Goal: Contribute content: Contribute content

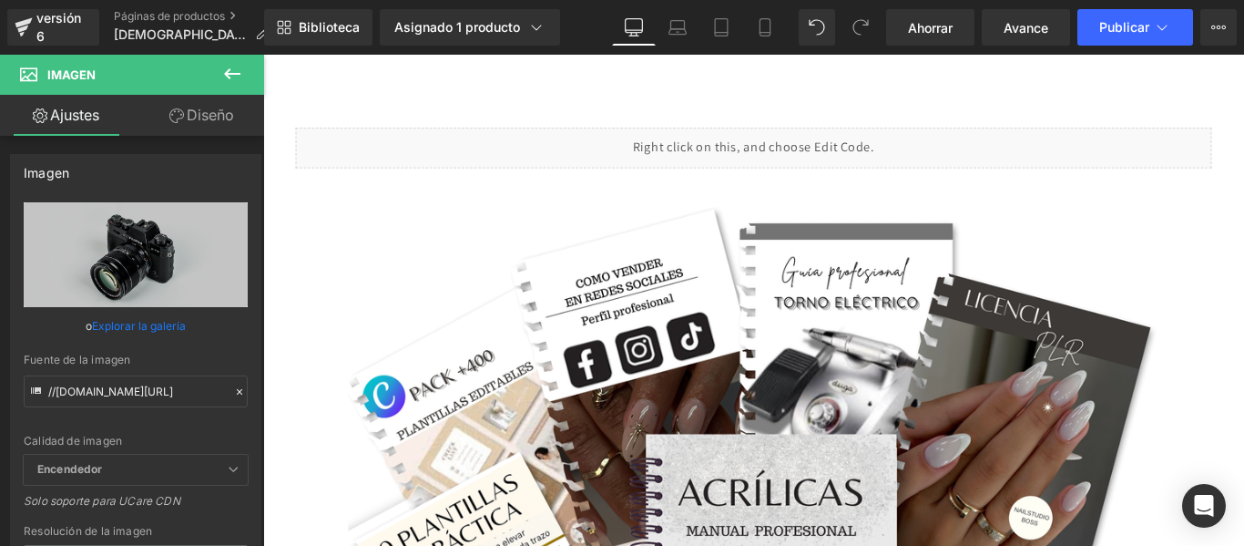
click at [747, 53] on div "Biblioteca Asignado 1 producto Vista previa del producto Manual Profesional Acr…" at bounding box center [754, 27] width 980 height 55
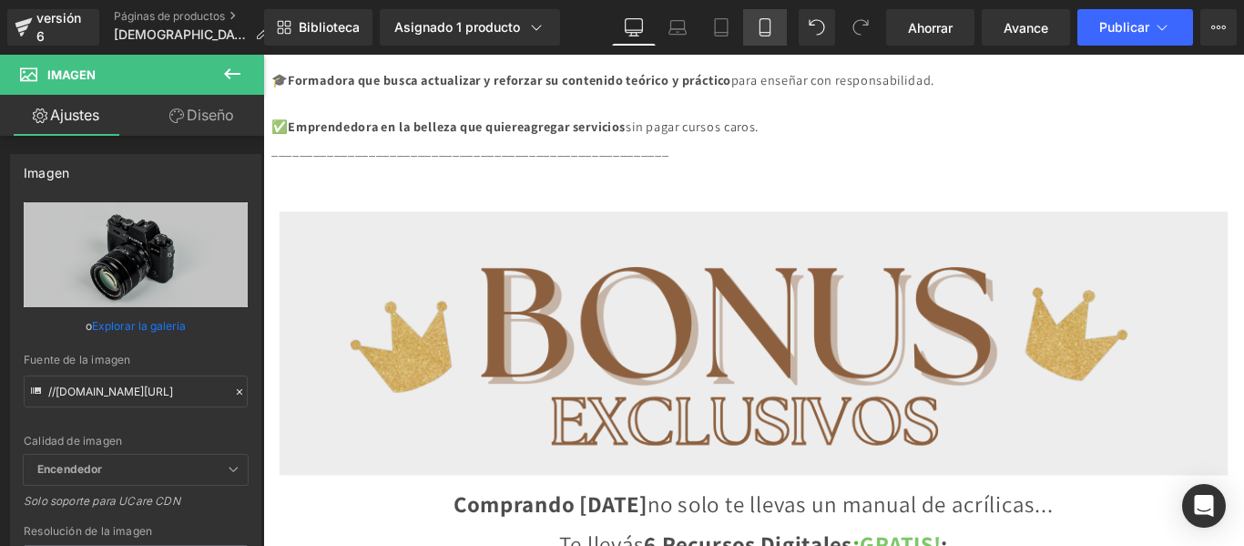
click at [763, 22] on icon at bounding box center [765, 27] width 18 height 18
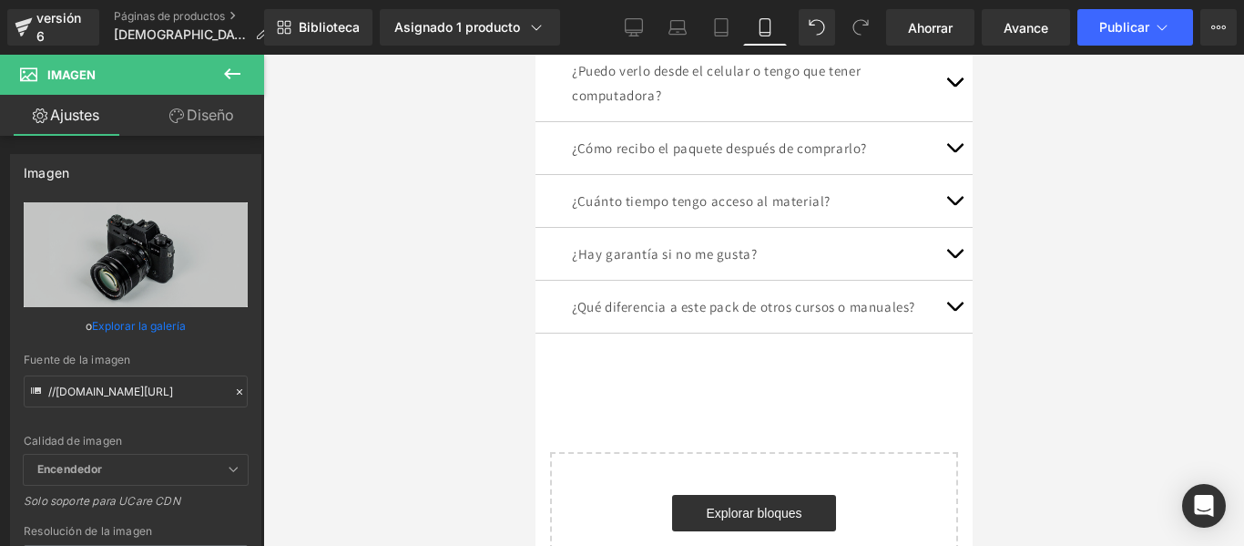
scroll to position [6128, 0]
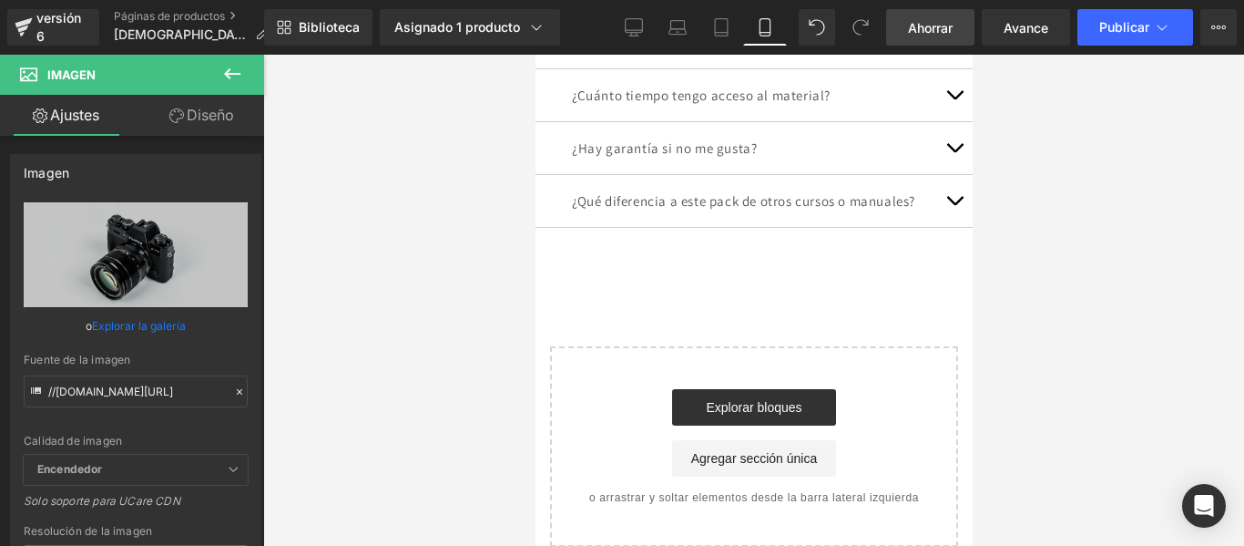
click at [929, 13] on link "Ahorrar" at bounding box center [930, 27] width 88 height 36
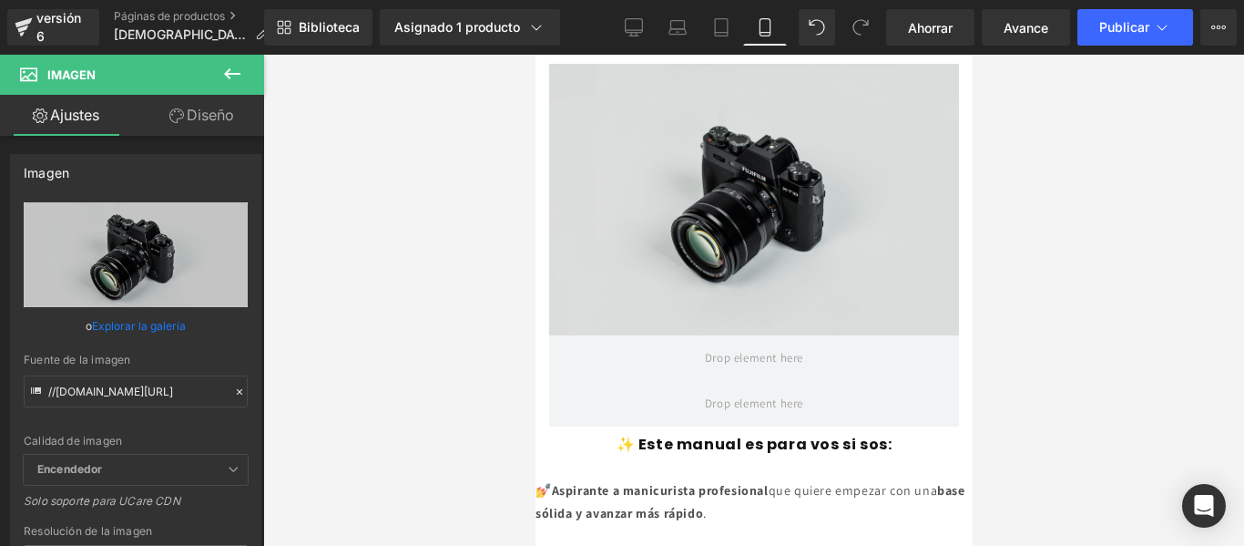
scroll to position [787, 0]
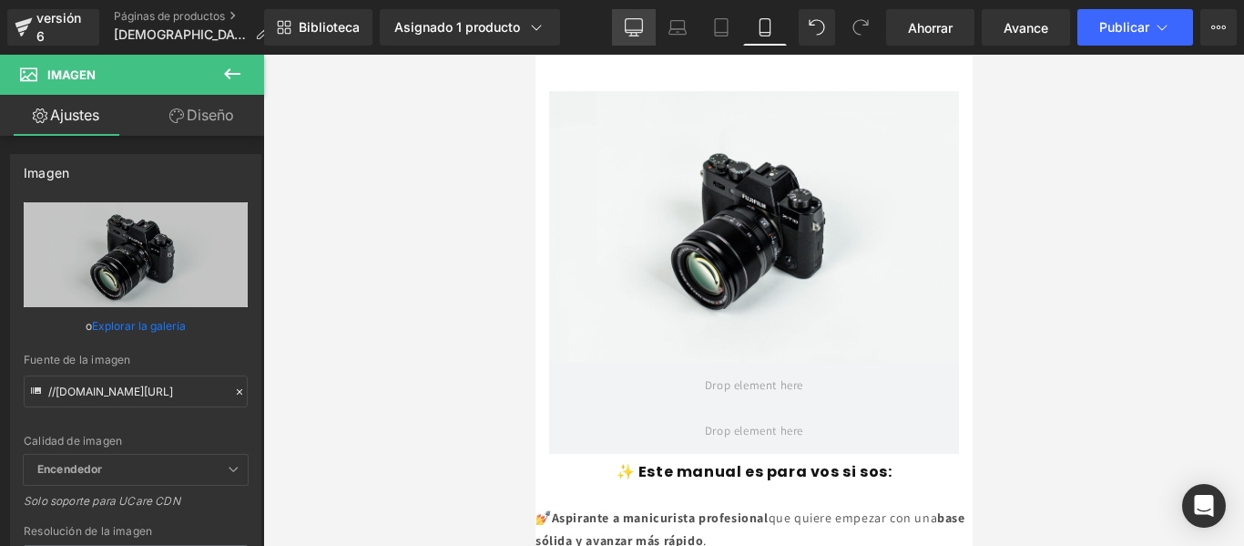
click at [638, 23] on icon at bounding box center [634, 27] width 18 height 18
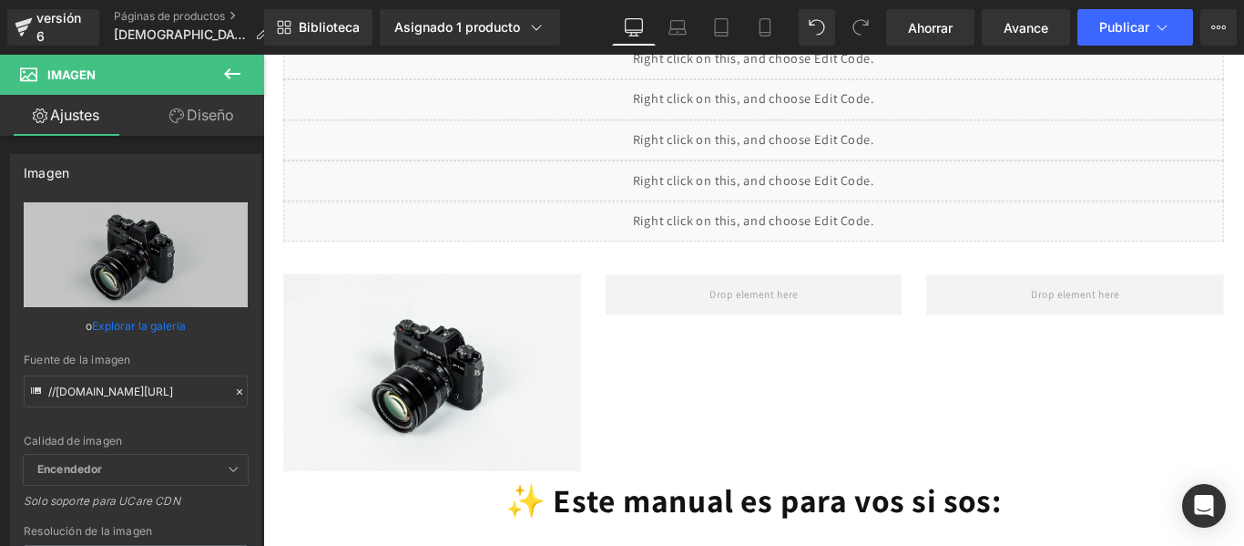
scroll to position [1145, 0]
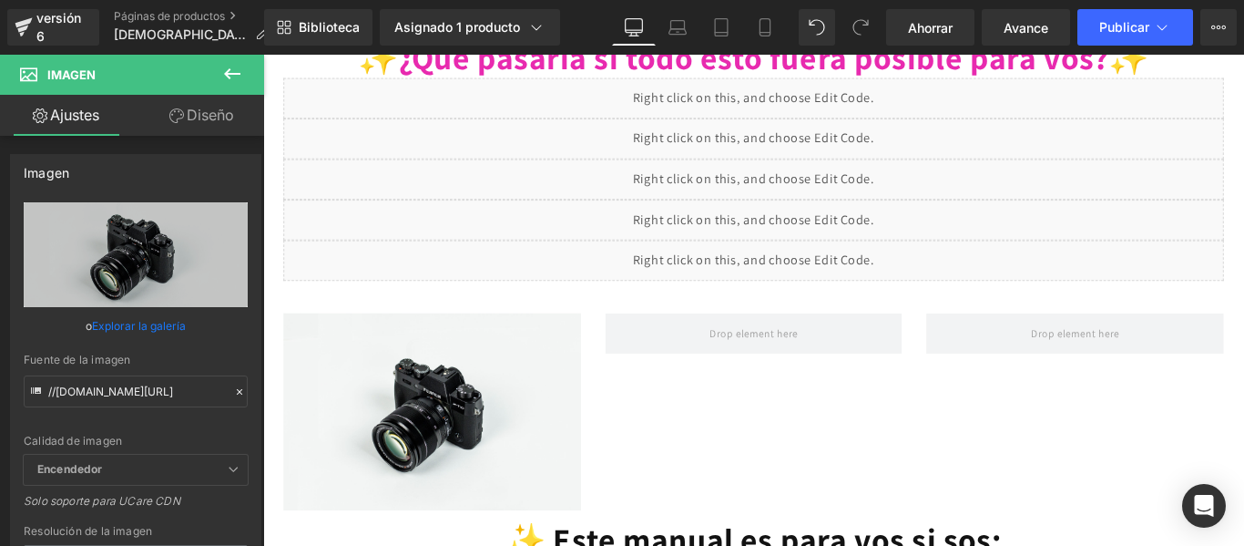
click at [238, 75] on icon at bounding box center [232, 73] width 16 height 11
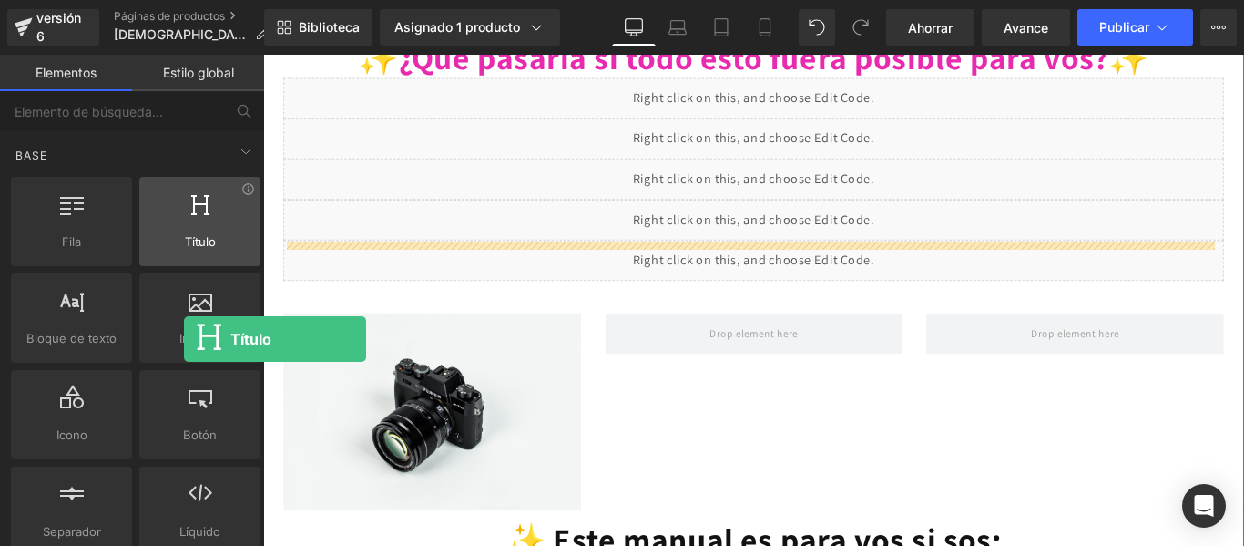
drag, startPoint x: 195, startPoint y: 232, endPoint x: 173, endPoint y: 211, distance: 30.3
click at [173, 211] on div "Título encabezados, títulos, h1,h2,h3,h4,h5,h6" at bounding box center [199, 221] width 121 height 89
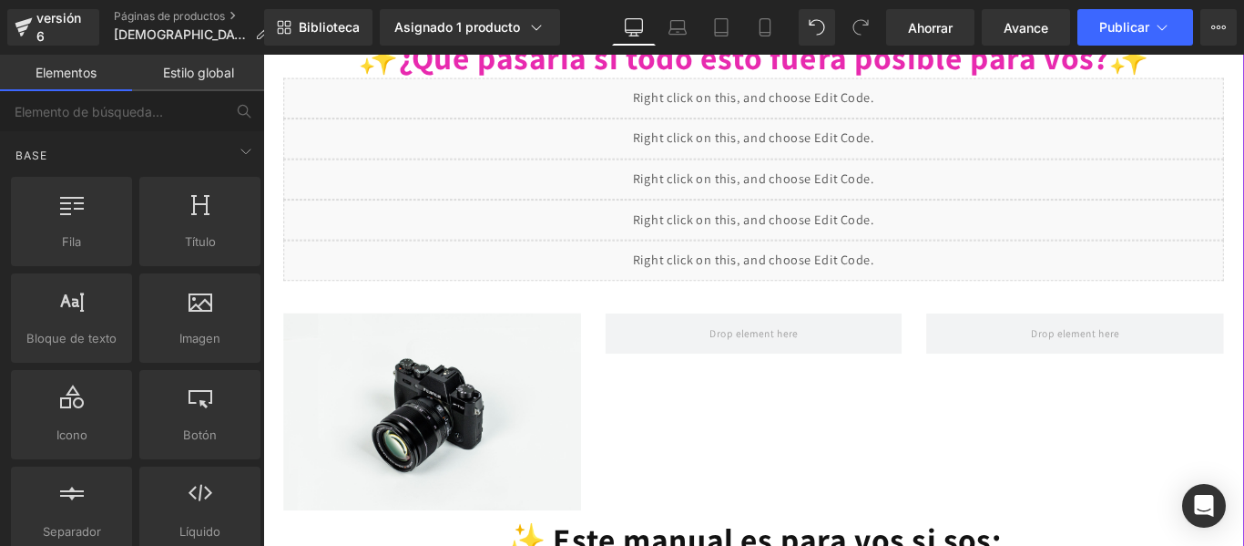
scroll to position [0, 0]
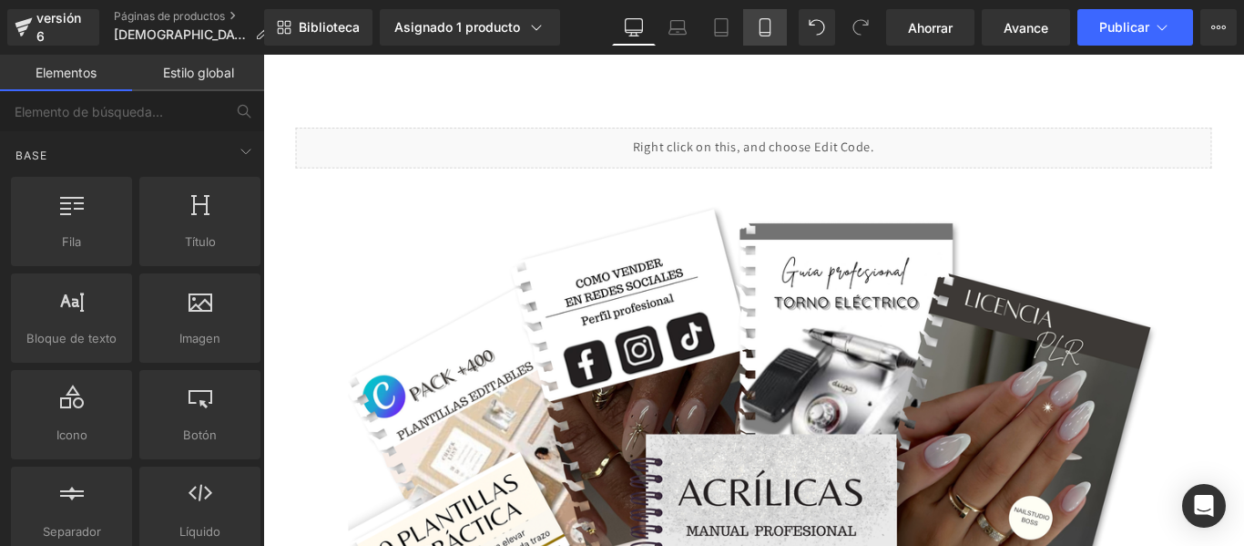
click at [760, 21] on icon at bounding box center [765, 27] width 10 height 17
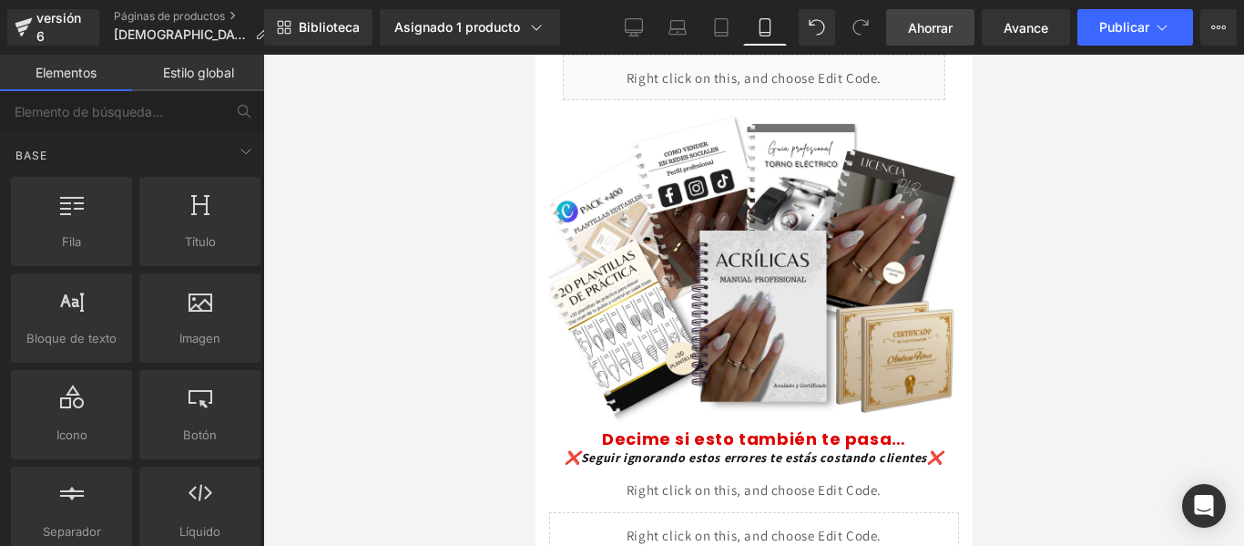
click at [930, 26] on font "Ahorrar" at bounding box center [930, 27] width 45 height 15
click at [1031, 179] on div at bounding box center [753, 300] width 981 height 491
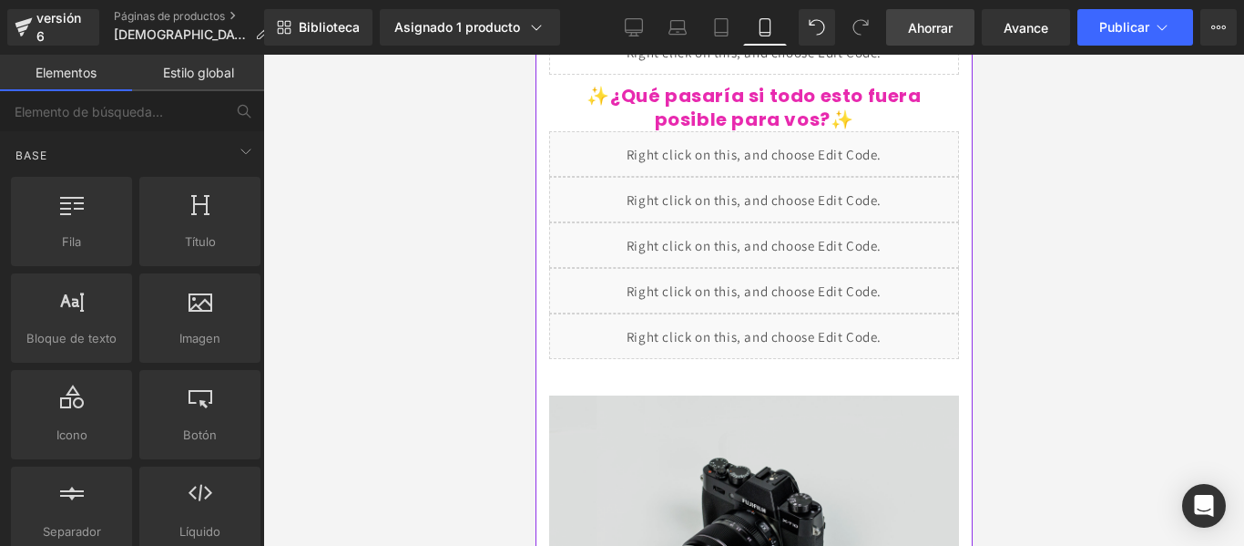
scroll to position [798, 0]
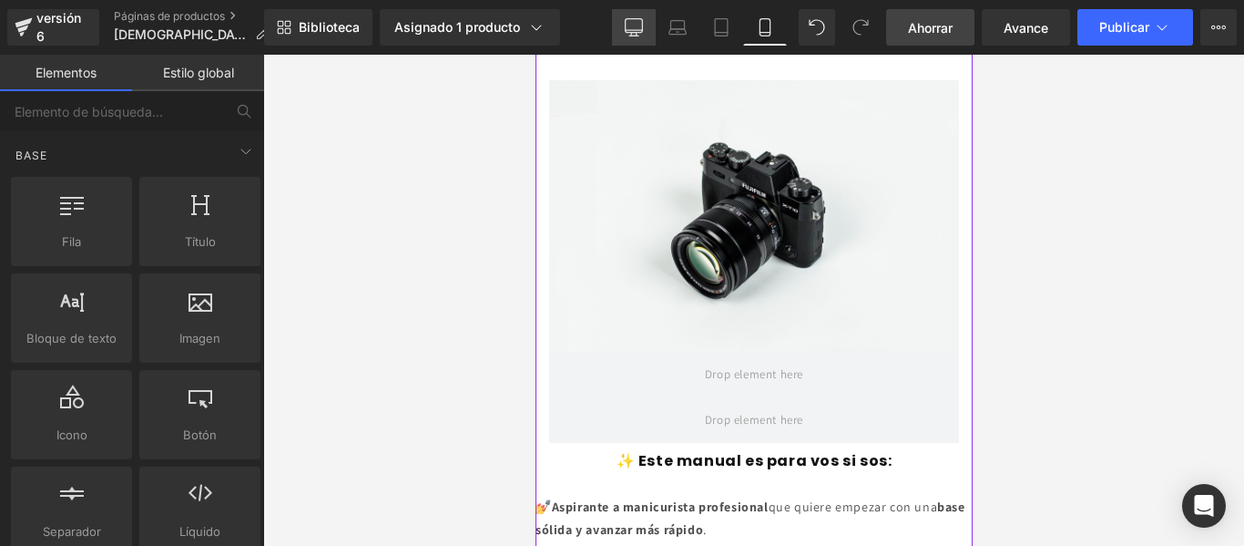
click at [636, 27] on icon at bounding box center [634, 27] width 18 height 18
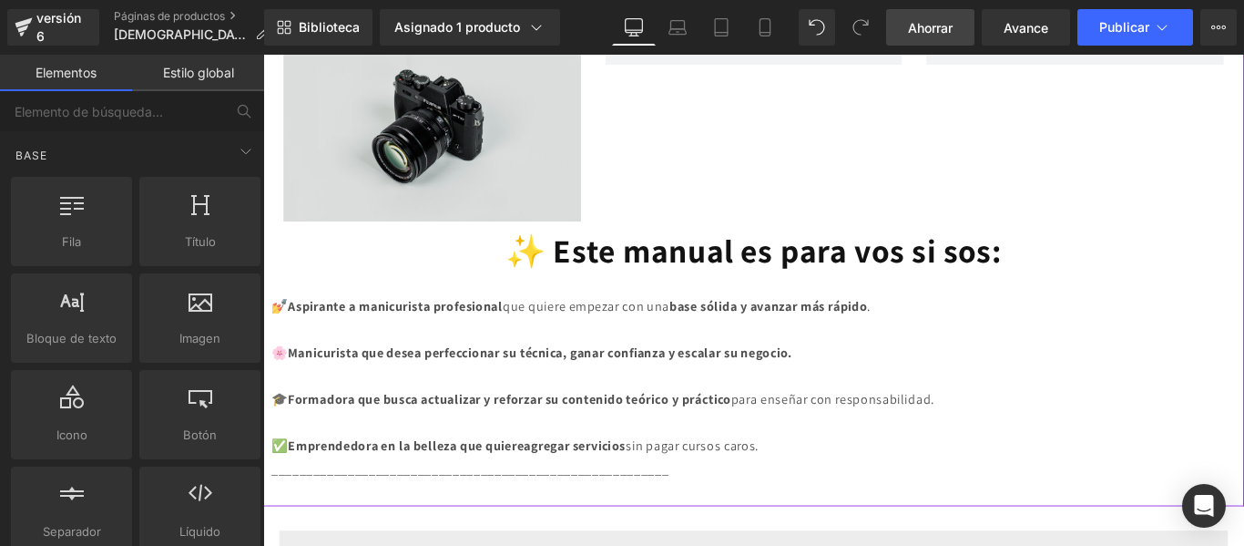
scroll to position [1470, 0]
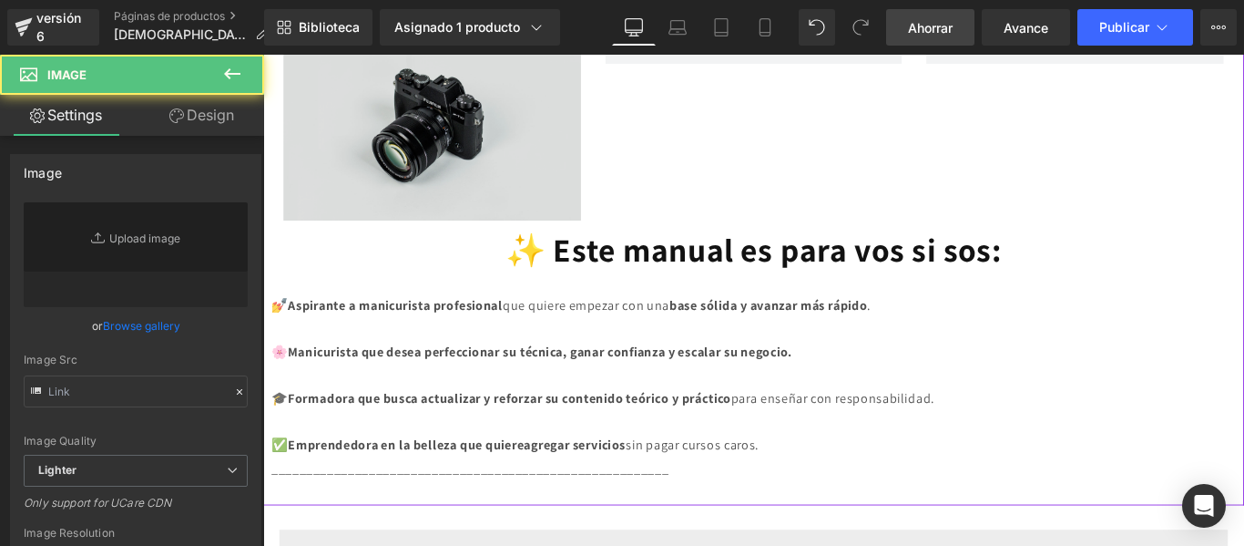
click at [460, 129] on img at bounding box center [453, 130] width 334 height 221
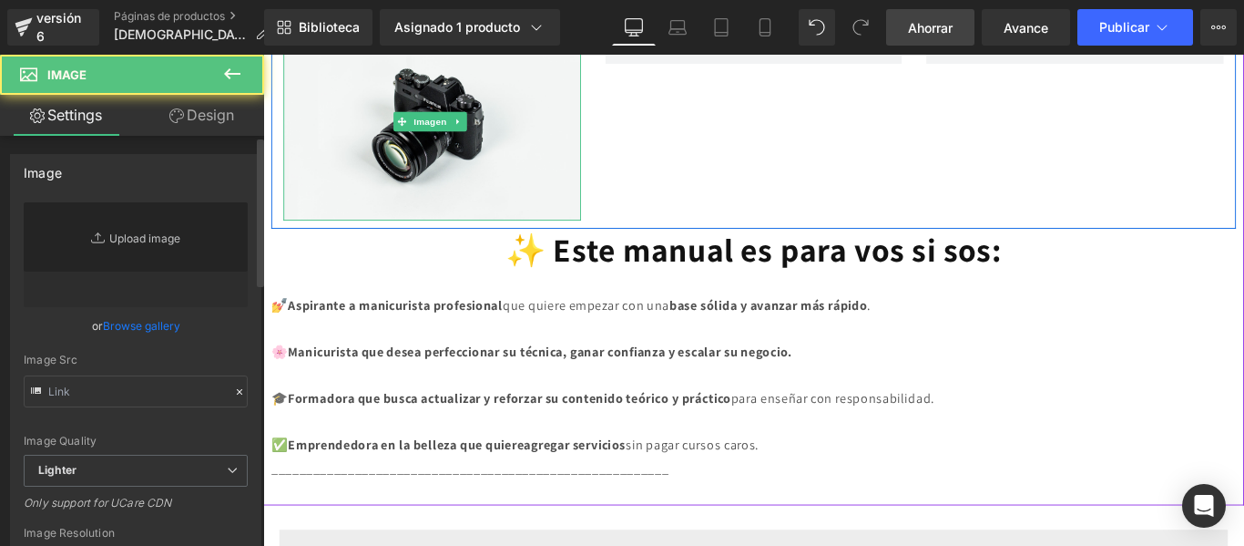
type input "//[DOMAIN_NAME][URL]"
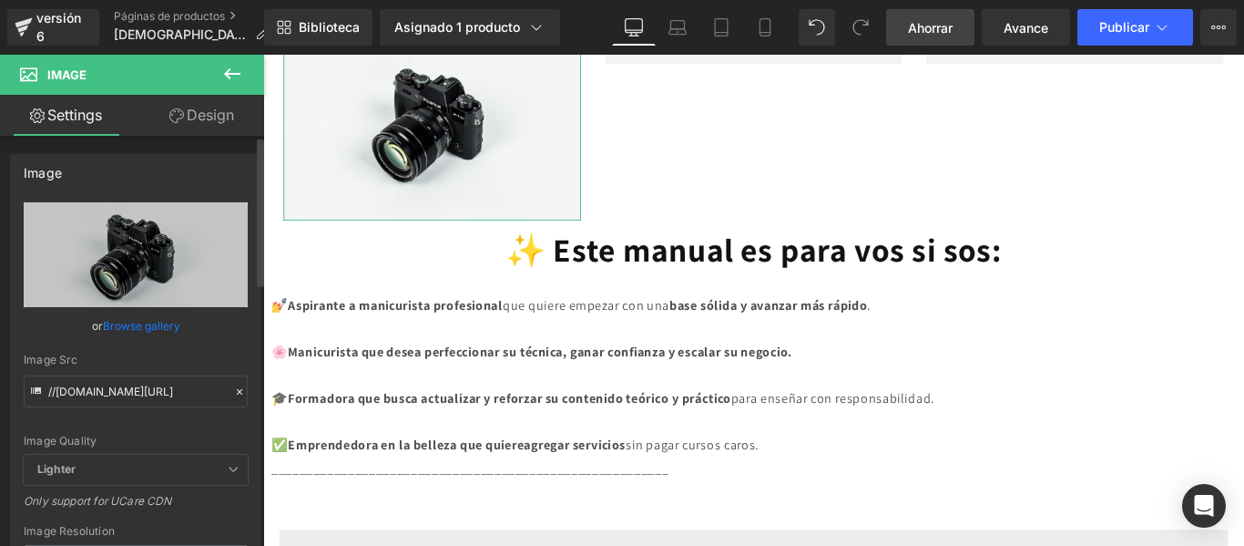
click at [231, 384] on div at bounding box center [239, 392] width 16 height 21
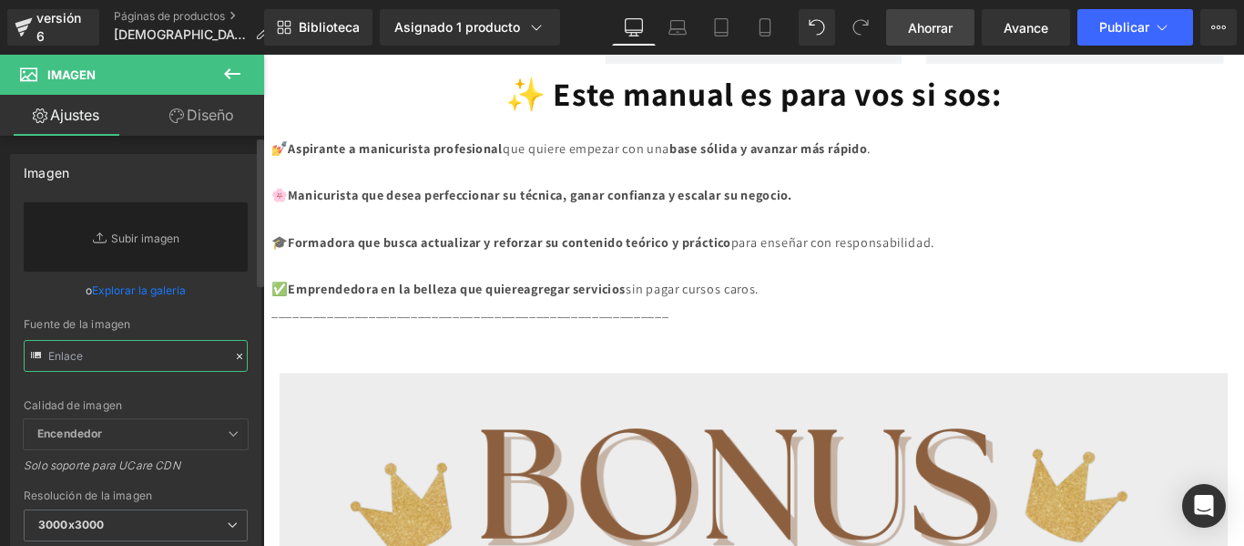
click at [152, 352] on input "text" at bounding box center [136, 356] width 224 height 32
paste input "[URL][DOMAIN_NAME]"
type input "[URL][DOMAIN_NAME]"
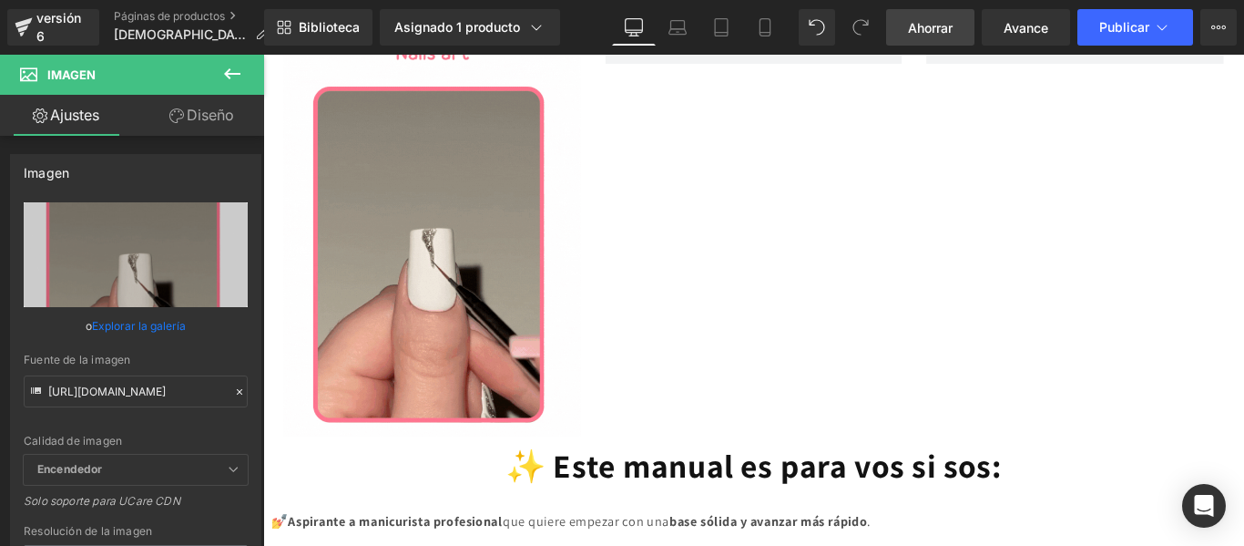
click at [235, 73] on icon at bounding box center [232, 73] width 16 height 11
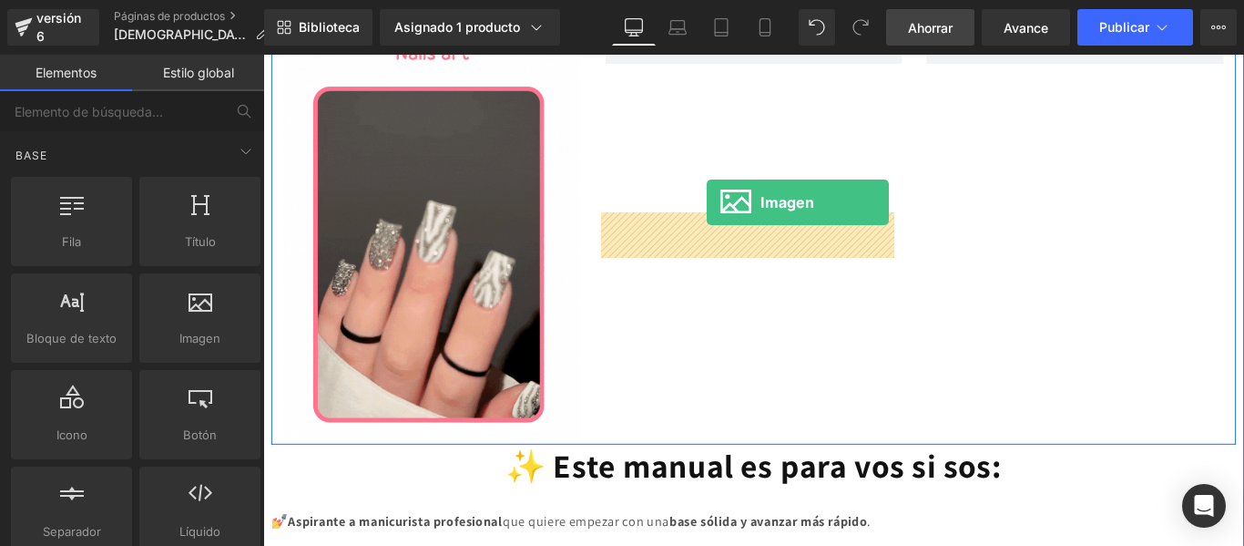
scroll to position [1306, 0]
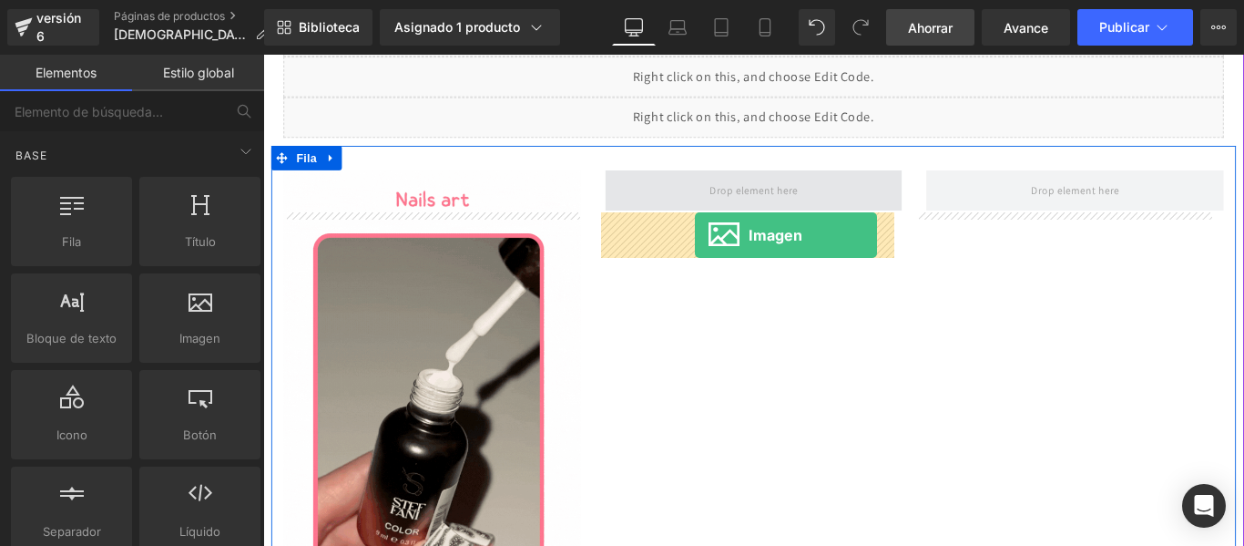
drag, startPoint x: 451, startPoint y: 387, endPoint x: 748, endPoint y: 257, distance: 324.2
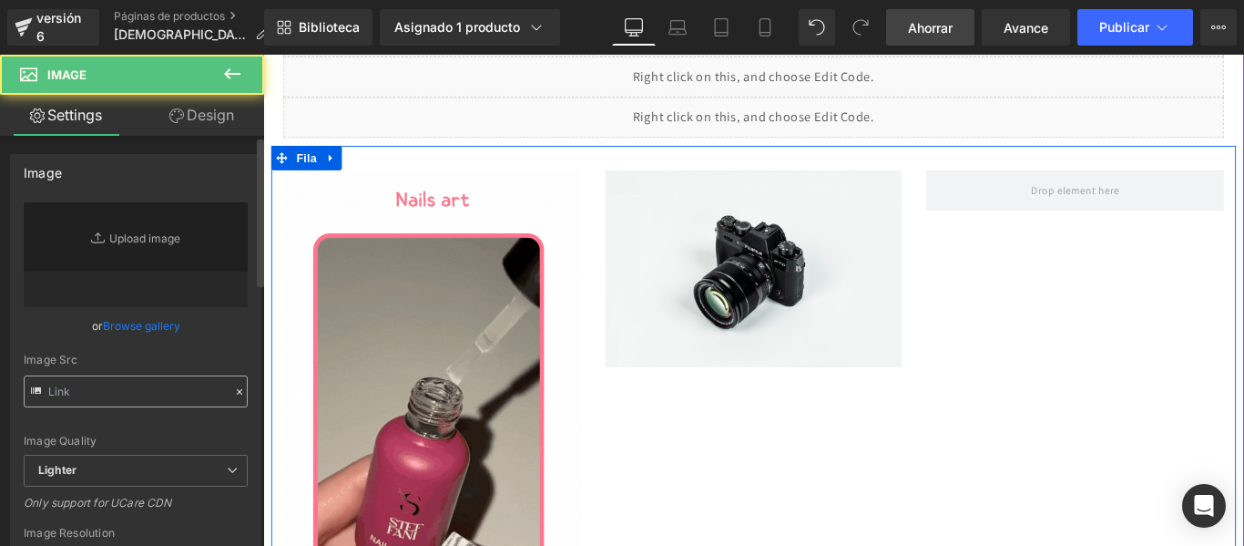
type input "//[DOMAIN_NAME][URL]"
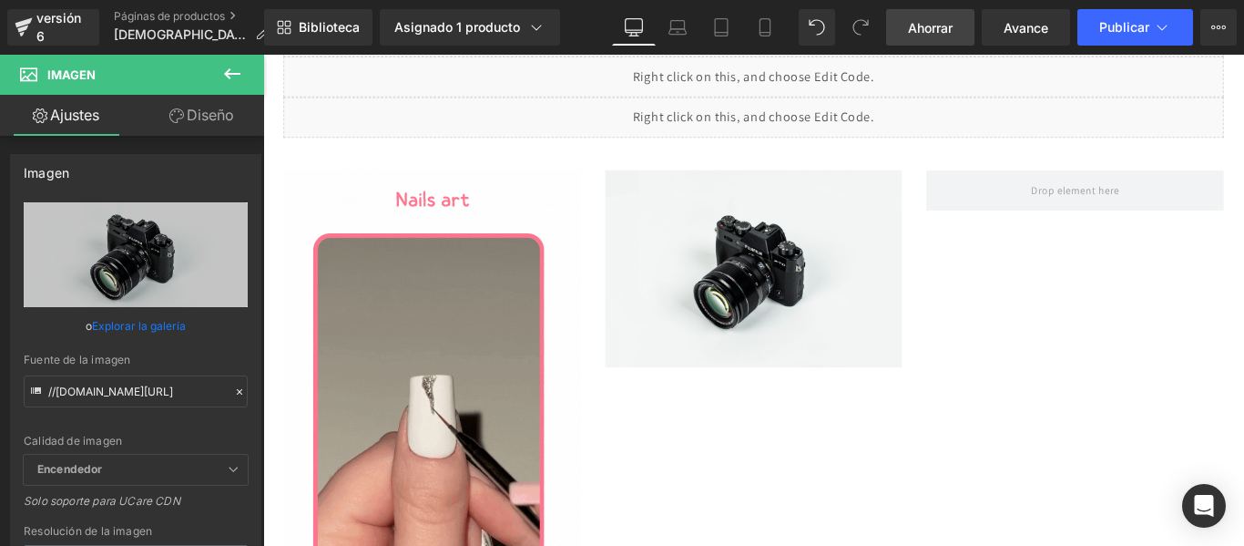
click at [233, 86] on button at bounding box center [232, 75] width 64 height 40
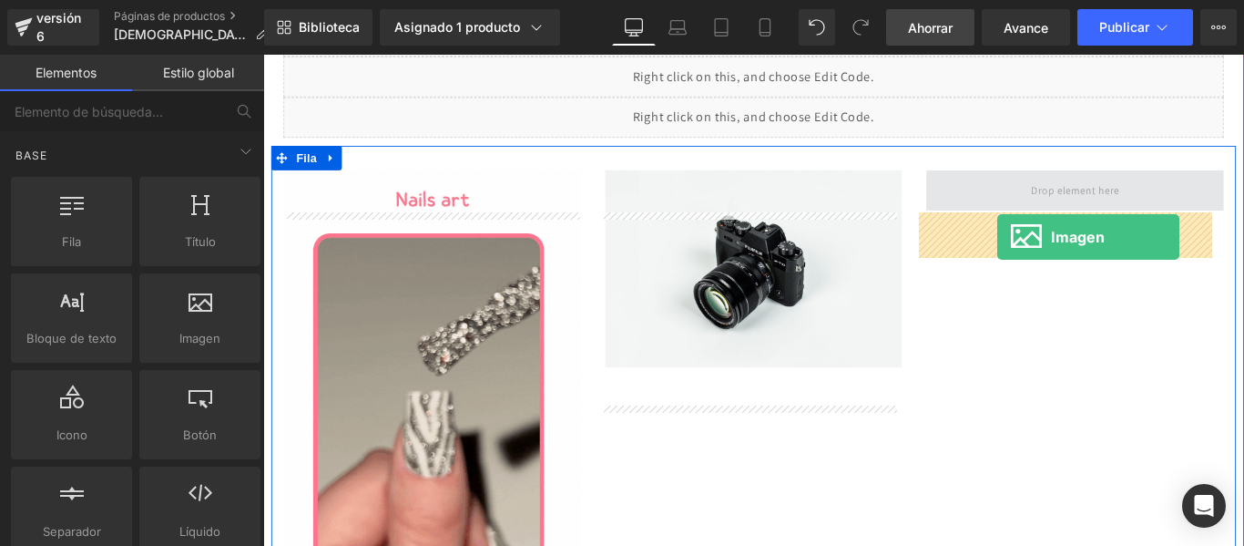
drag, startPoint x: 455, startPoint y: 396, endPoint x: 1087, endPoint y: 260, distance: 645.8
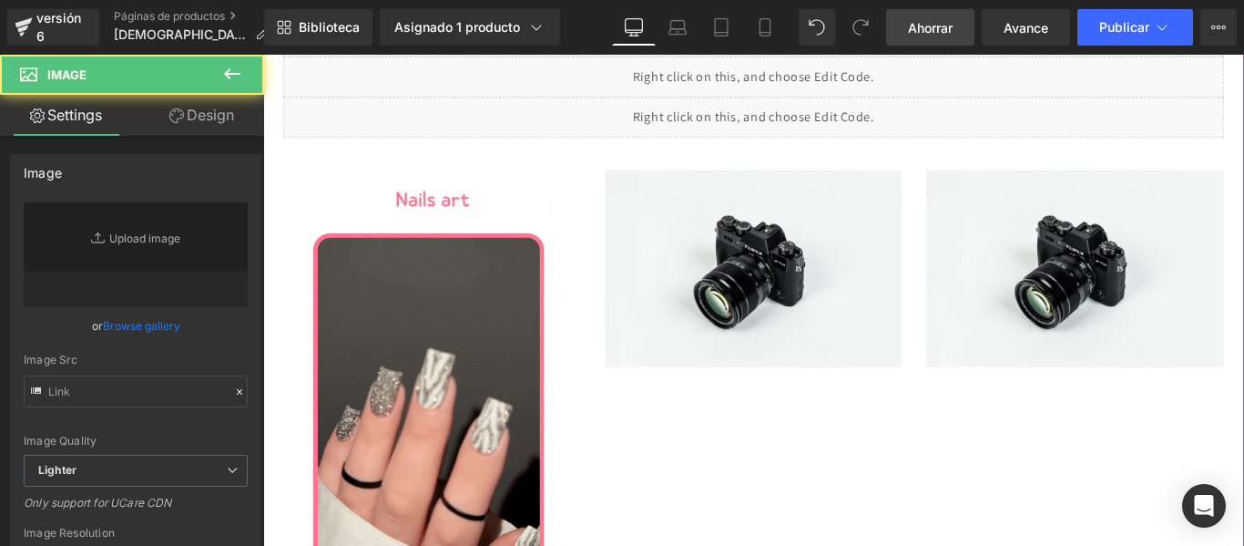
type input "//[DOMAIN_NAME][URL]"
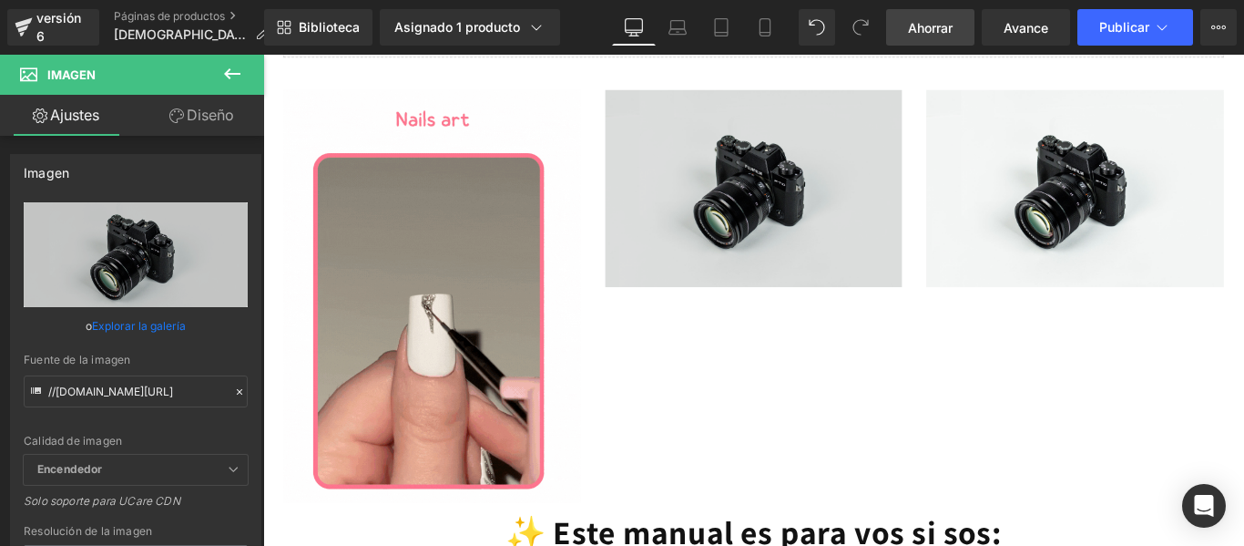
scroll to position [1319, 0]
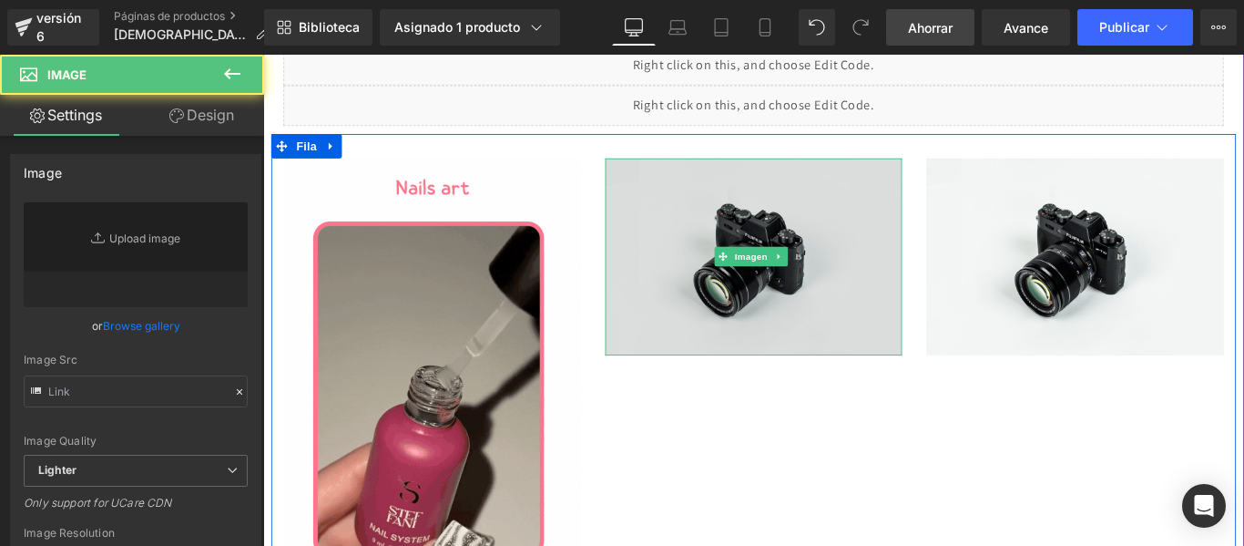
click at [806, 340] on div "Imagen" at bounding box center [815, 281] width 334 height 221
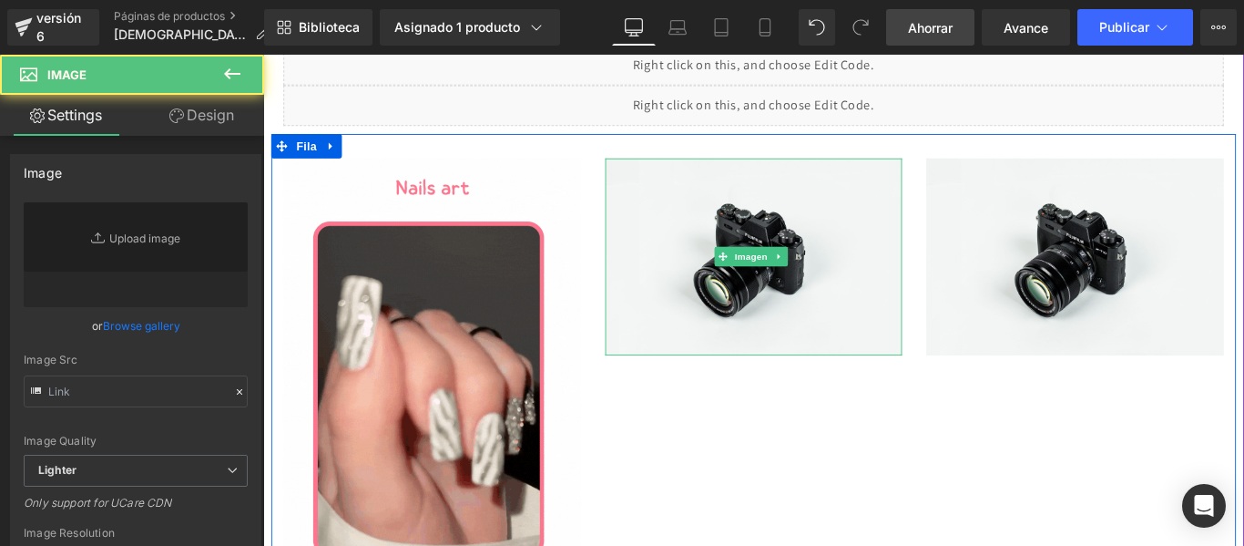
scroll to position [1303, 0]
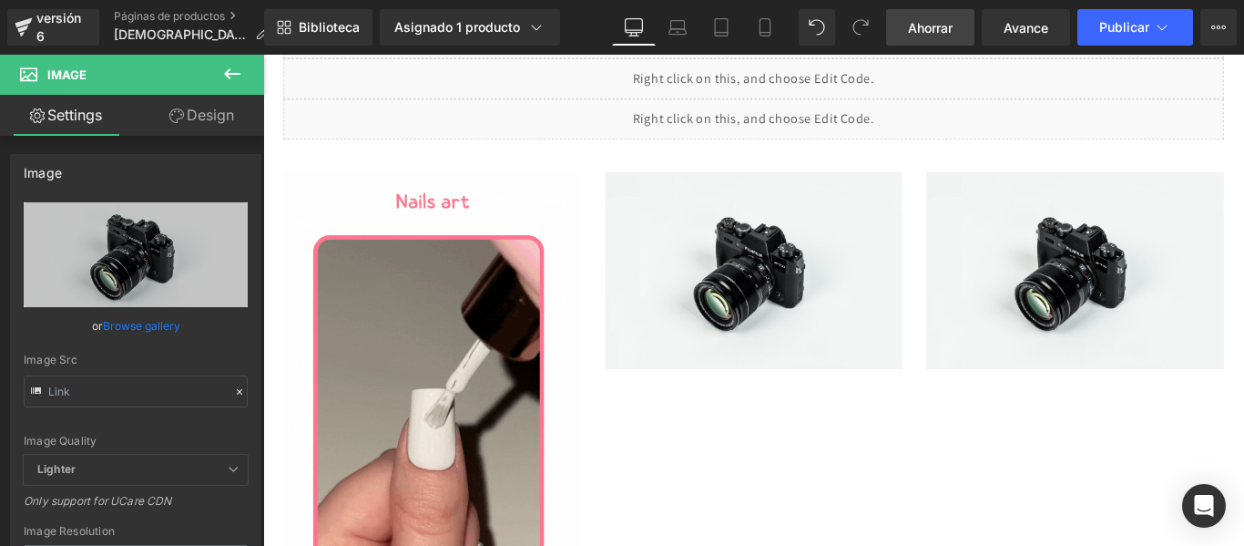
type input "//[DOMAIN_NAME][URL]"
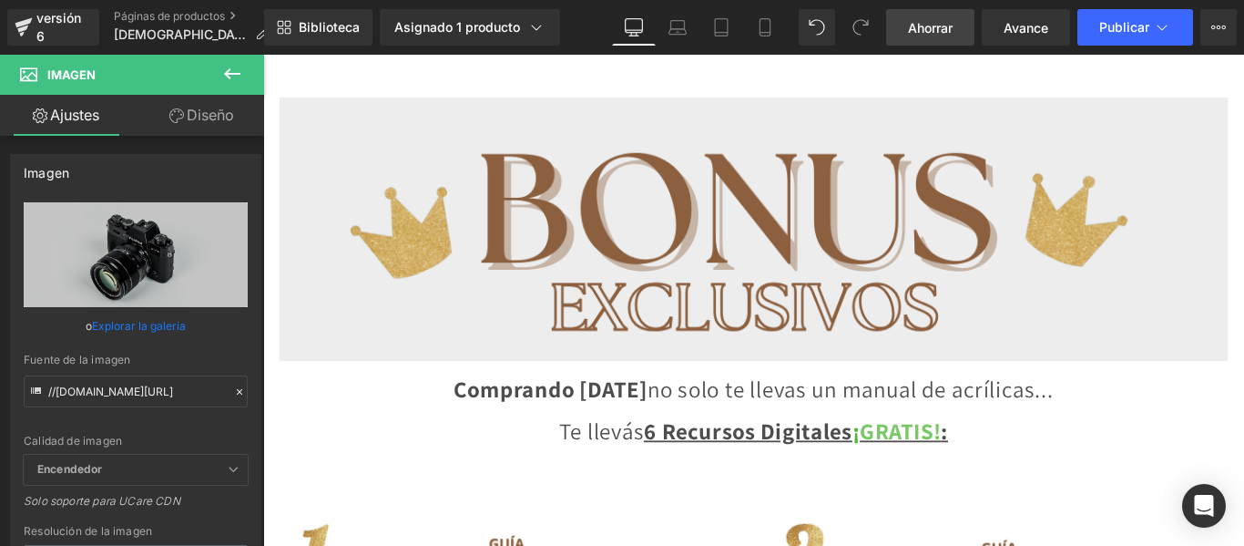
scroll to position [1395, 0]
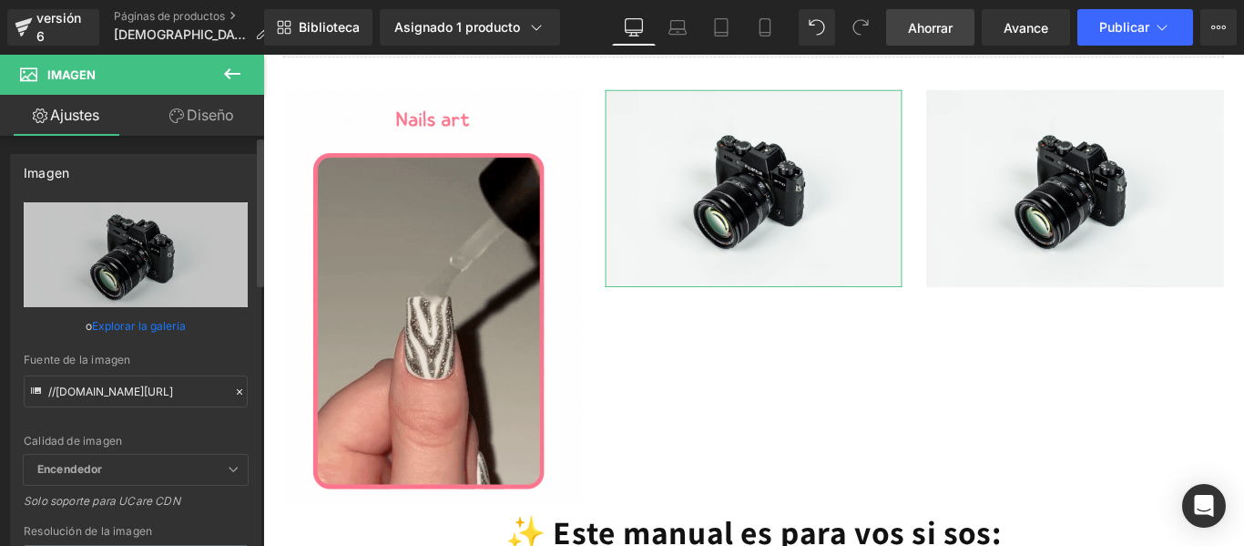
click at [233, 392] on icon at bounding box center [239, 391] width 13 height 13
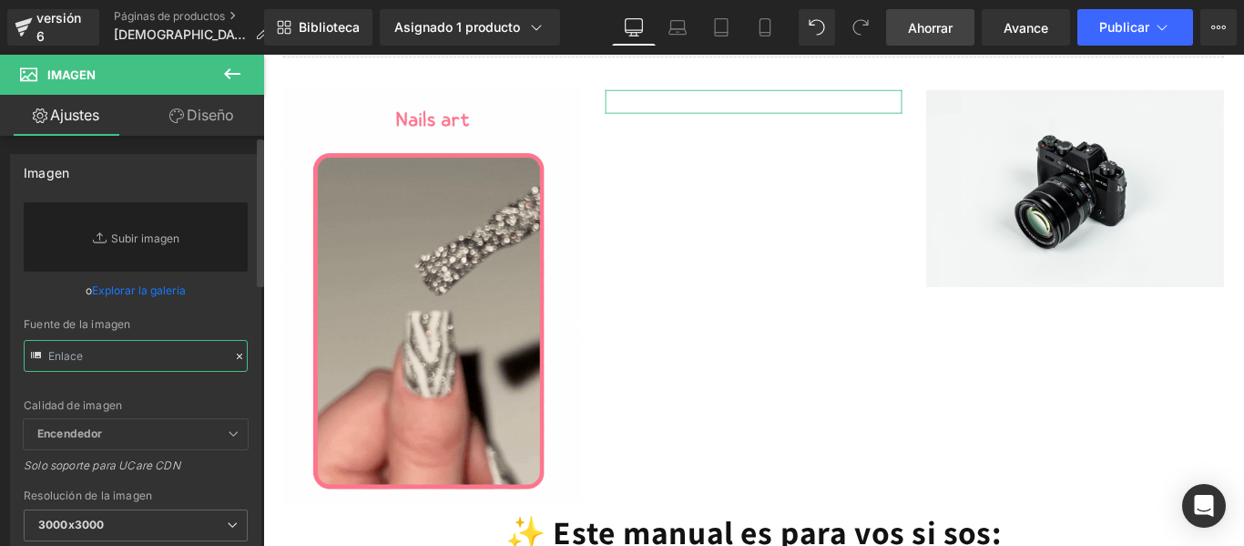
click at [155, 363] on input "text" at bounding box center [136, 356] width 224 height 32
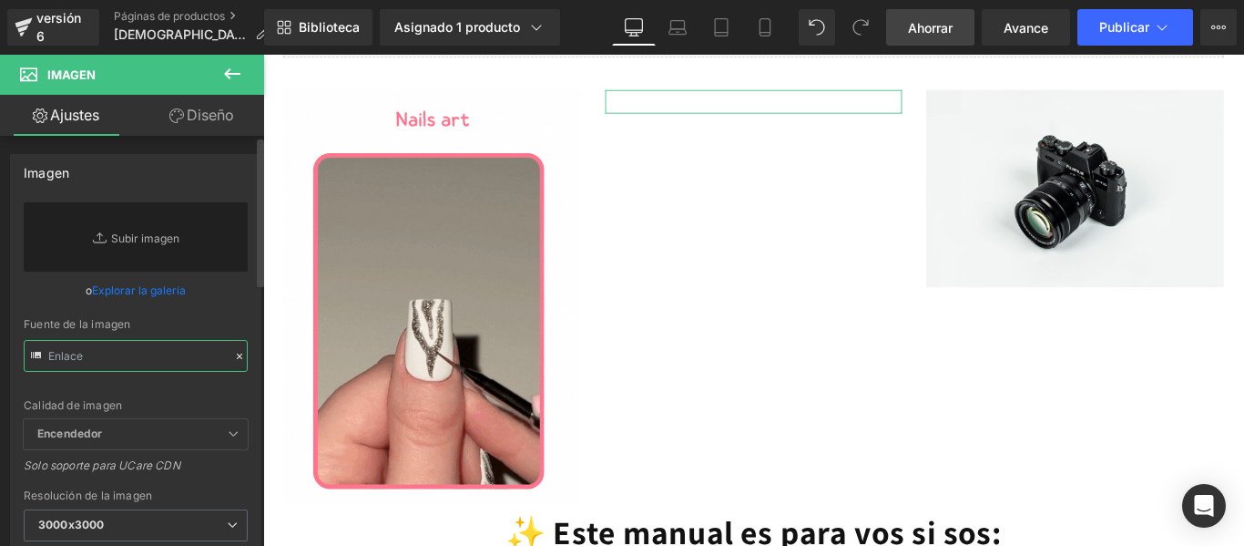
paste input "[URL][DOMAIN_NAME]"
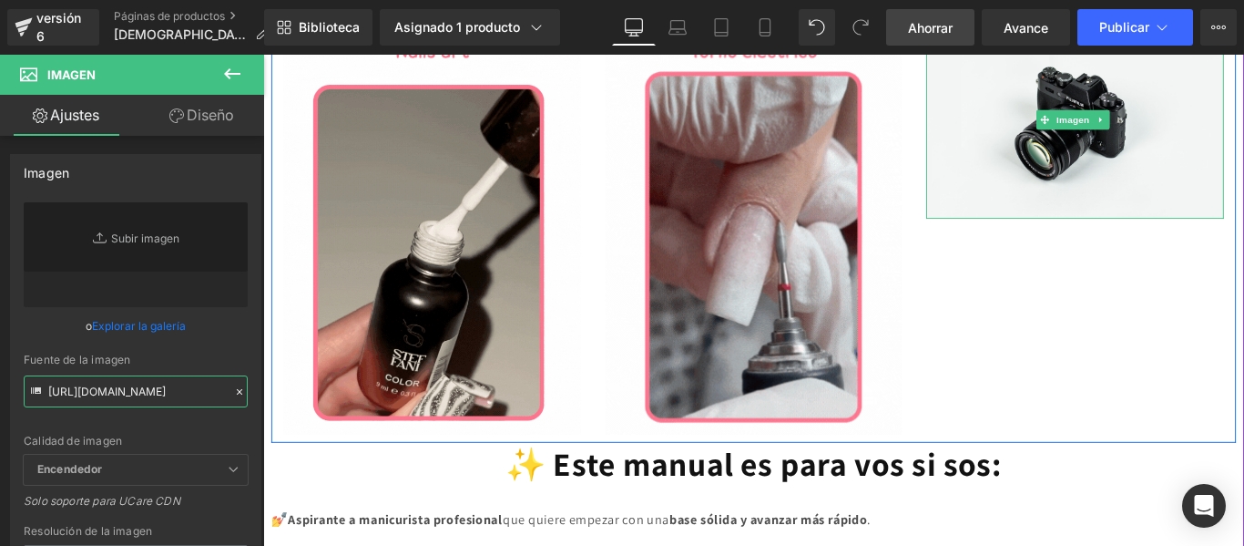
scroll to position [1434, 0]
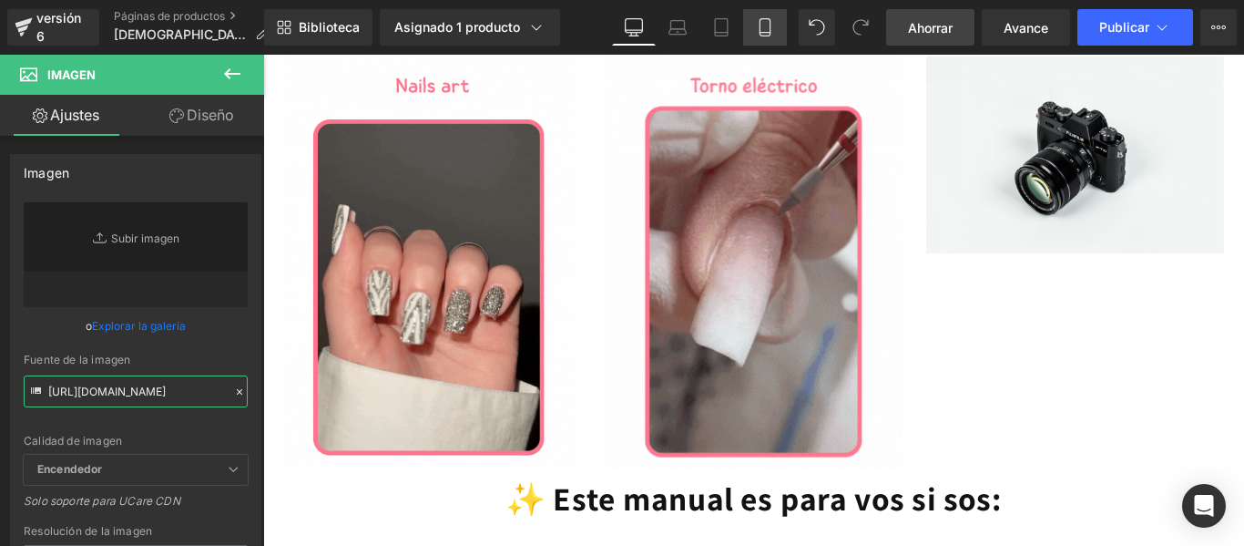
type input "[URL][DOMAIN_NAME]"
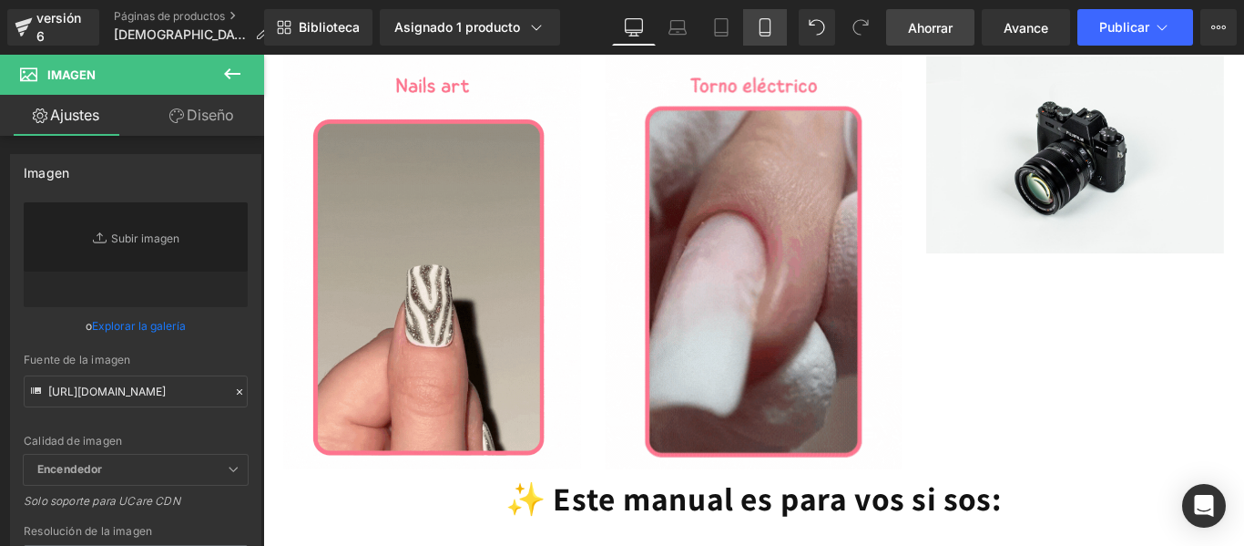
click at [757, 45] on link "Móvil" at bounding box center [765, 27] width 44 height 36
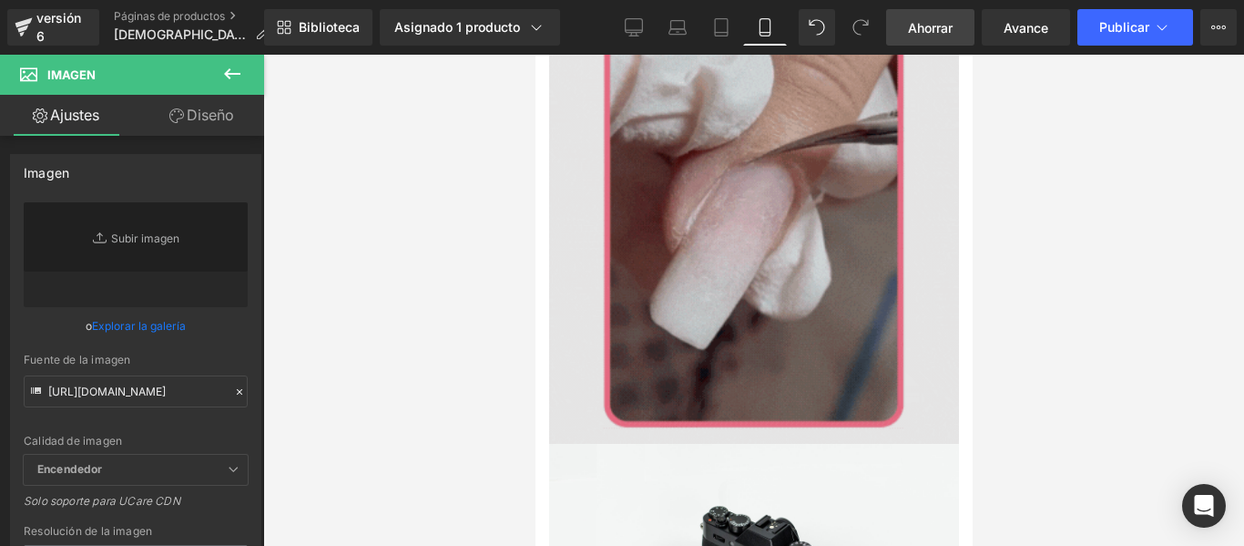
scroll to position [1335, 0]
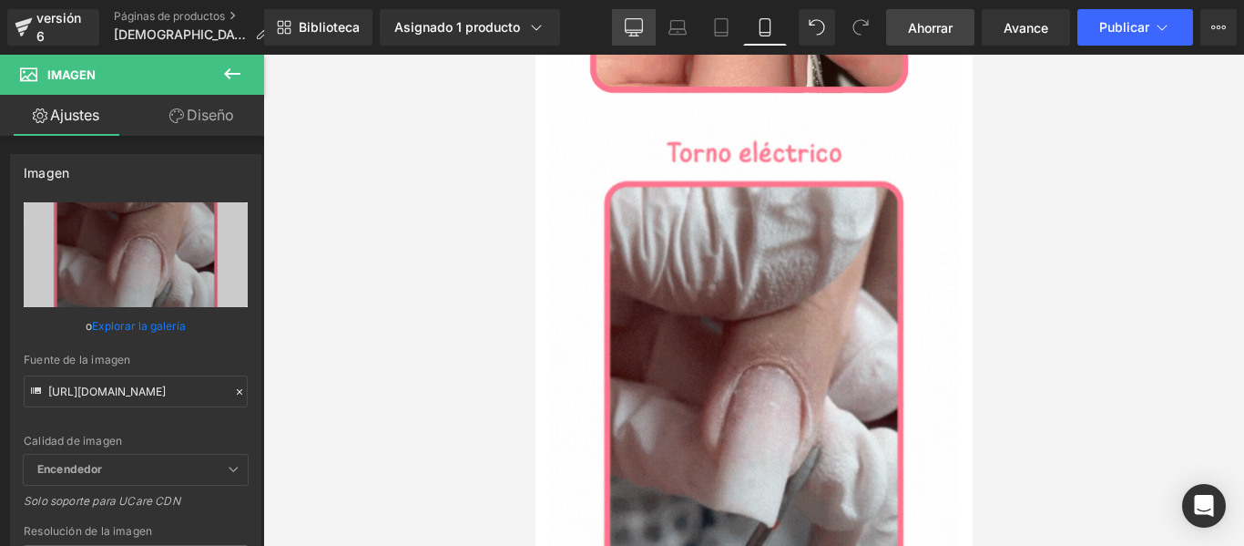
click at [629, 33] on icon at bounding box center [634, 26] width 17 height 14
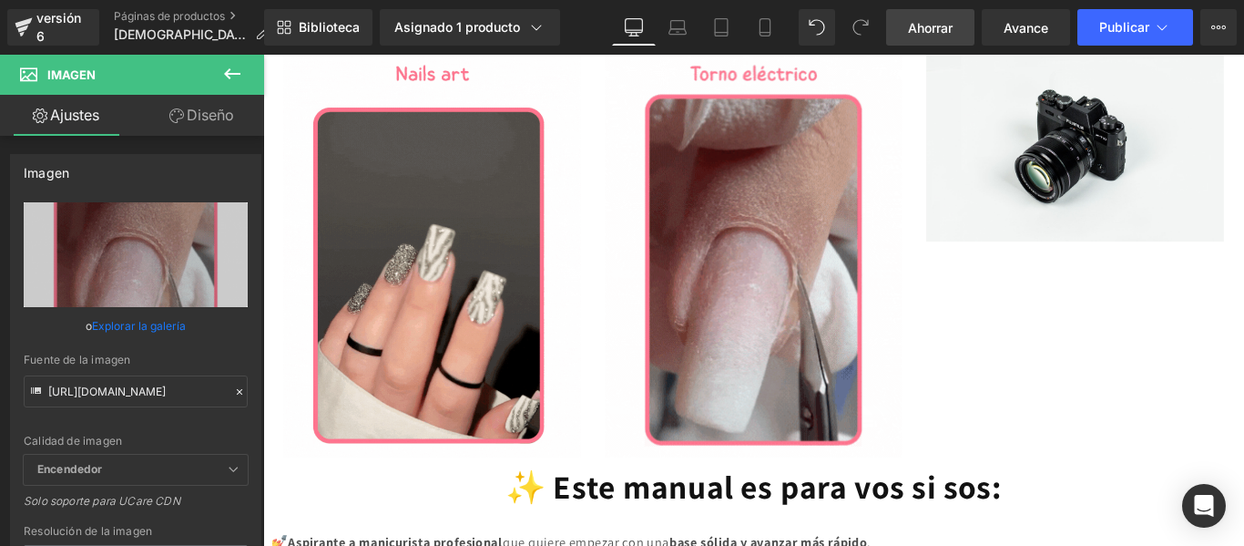
scroll to position [1316, 0]
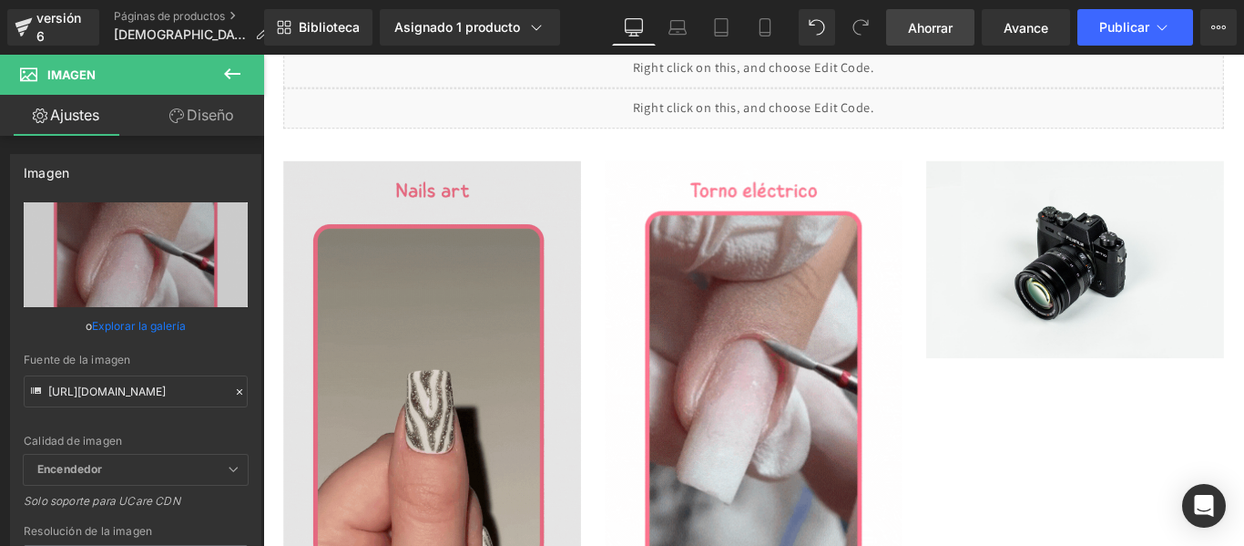
click at [1094, 318] on img at bounding box center [1175, 284] width 334 height 221
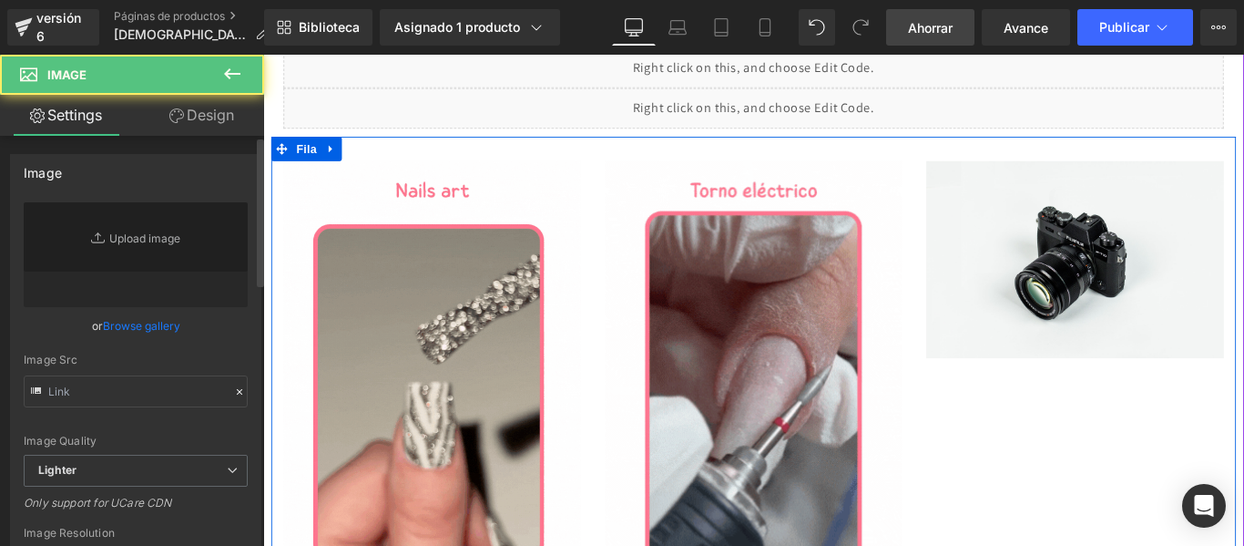
type input "//[DOMAIN_NAME][URL]"
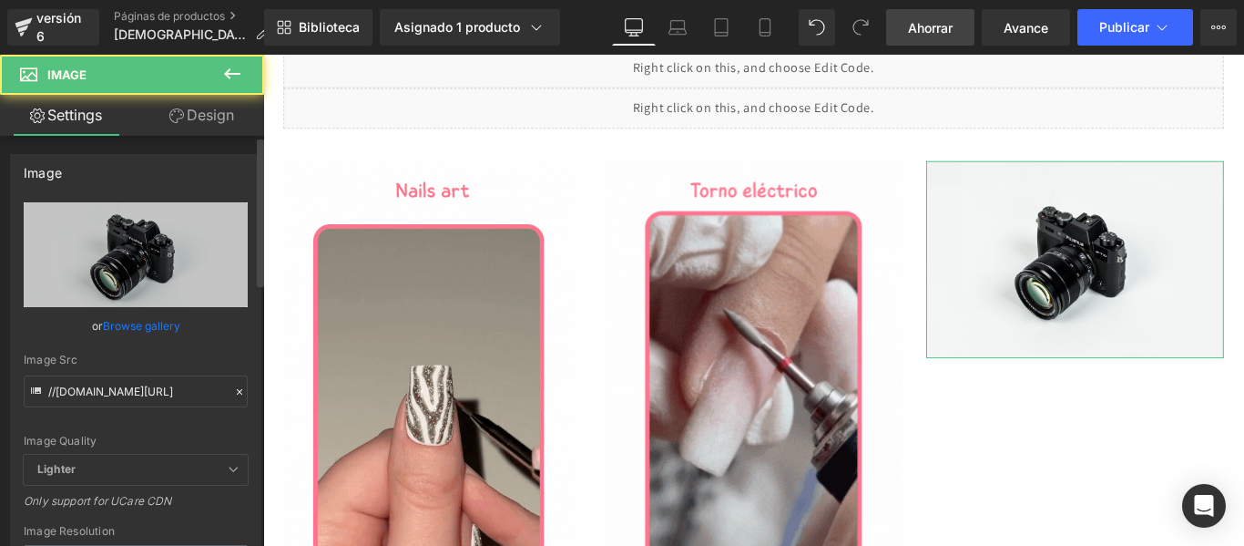
click at [231, 393] on div at bounding box center [239, 392] width 16 height 21
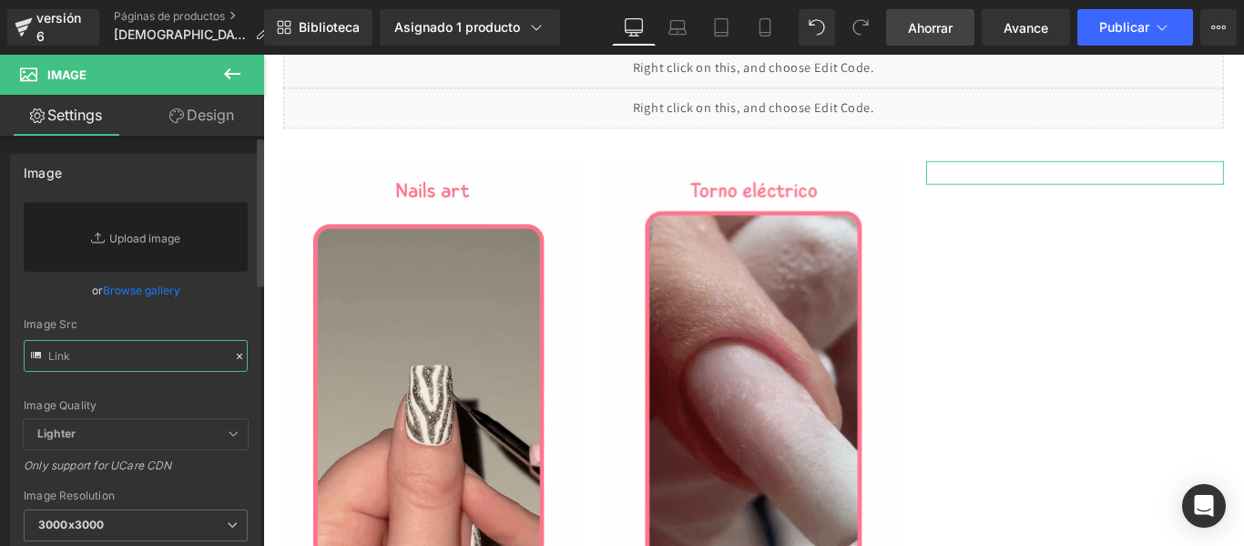
click at [157, 359] on input "text" at bounding box center [136, 356] width 224 height 32
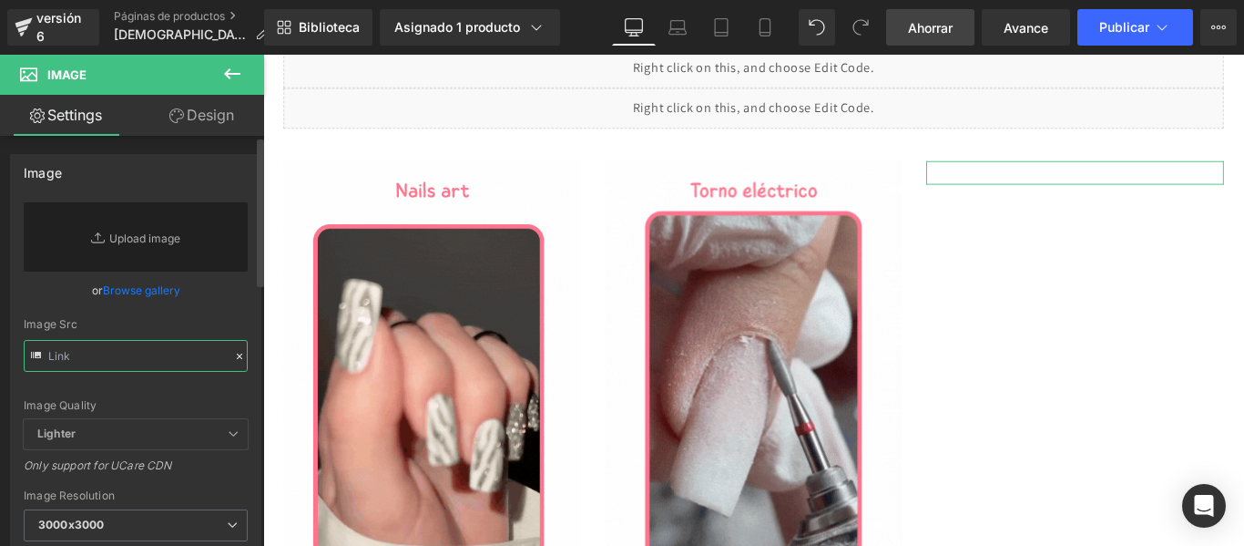
paste input "[URL][DOMAIN_NAME]"
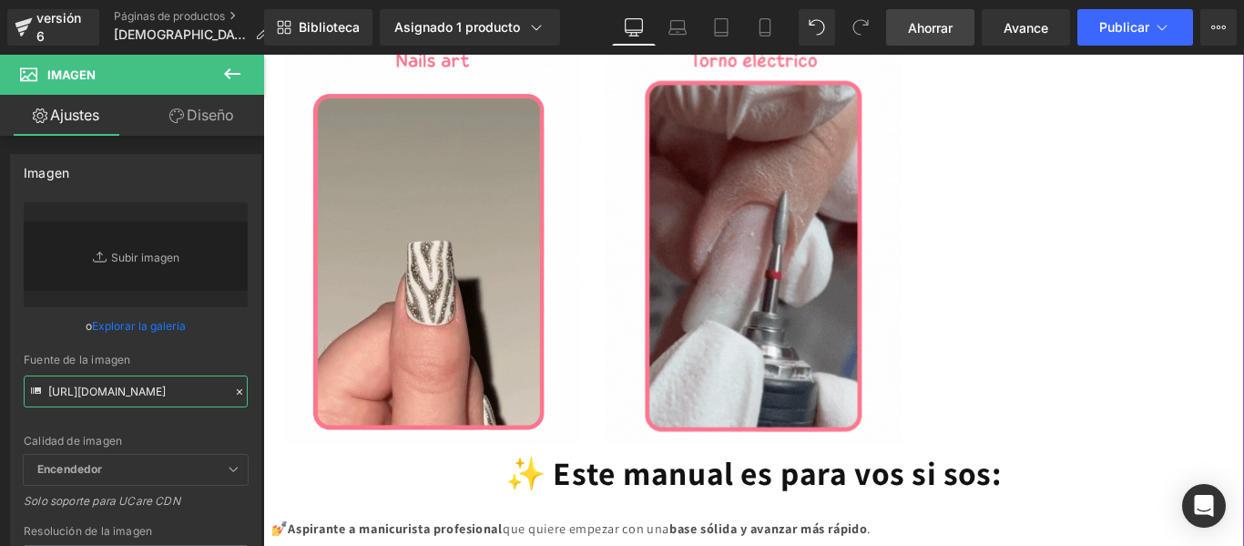
scroll to position [1444, 0]
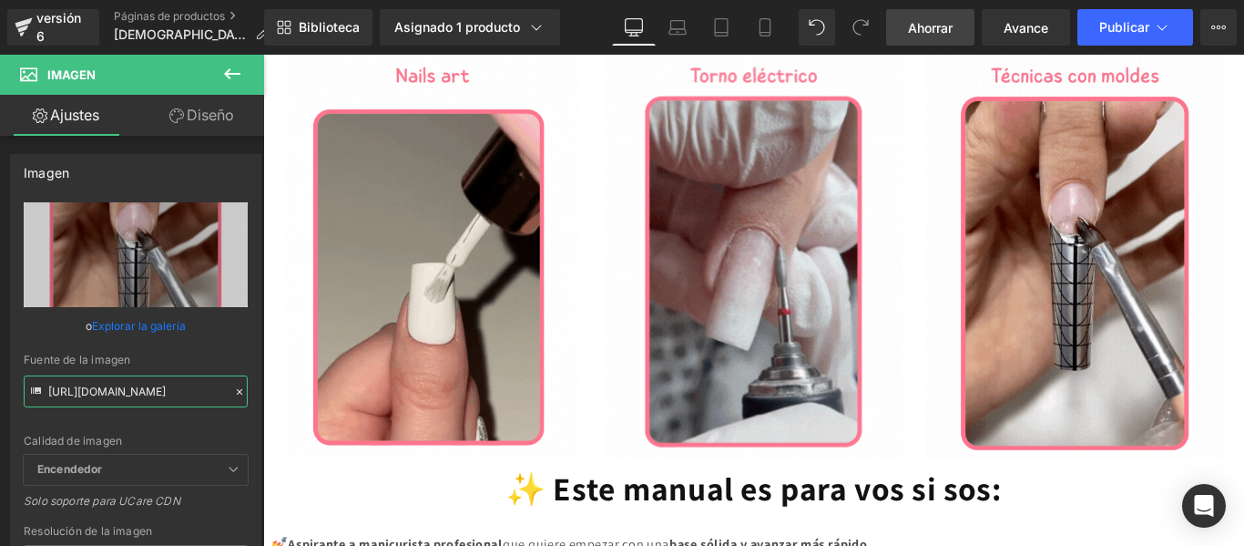
type input "[URL][DOMAIN_NAME]"
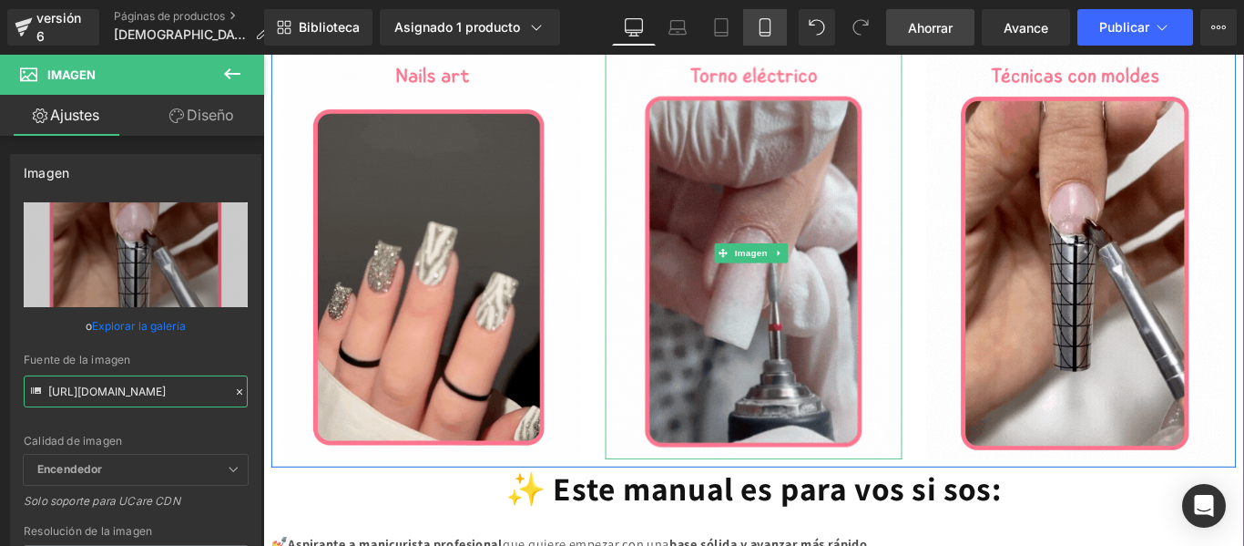
scroll to position [1497, 0]
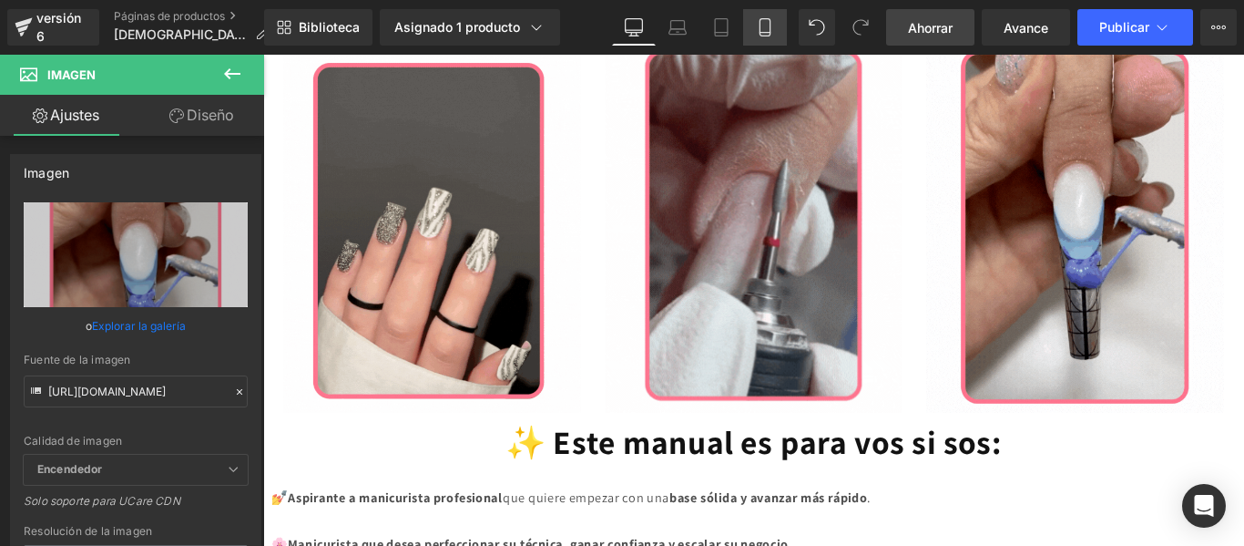
click at [768, 36] on link "Móvil" at bounding box center [765, 27] width 44 height 36
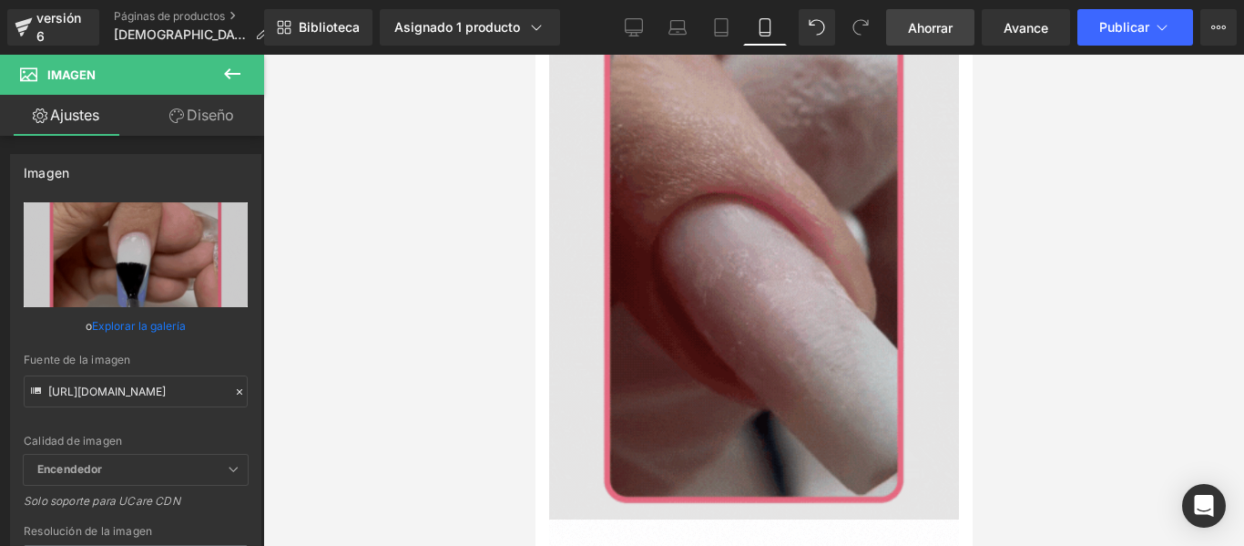
scroll to position [1746, 0]
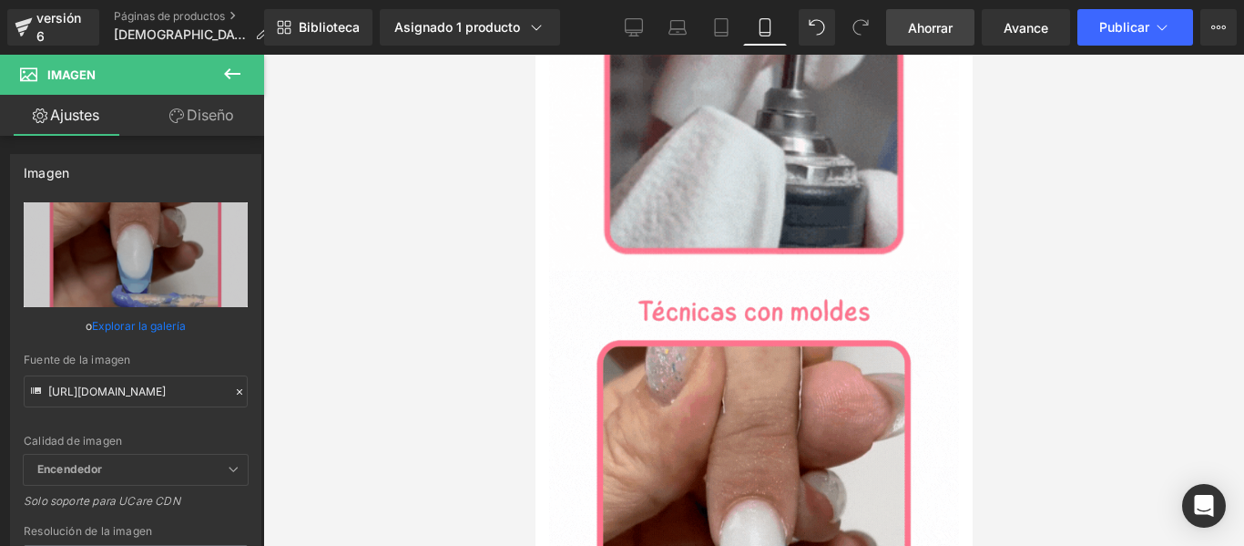
click at [904, 43] on link "Ahorrar" at bounding box center [930, 27] width 88 height 36
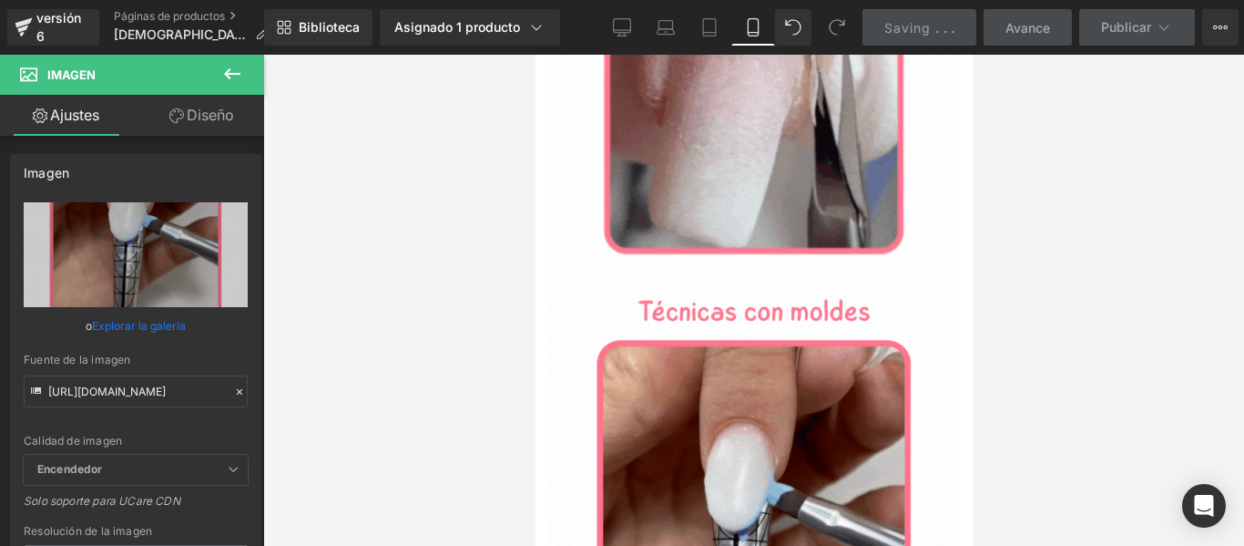
click at [904, 43] on link "Saving . . ." at bounding box center [919, 27] width 114 height 36
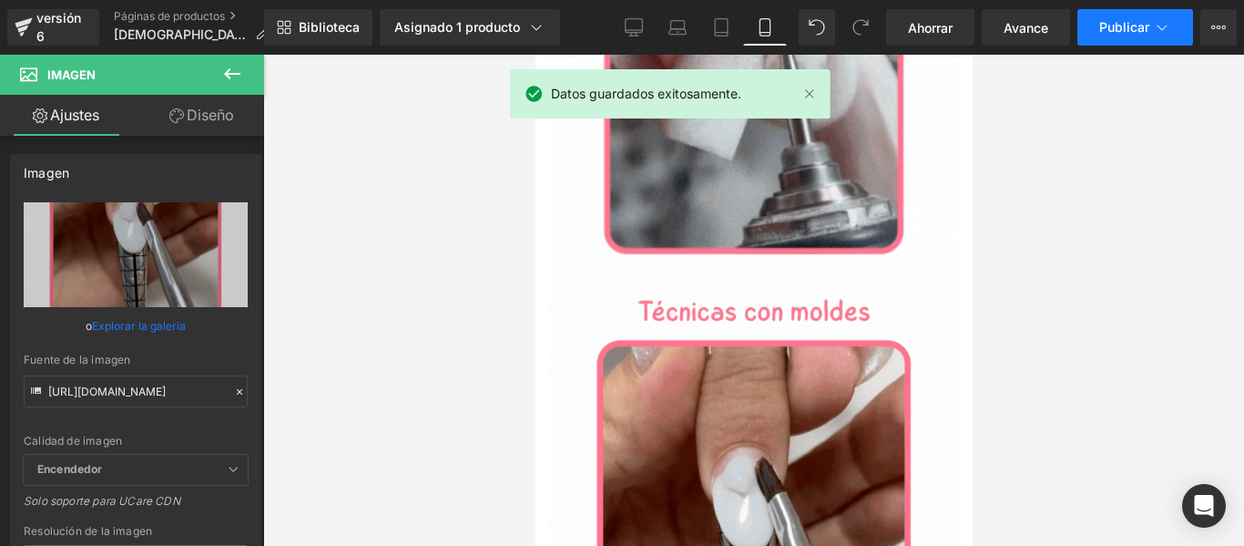
click at [1141, 36] on button "Publicar" at bounding box center [1135, 27] width 116 height 36
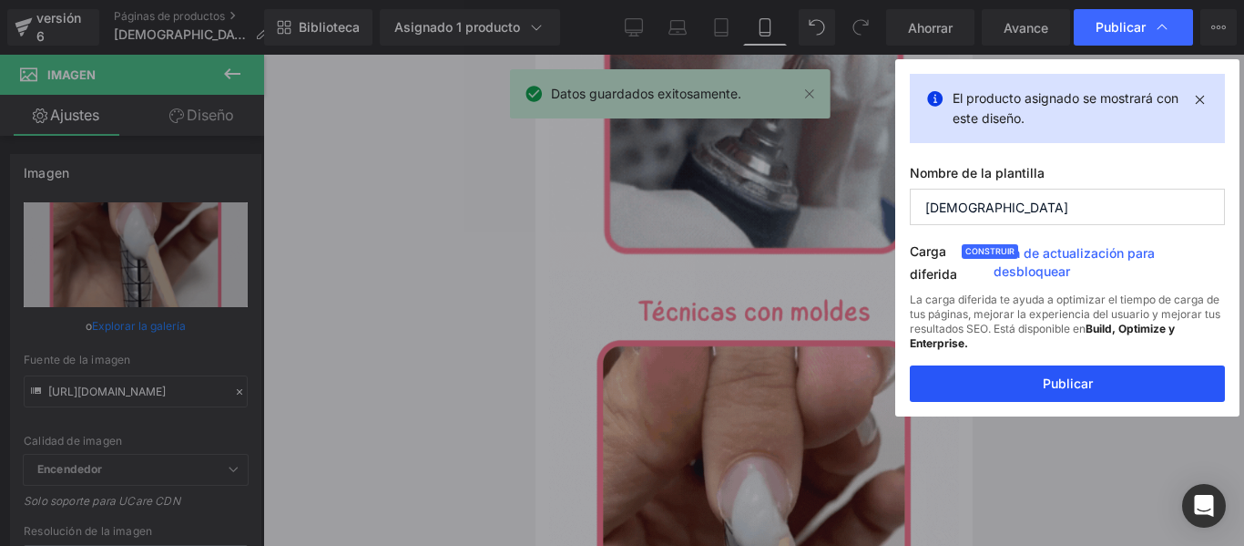
click at [1051, 370] on button "Publicar" at bounding box center [1067, 383] width 315 height 36
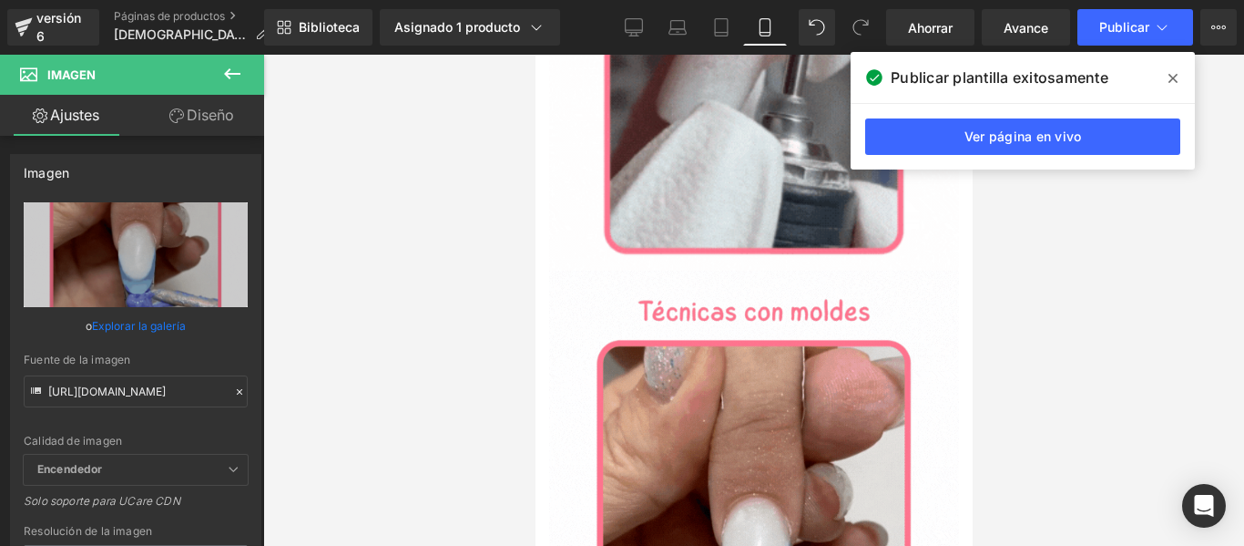
click at [1169, 80] on icon at bounding box center [1173, 78] width 9 height 15
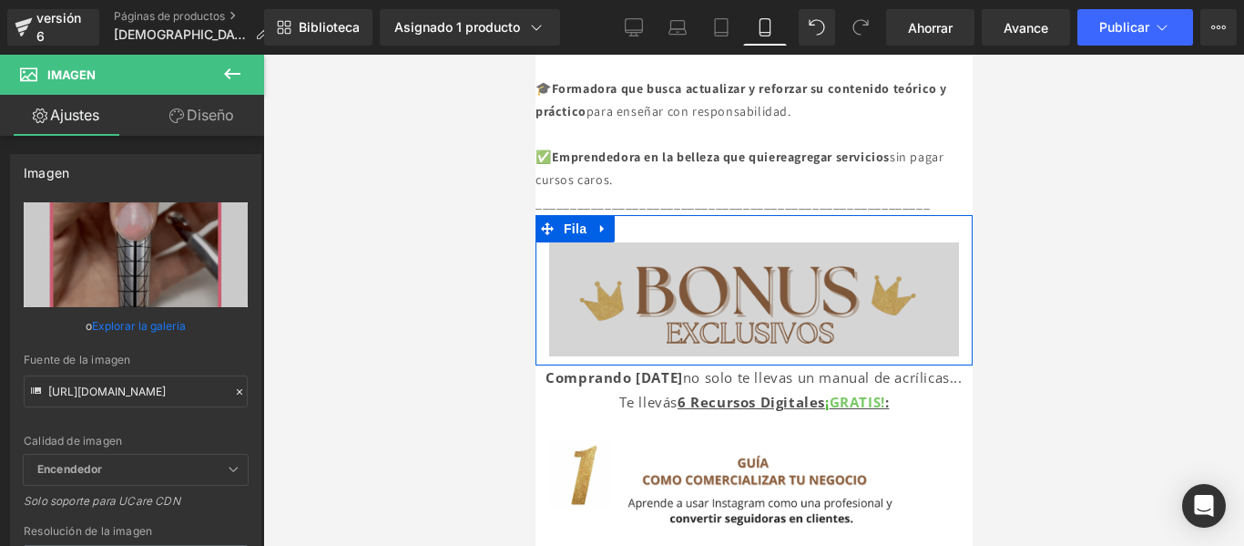
scroll to position [2729, 0]
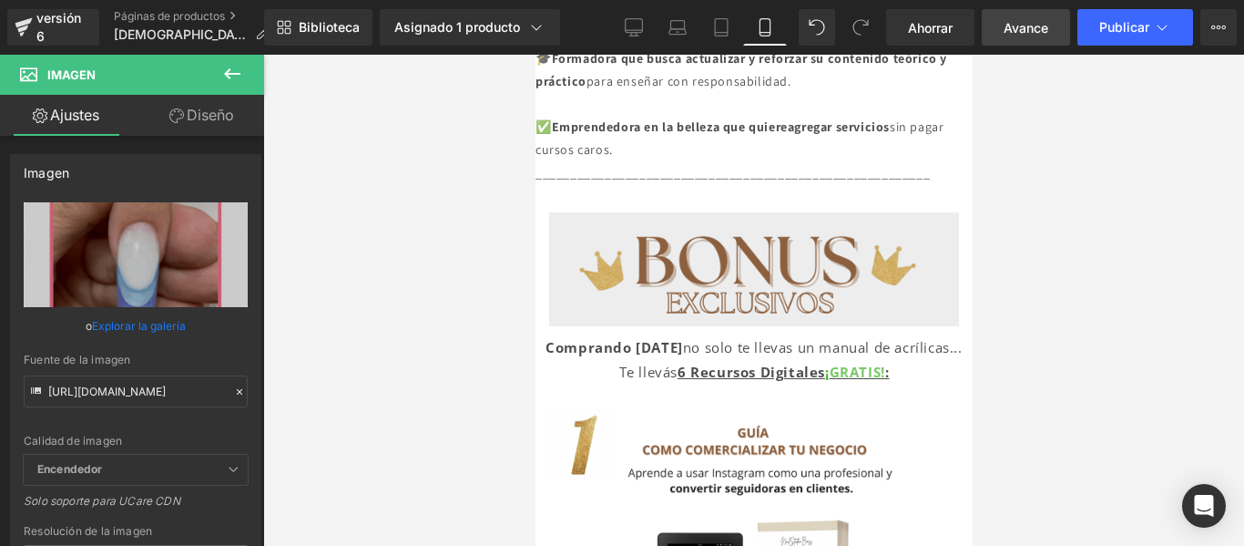
click at [1013, 37] on link "Avance" at bounding box center [1026, 27] width 88 height 36
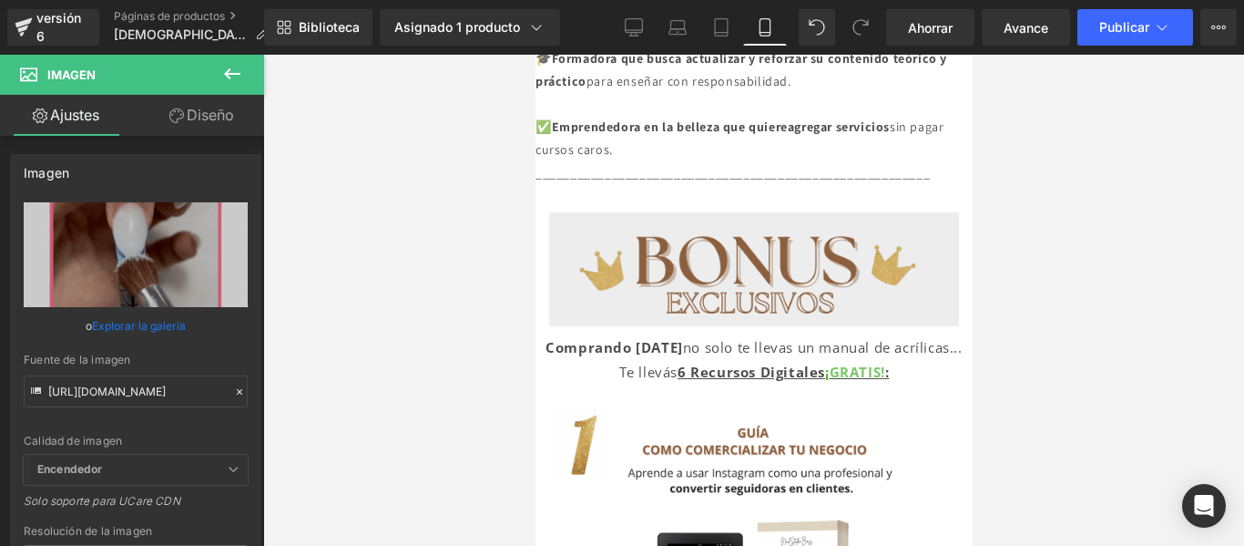
scroll to position [0, 0]
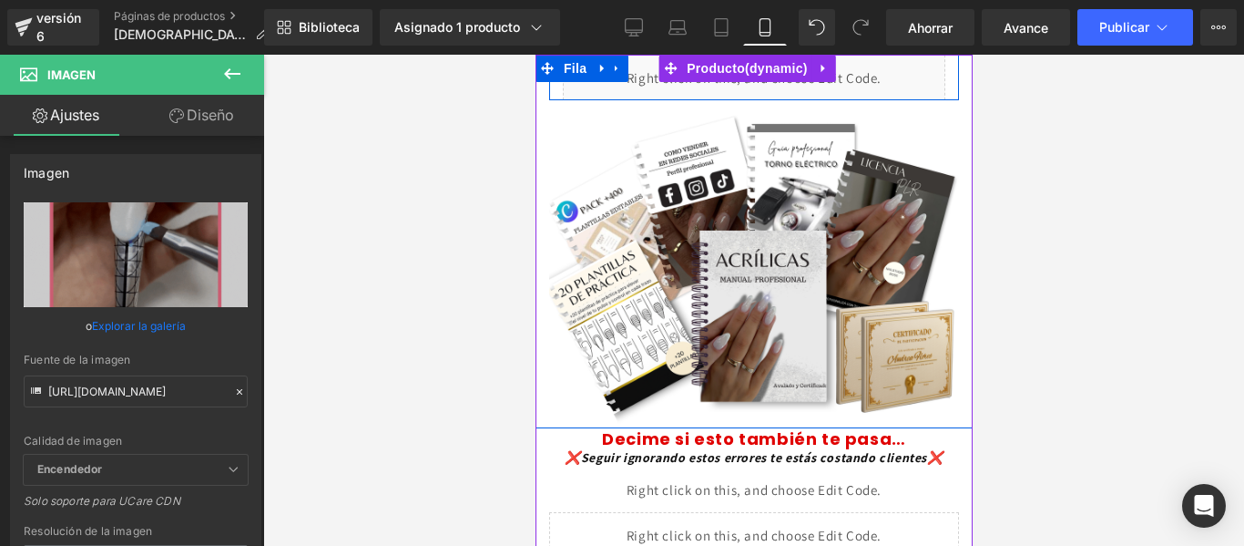
click at [937, 67] on div "Líquido" at bounding box center [753, 78] width 410 height 46
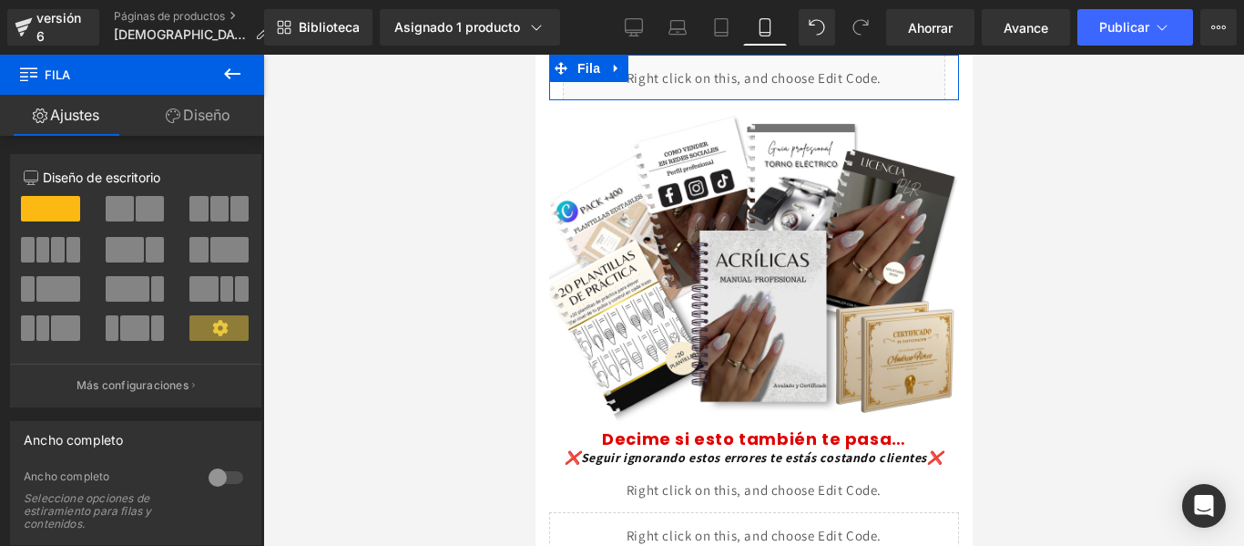
click at [142, 208] on span at bounding box center [150, 209] width 28 height 26
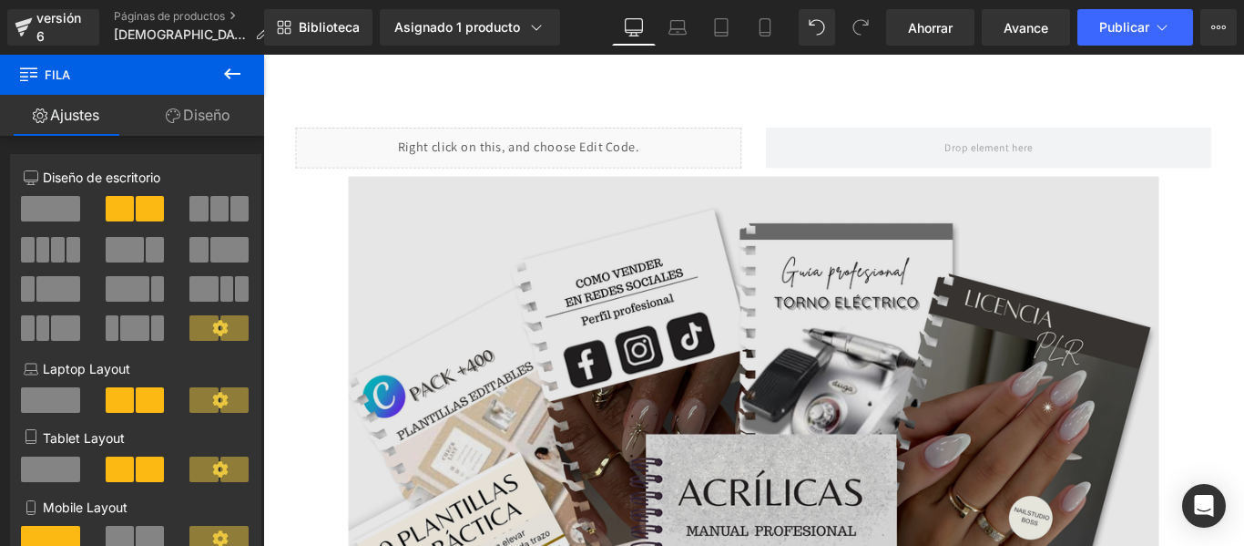
click at [772, 332] on img at bounding box center [814, 555] width 911 height 729
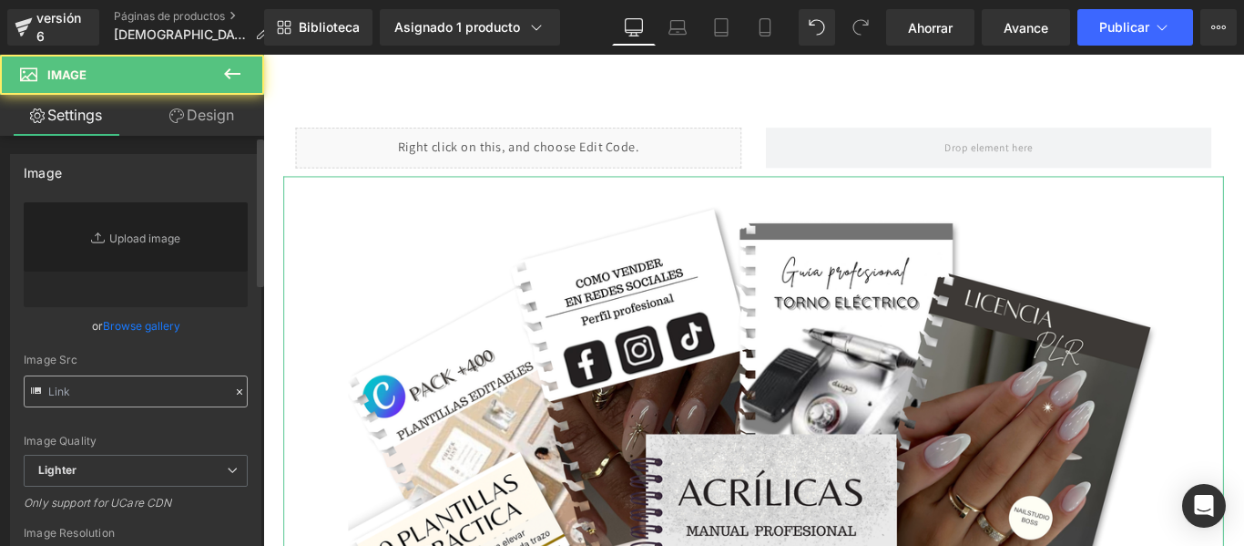
type input "[URL][DOMAIN_NAME]"
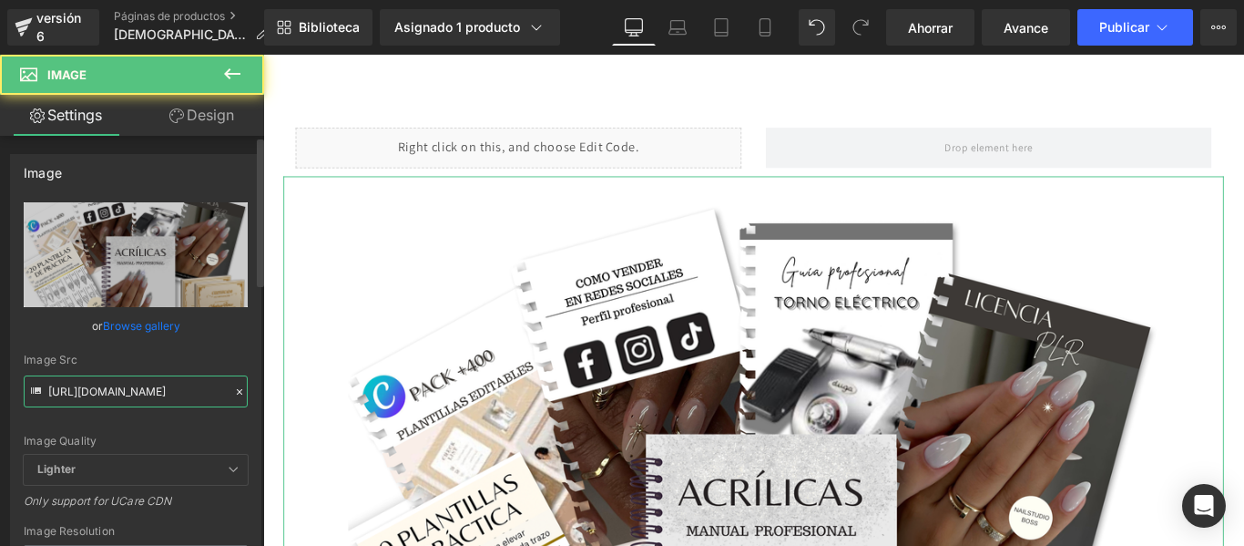
click at [165, 393] on input "[URL][DOMAIN_NAME]" at bounding box center [136, 391] width 224 height 32
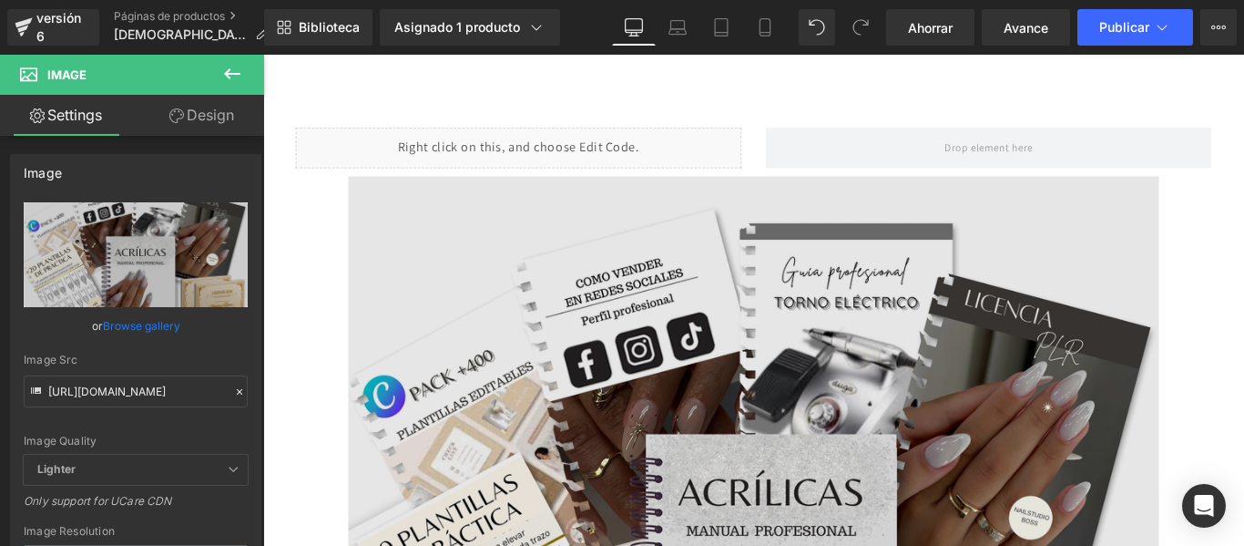
click at [560, 321] on img at bounding box center [814, 555] width 911 height 729
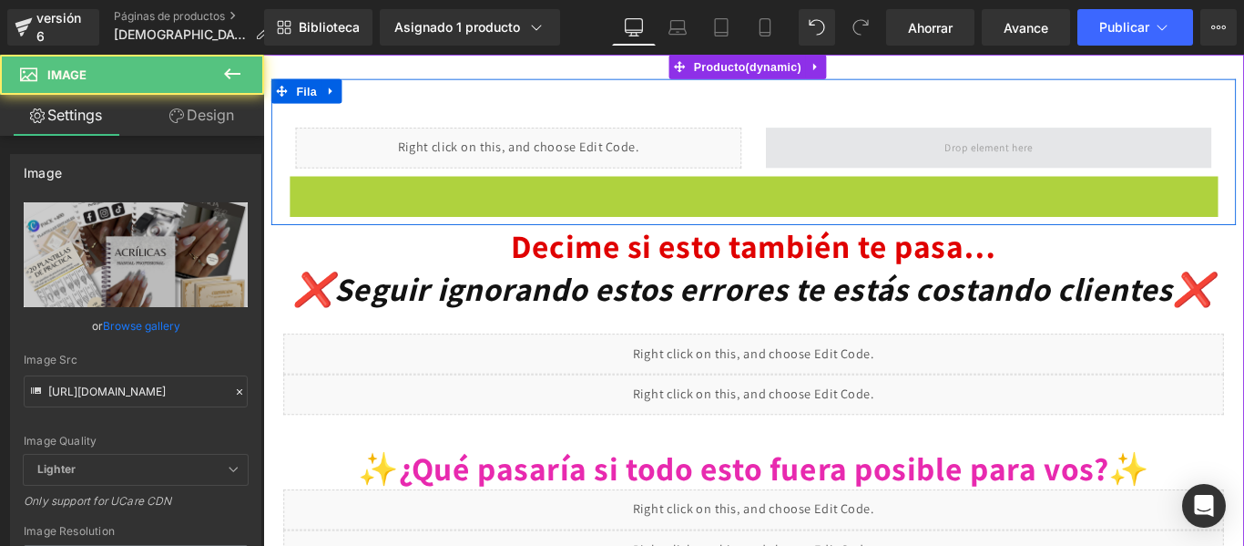
drag, startPoint x: 774, startPoint y: 553, endPoint x: 977, endPoint y: 155, distance: 446.8
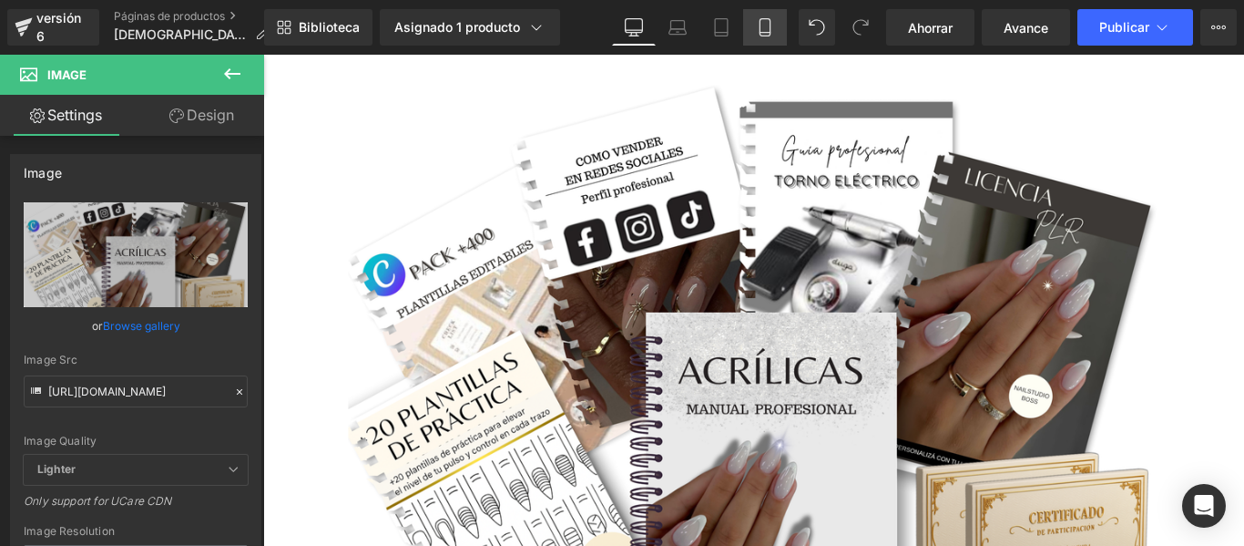
drag, startPoint x: 765, startPoint y: 25, endPoint x: 566, endPoint y: 0, distance: 201.0
click at [765, 25] on icon at bounding box center [765, 27] width 18 height 18
click at [642, 25] on link "De oficina" at bounding box center [634, 27] width 44 height 36
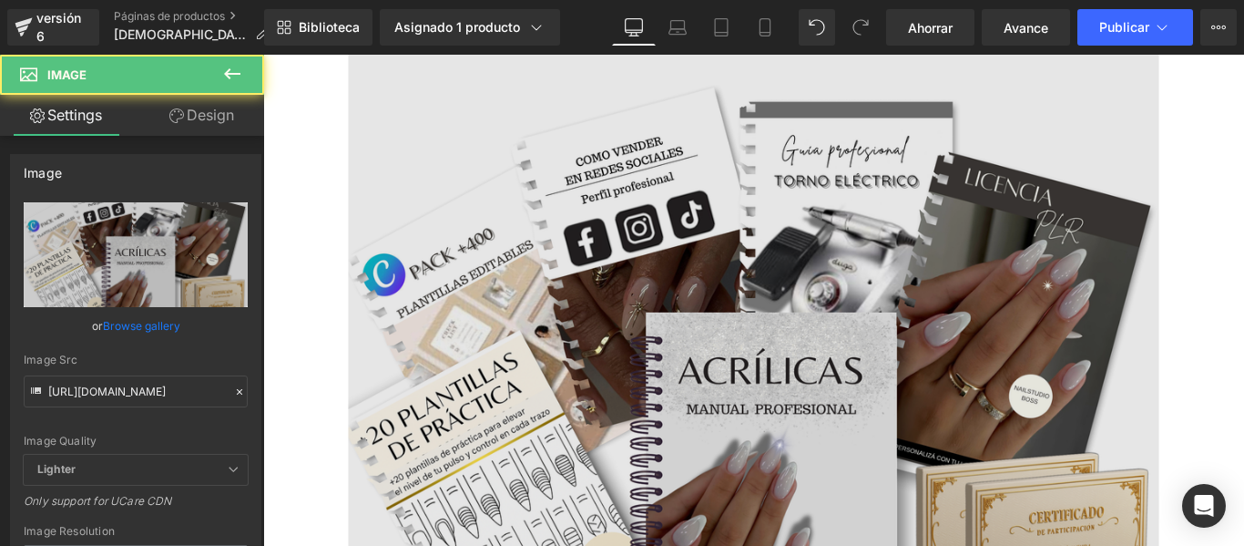
click at [843, 314] on img at bounding box center [814, 419] width 911 height 729
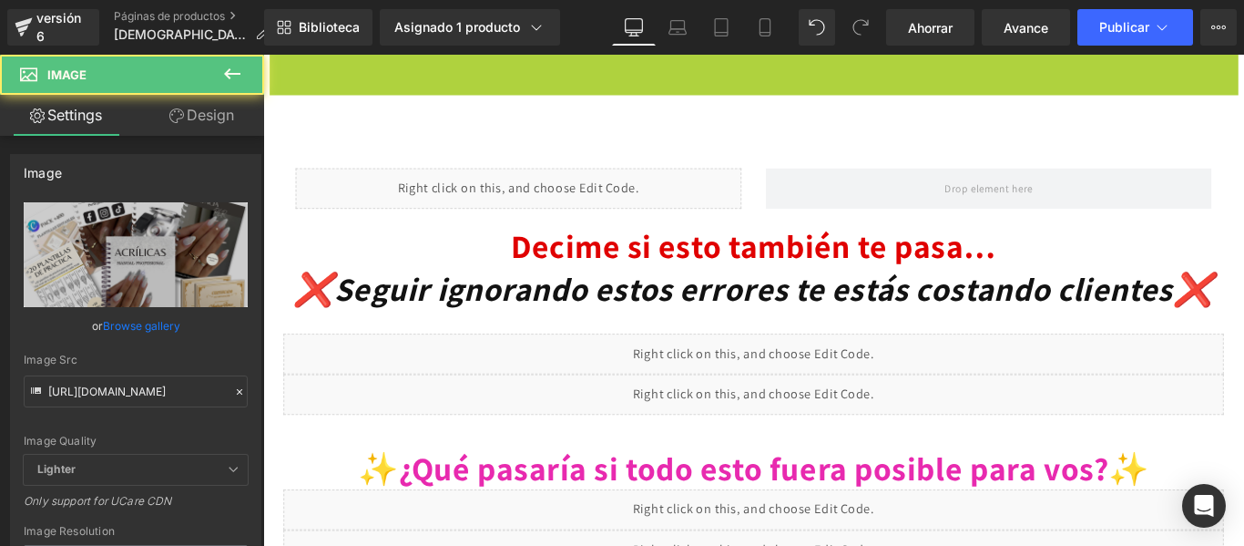
drag, startPoint x: 778, startPoint y: 107, endPoint x: 865, endPoint y: 102, distance: 87.6
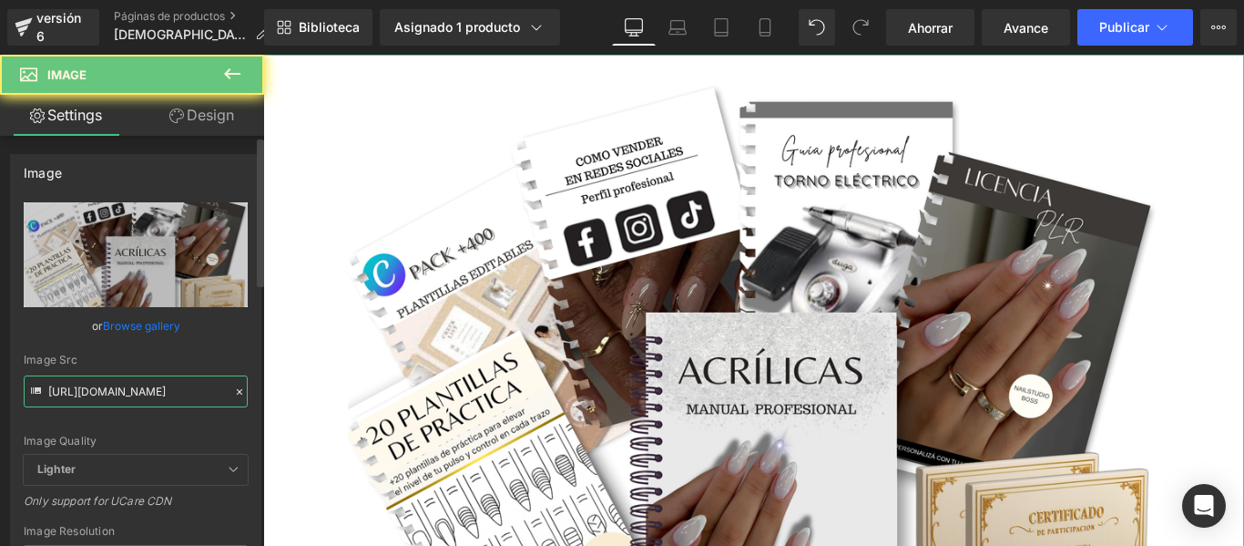
click at [172, 386] on input "[URL][DOMAIN_NAME]" at bounding box center [136, 391] width 224 height 32
click at [234, 68] on icon at bounding box center [232, 74] width 22 height 22
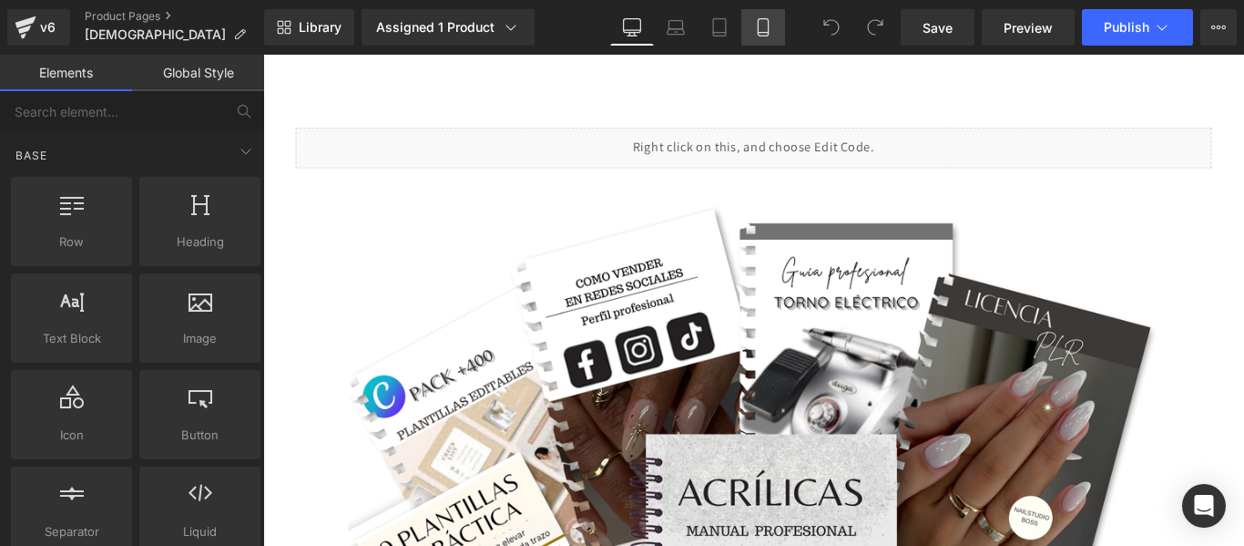
click at [750, 28] on link "Mobile" at bounding box center [763, 27] width 44 height 36
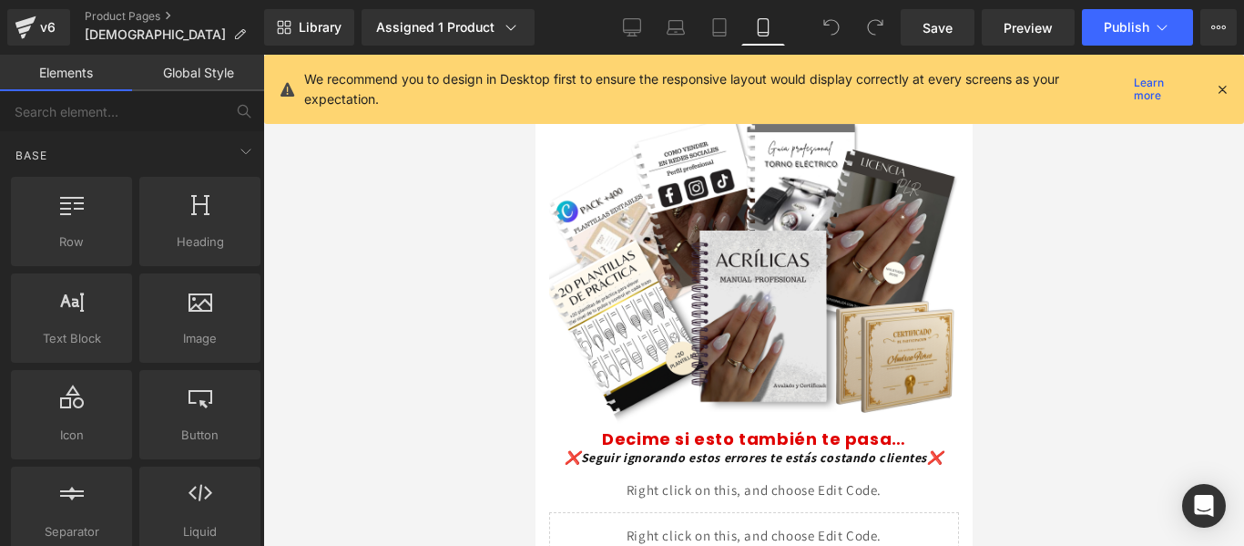
click at [1229, 85] on icon at bounding box center [1222, 89] width 16 height 16
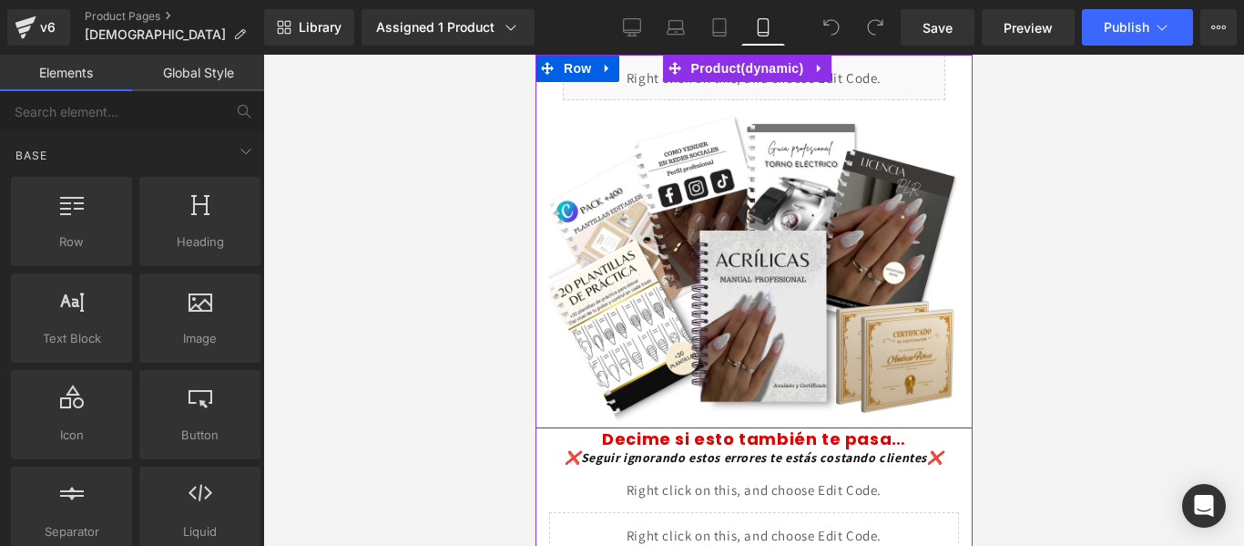
click at [944, 83] on div "Liquid Row Image" at bounding box center [753, 241] width 437 height 373
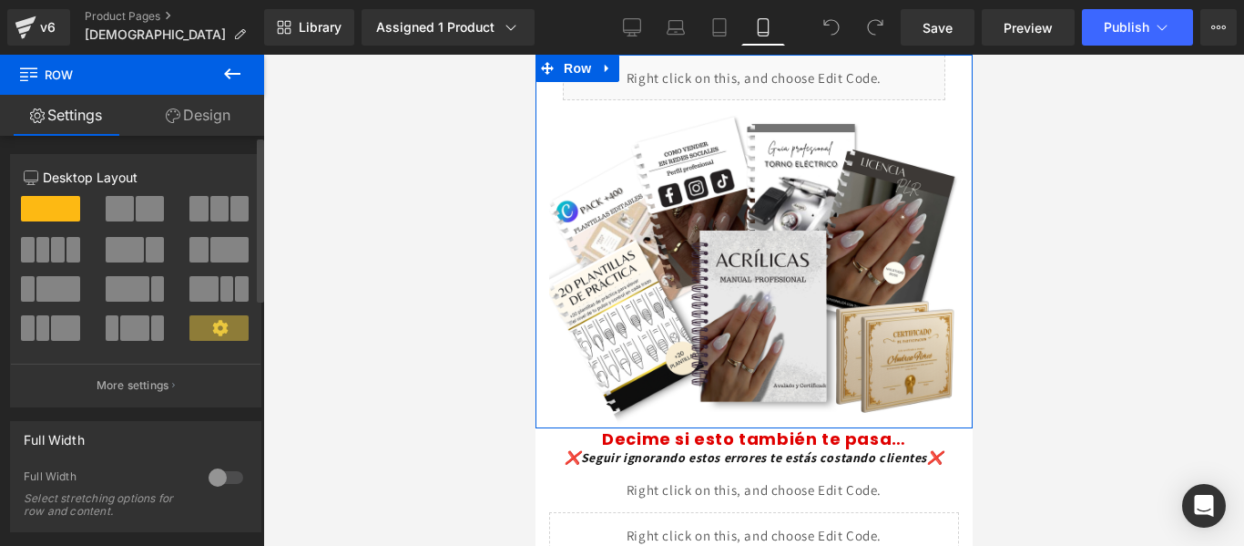
click at [146, 202] on span at bounding box center [150, 209] width 28 height 26
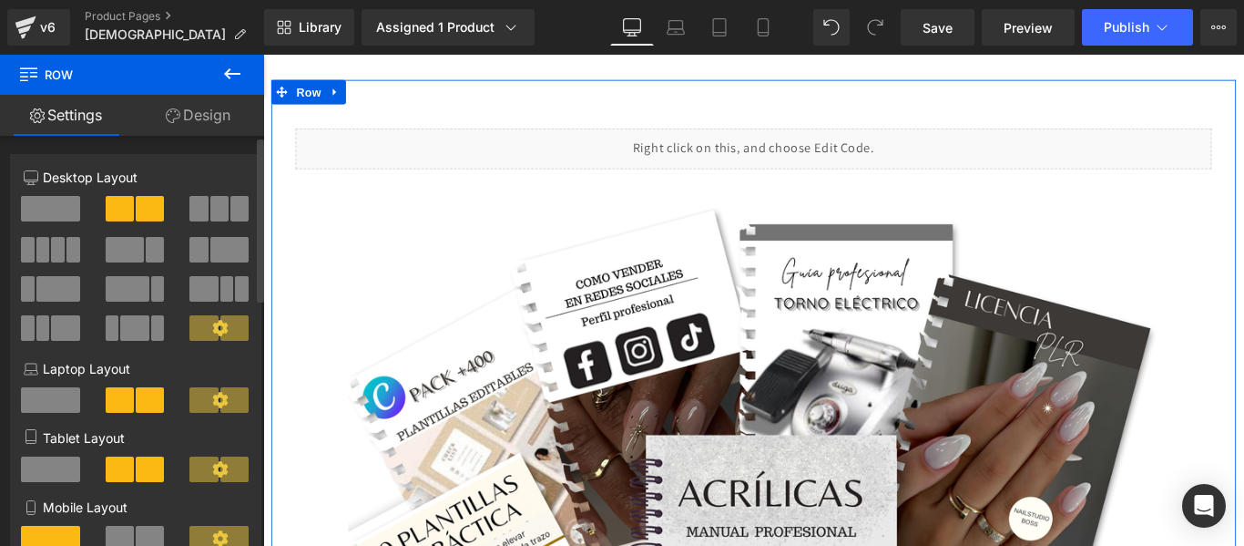
type input "1200"
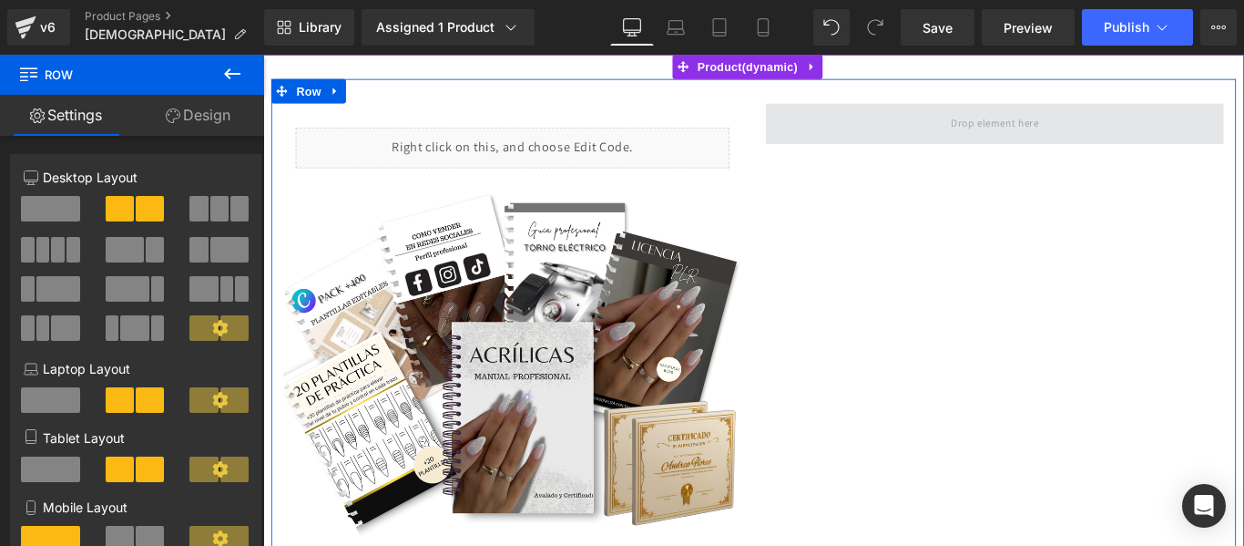
click at [932, 134] on span at bounding box center [1085, 132] width 515 height 46
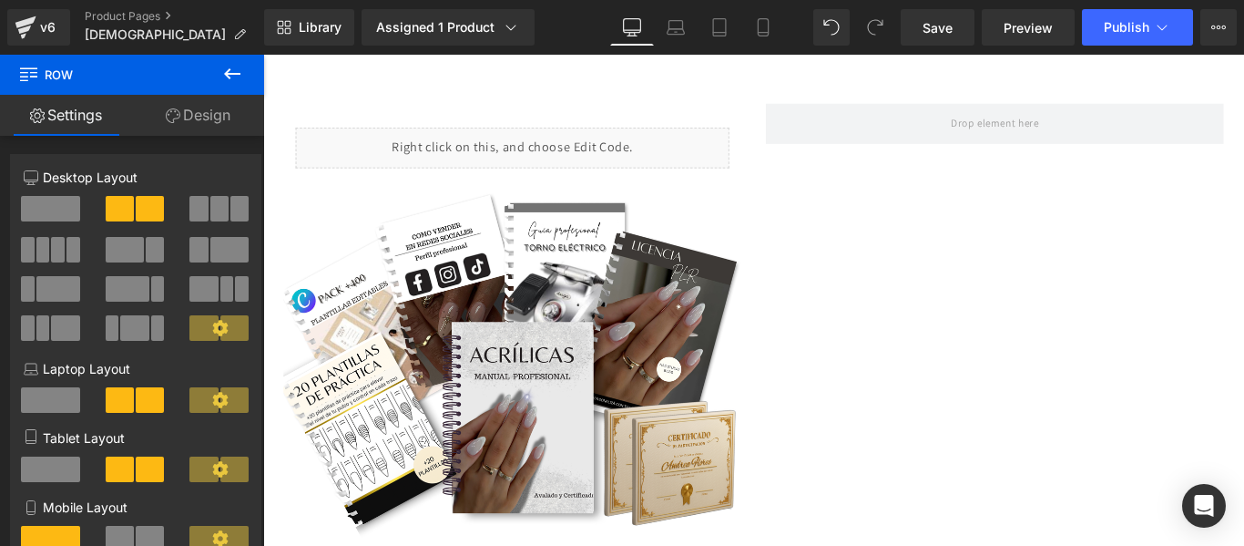
click at [227, 74] on icon at bounding box center [232, 73] width 16 height 11
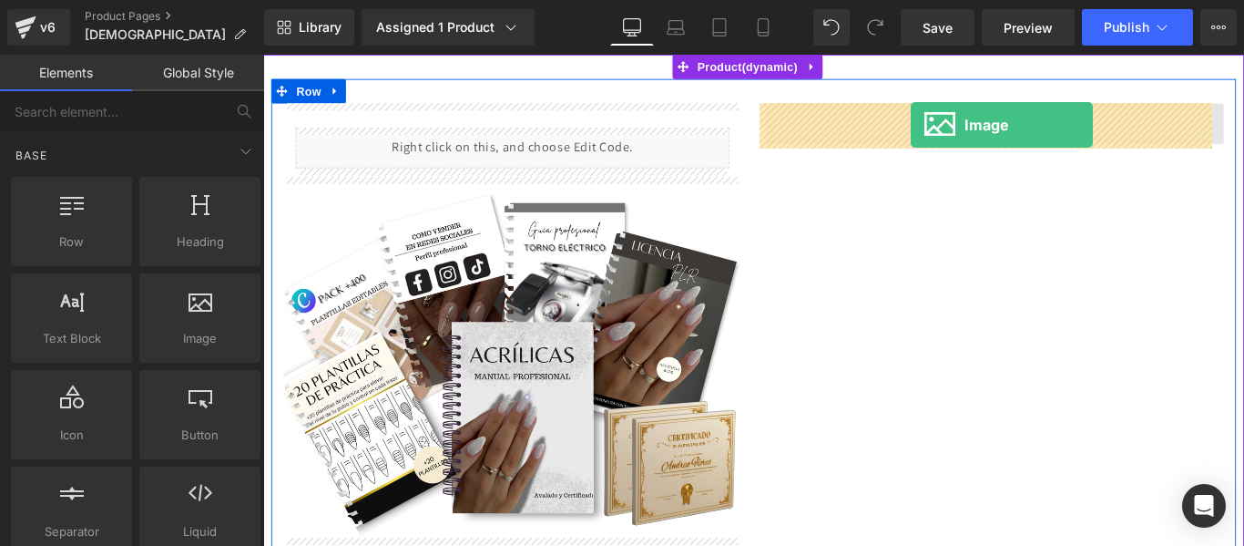
drag, startPoint x: 456, startPoint y: 391, endPoint x: 991, endPoint y: 134, distance: 593.1
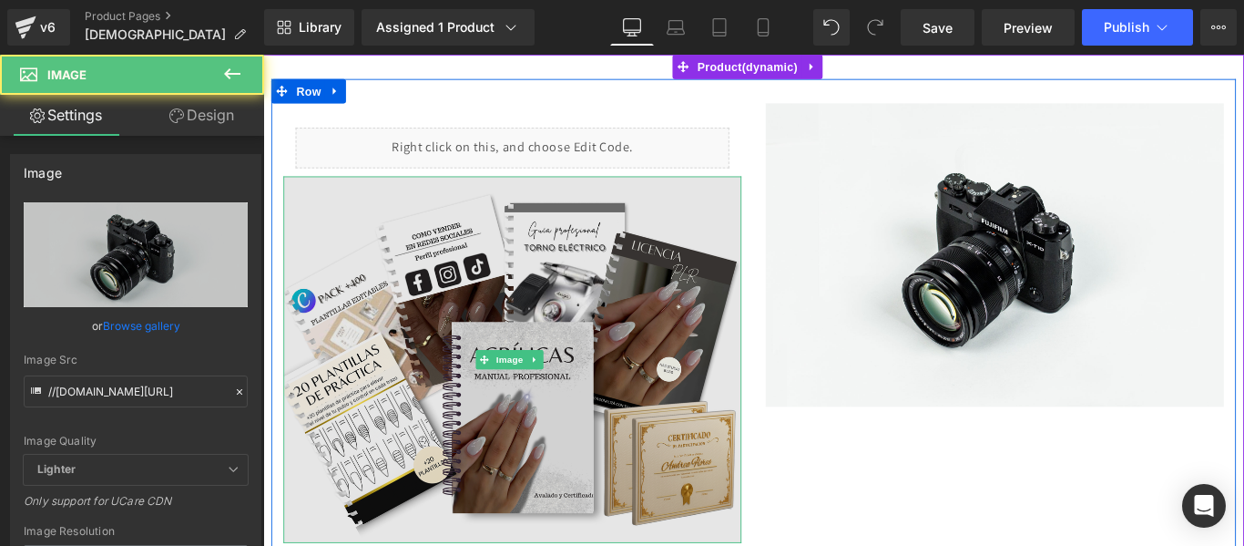
click at [625, 317] on img at bounding box center [543, 397] width 515 height 412
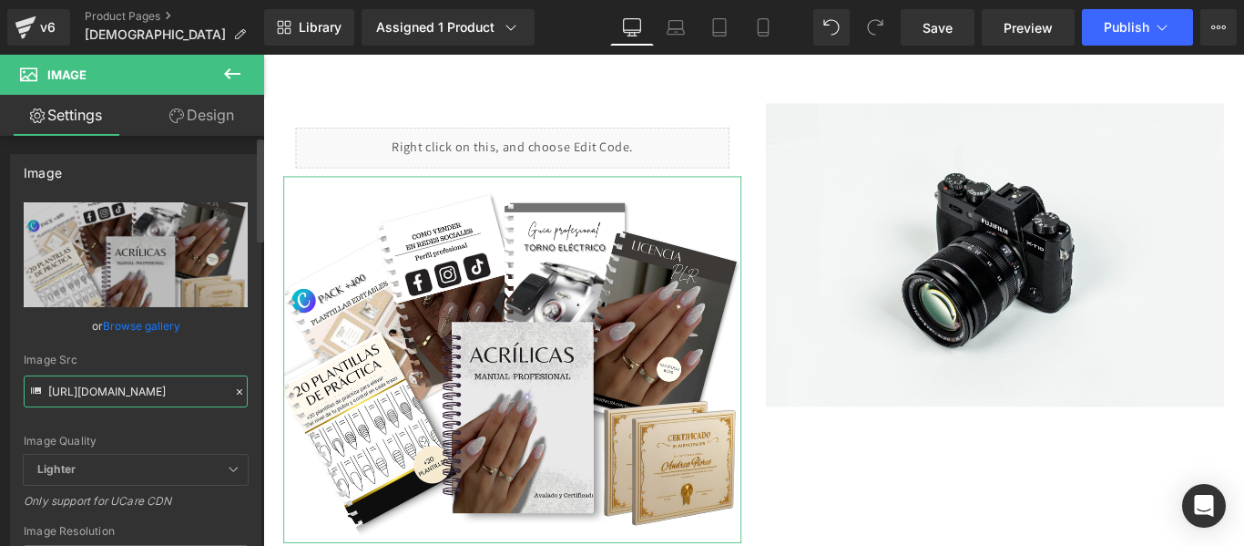
click at [144, 392] on input "[URL][DOMAIN_NAME]" at bounding box center [136, 391] width 224 height 32
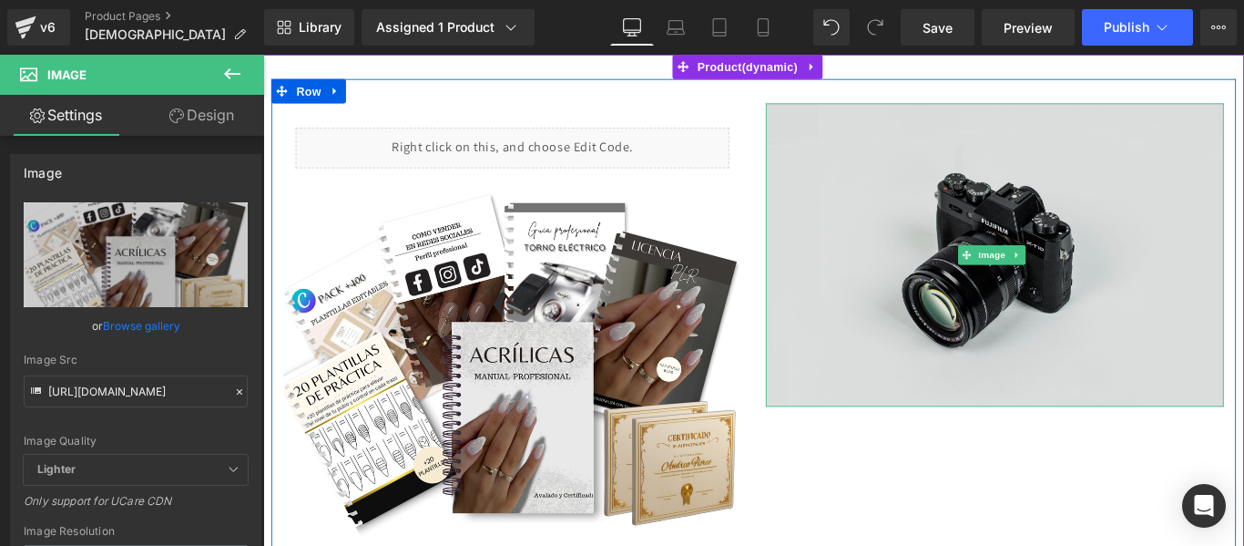
click at [1031, 249] on img at bounding box center [1085, 279] width 515 height 341
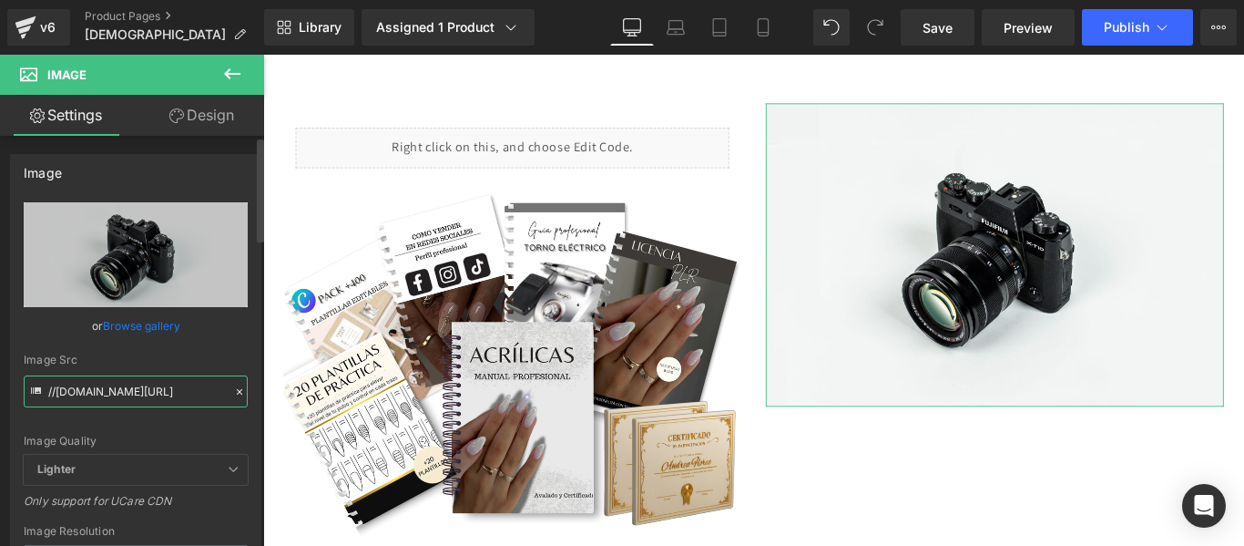
click at [176, 389] on input "//[DOMAIN_NAME][URL]" at bounding box center [136, 391] width 224 height 32
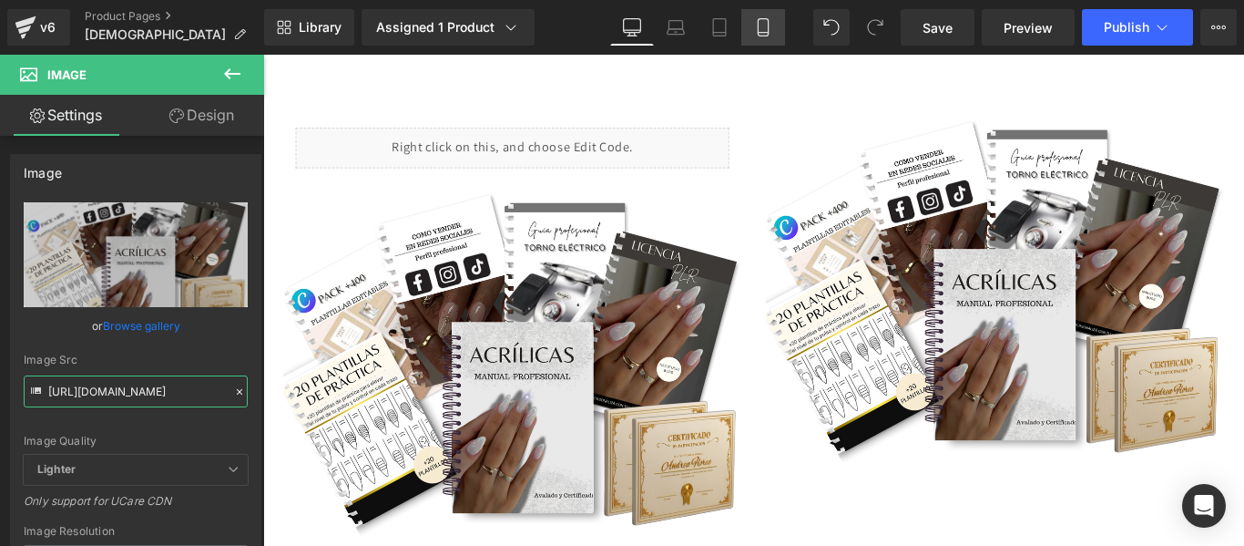
type input "[URL][DOMAIN_NAME]"
click at [755, 29] on icon at bounding box center [763, 27] width 18 height 18
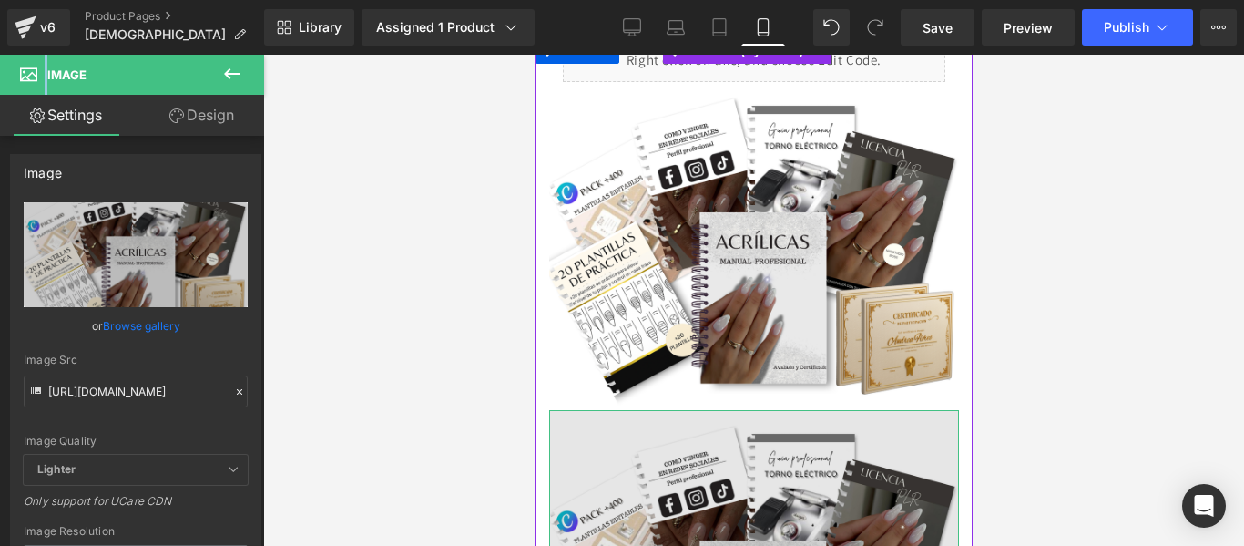
scroll to position [0, 0]
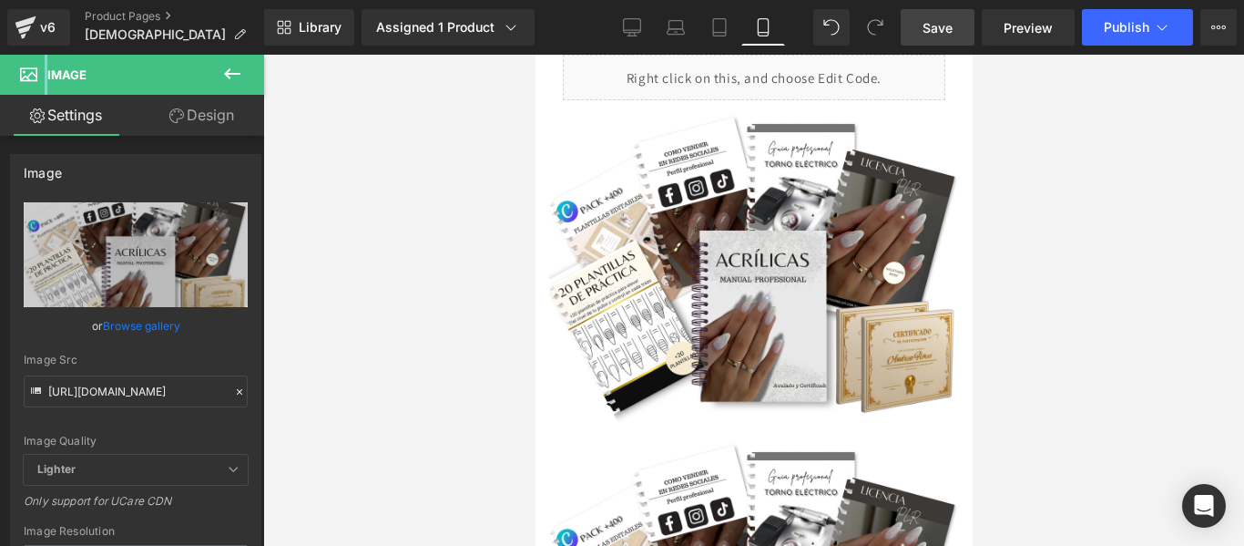
click at [959, 31] on link "Save" at bounding box center [938, 27] width 74 height 36
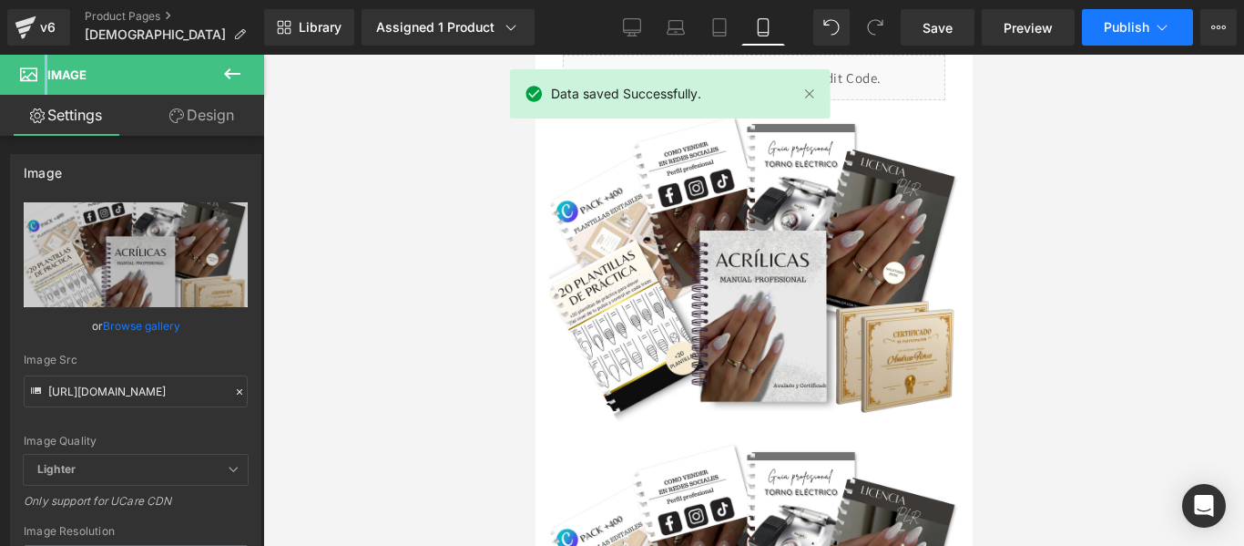
click at [1128, 25] on span "Publish" at bounding box center [1127, 27] width 46 height 15
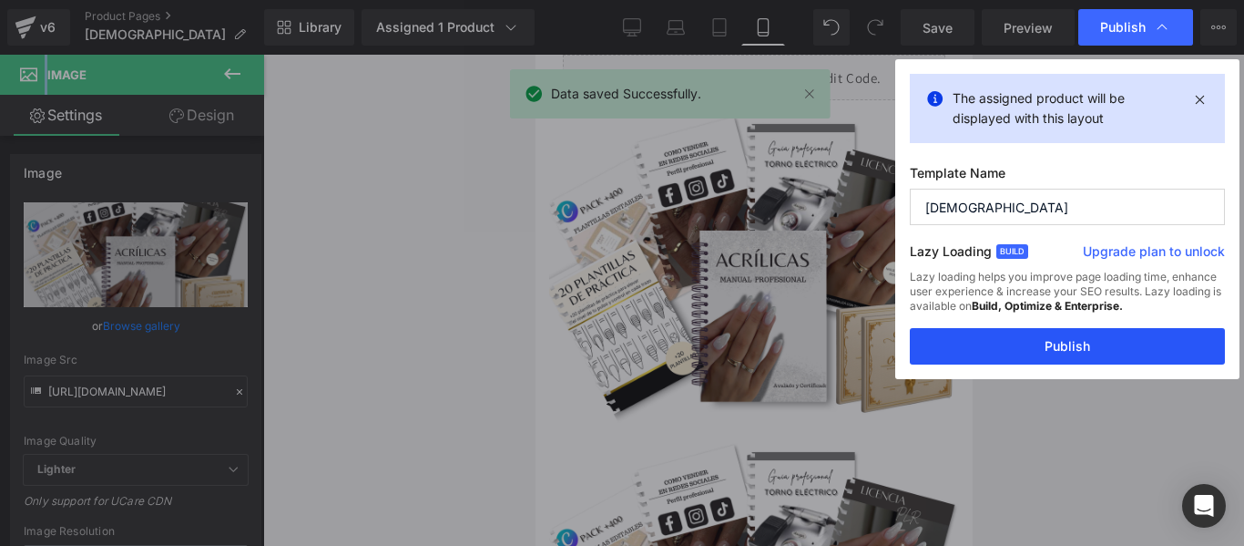
click at [1063, 345] on button "Publish" at bounding box center [1067, 346] width 315 height 36
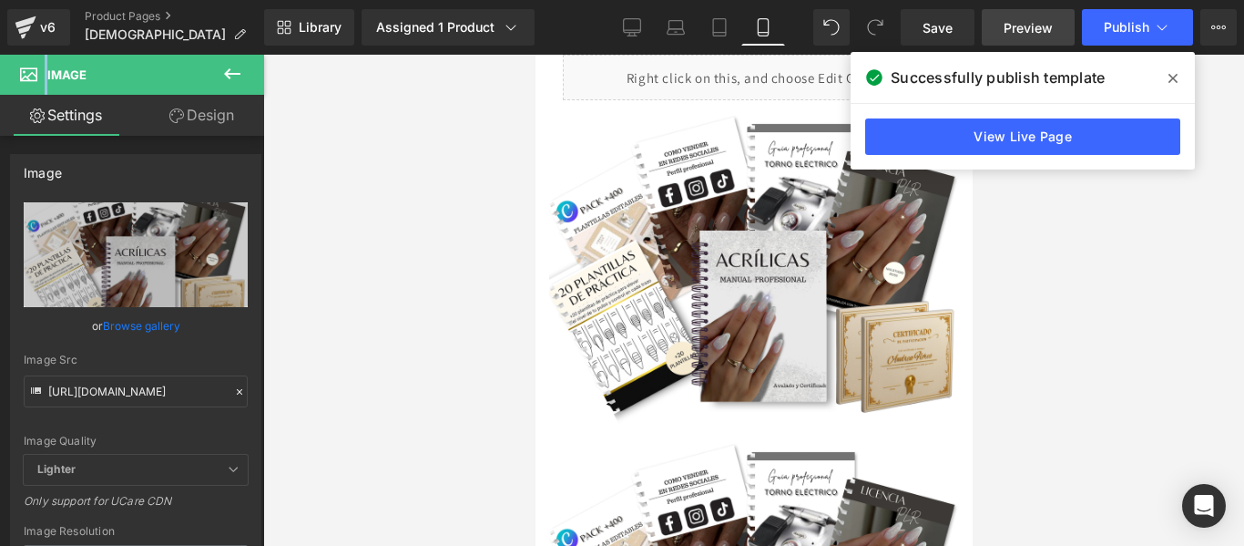
click at [1034, 32] on span "Preview" at bounding box center [1028, 27] width 49 height 19
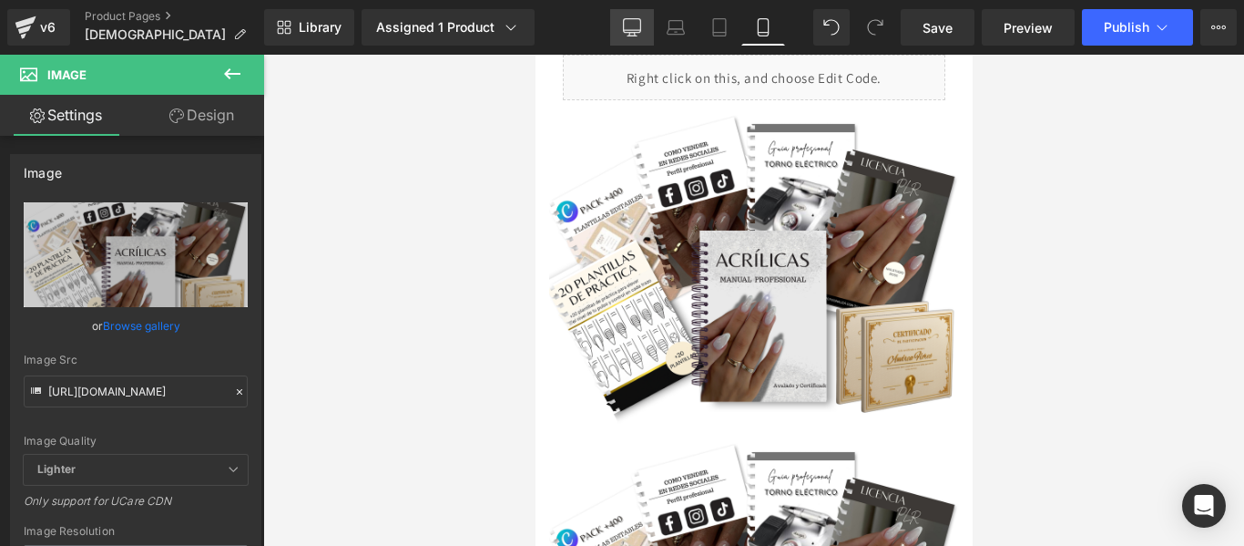
click at [636, 19] on icon at bounding box center [632, 26] width 17 height 14
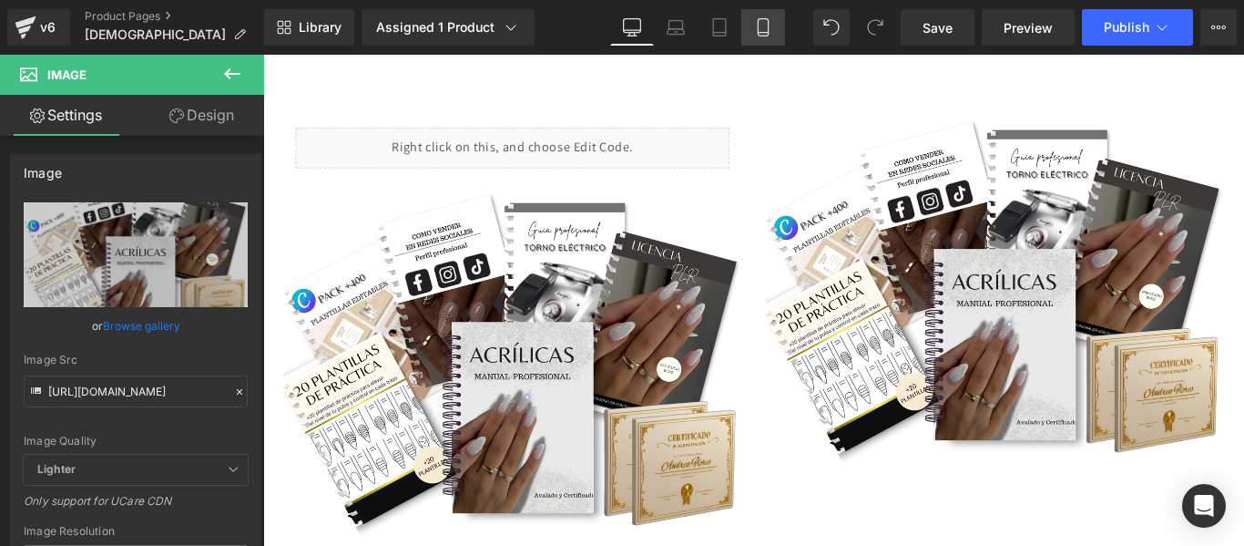
click at [759, 28] on icon at bounding box center [763, 27] width 10 height 17
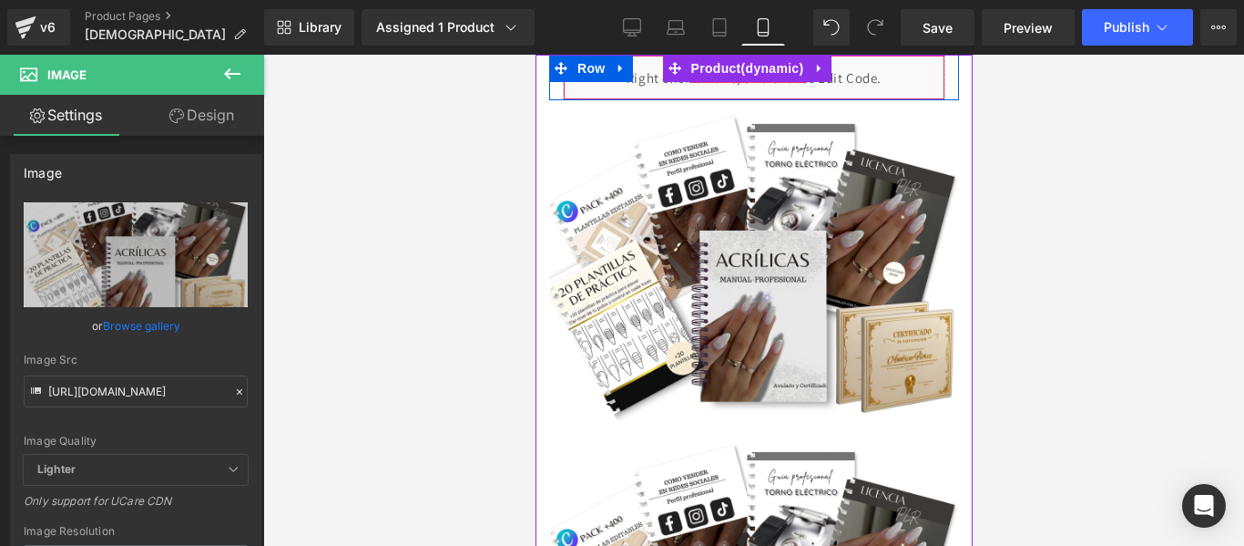
click at [578, 87] on div "Liquid" at bounding box center [753, 78] width 383 height 46
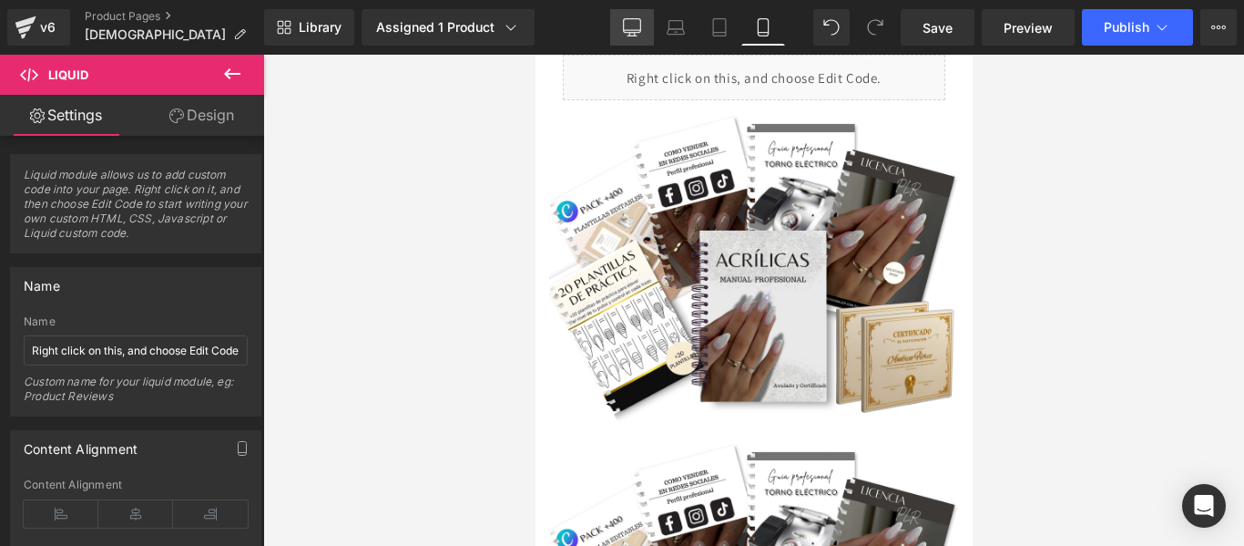
click at [623, 15] on link "Desktop" at bounding box center [632, 27] width 44 height 36
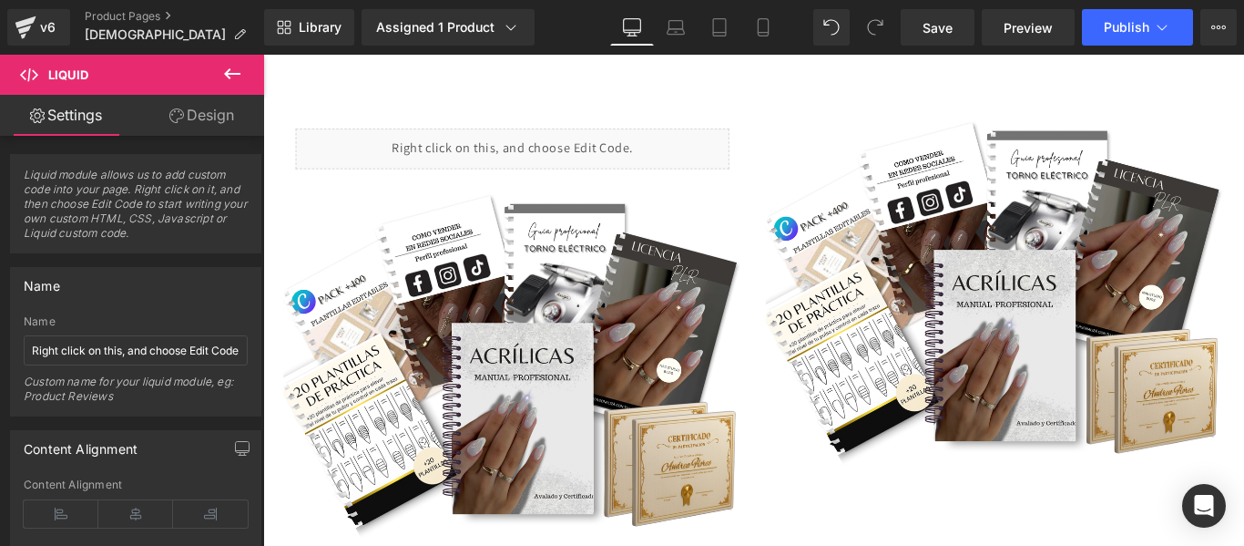
click at [623, 15] on link "Desktop" at bounding box center [632, 27] width 44 height 36
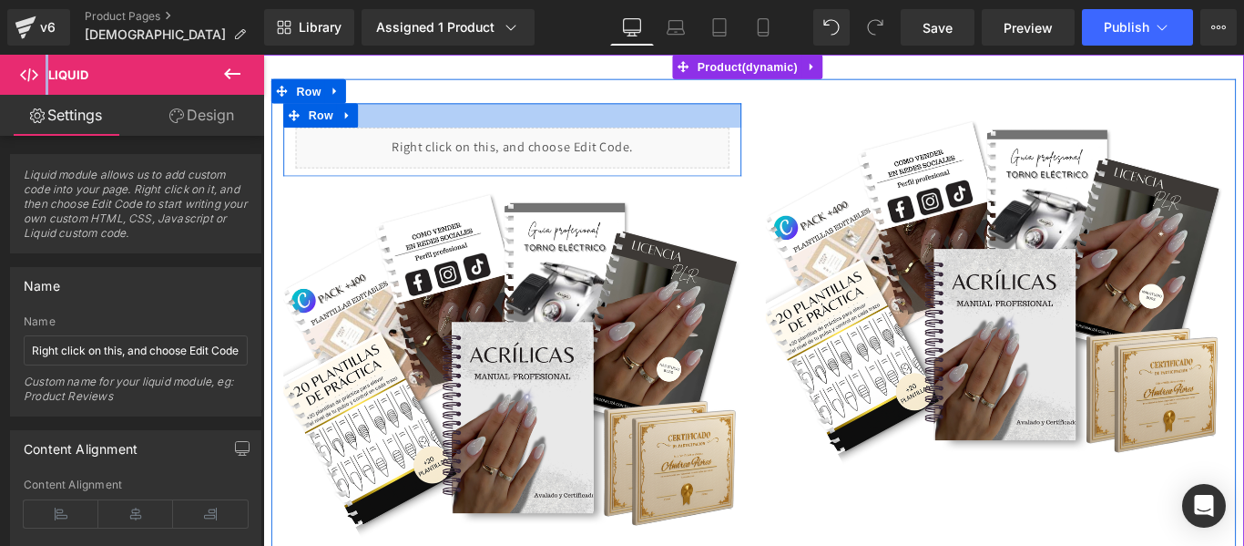
click at [721, 124] on div at bounding box center [543, 122] width 515 height 27
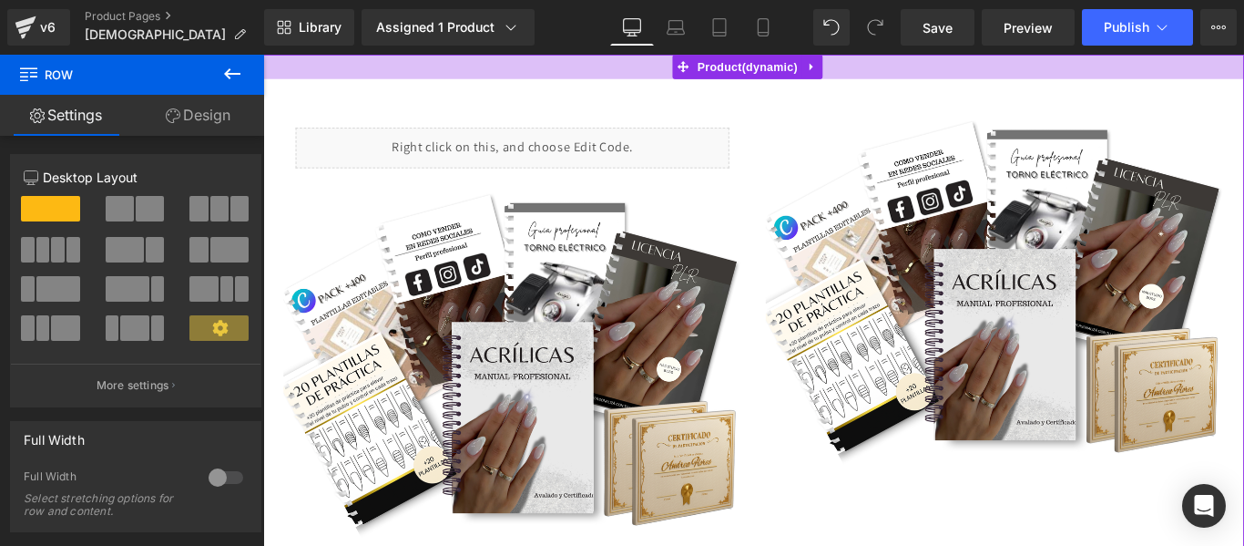
click at [938, 77] on div at bounding box center [814, 68] width 1102 height 27
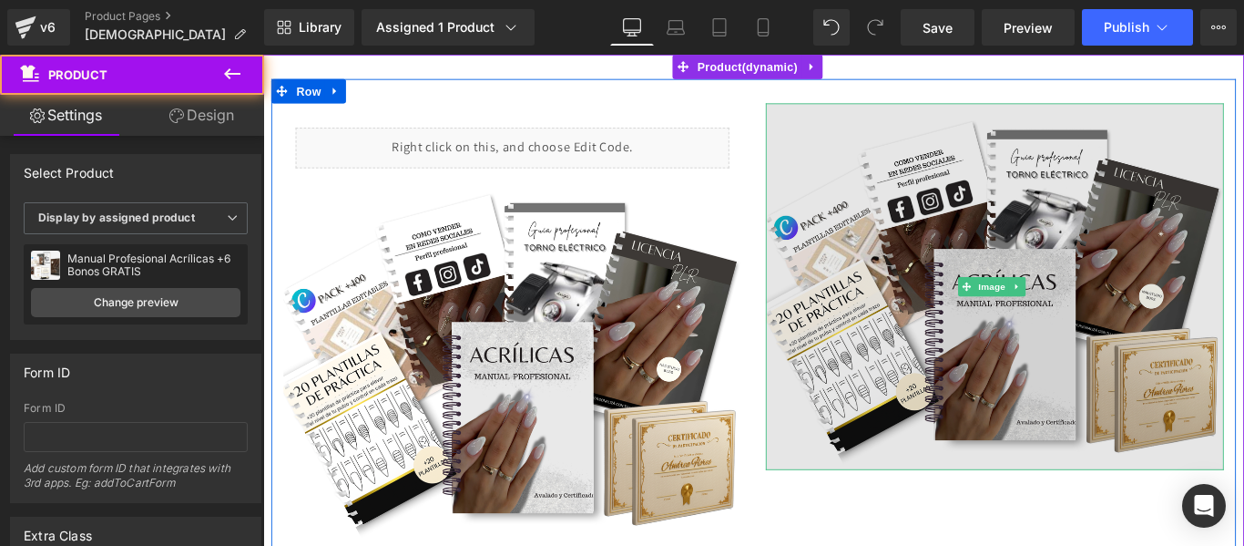
click at [889, 156] on img at bounding box center [1085, 315] width 515 height 412
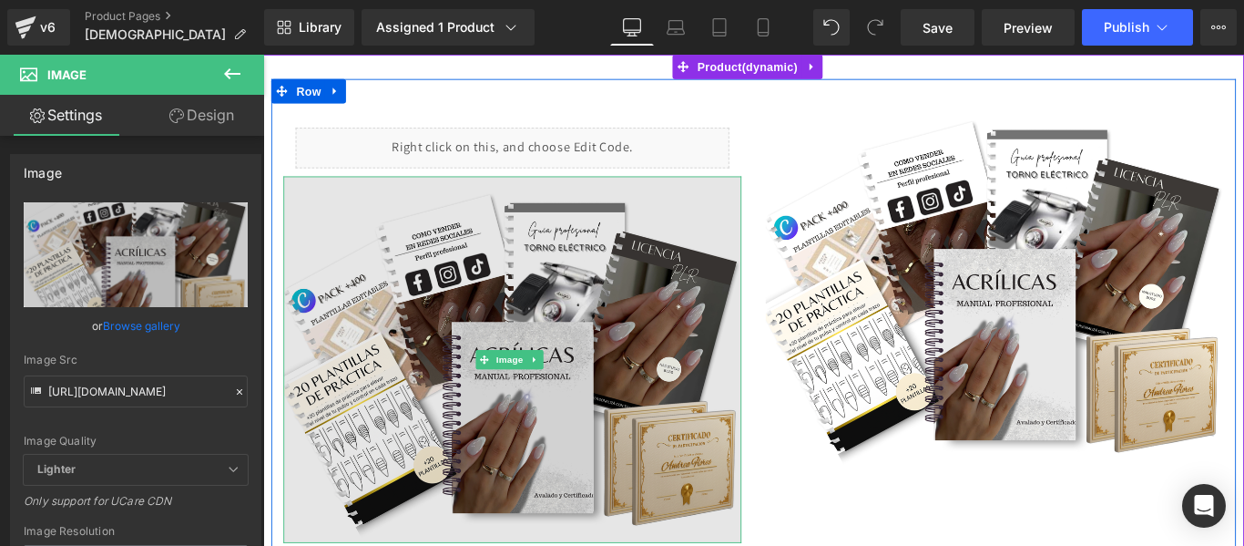
click at [754, 227] on img at bounding box center [543, 397] width 515 height 412
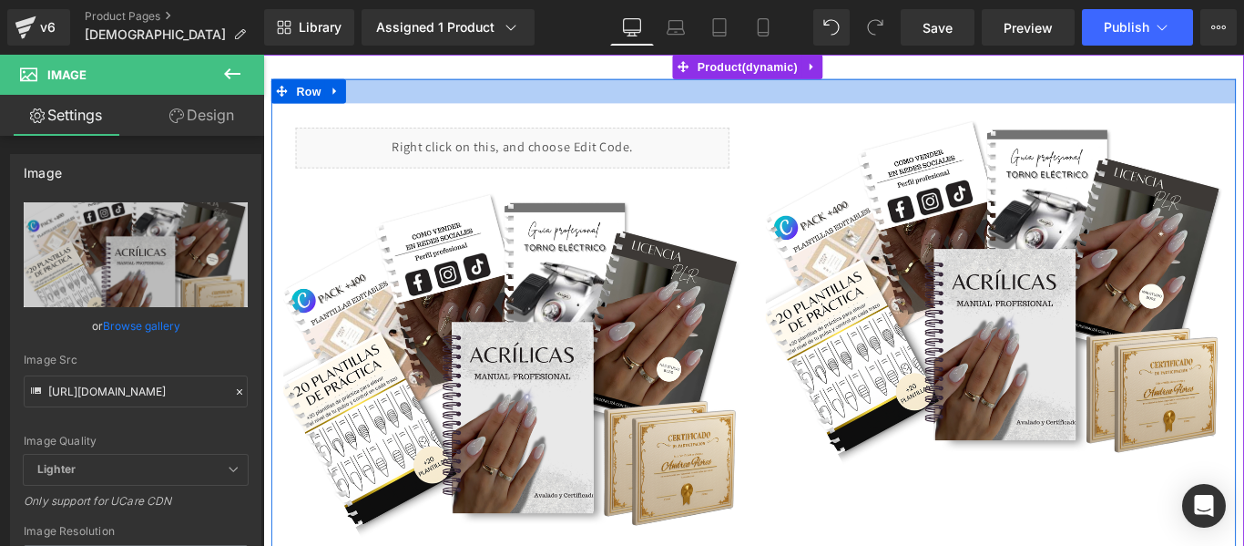
click at [409, 94] on div at bounding box center [814, 95] width 1084 height 27
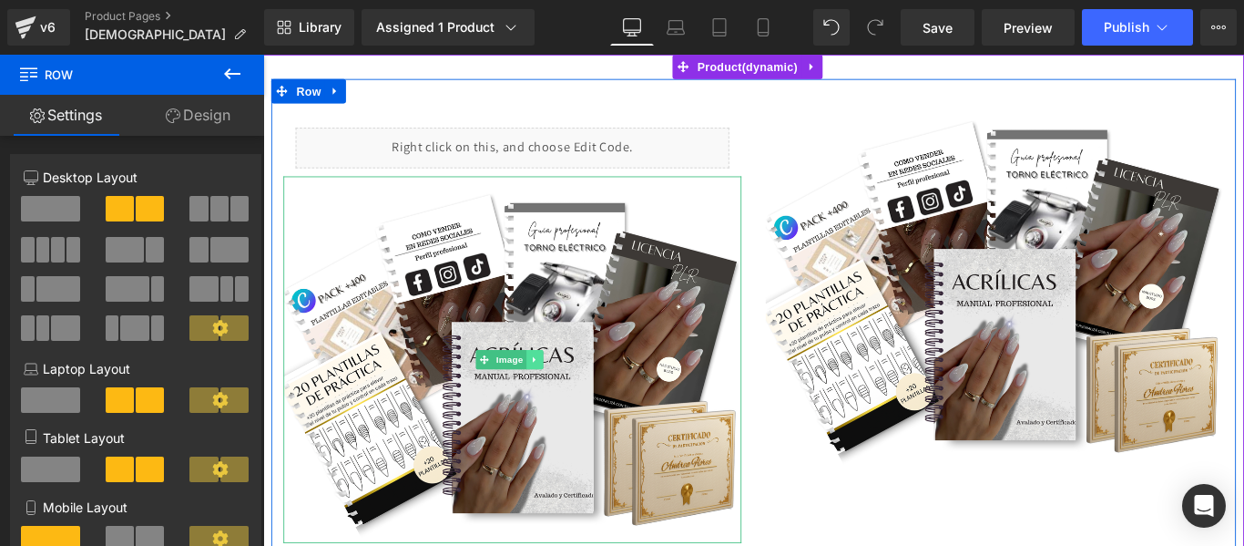
click at [567, 395] on icon at bounding box center [567, 397] width 3 height 6
click at [575, 396] on icon at bounding box center [578, 397] width 10 height 10
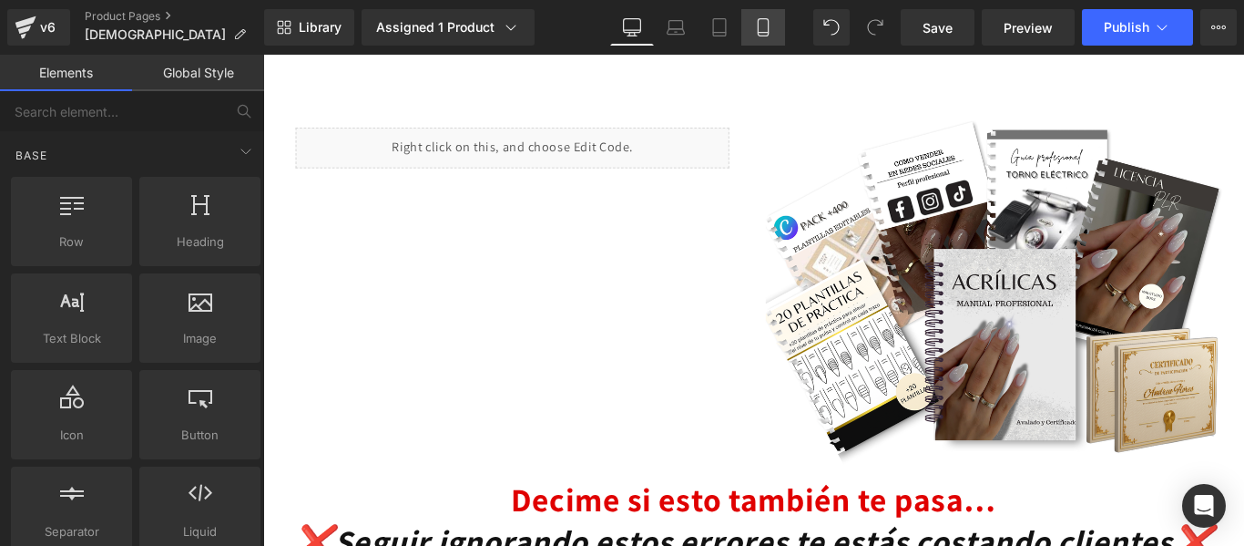
click at [766, 33] on icon at bounding box center [763, 33] width 10 height 0
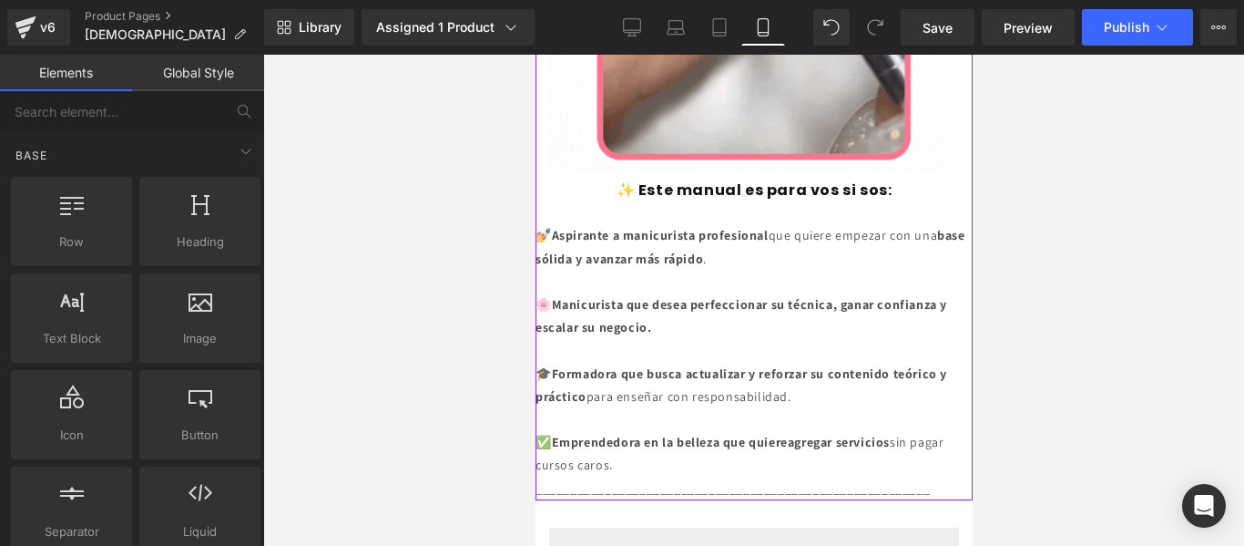
scroll to position [2375, 0]
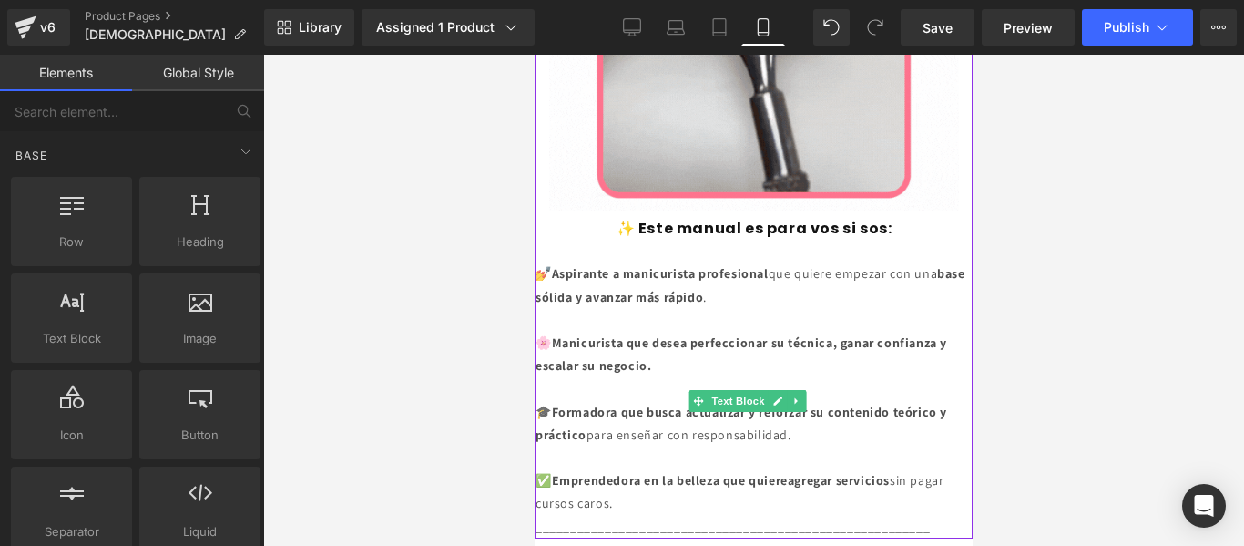
click at [799, 262] on p "💅 Aspirante a manicurista profesional que quiere empezar con una base sólida y …" at bounding box center [753, 285] width 437 height 46
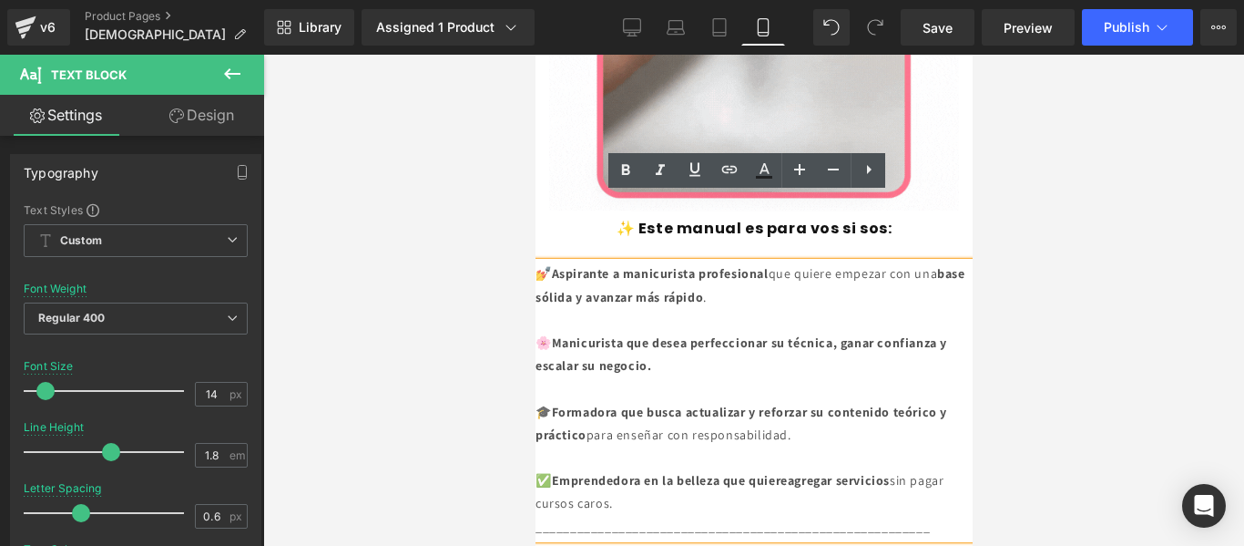
drag, startPoint x: 800, startPoint y: 235, endPoint x: 1069, endPoint y: 262, distance: 271.0
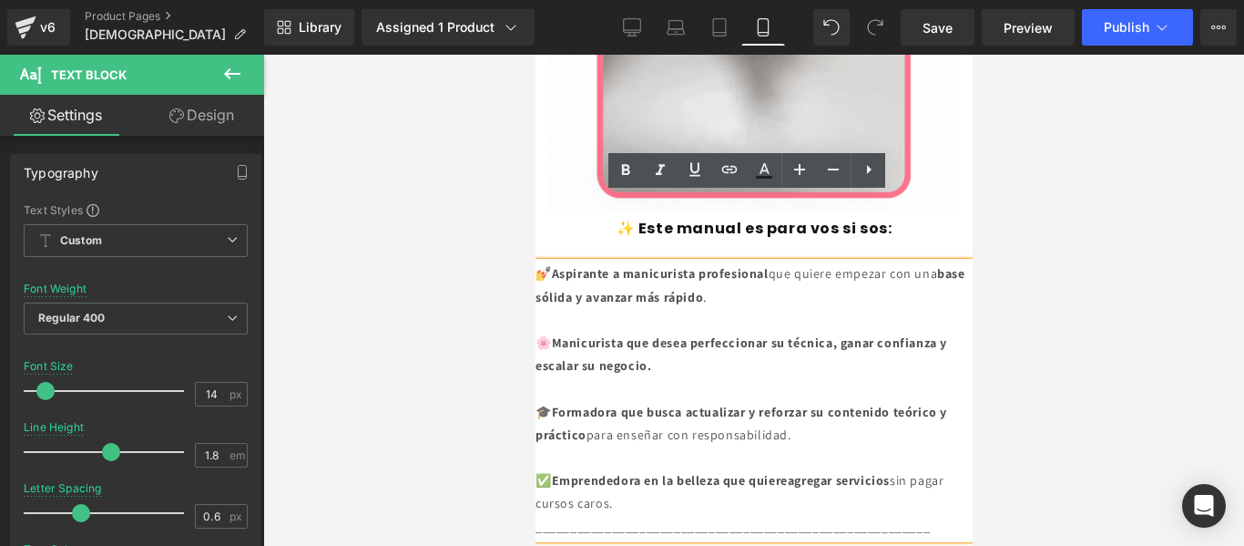
click at [535, 262] on p "💅 Aspirante a manicurista profesional que quiere empezar con una base sólida y …" at bounding box center [753, 285] width 437 height 46
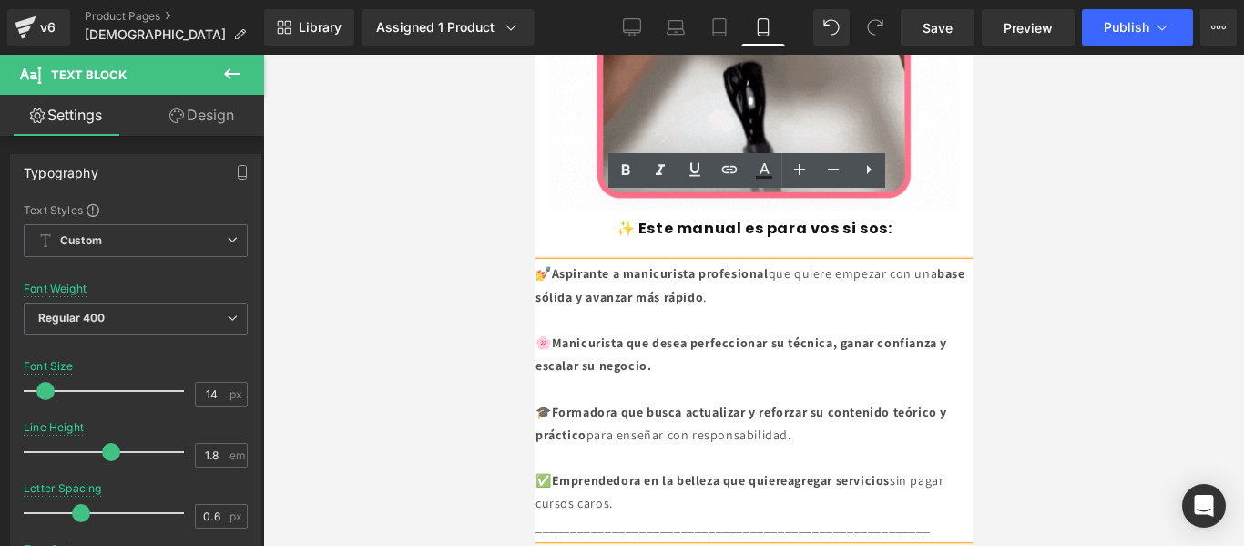
copy font "💅 Aspirante a manicurista profesional que quiere empezar con una base sólida y …"
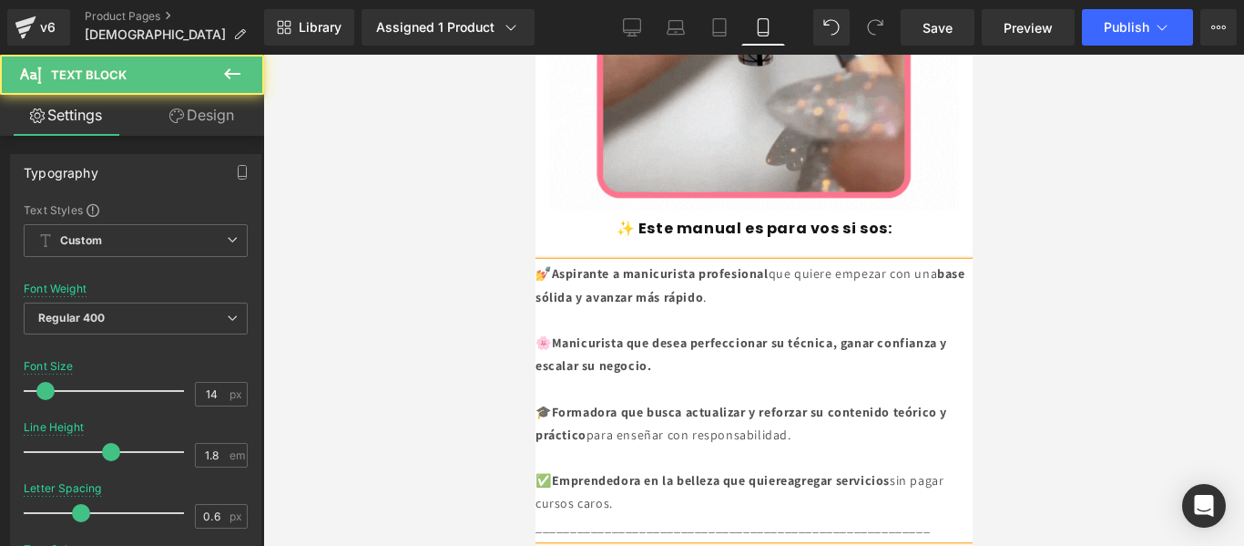
click at [679, 469] on p "✅Emprendedora en la belleza que quiere agregar servicios sin pagar cursos caros." at bounding box center [753, 492] width 437 height 46
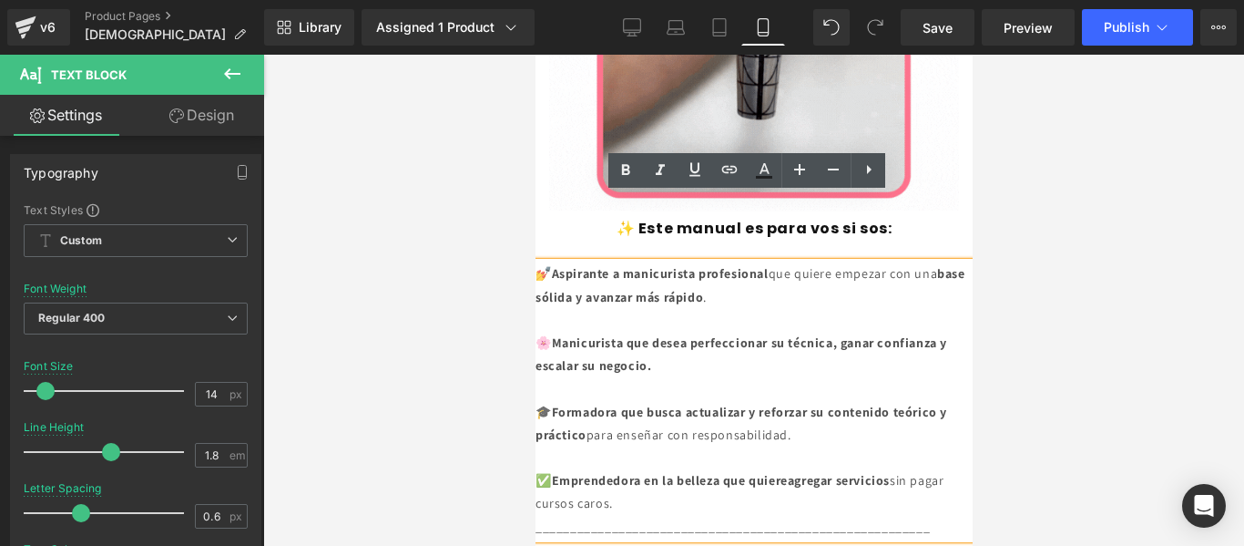
drag, startPoint x: 679, startPoint y: 444, endPoint x: 538, endPoint y: 209, distance: 272.9
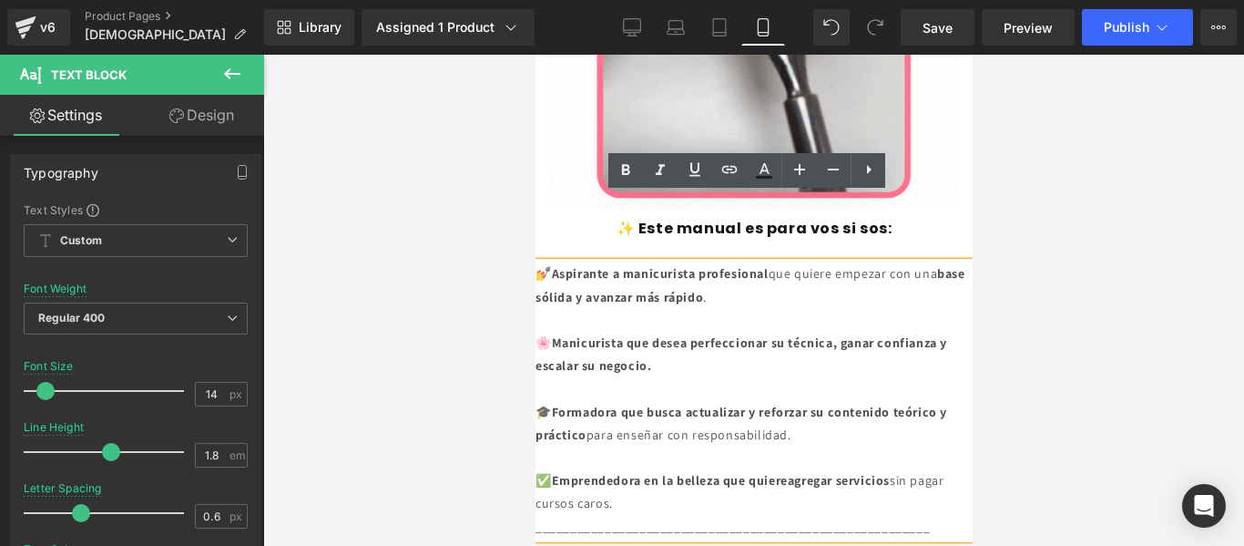
click at [538, 262] on div "💅 Aspirante a manicurista profesional que quiere empezar con una base sólida y …" at bounding box center [753, 399] width 437 height 275
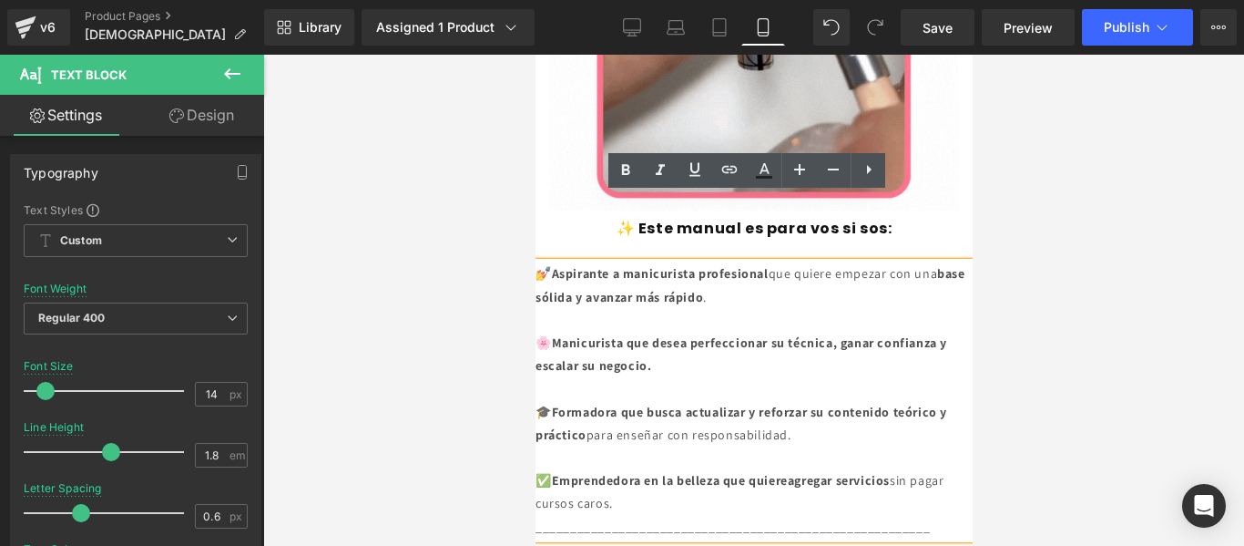
copy div "💅 Aspirante a manicurista profesional que quiere empezar con una base sólida y …"
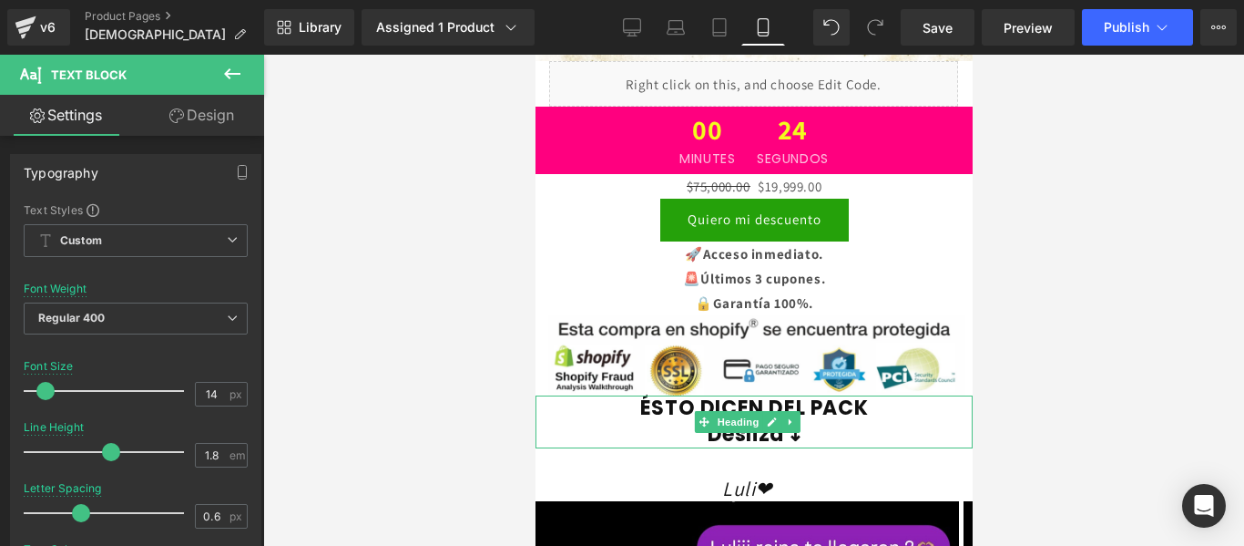
scroll to position [5611, 0]
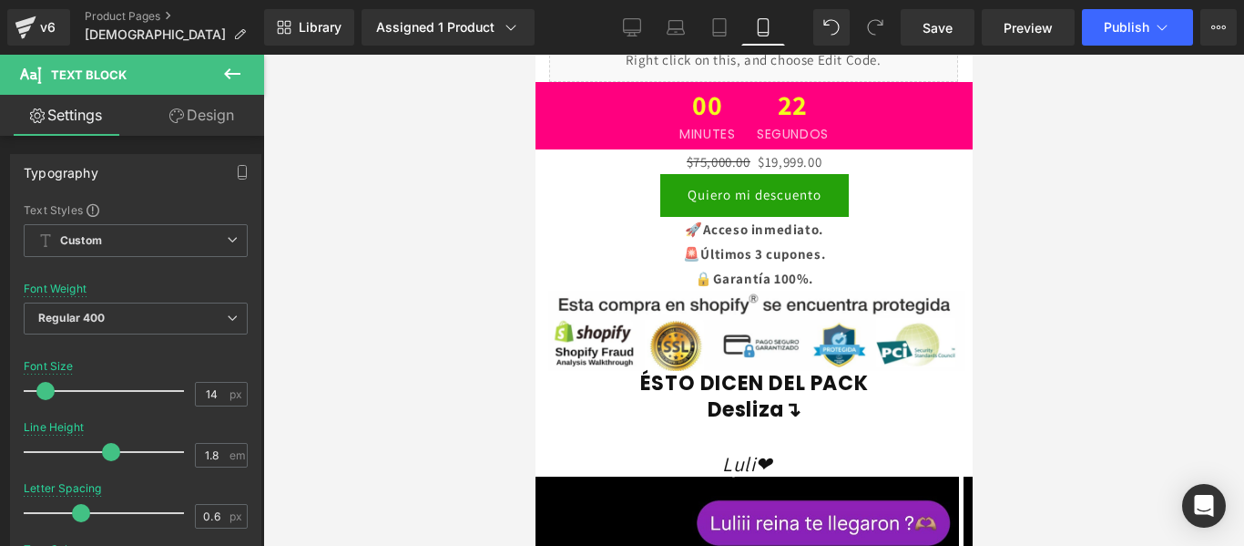
click at [237, 66] on icon at bounding box center [232, 74] width 22 height 22
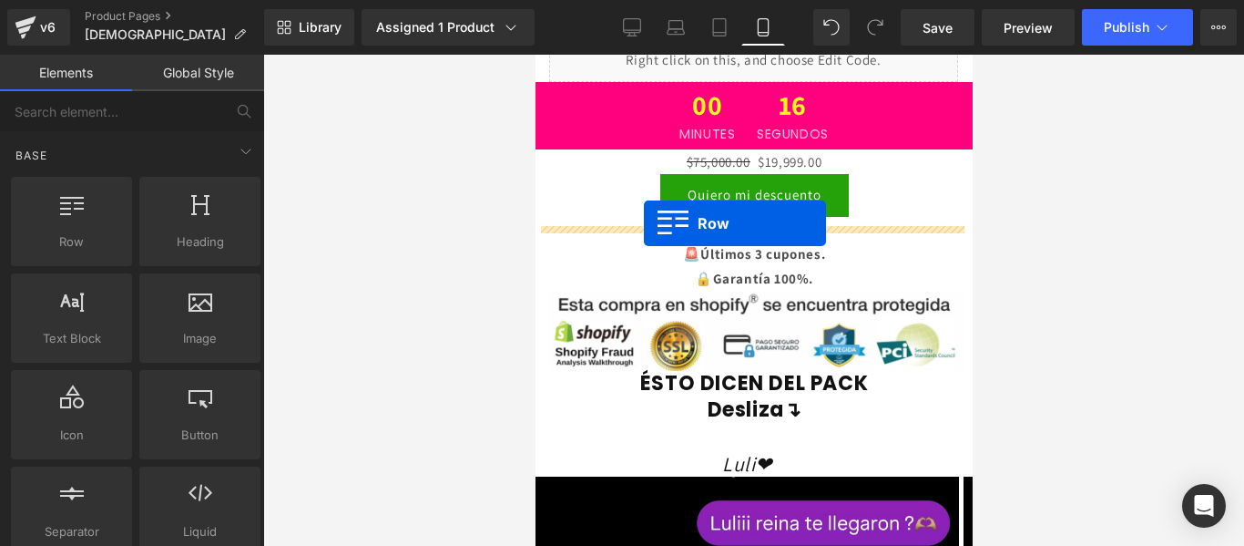
drag, startPoint x: 625, startPoint y: 270, endPoint x: 643, endPoint y: 223, distance: 49.9
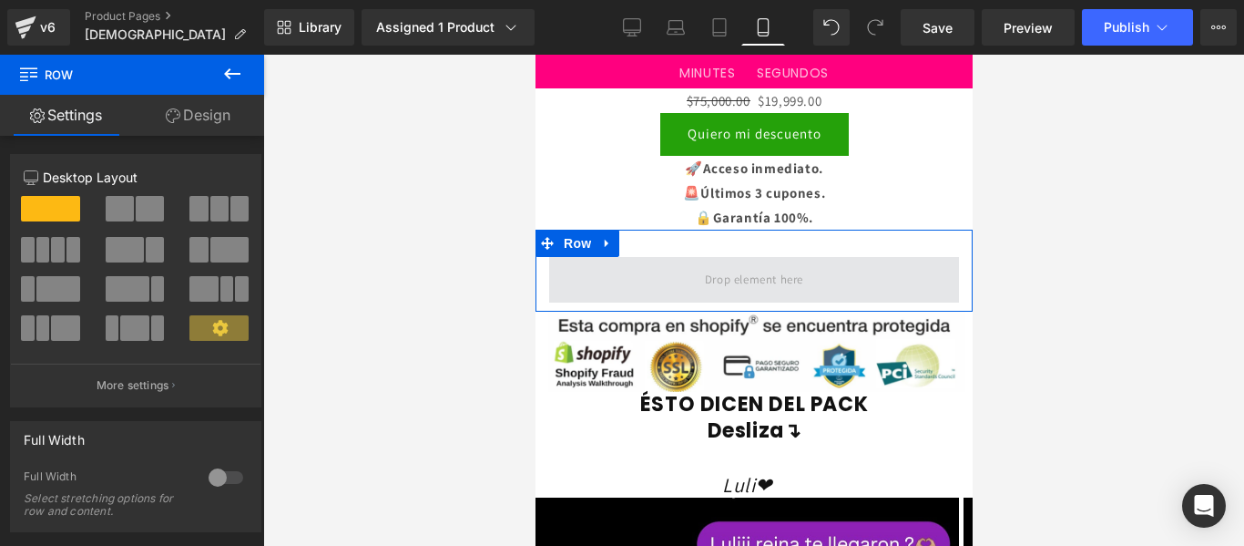
scroll to position [5674, 0]
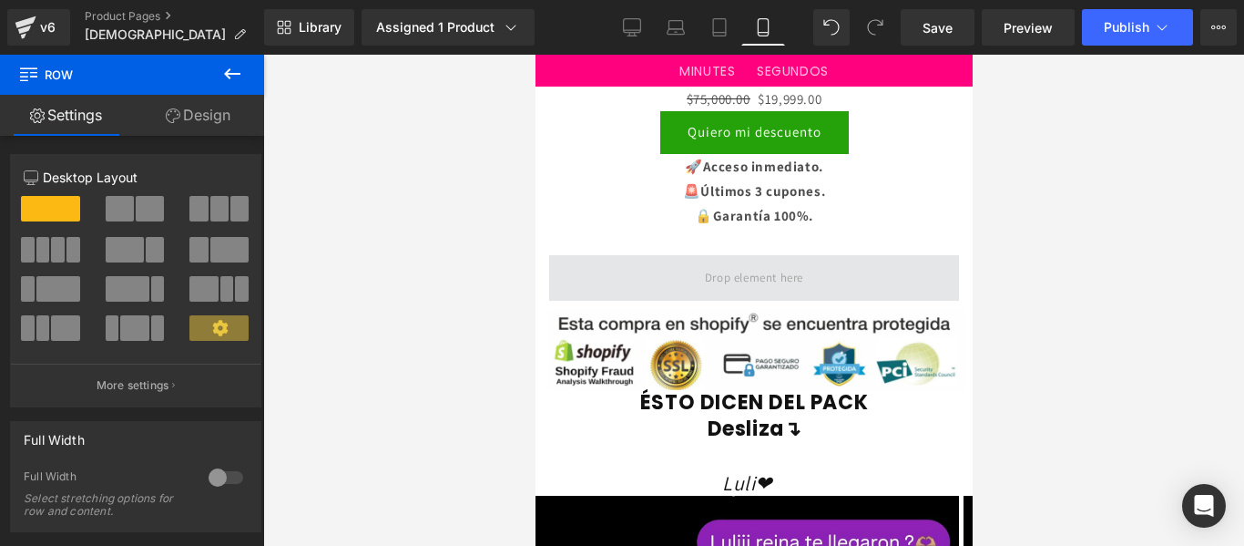
click at [647, 255] on span at bounding box center [753, 278] width 410 height 46
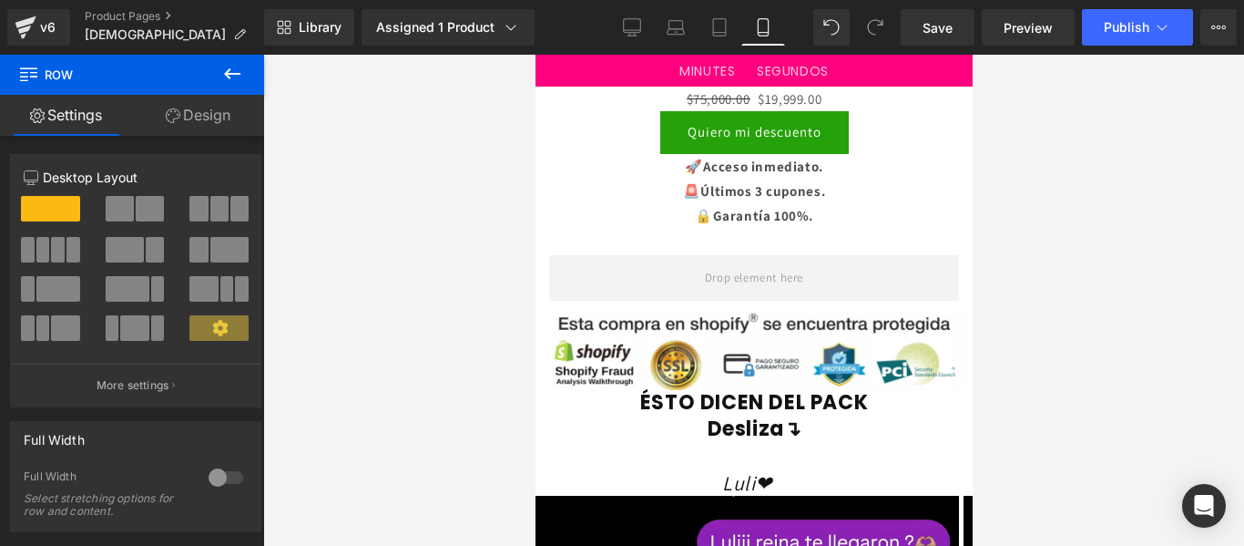
click at [237, 62] on button at bounding box center [232, 75] width 64 height 40
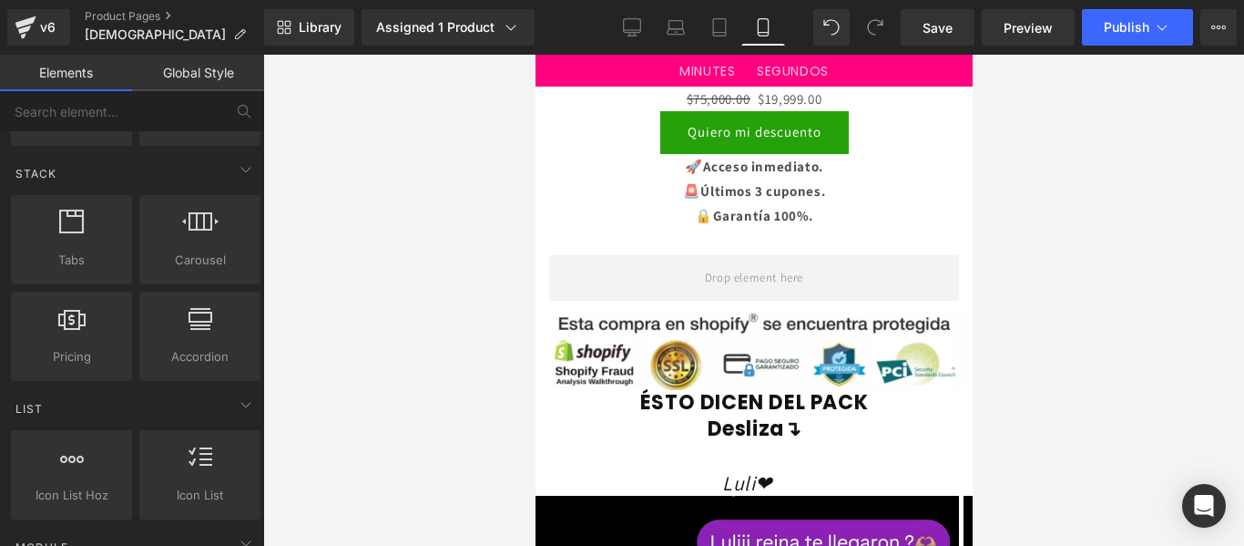
scroll to position [630, 0]
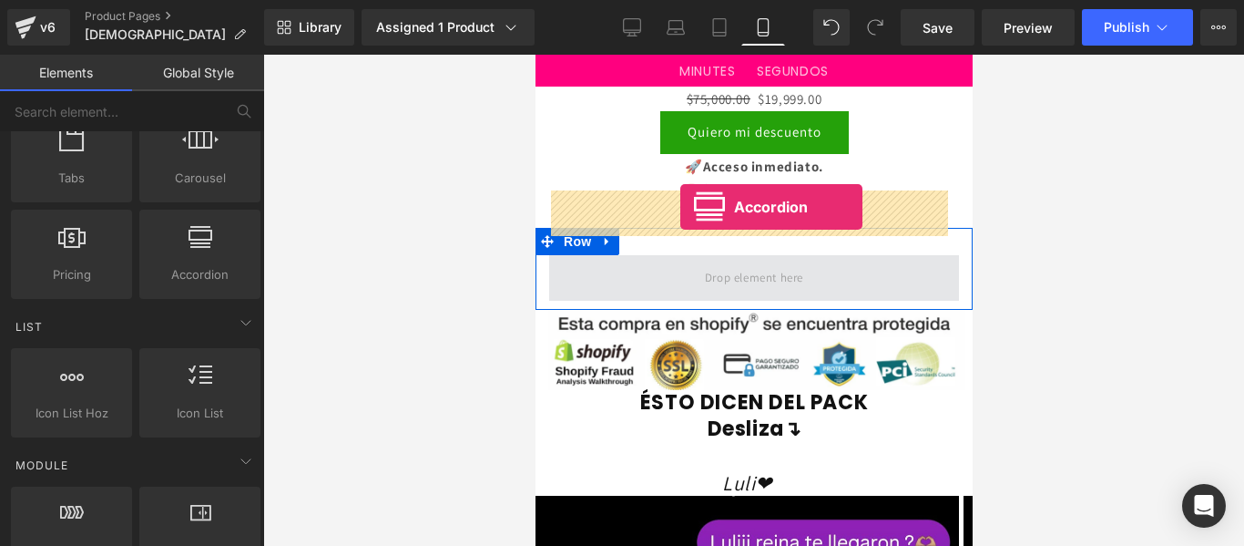
drag, startPoint x: 743, startPoint y: 334, endPoint x: 679, endPoint y: 207, distance: 142.6
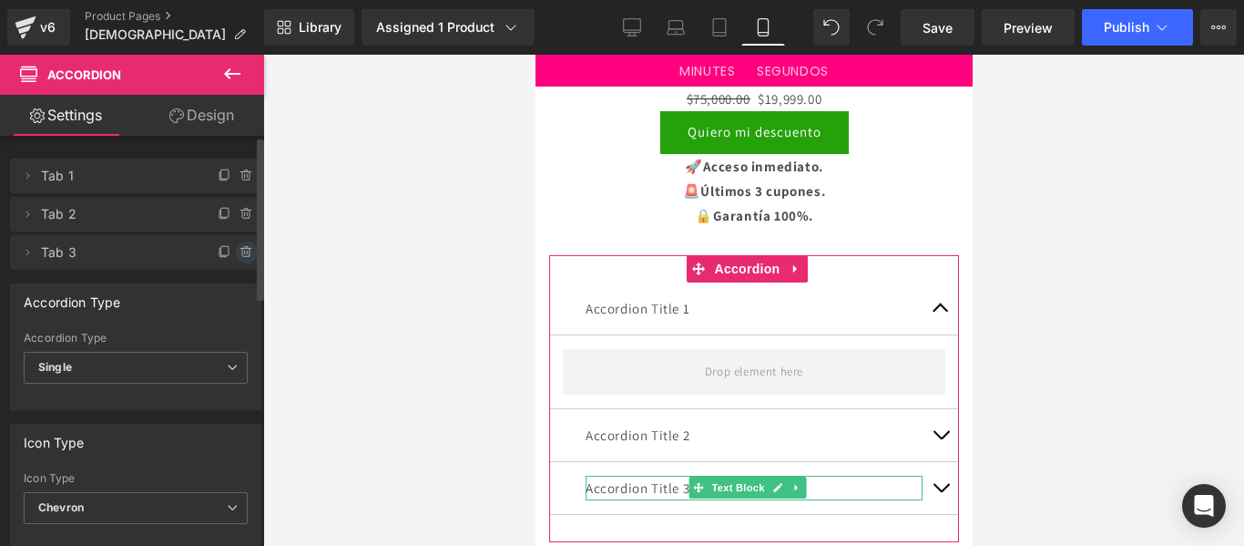
click at [240, 250] on icon at bounding box center [247, 252] width 15 height 15
click at [223, 251] on button "Delete" at bounding box center [227, 253] width 57 height 24
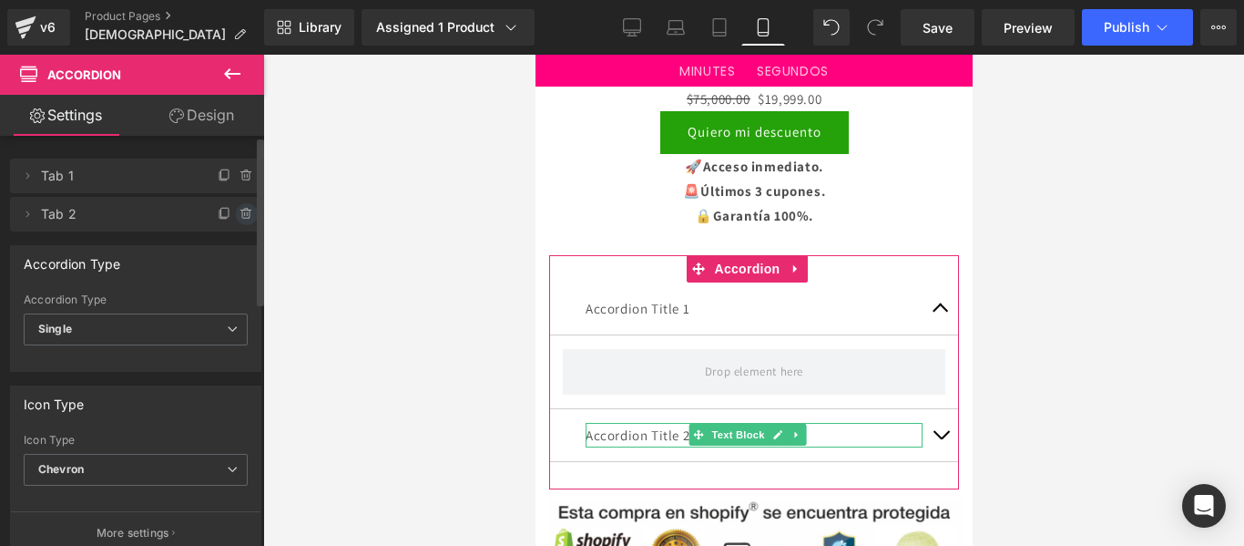
click at [242, 216] on icon at bounding box center [245, 214] width 7 height 8
click at [221, 214] on button "Delete" at bounding box center [227, 215] width 57 height 24
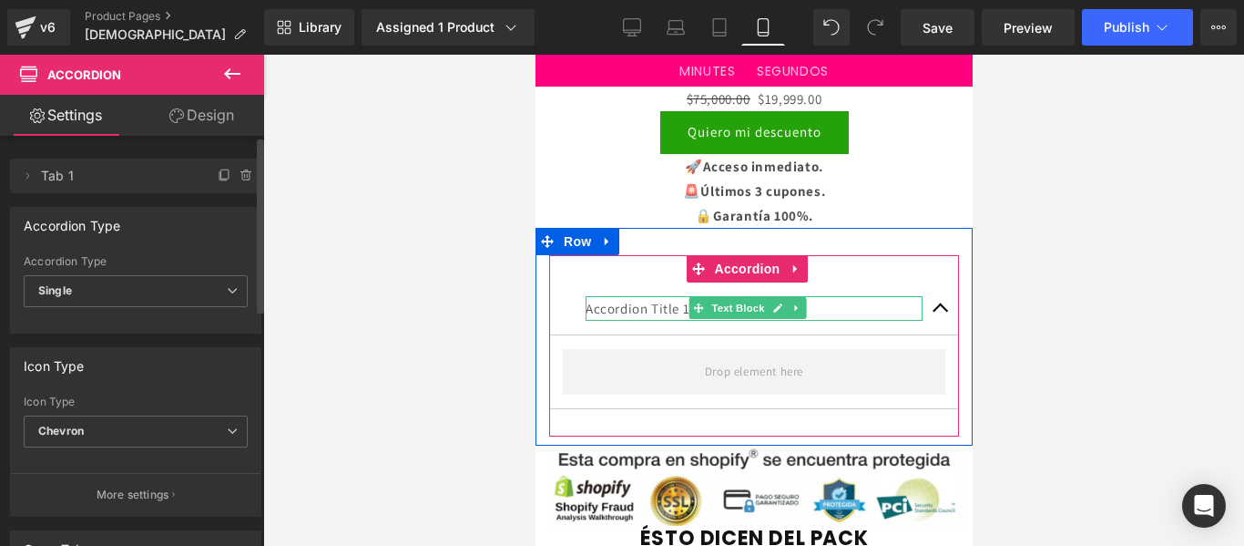
click at [668, 296] on p "Accordion Title 1" at bounding box center [753, 308] width 337 height 25
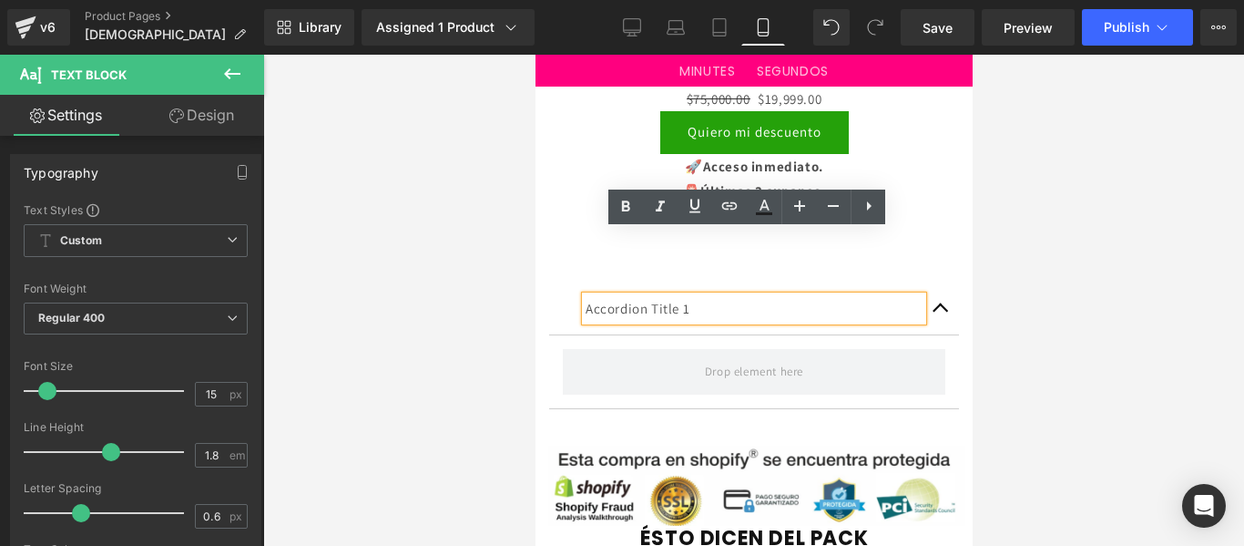
click at [671, 296] on p "Accordion Title 1" at bounding box center [753, 308] width 337 height 25
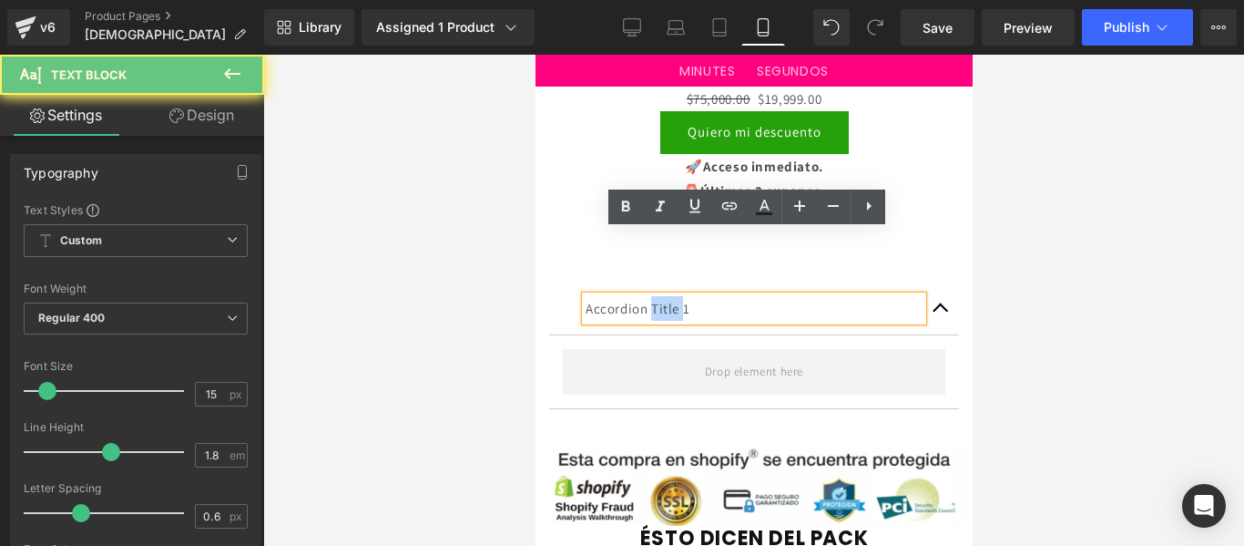
click at [671, 296] on p "Accordion Title 1" at bounding box center [753, 308] width 337 height 25
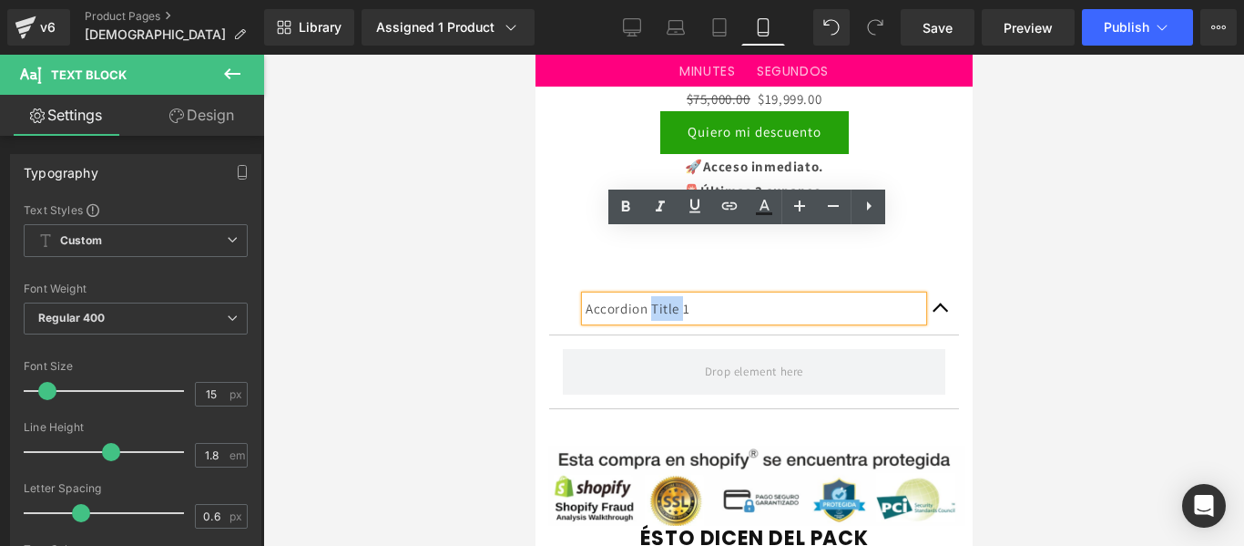
click at [671, 296] on p "Accordion Title 1" at bounding box center [753, 308] width 337 height 25
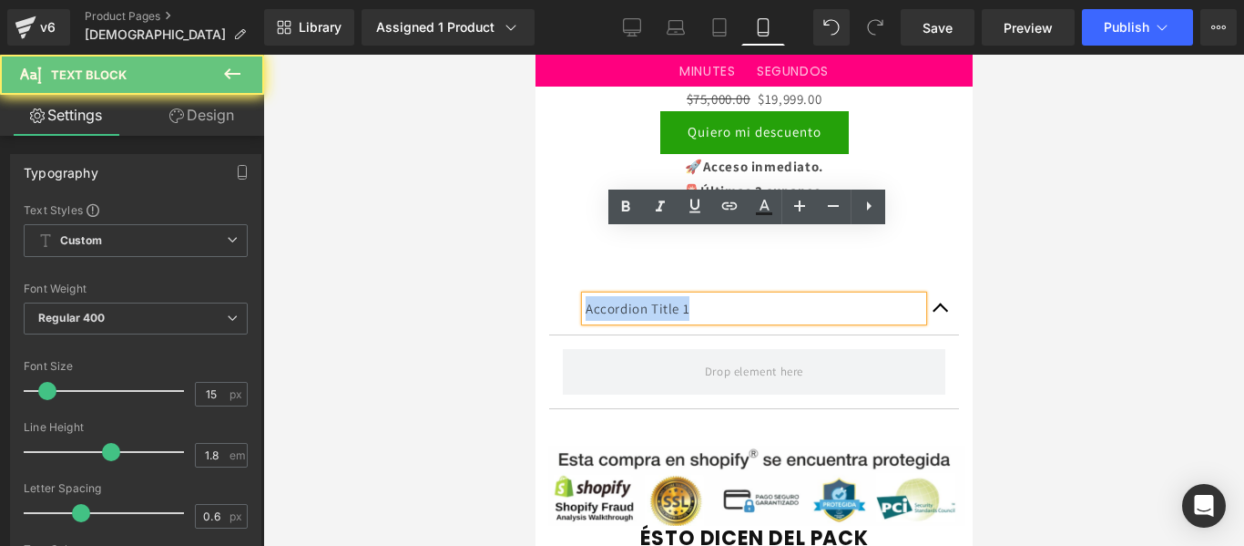
click at [671, 296] on p "Accordion Title 1" at bounding box center [753, 308] width 337 height 25
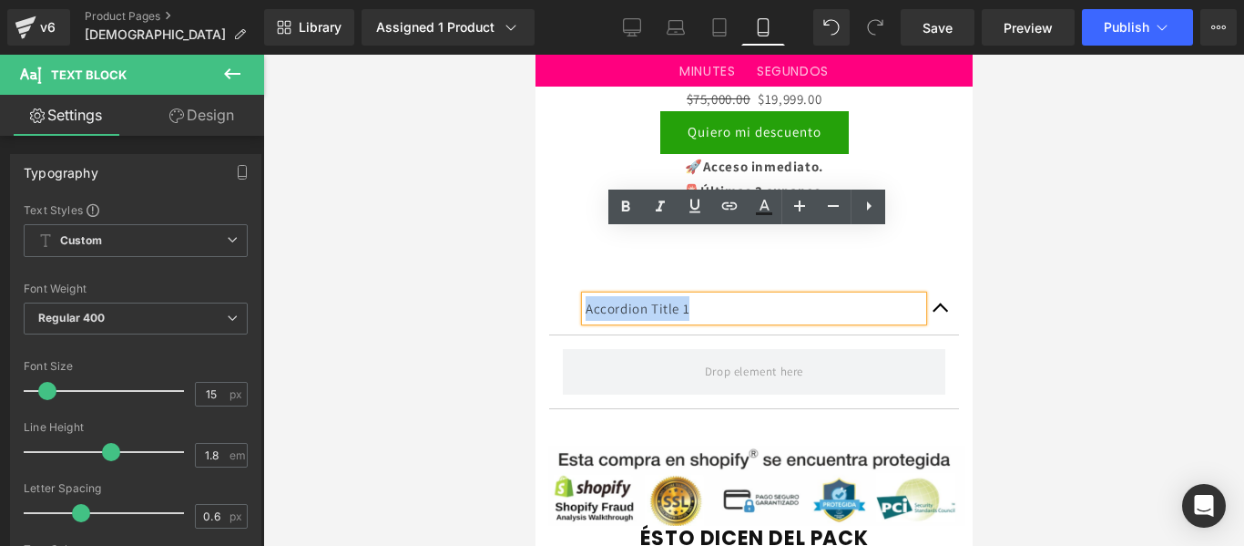
click at [895, 228] on div "Accordion Title 1 Text Block Accordion Row" at bounding box center [753, 337] width 437 height 218
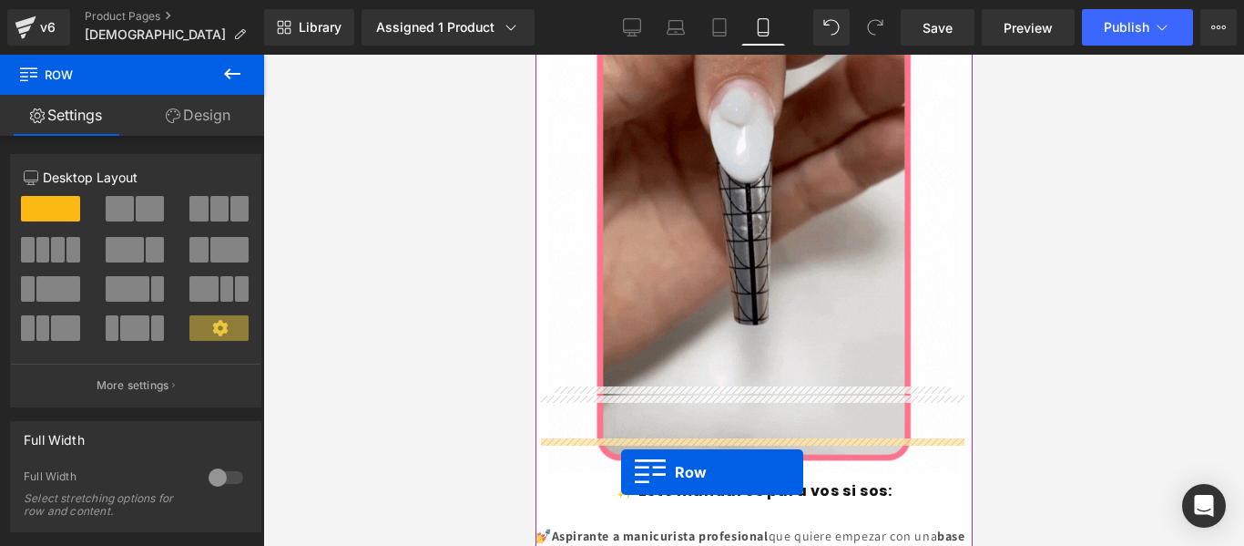
scroll to position [2204, 0]
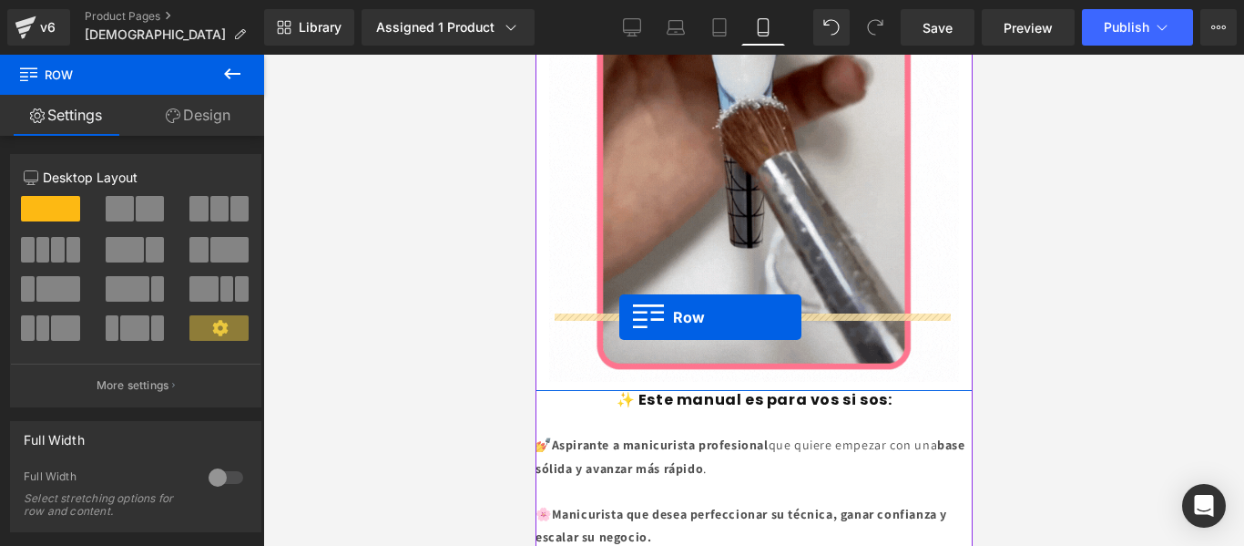
drag, startPoint x: 545, startPoint y: 219, endPoint x: 618, endPoint y: 317, distance: 123.0
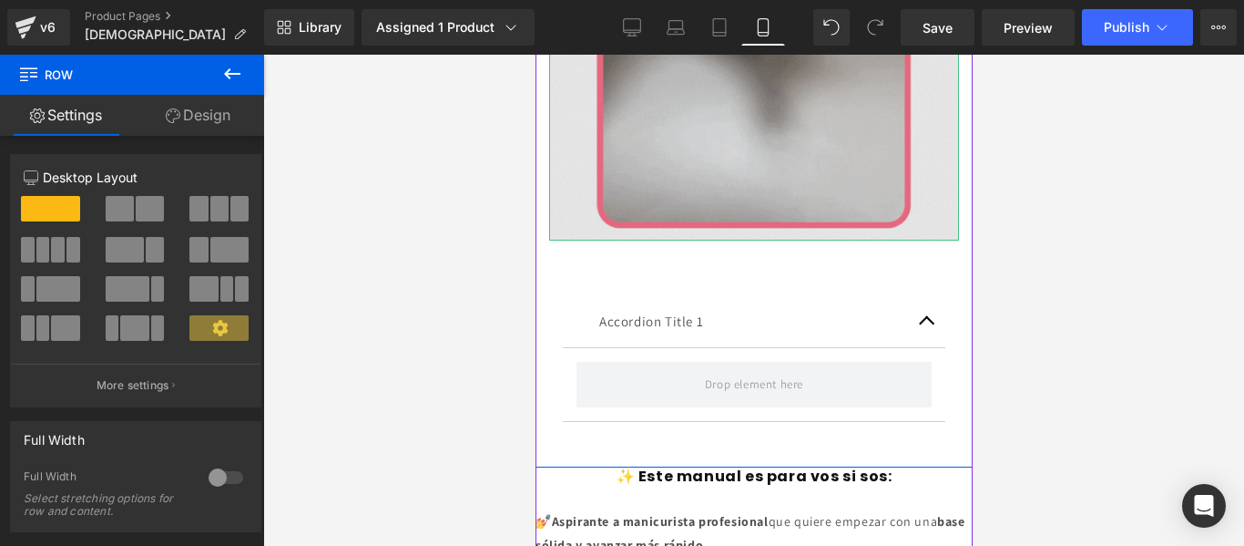
scroll to position [2346, 0]
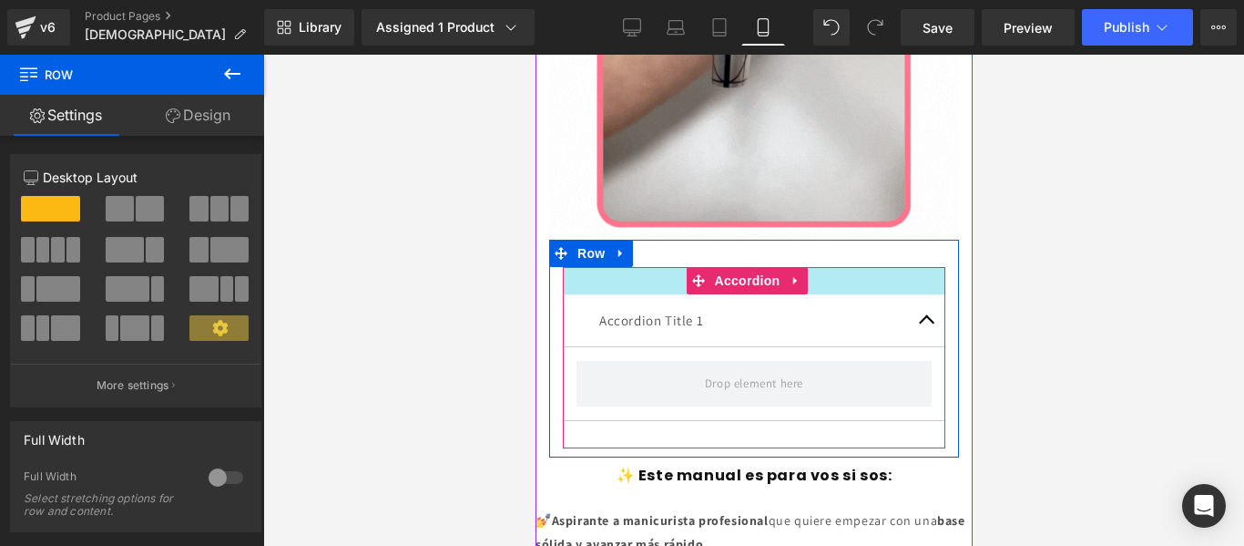
click at [826, 267] on div at bounding box center [753, 280] width 383 height 27
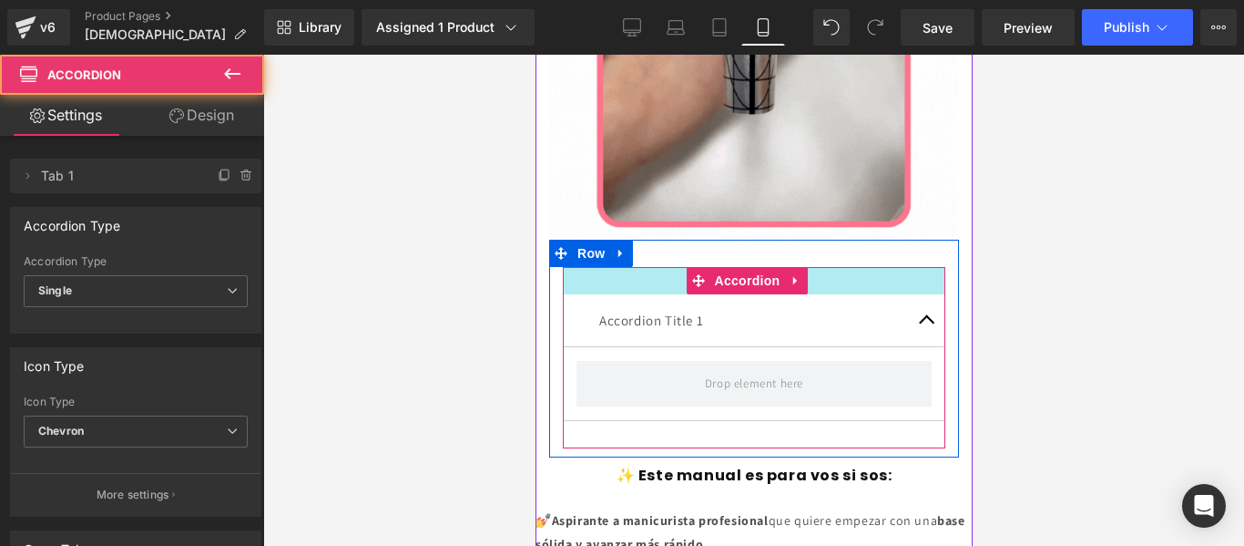
click at [826, 267] on div at bounding box center [753, 280] width 383 height 27
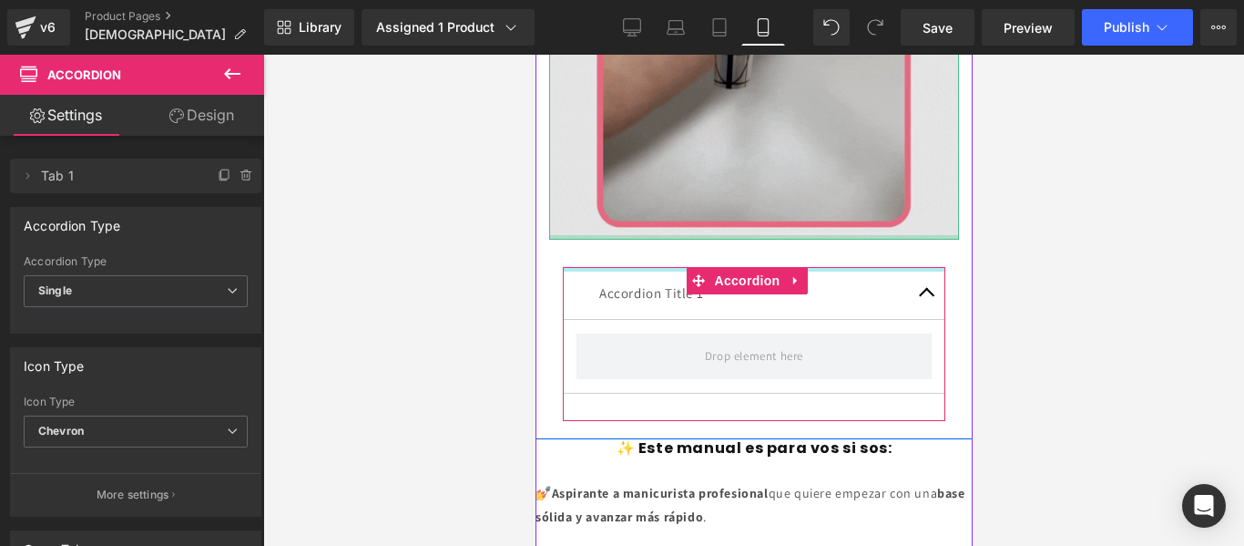
drag, startPoint x: 827, startPoint y: 201, endPoint x: 826, endPoint y: 167, distance: 34.6
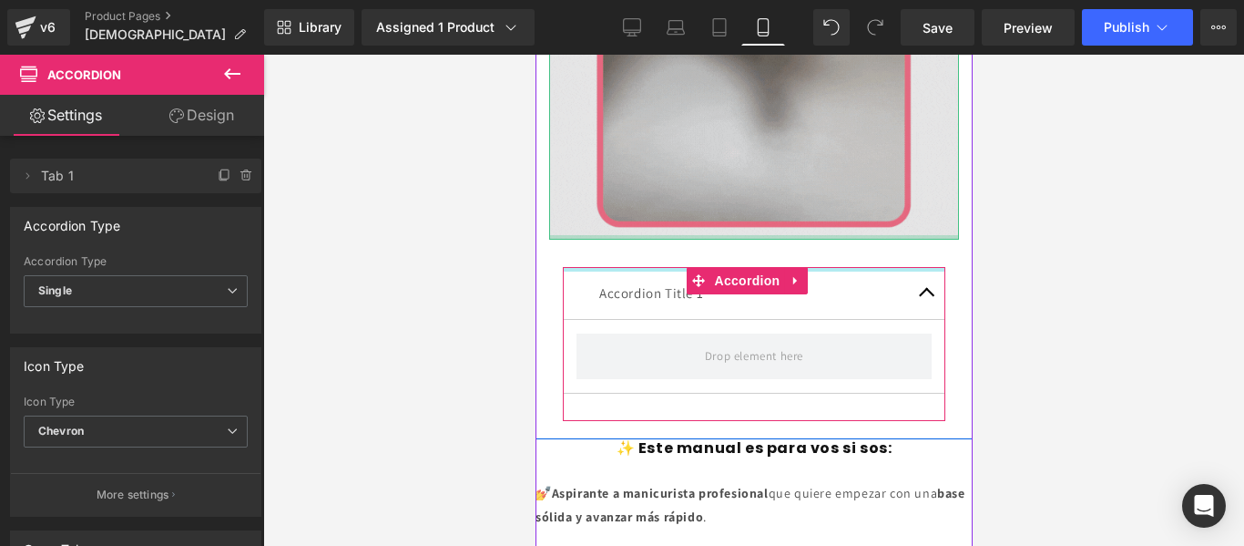
click at [826, 167] on div "Image Accordion Title 1 Text Block Accordion Row" at bounding box center [753, 50] width 437 height 760
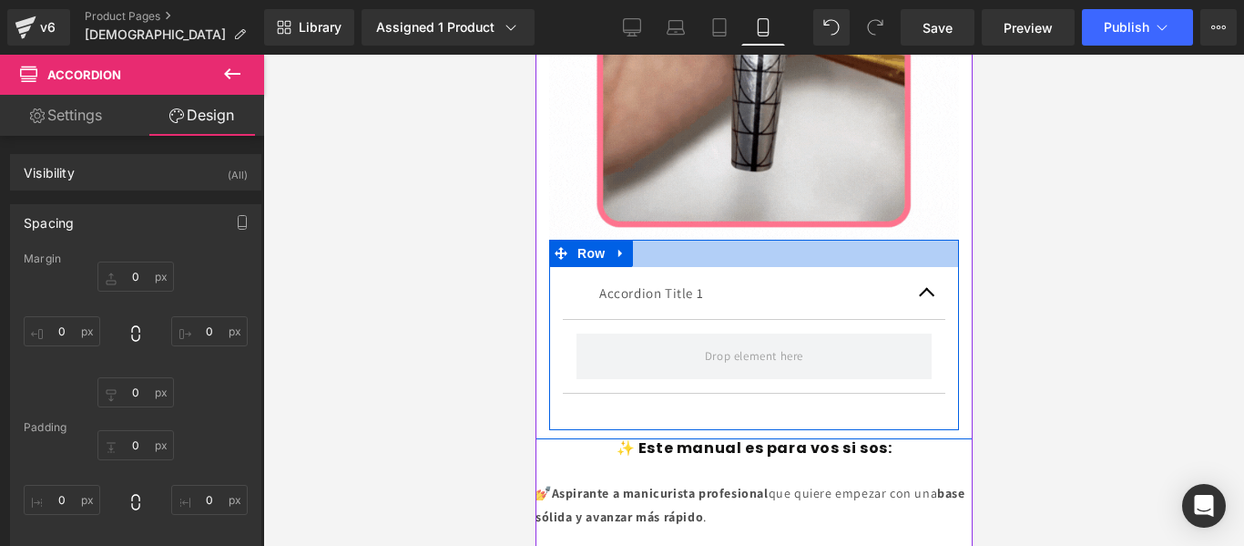
click at [831, 240] on div at bounding box center [753, 253] width 410 height 27
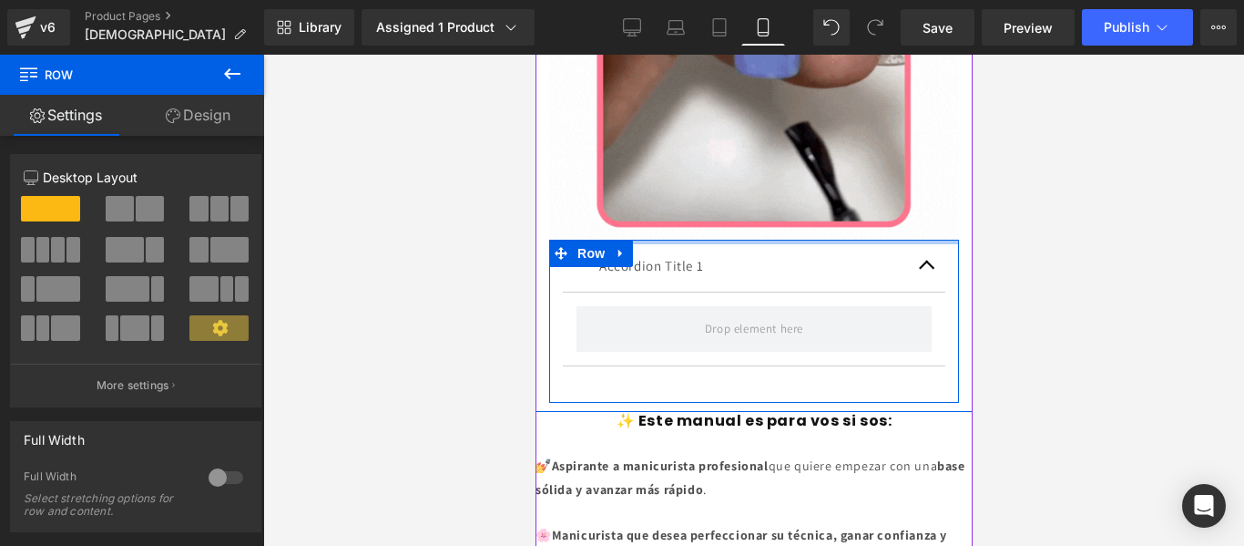
drag, startPoint x: 828, startPoint y: 174, endPoint x: 777, endPoint y: 182, distance: 51.7
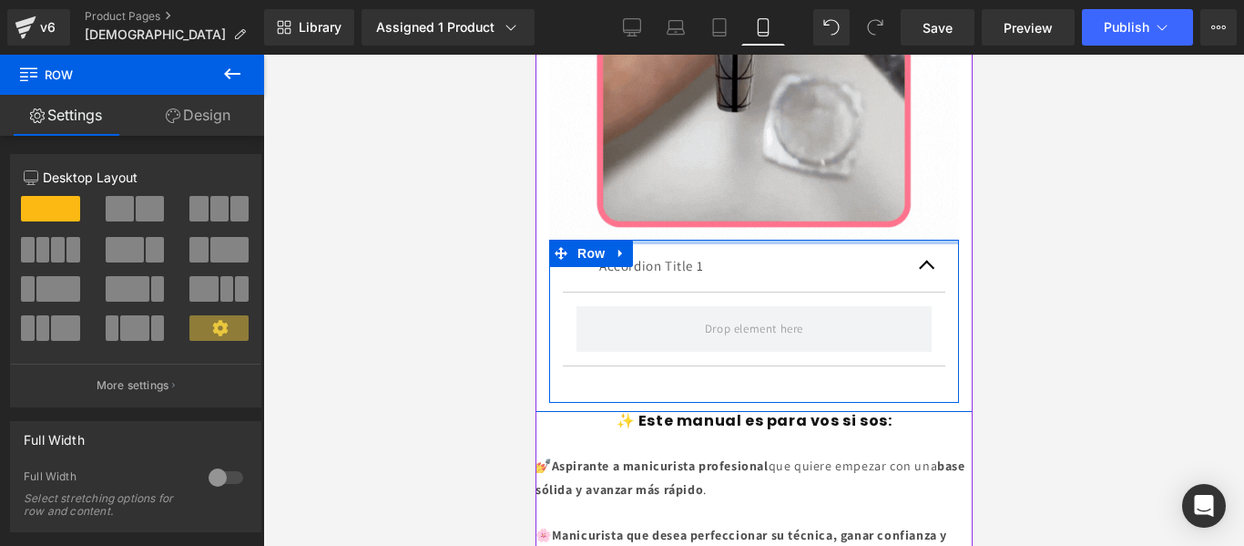
click at [828, 145] on div "Image Accordion Title 1 Text Block Accordion Row" at bounding box center [753, 36] width 437 height 732
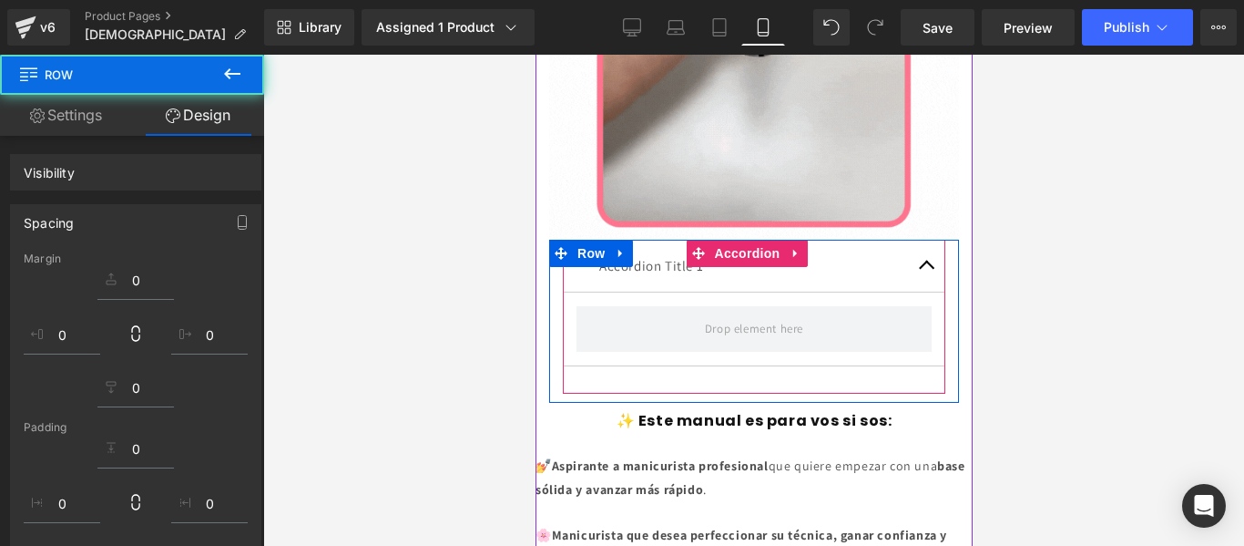
click at [699, 240] on div "Accordion Title 1 Text Block Accordion" at bounding box center [753, 317] width 383 height 154
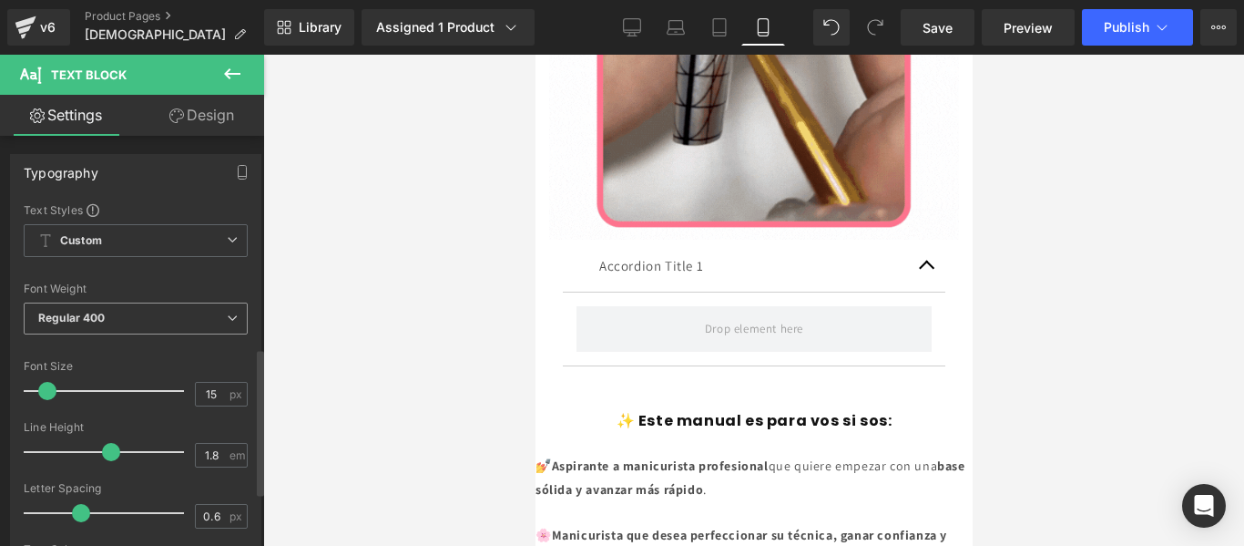
scroll to position [742, 0]
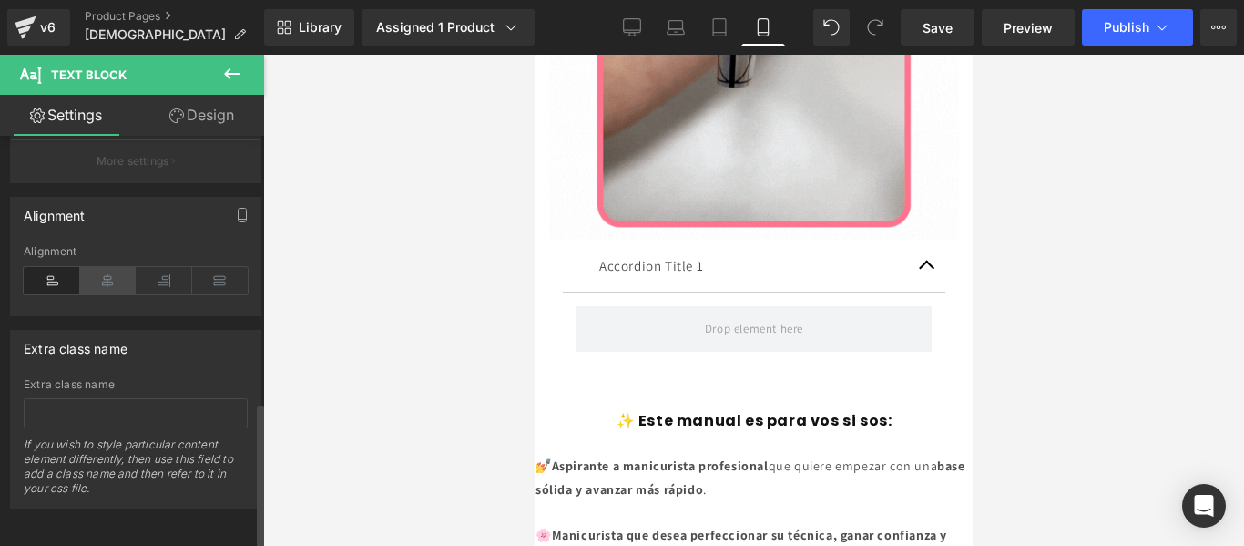
click at [115, 267] on icon at bounding box center [108, 280] width 56 height 27
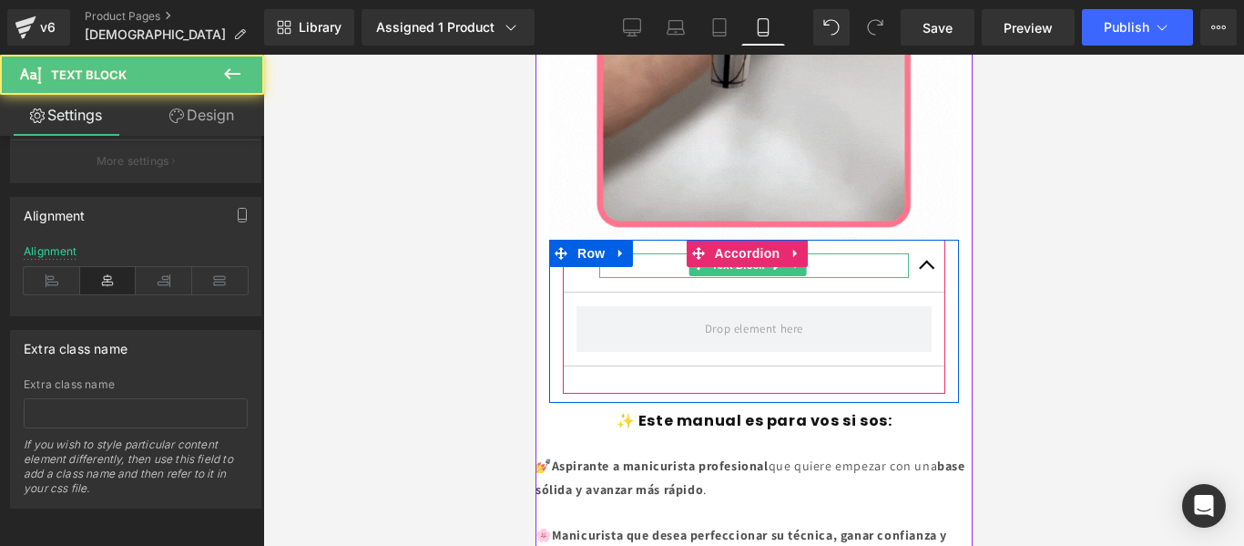
click at [832, 253] on p "Accordion Title 1" at bounding box center [753, 265] width 310 height 25
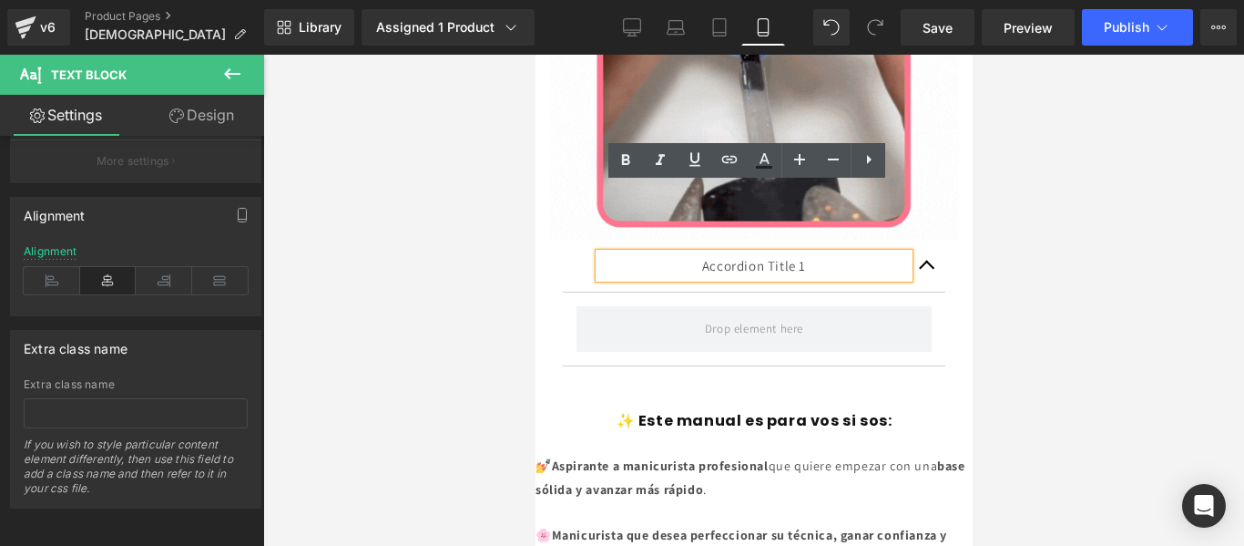
click at [738, 253] on p "Accordion Title 1" at bounding box center [753, 265] width 310 height 25
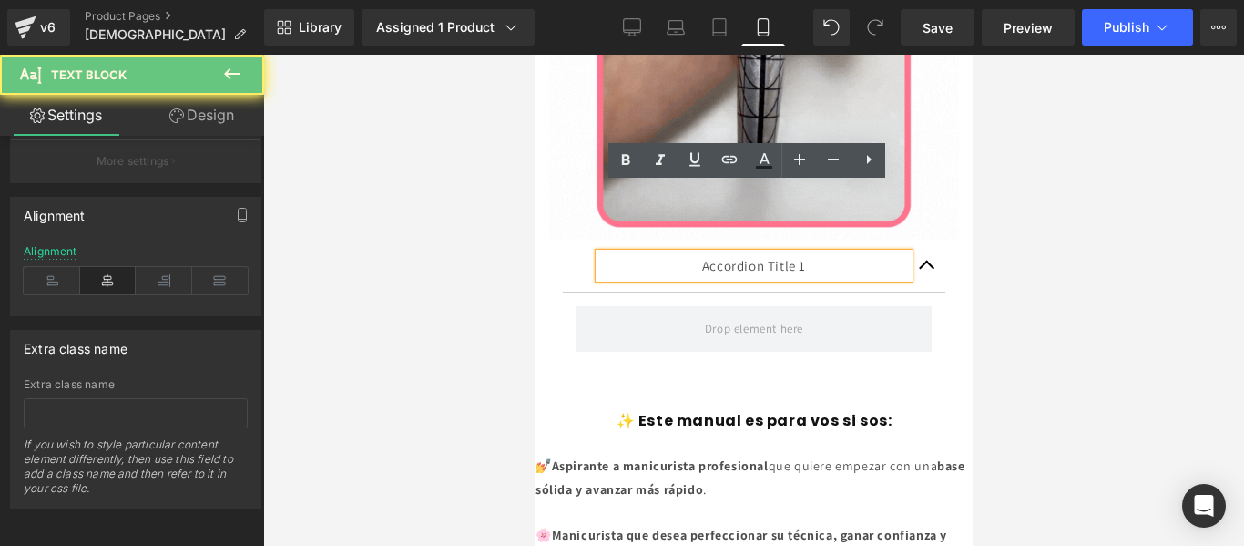
click at [738, 253] on p "Accordion Title 1" at bounding box center [753, 265] width 310 height 25
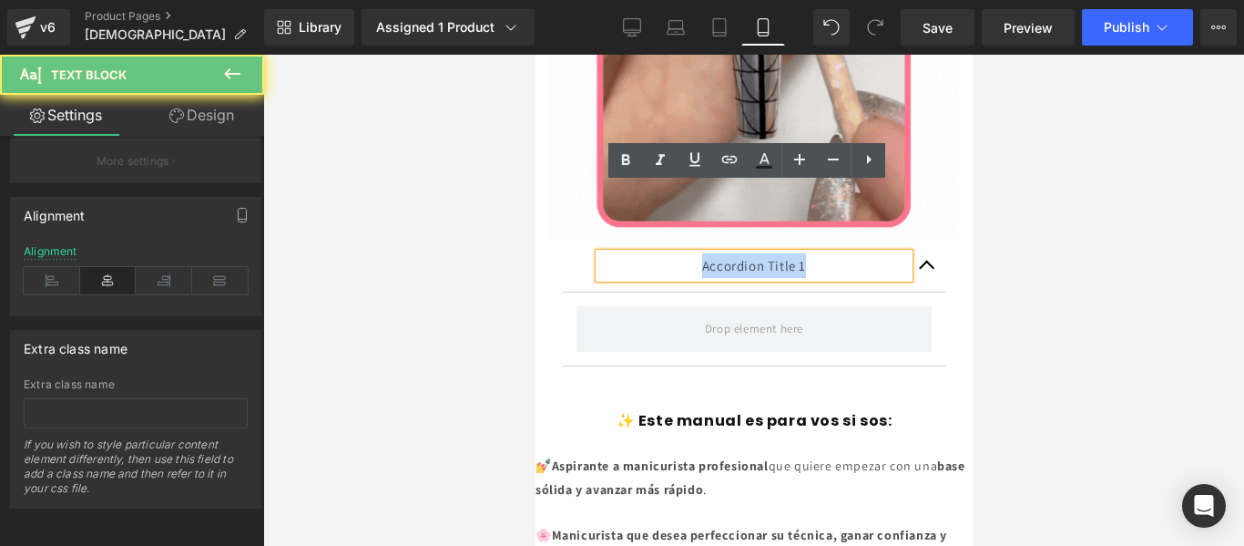
click at [738, 253] on p "Accordion Title 1" at bounding box center [753, 265] width 310 height 25
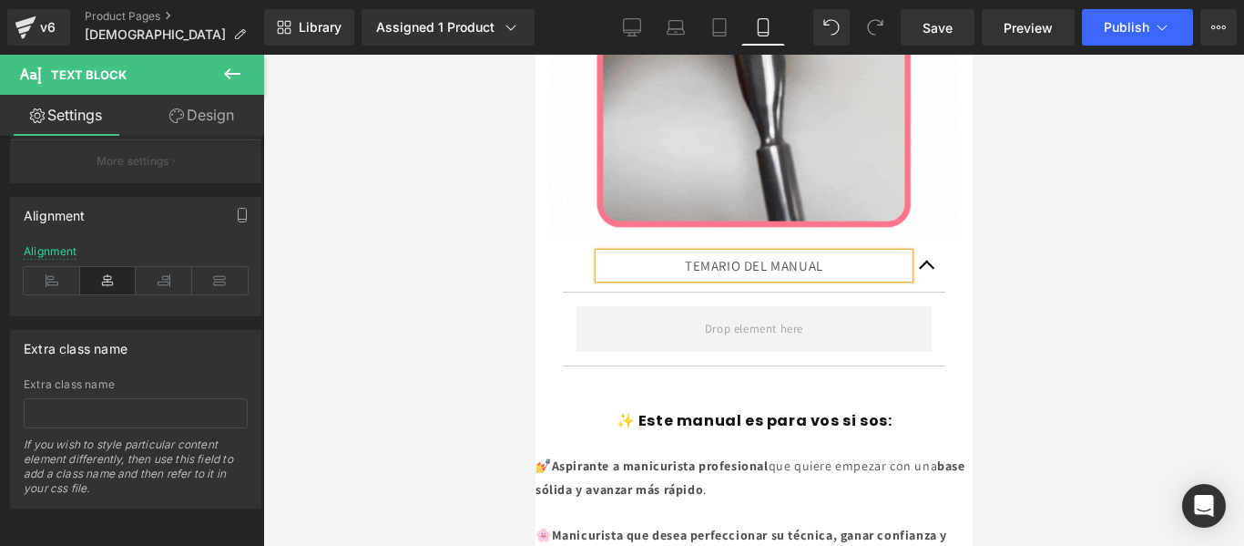
click at [738, 253] on p "TEMARIO DEL MANUAL" at bounding box center [753, 265] width 310 height 25
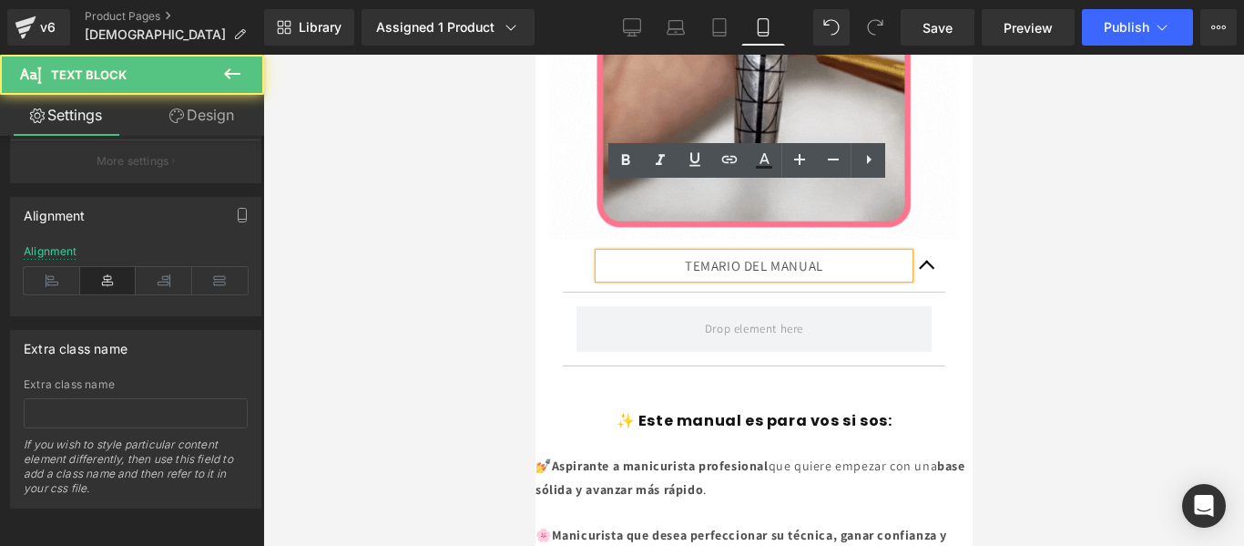
click at [738, 253] on p "TEMARIO DEL MANUAL" at bounding box center [753, 265] width 310 height 25
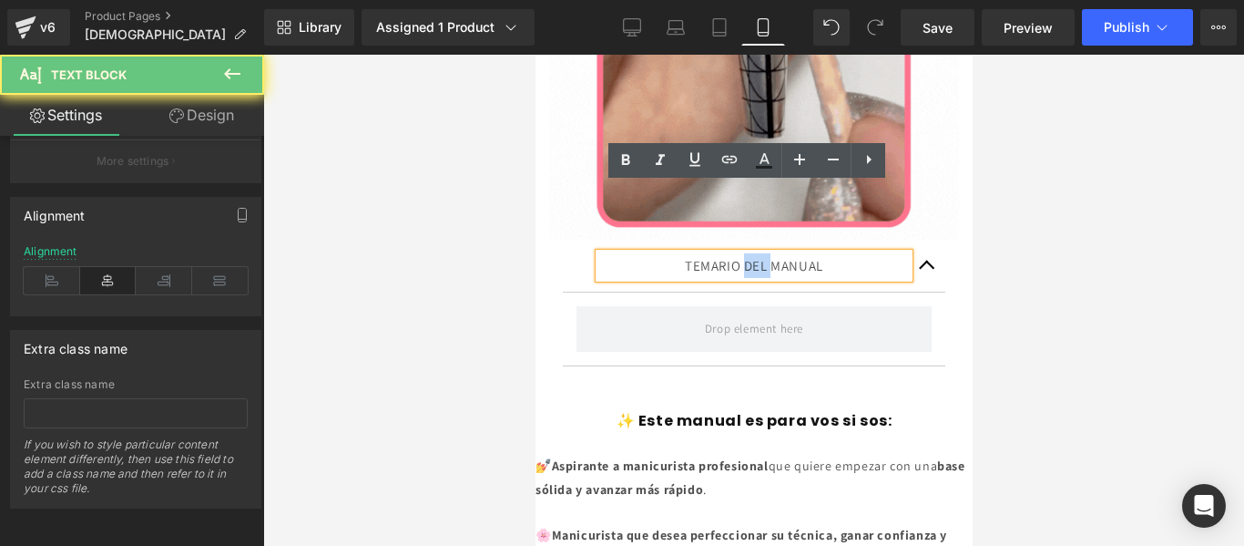
click at [738, 253] on p "TEMARIO DEL MANUAL" at bounding box center [753, 265] width 310 height 25
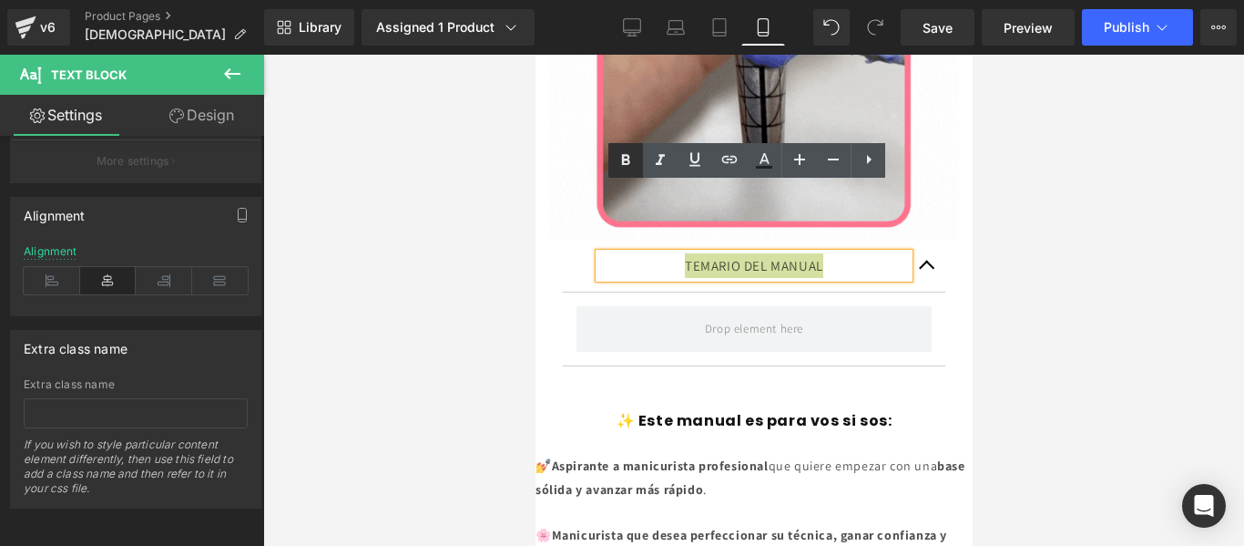
click at [621, 160] on icon at bounding box center [626, 160] width 22 height 22
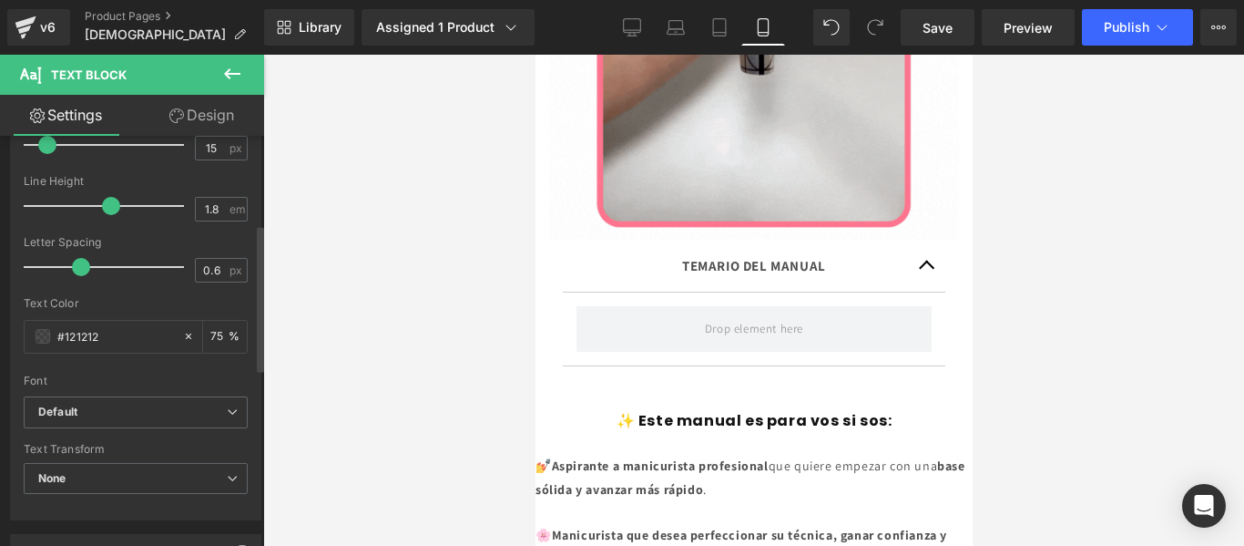
scroll to position [1, 0]
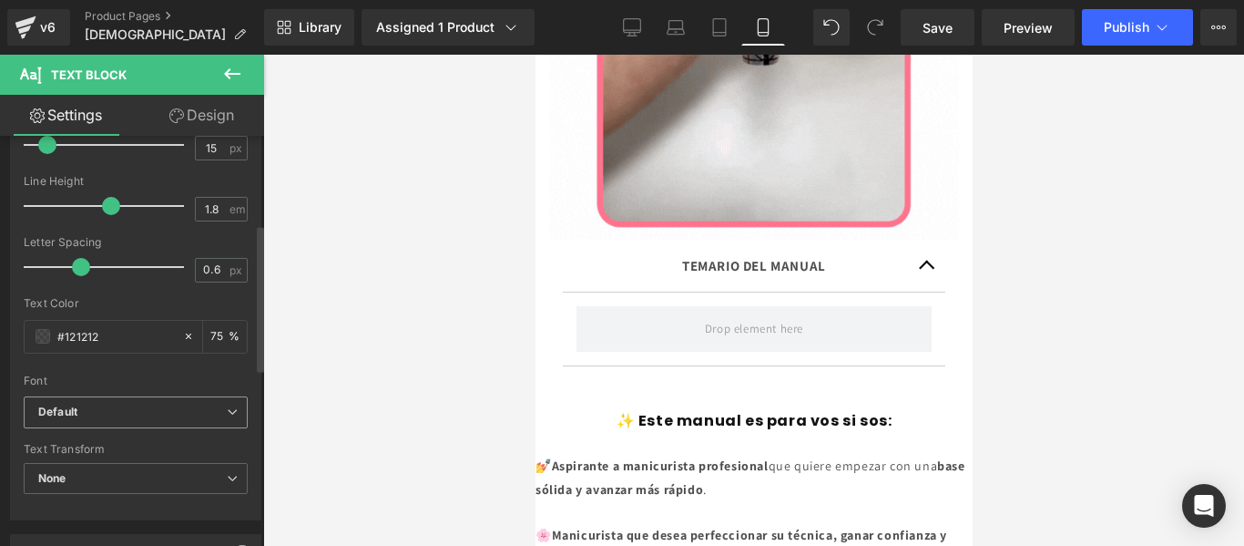
click at [178, 420] on span "Default" at bounding box center [136, 412] width 224 height 32
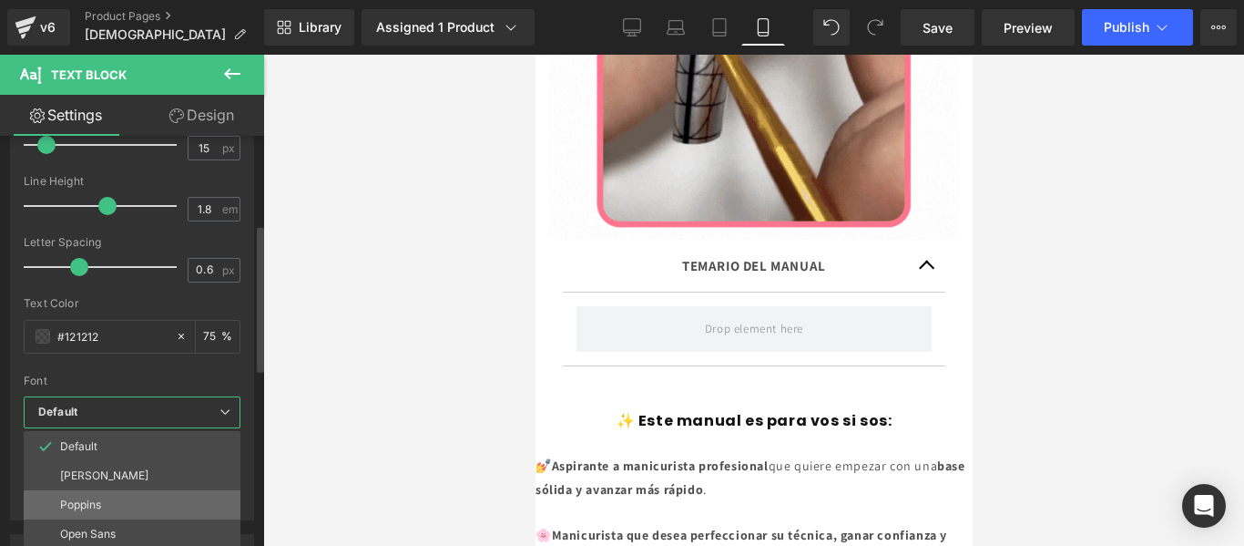
click at [106, 507] on li "Poppins" at bounding box center [132, 504] width 217 height 29
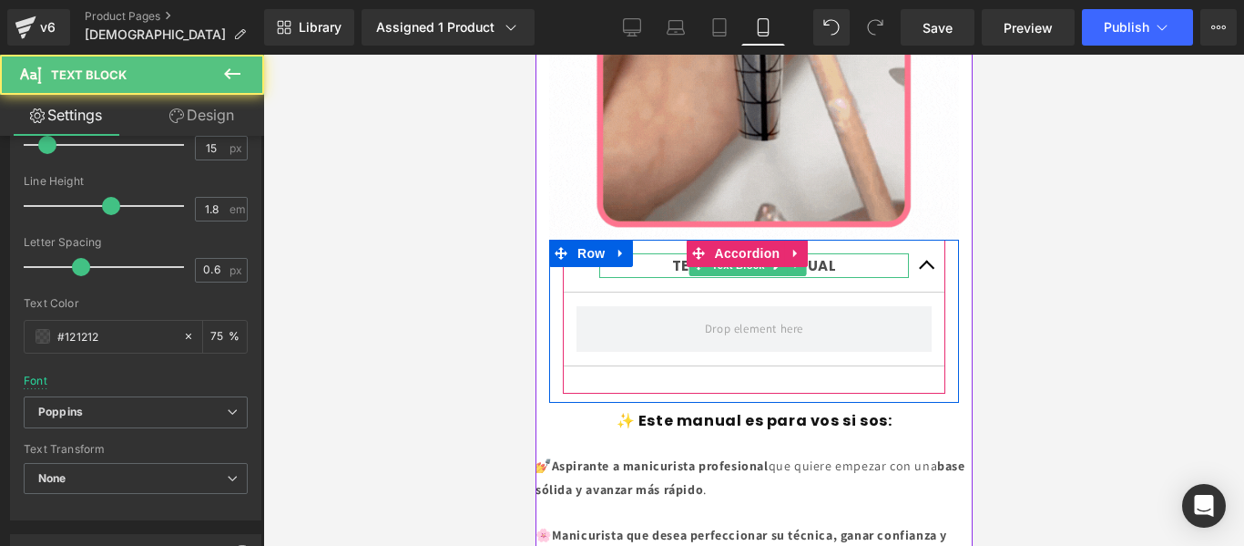
click at [840, 253] on p "TEMARIO DEL MANUAL" at bounding box center [753, 265] width 310 height 25
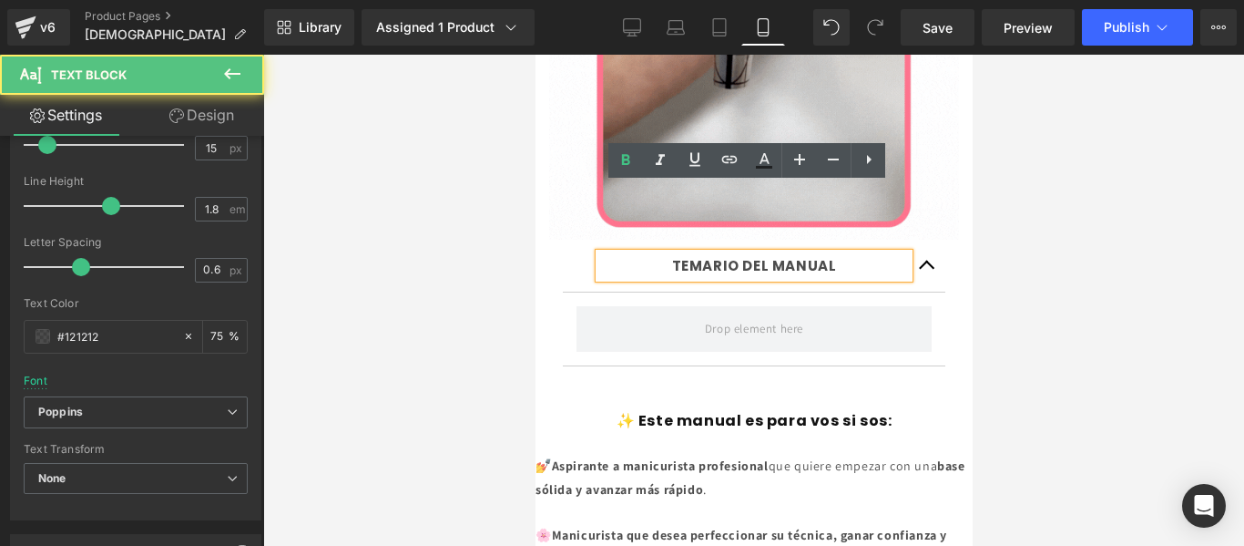
click at [671, 256] on strong "TEMARIO DEL MANUAL" at bounding box center [753, 265] width 165 height 19
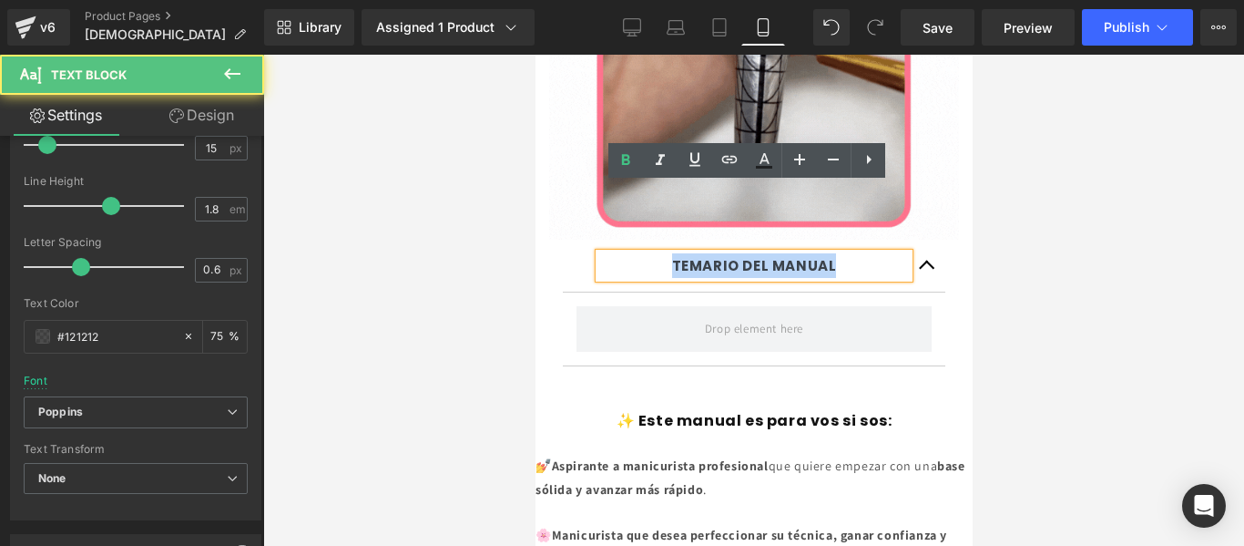
drag, startPoint x: 834, startPoint y: 197, endPoint x: 656, endPoint y: 199, distance: 178.5
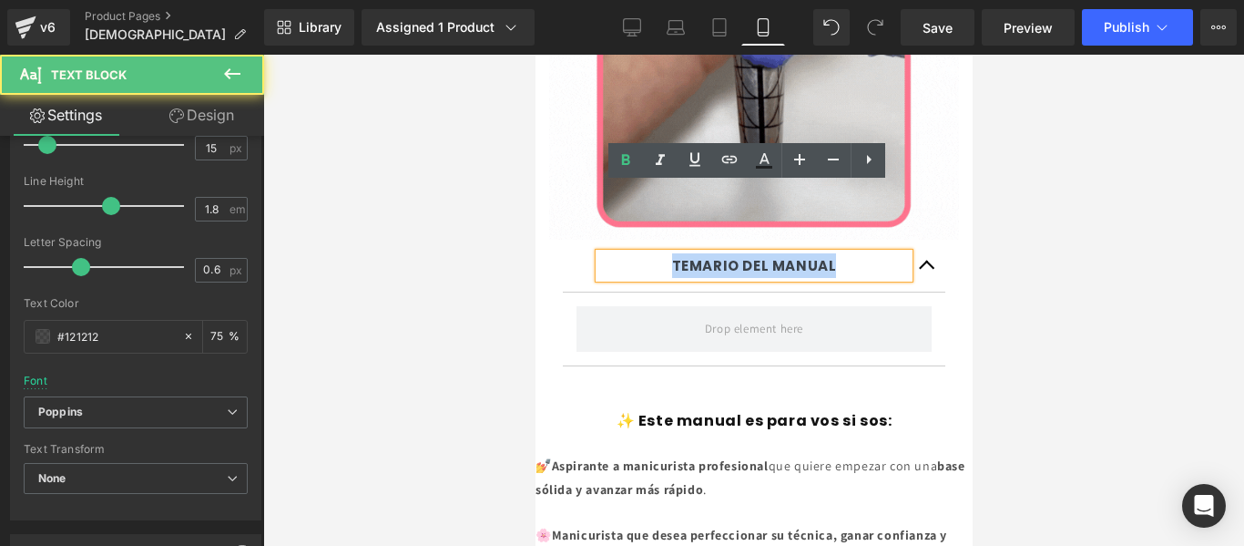
click at [656, 253] on p "TEMARIO DEL MANUAL" at bounding box center [753, 265] width 310 height 25
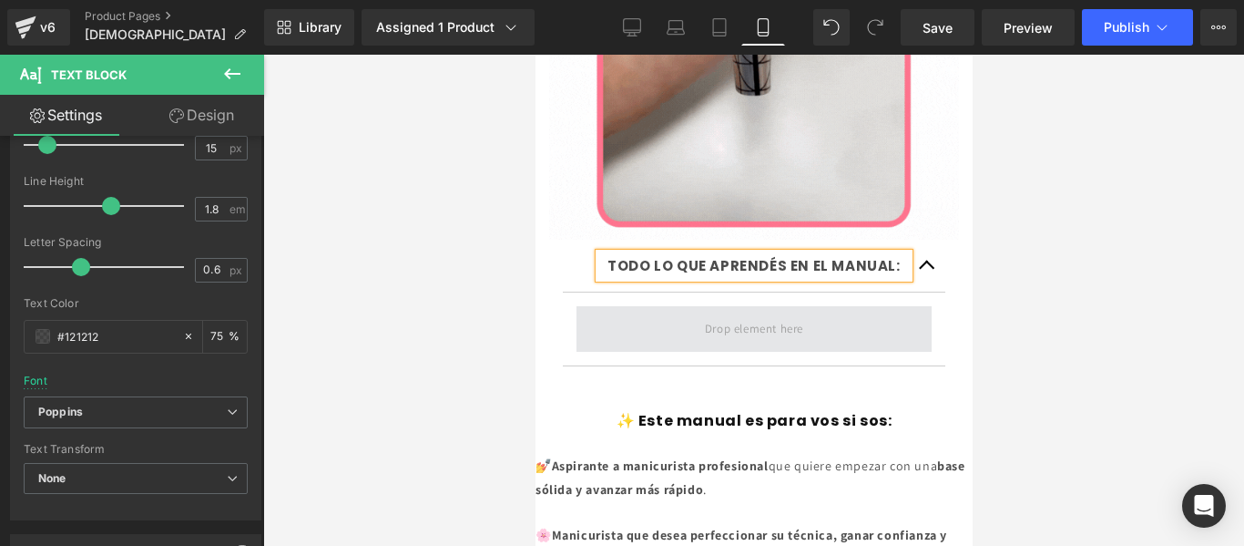
click at [775, 313] on span at bounding box center [753, 328] width 111 height 30
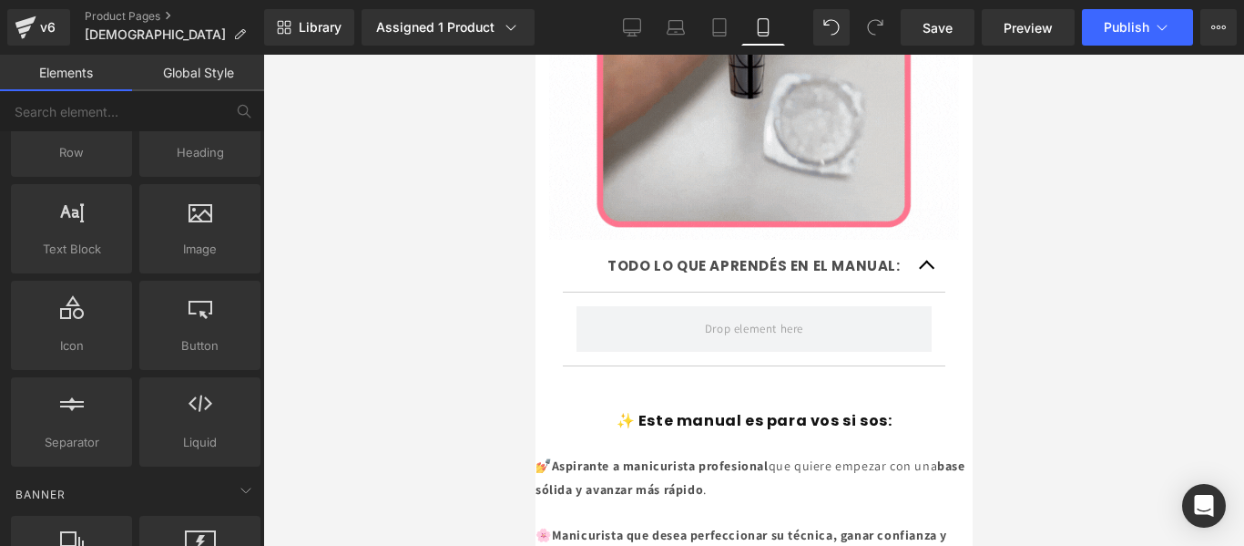
scroll to position [0, 0]
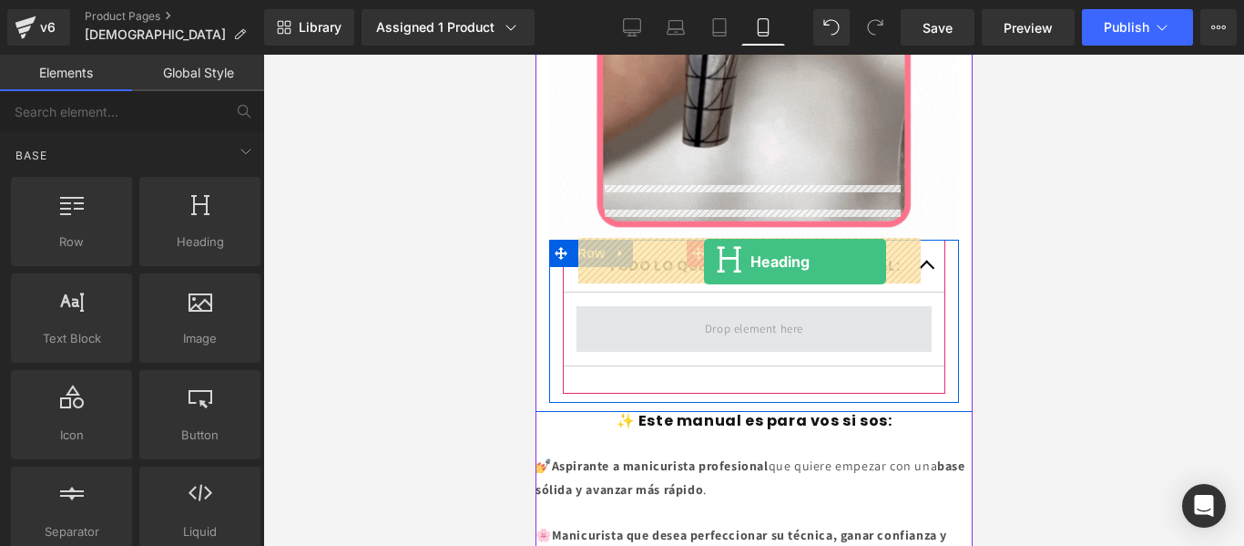
drag, startPoint x: 720, startPoint y: 287, endPoint x: 703, endPoint y: 260, distance: 31.6
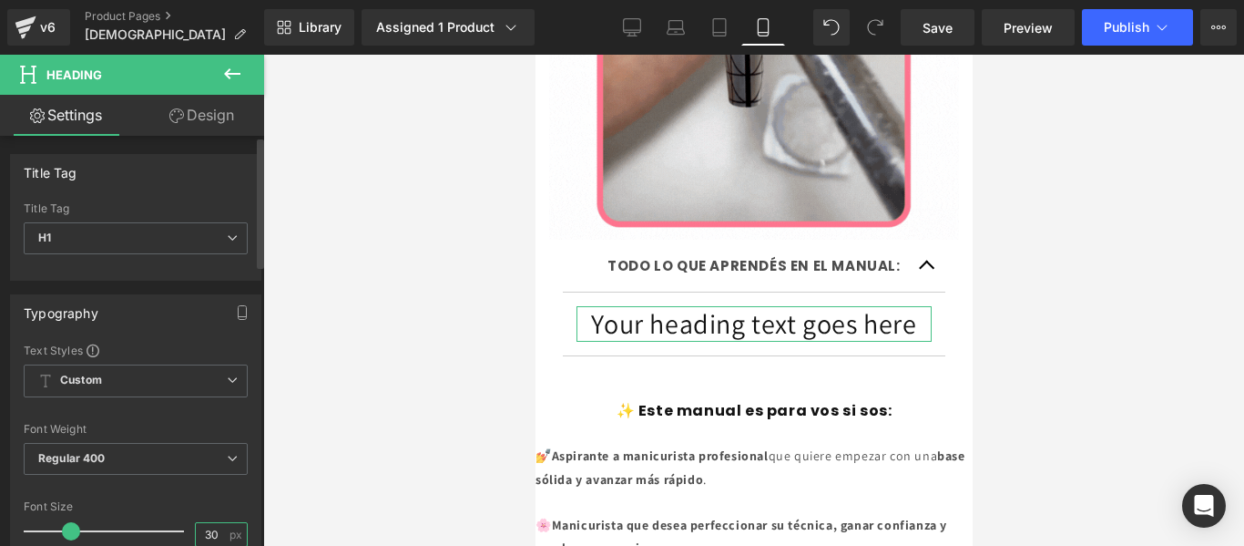
click at [206, 536] on input "30" at bounding box center [212, 534] width 32 height 23
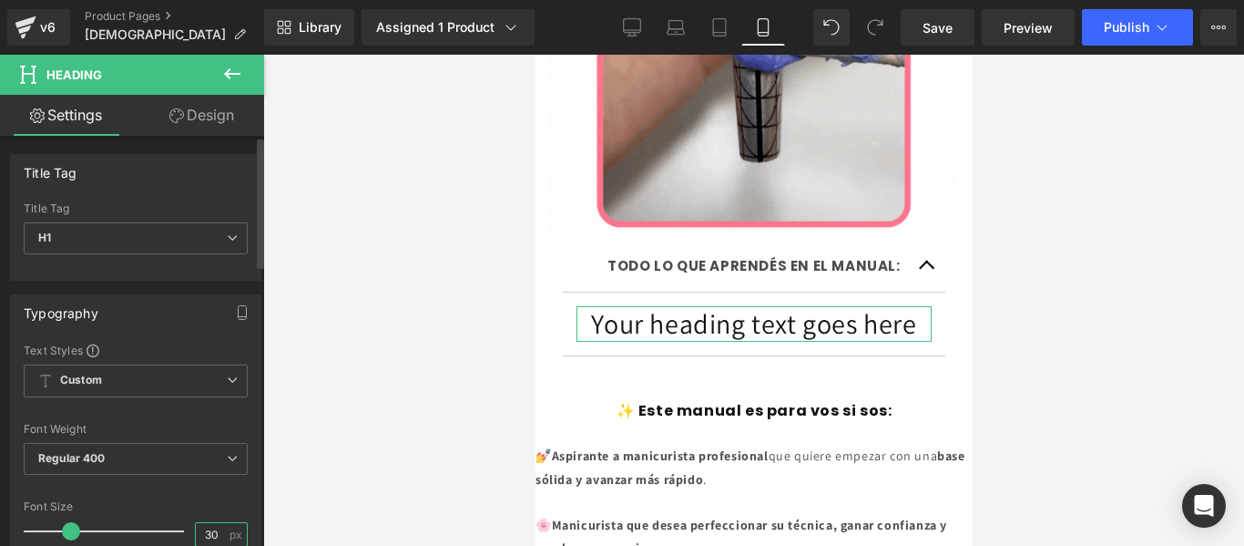
click at [206, 536] on input "30" at bounding box center [212, 534] width 32 height 23
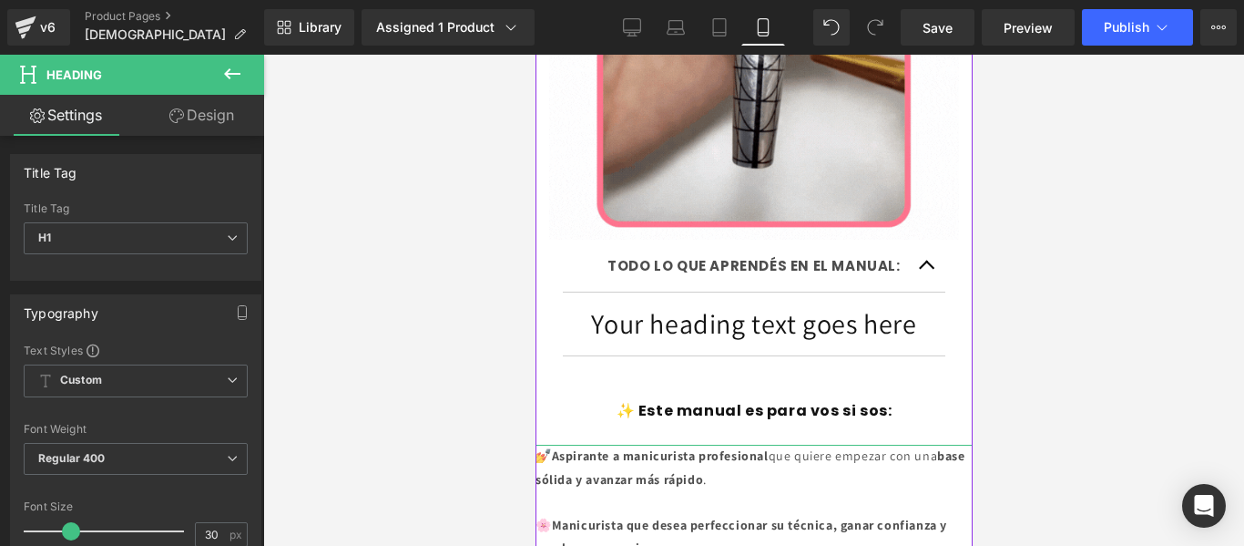
click at [587, 447] on font "base sólida y avanzar más rápido" at bounding box center [750, 466] width 430 height 39
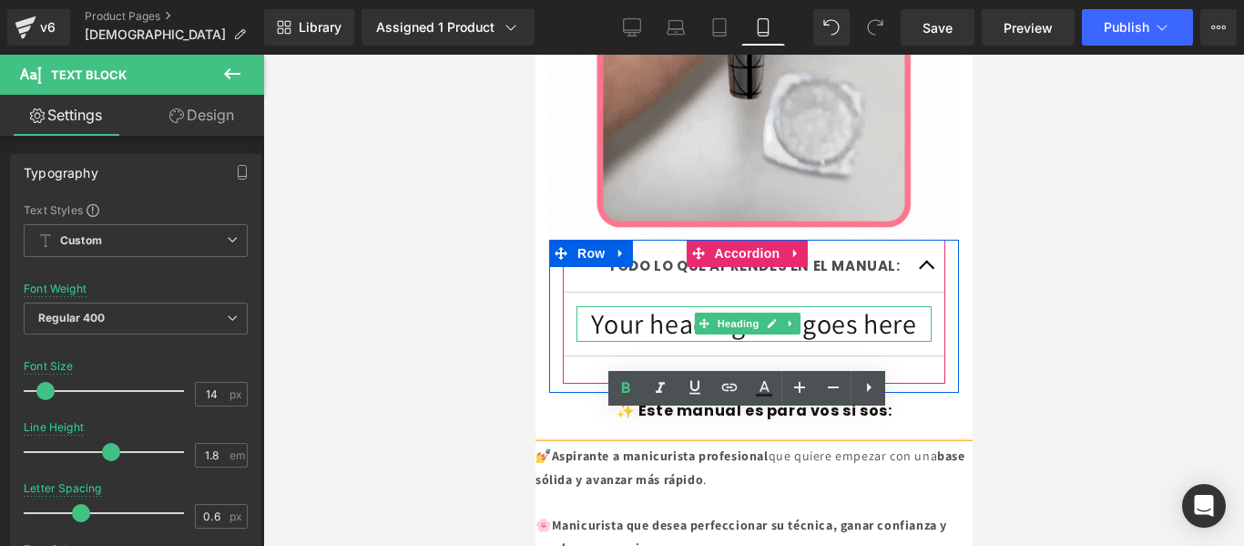
click at [642, 306] on h1 "Your heading text goes here" at bounding box center [753, 324] width 355 height 36
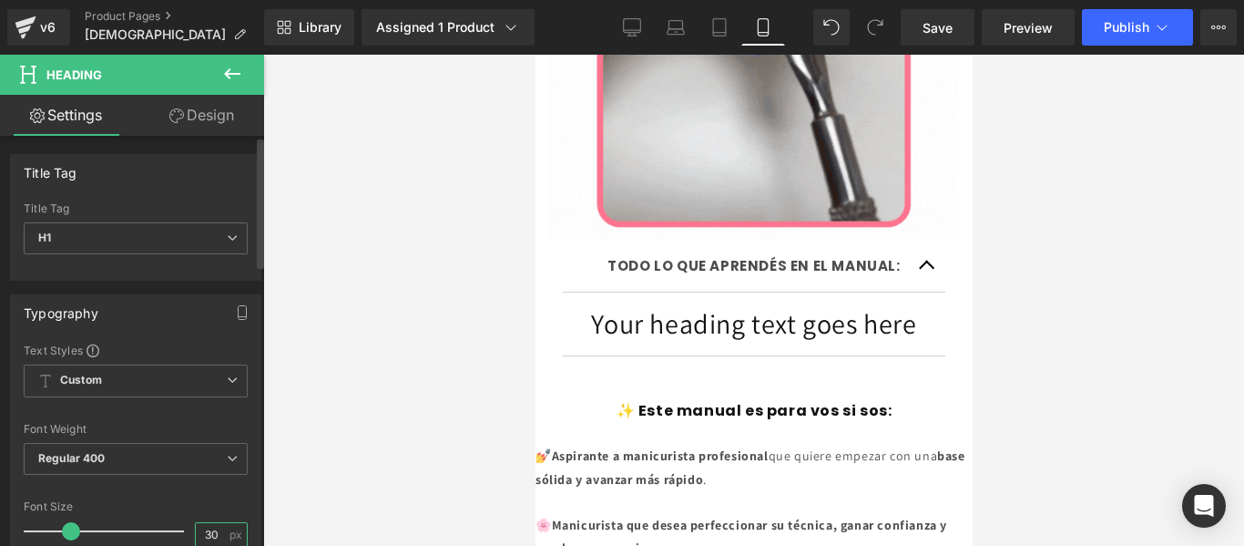
click at [204, 531] on input "30" at bounding box center [212, 534] width 32 height 23
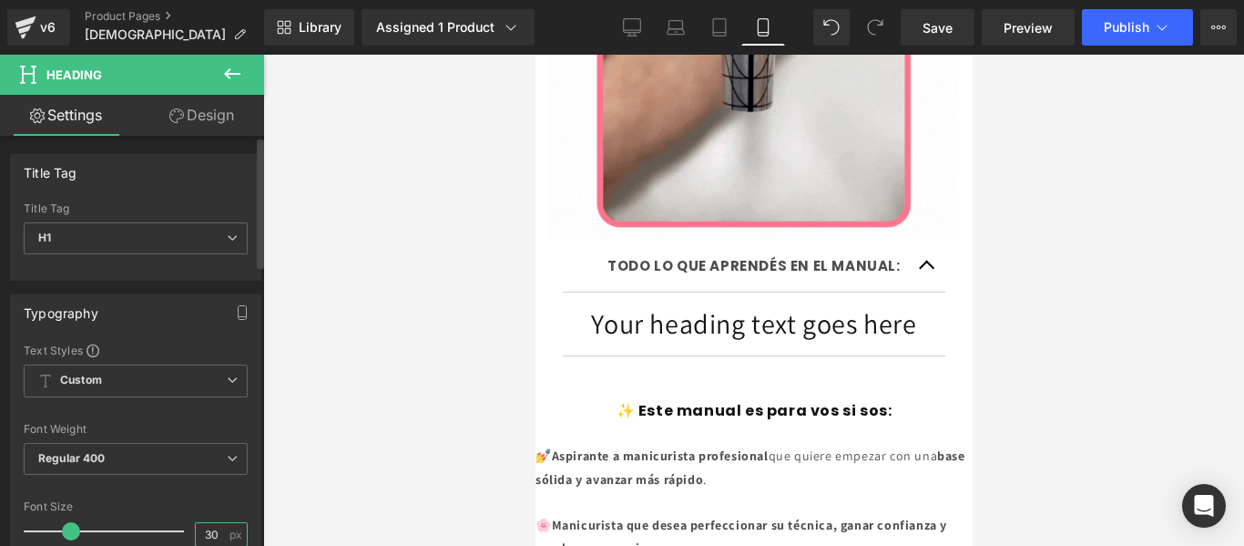
click at [204, 531] on input "30" at bounding box center [212, 534] width 32 height 23
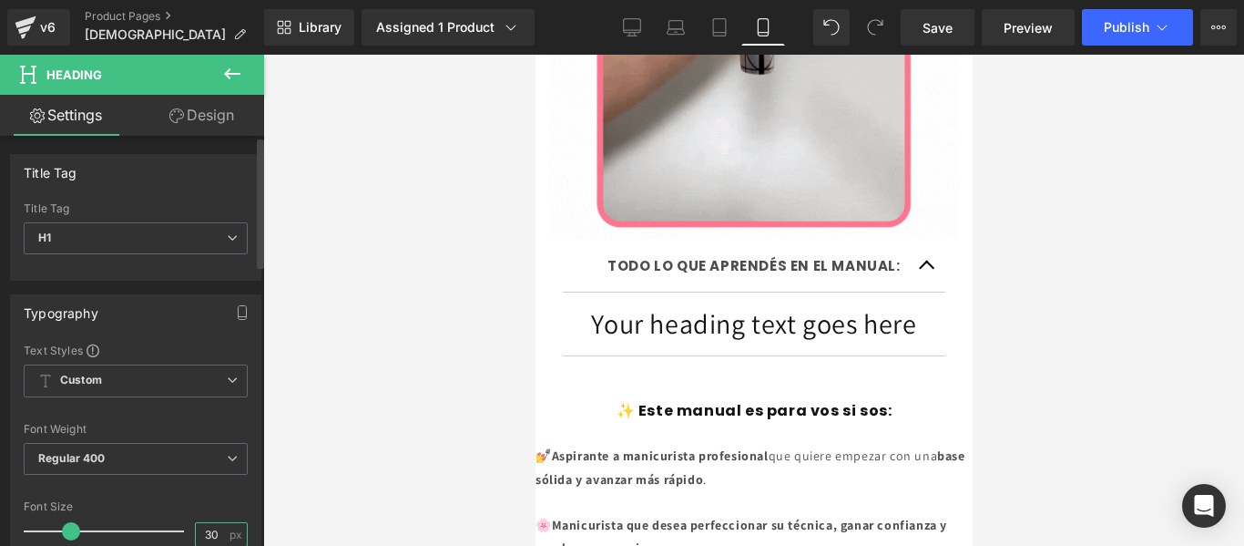
click at [204, 531] on input "30" at bounding box center [212, 534] width 32 height 23
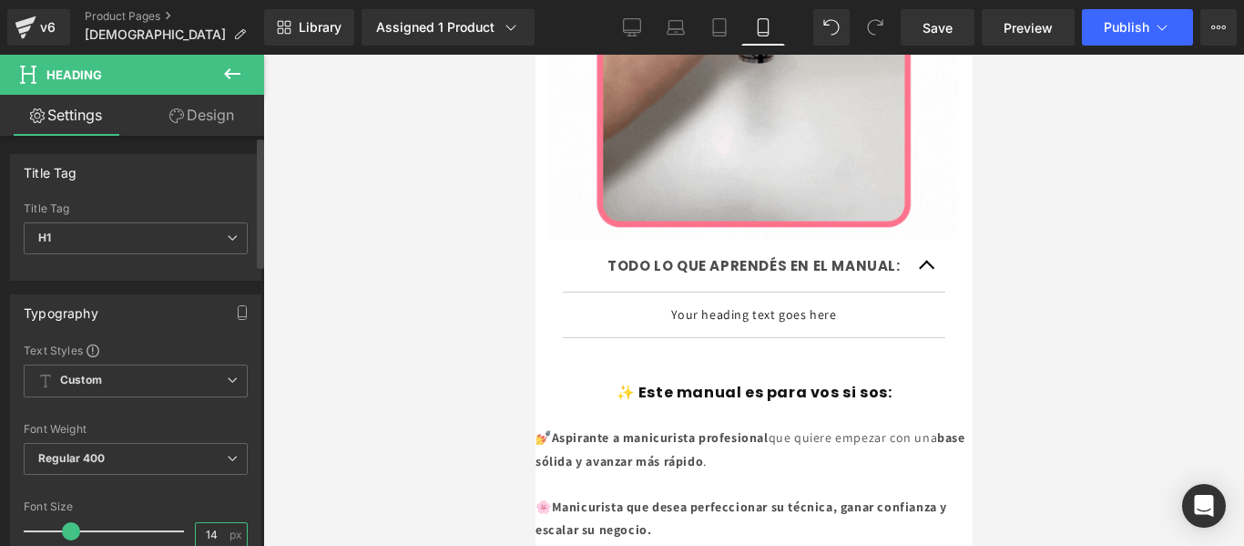
type input "14"
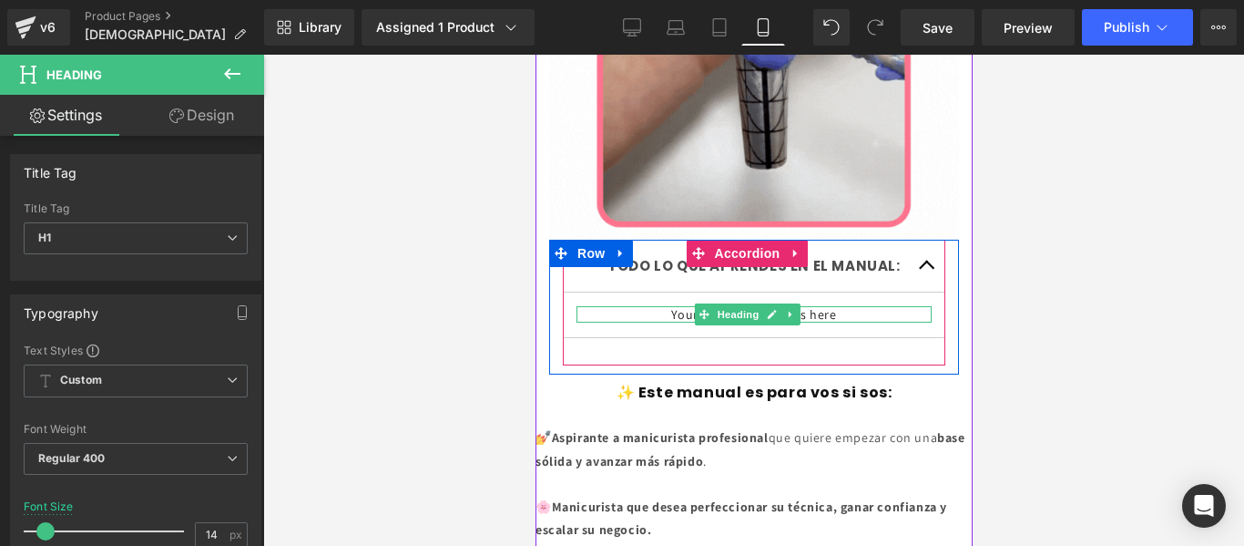
click at [825, 306] on h1 "Your heading text goes here" at bounding box center [753, 314] width 355 height 16
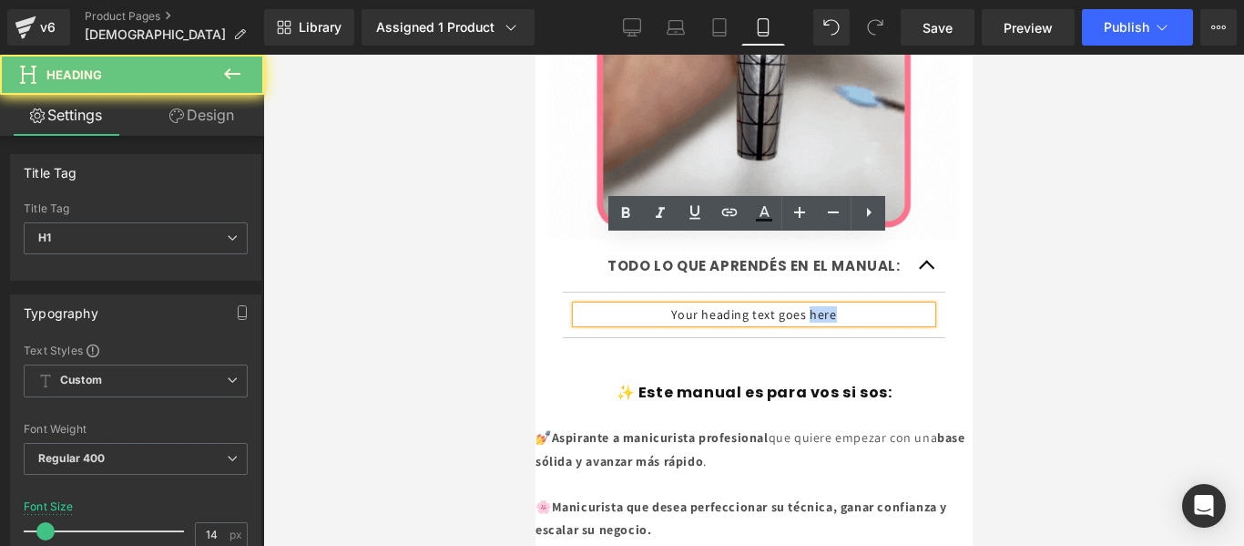
click at [825, 306] on h1 "Your heading text goes here" at bounding box center [753, 314] width 355 height 16
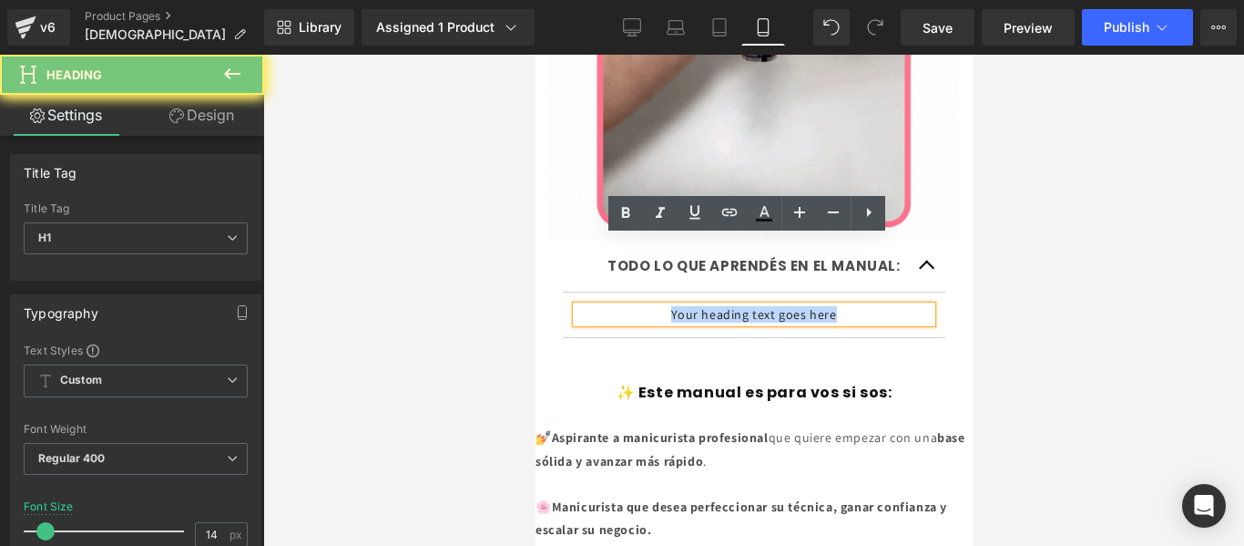
click at [825, 306] on h1 "Your heading text goes here" at bounding box center [753, 314] width 355 height 16
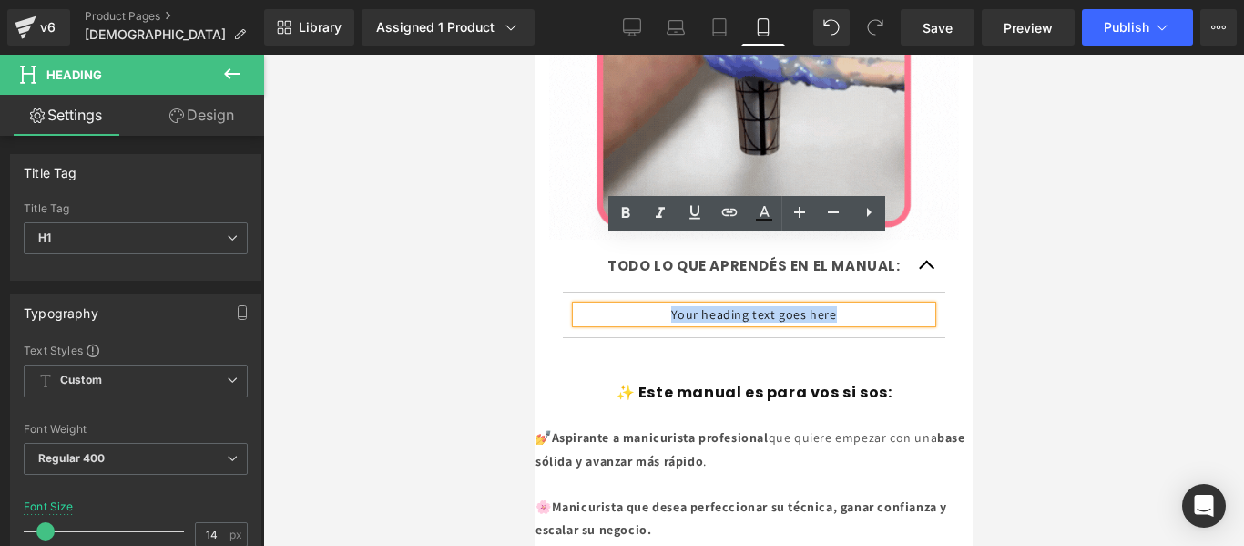
paste div
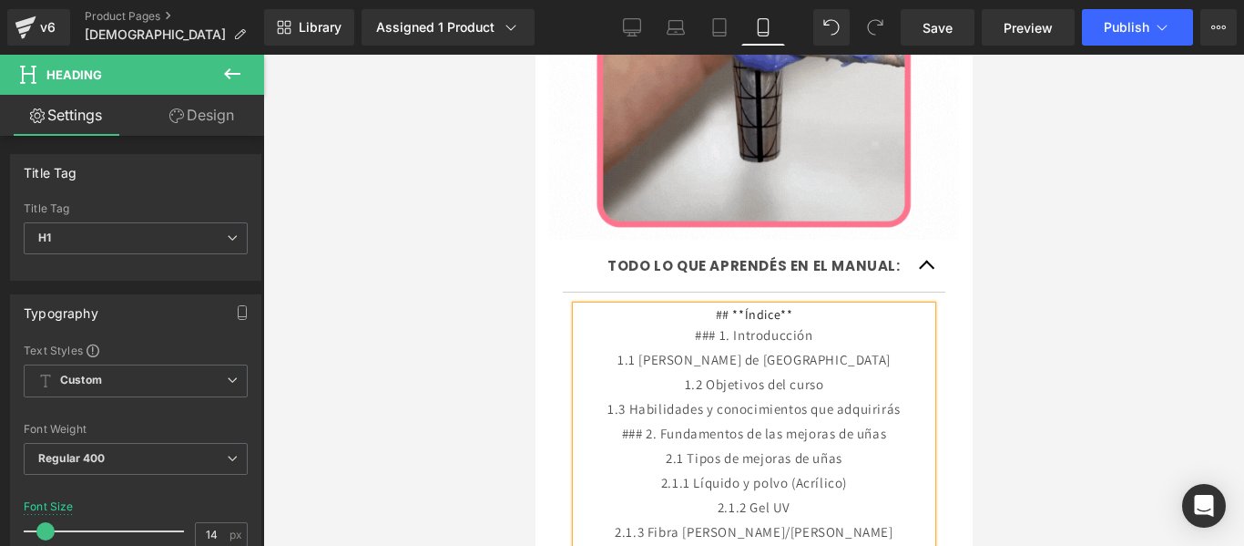
click at [738, 306] on h1 "## **Índice**" at bounding box center [753, 314] width 355 height 16
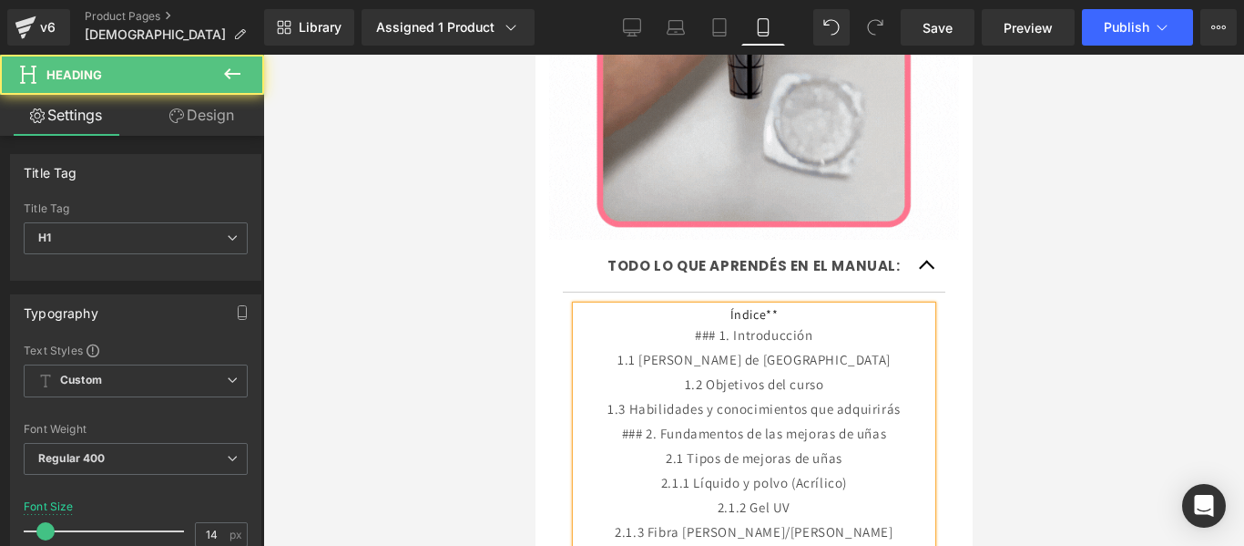
click at [782, 306] on h1 "Índice**" at bounding box center [753, 314] width 355 height 16
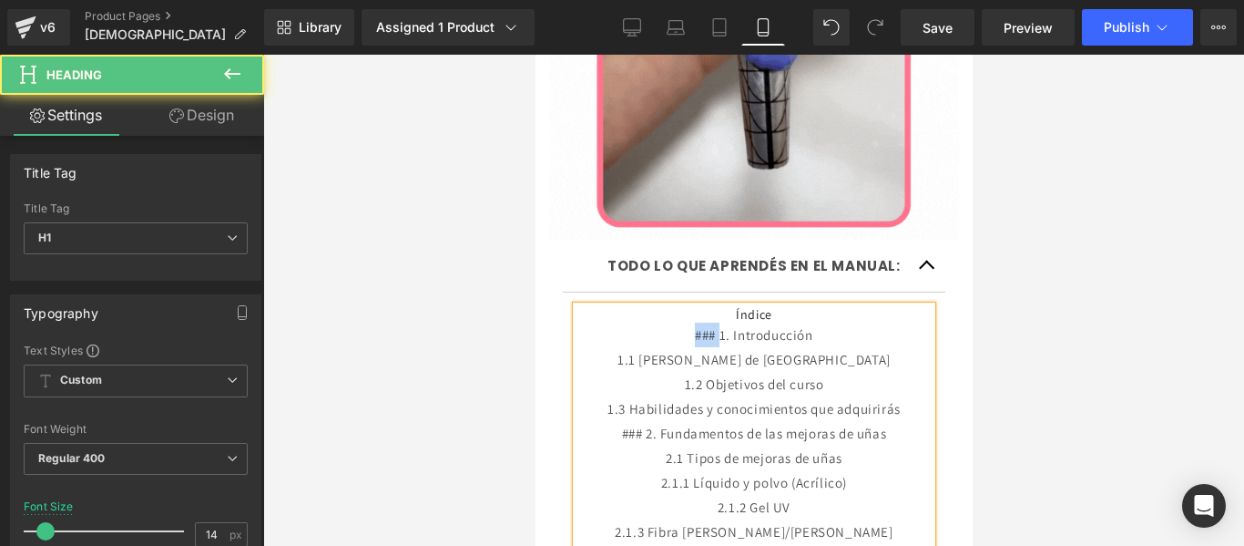
drag, startPoint x: 712, startPoint y: 268, endPoint x: 676, endPoint y: 269, distance: 36.4
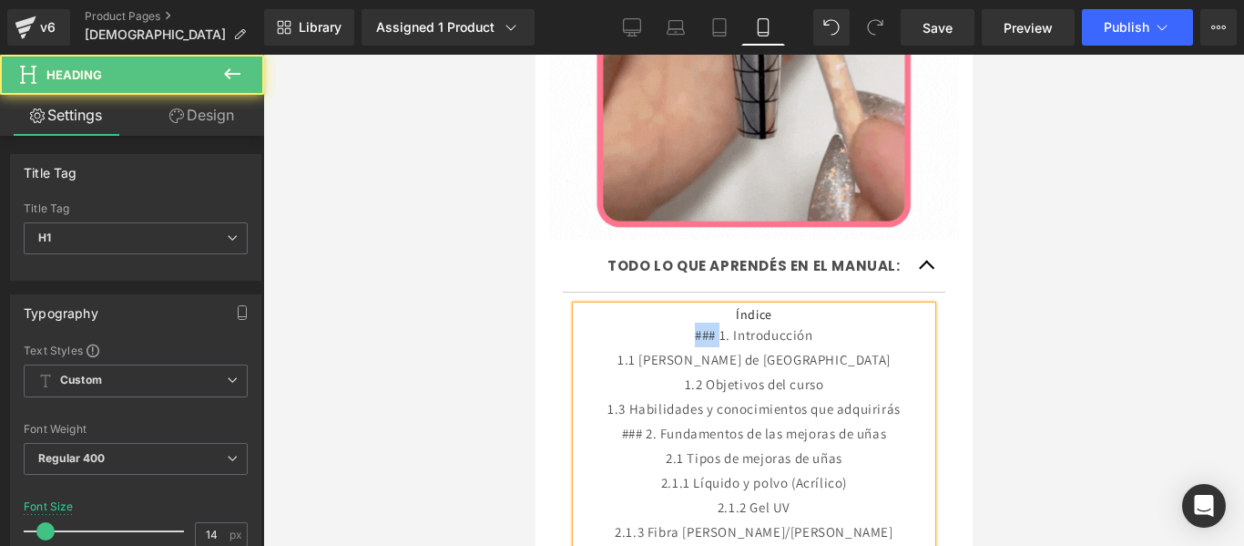
click at [676, 322] on div "### 1. Introducción" at bounding box center [753, 334] width 355 height 25
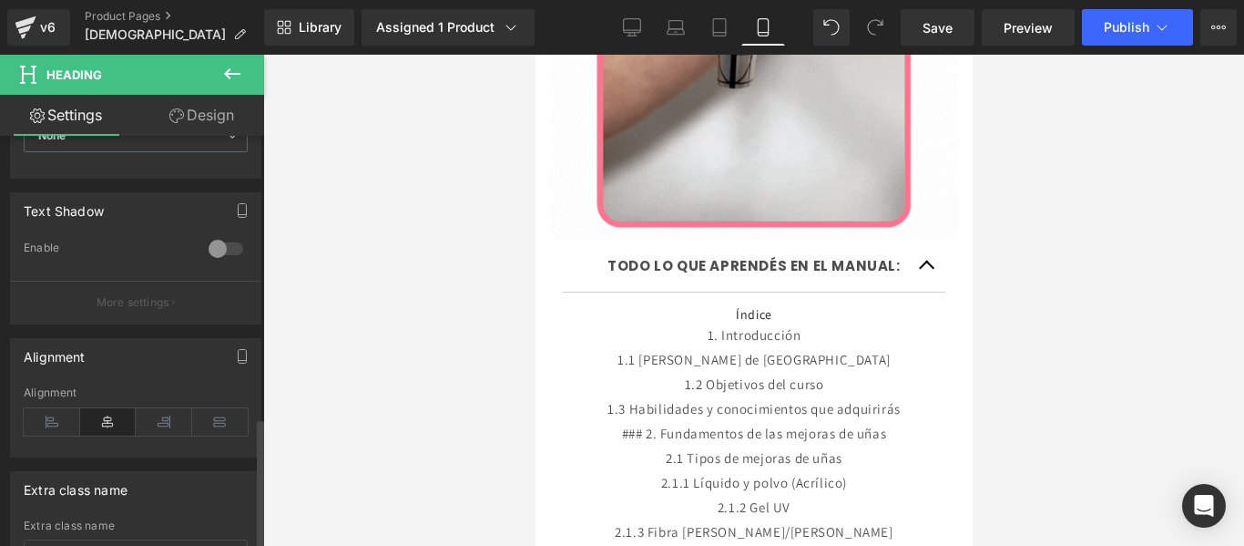
scroll to position [883, 0]
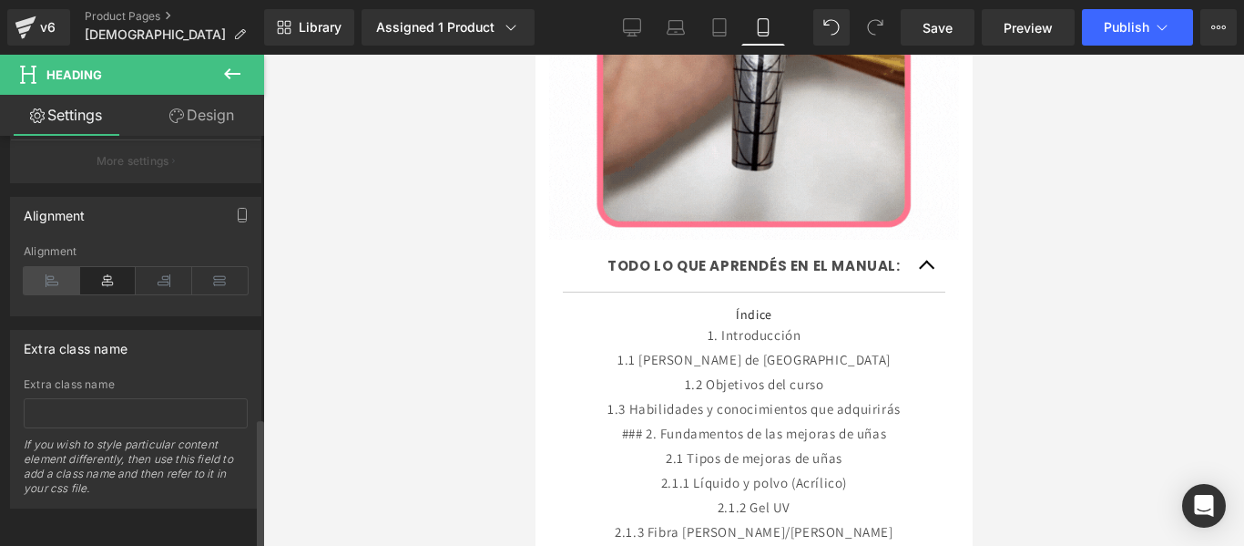
click at [63, 267] on icon at bounding box center [52, 280] width 56 height 27
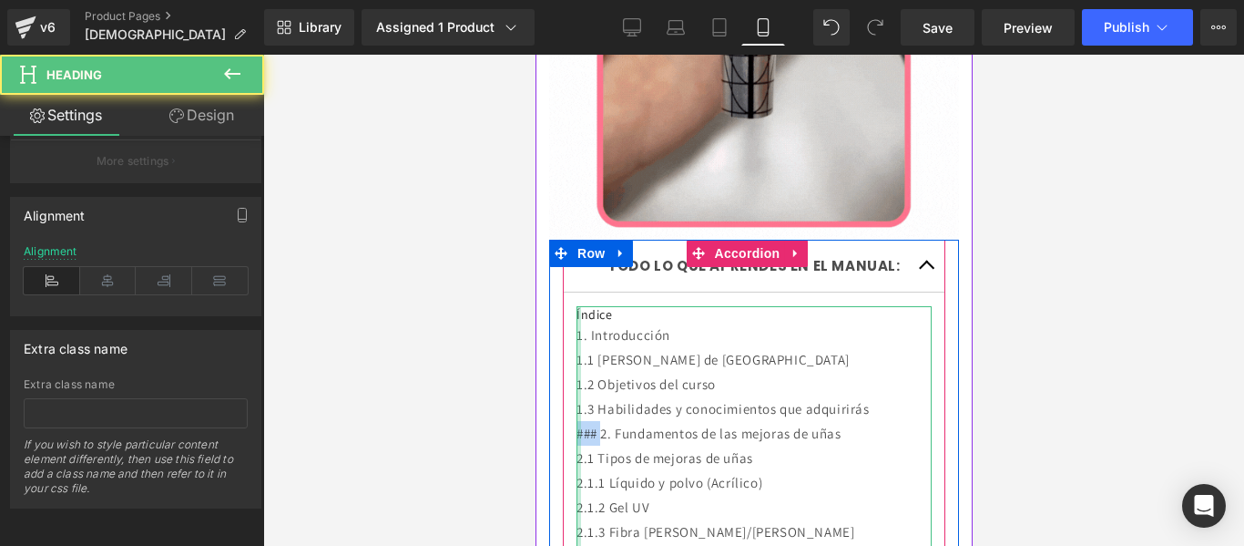
drag, startPoint x: 603, startPoint y: 367, endPoint x: 570, endPoint y: 358, distance: 34.0
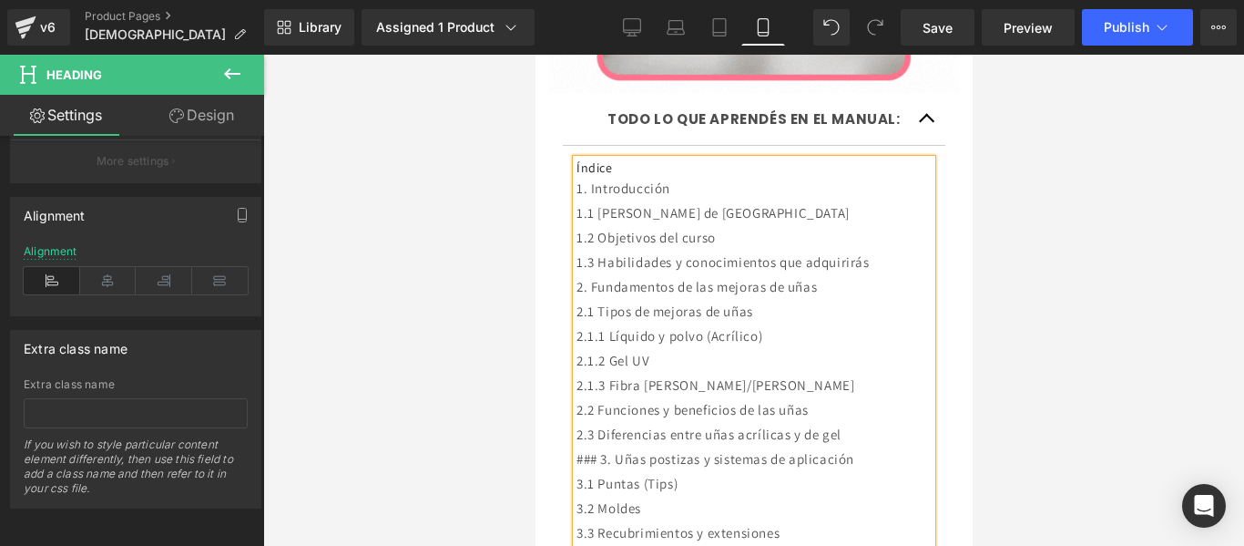
scroll to position [2500, 0]
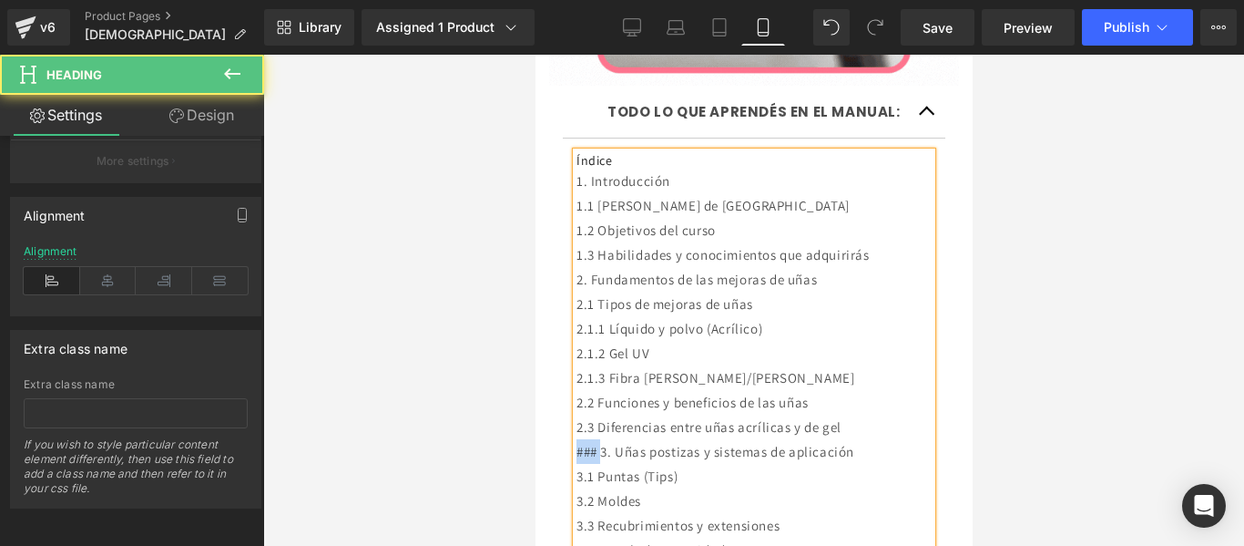
drag, startPoint x: 603, startPoint y: 380, endPoint x: 575, endPoint y: 382, distance: 28.3
click at [576, 439] on div "### 3. Uñas postizas y sistemas de aplicación" at bounding box center [753, 451] width 355 height 25
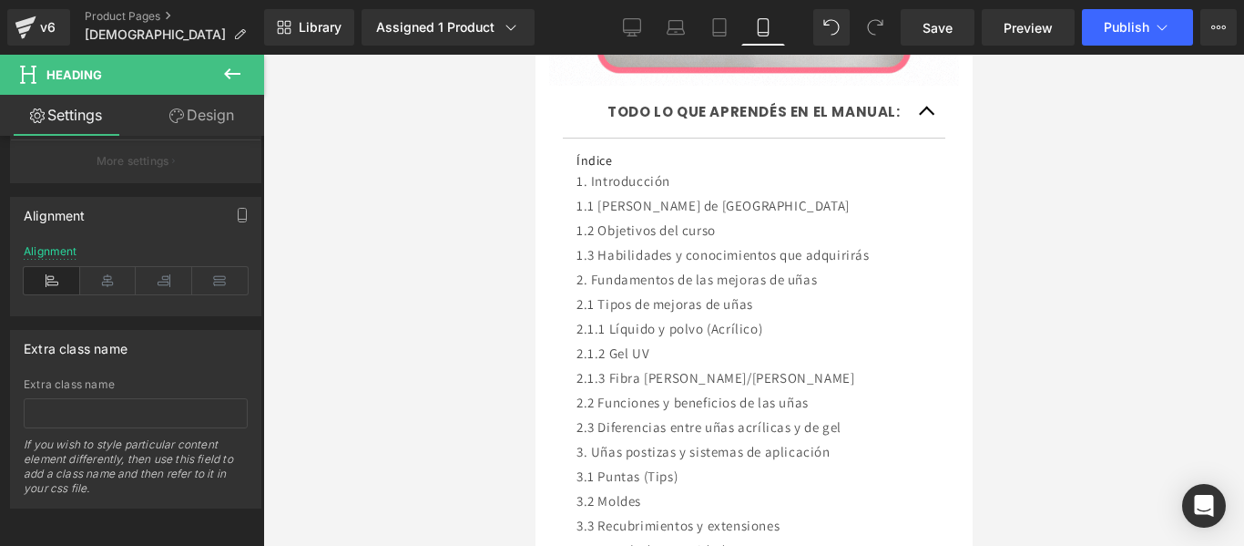
drag, startPoint x: 603, startPoint y: 483, endPoint x: 586, endPoint y: 483, distance: 17.3
click at [586, 483] on div "Rendering Content" at bounding box center [622, 474] width 112 height 20
click at [606, 480] on div "Rendering Content" at bounding box center [622, 474] width 112 height 20
click at [601, 482] on div "Rendering Content" at bounding box center [622, 474] width 112 height 20
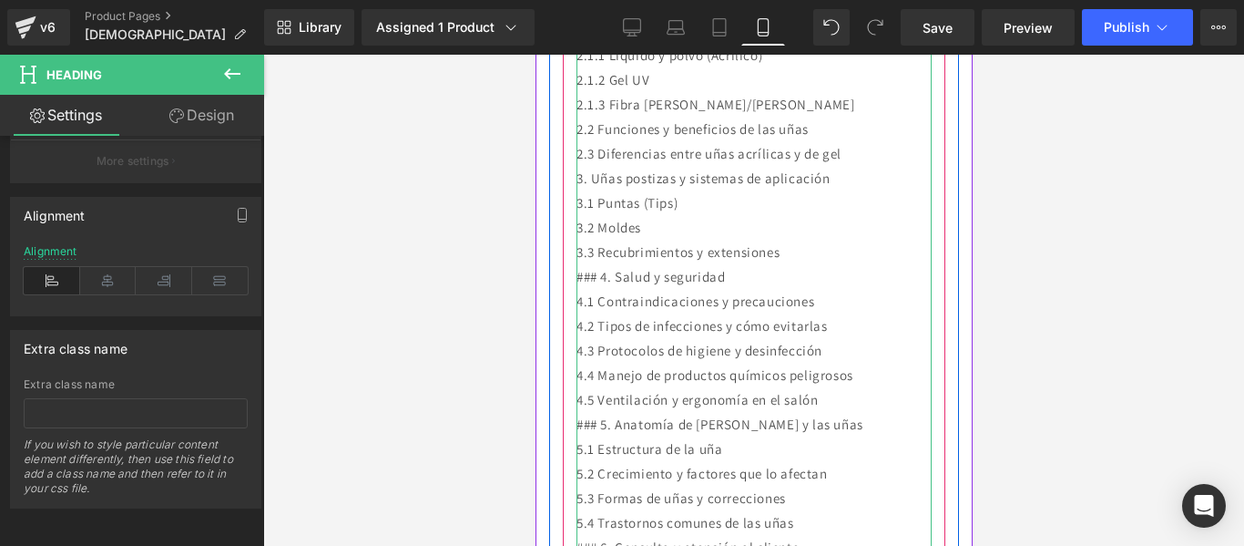
scroll to position [2774, 0]
click at [604, 263] on div "### 4. Salud y seguridad" at bounding box center [753, 275] width 355 height 25
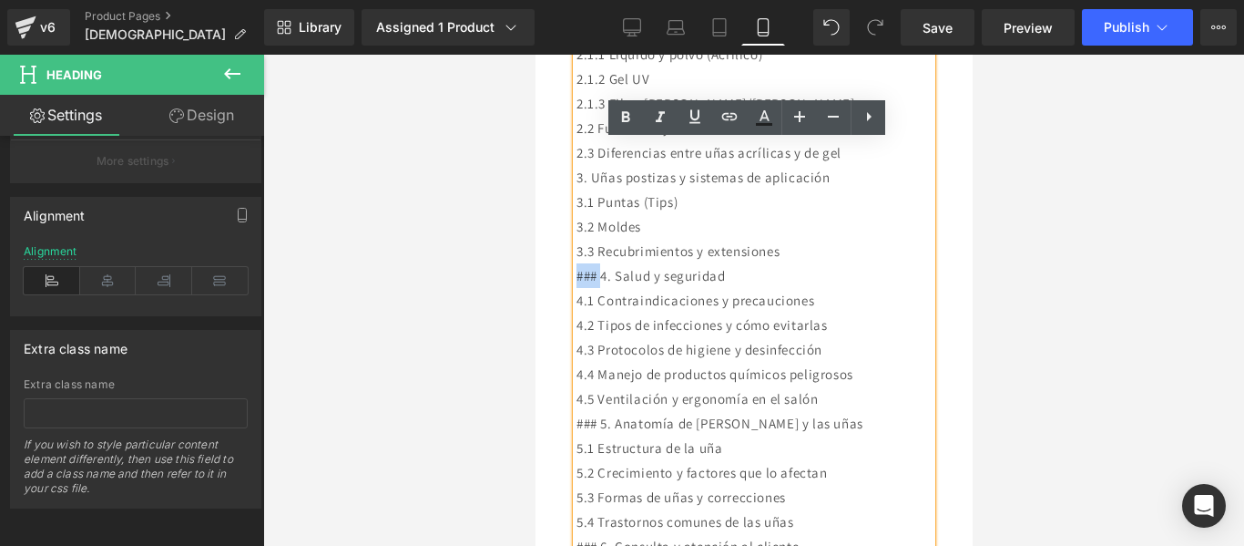
drag, startPoint x: 604, startPoint y: 208, endPoint x: 576, endPoint y: 203, distance: 28.6
click at [576, 263] on div "### 4. Salud y seguridad" at bounding box center [753, 275] width 355 height 25
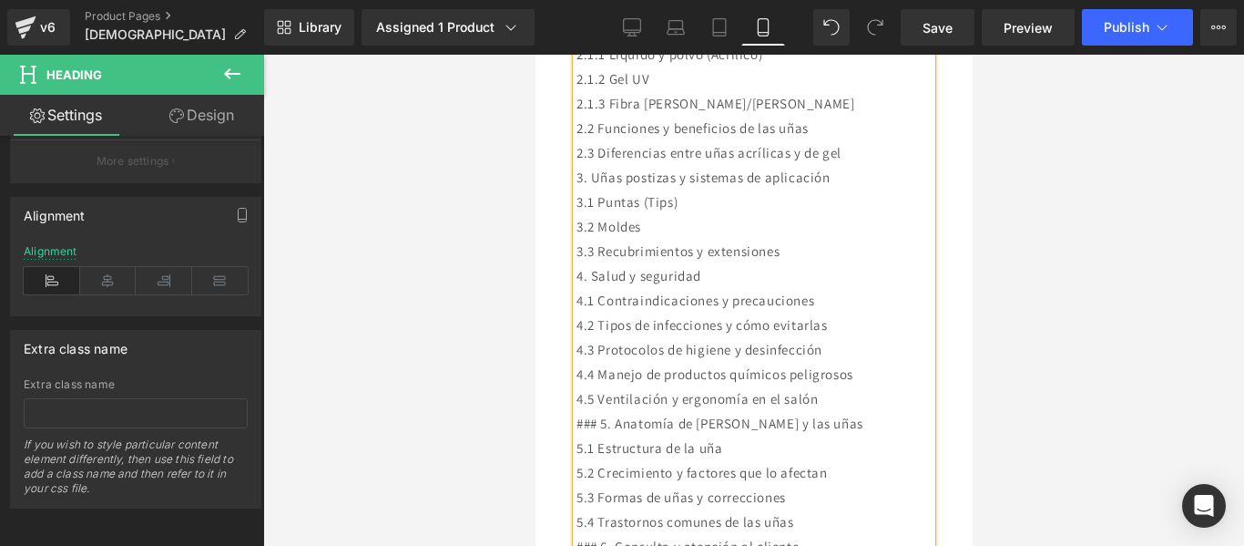
click at [601, 411] on div "### 5. Anatomía de la piel y las uñas" at bounding box center [753, 423] width 355 height 25
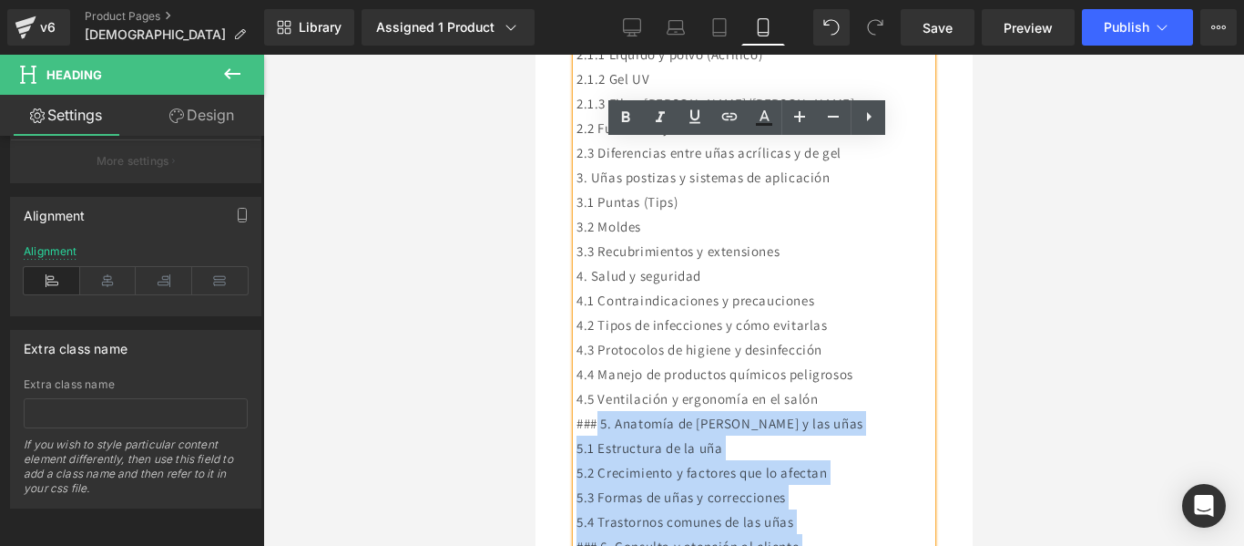
drag, startPoint x: 601, startPoint y: 355, endPoint x: 574, endPoint y: 352, distance: 27.5
click at [600, 411] on div "### 5. Anatomía de la piel y las uñas" at bounding box center [753, 423] width 355 height 25
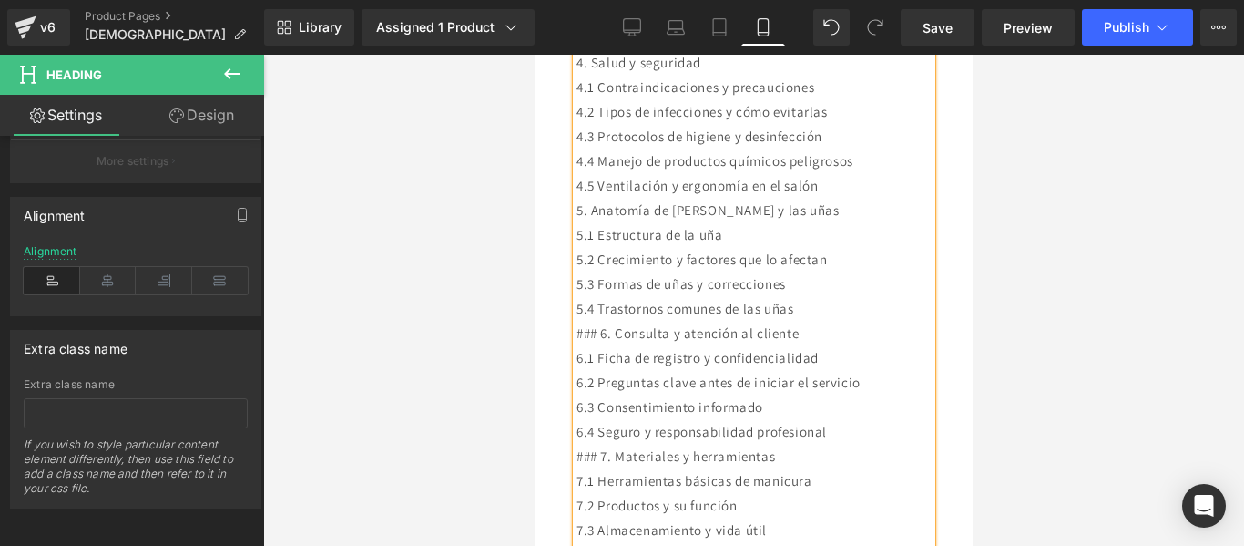
scroll to position [2990, 0]
click at [599, 318] on div "### 6. Consulta y atención al cliente" at bounding box center [753, 330] width 355 height 25
click at [602, 441] on div "### 7. Materiales y herramientas" at bounding box center [753, 453] width 355 height 25
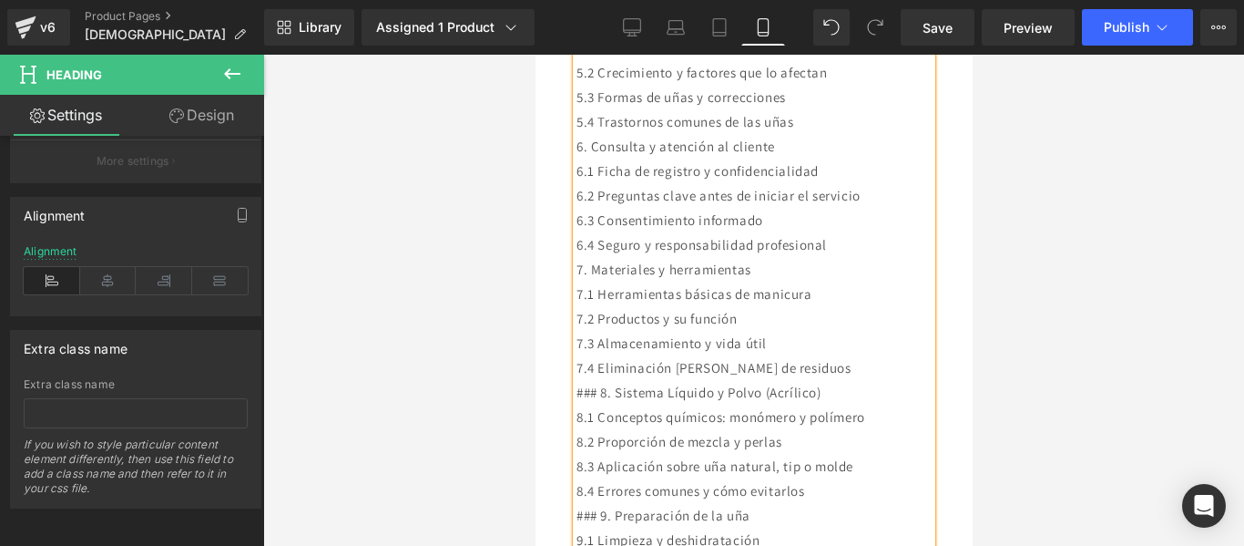
scroll to position [3187, 0]
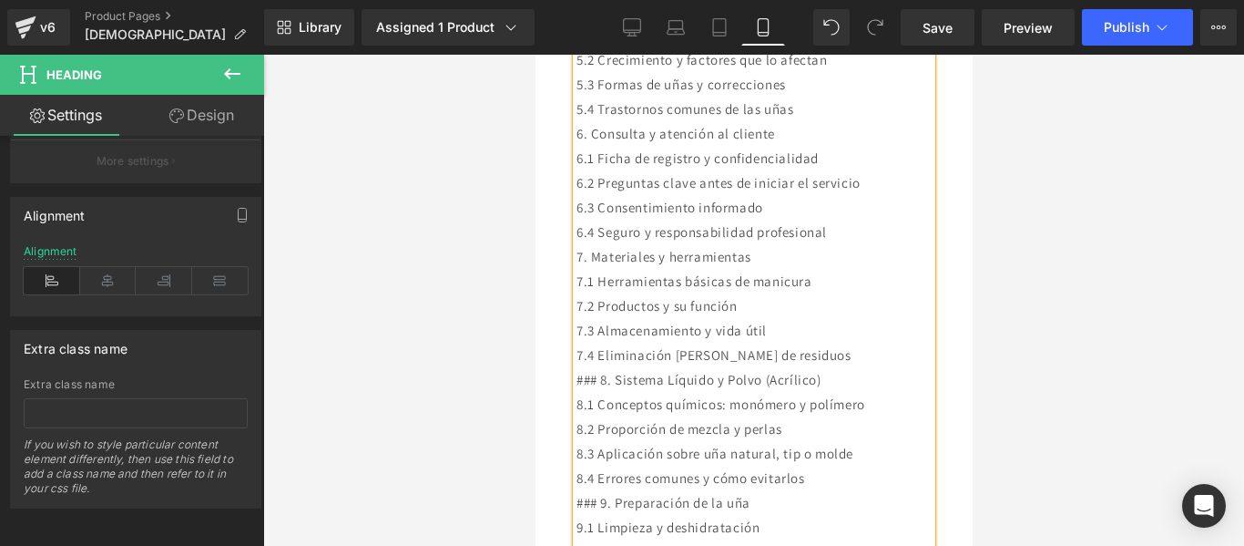
click at [602, 367] on div "### 8. Sistema Líquido y Polvo (Acrílico)" at bounding box center [753, 379] width 355 height 25
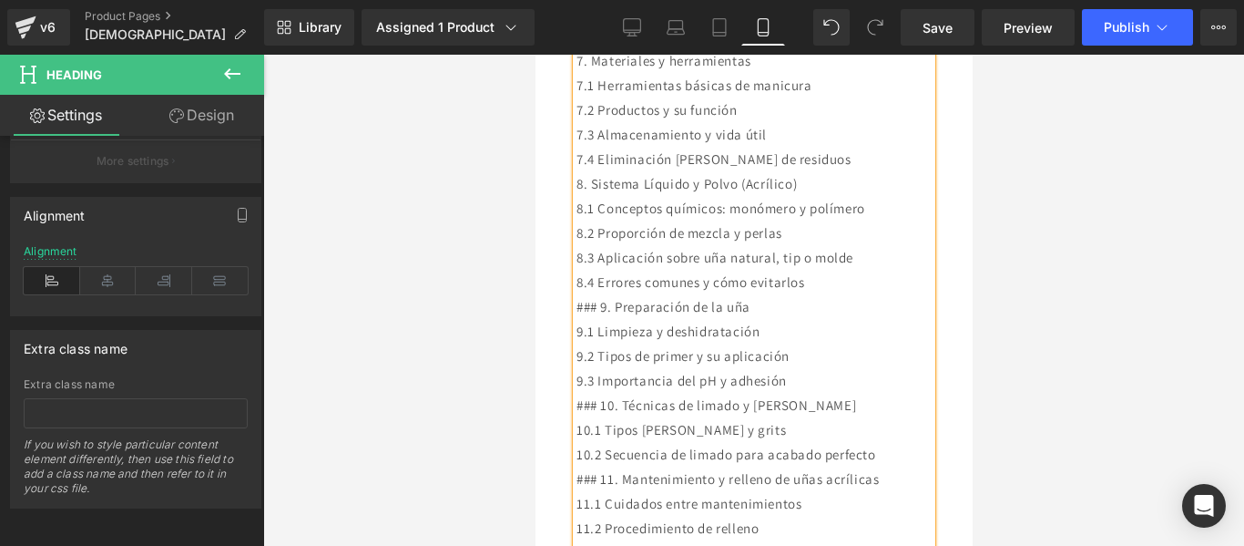
scroll to position [3384, 0]
click at [597, 292] on div "### 9. Preparación de la uña" at bounding box center [753, 304] width 355 height 25
click at [605, 391] on div "### 10. Técnicas de limado y pulido" at bounding box center [753, 403] width 355 height 25
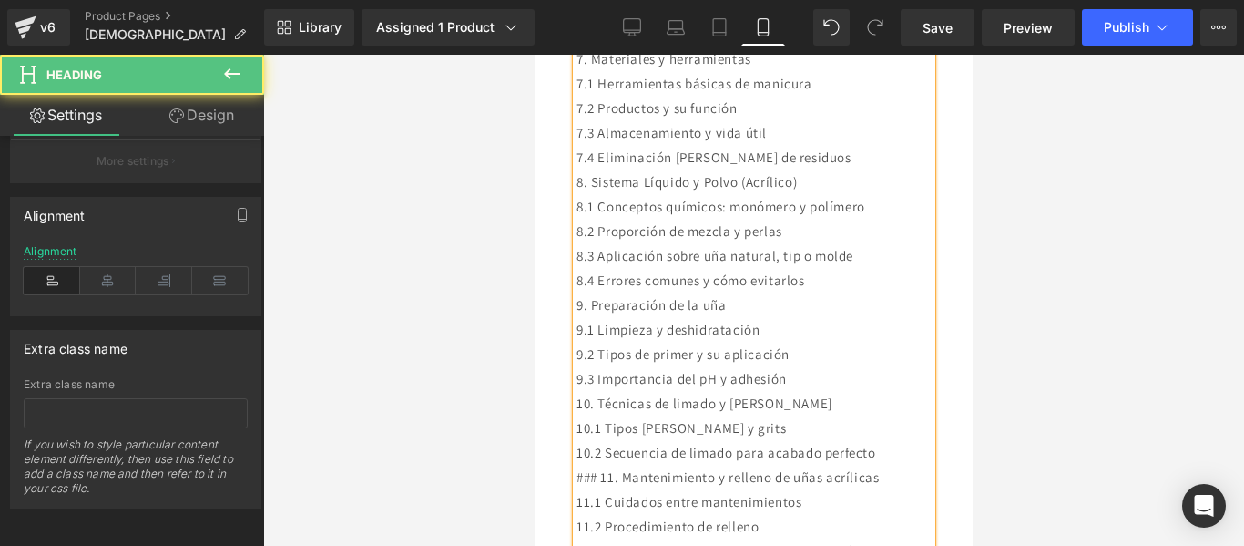
click at [604, 464] on div "### 11. Mantenimiento y relleno de uñas acrílicas" at bounding box center [753, 476] width 355 height 25
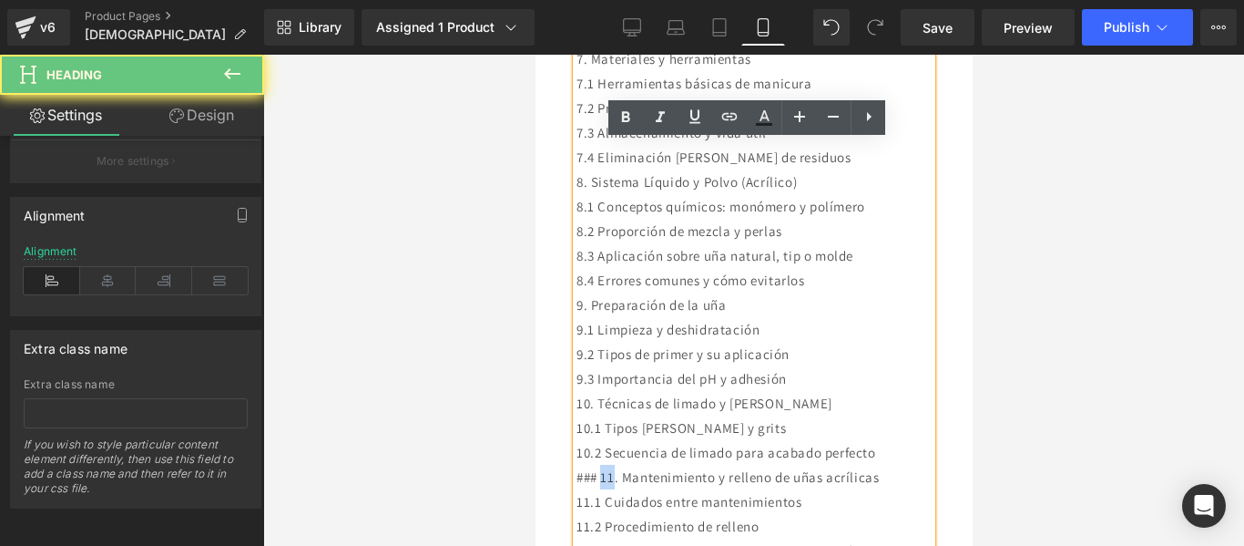
click at [604, 464] on div "### 11. Mantenimiento y relleno de uñas acrílicas" at bounding box center [753, 476] width 355 height 25
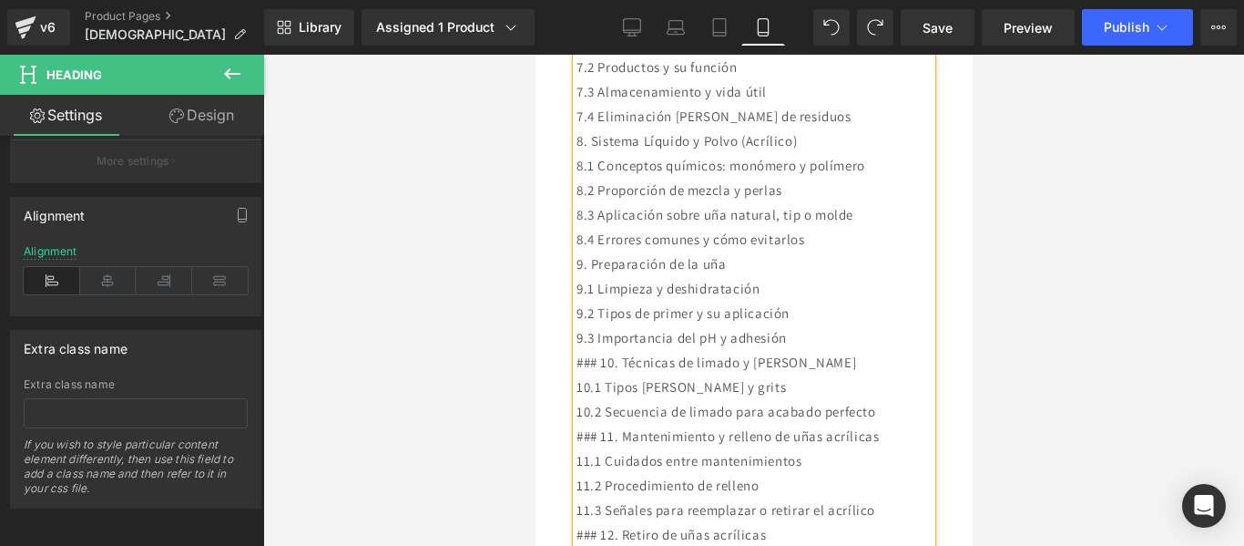
scroll to position [3429, 0]
click at [603, 346] on div "### 10. Técnicas de limado y pulido" at bounding box center [753, 358] width 355 height 25
click at [601, 420] on div "### 11. Mantenimiento y relleno de uñas acrílicas" at bounding box center [753, 432] width 355 height 25
click at [598, 518] on div "### 12. Retiro de uñas acrílicas" at bounding box center [753, 530] width 355 height 25
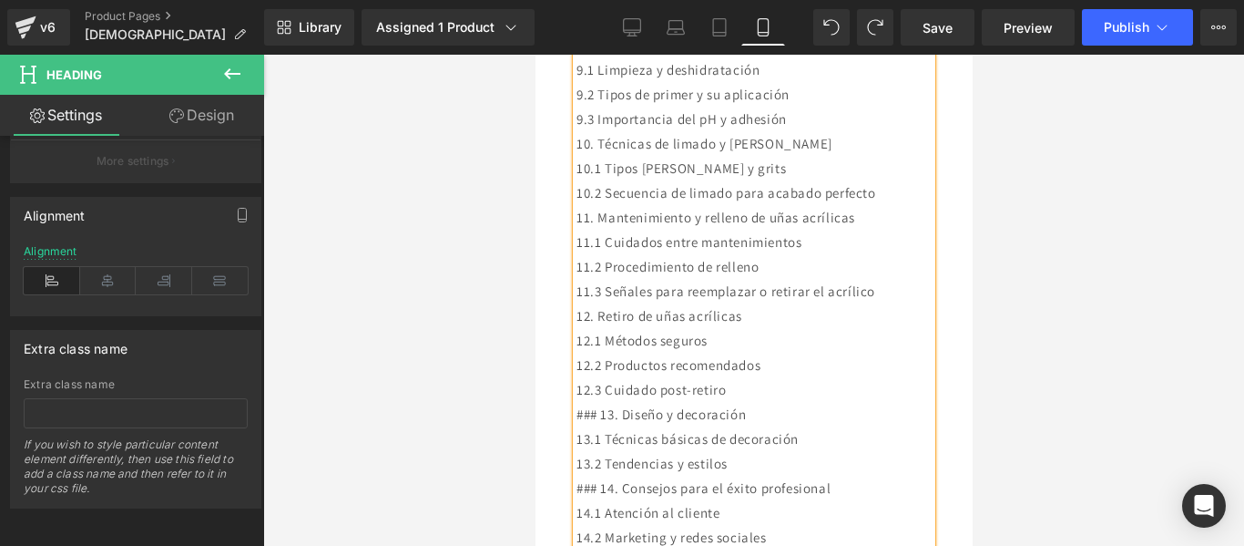
scroll to position [3684, 0]
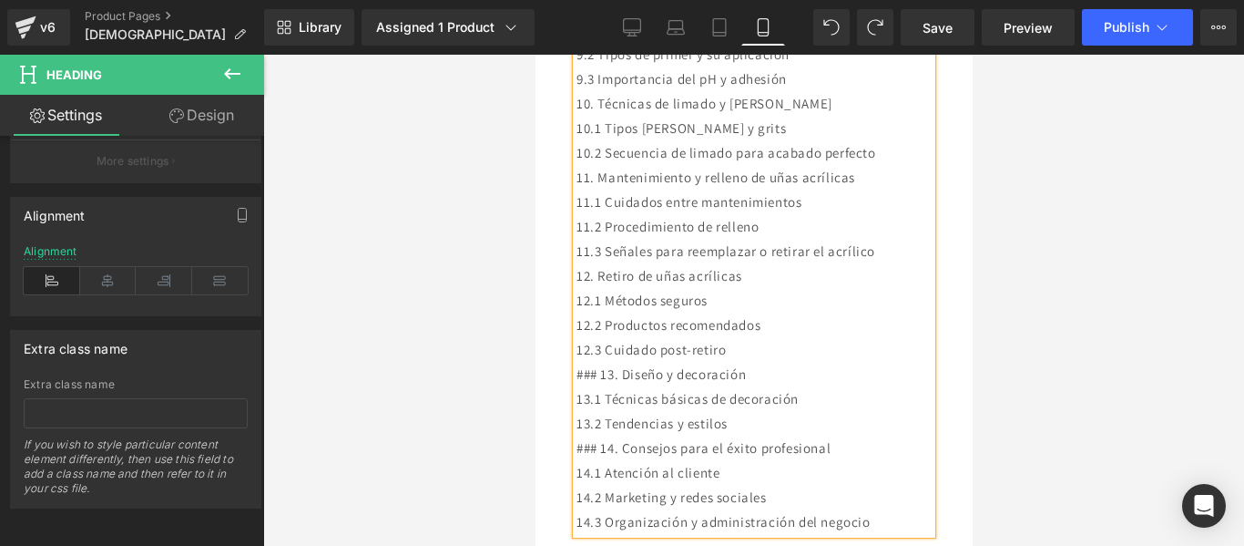
click at [603, 362] on div "### 13. Diseño y decoración" at bounding box center [753, 374] width 355 height 25
click at [603, 435] on div "### 14. Consejos para el éxito profesional" at bounding box center [753, 447] width 355 height 25
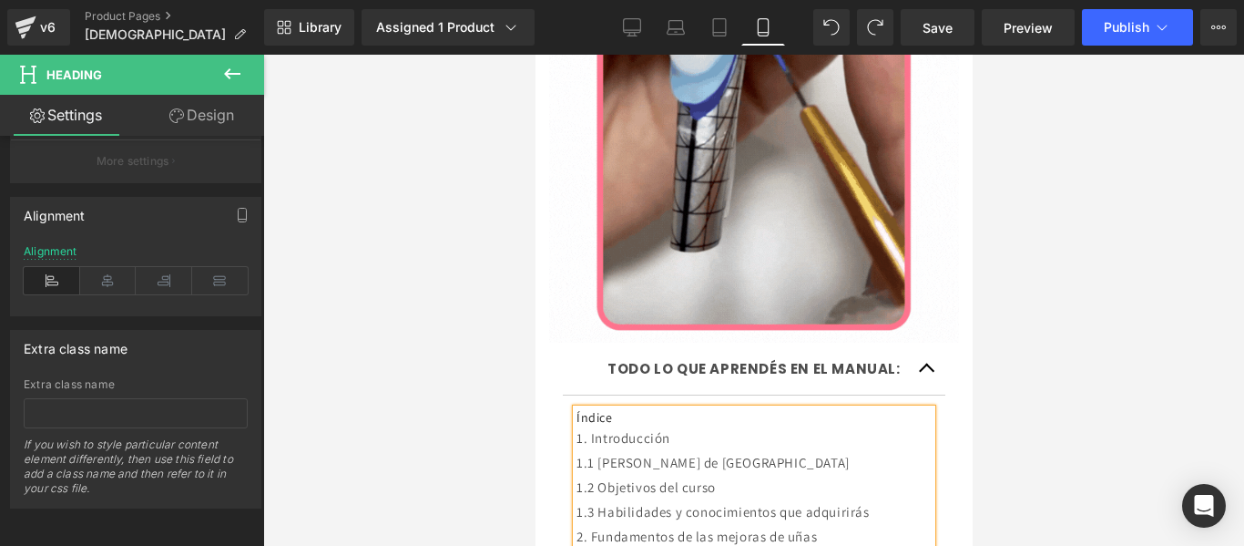
scroll to position [2291, 0]
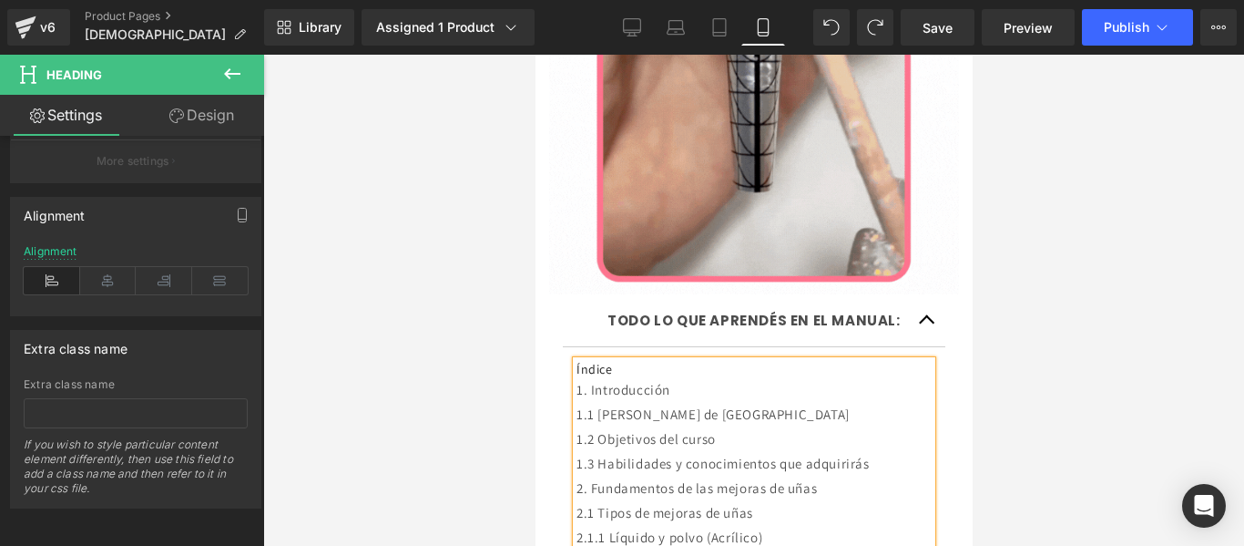
click at [926, 324] on span "button" at bounding box center [926, 324] width 0 height 0
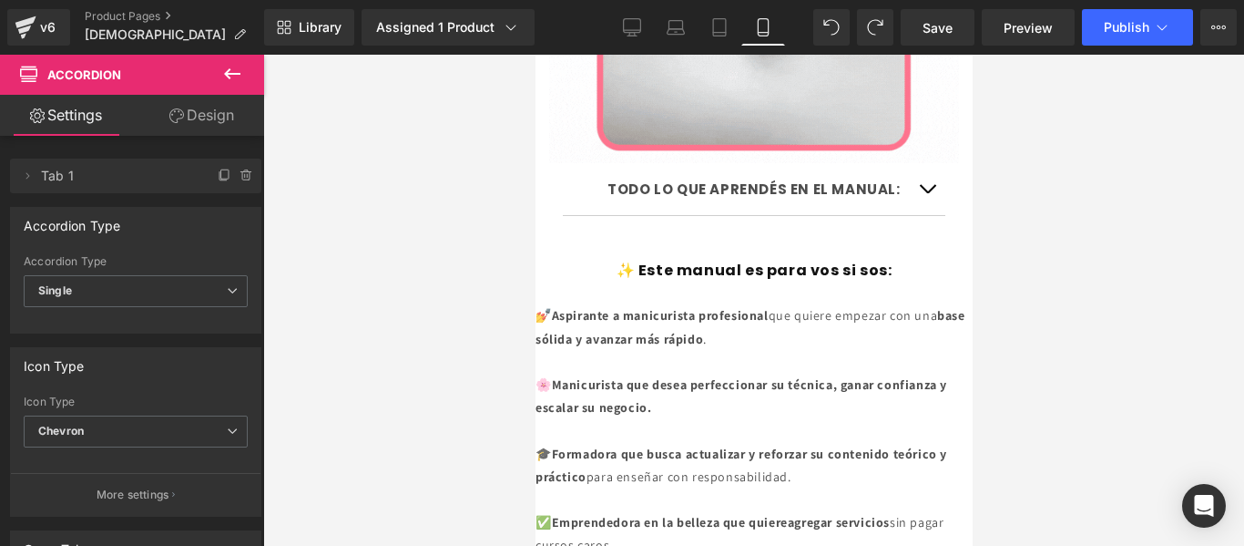
scroll to position [2480, 0]
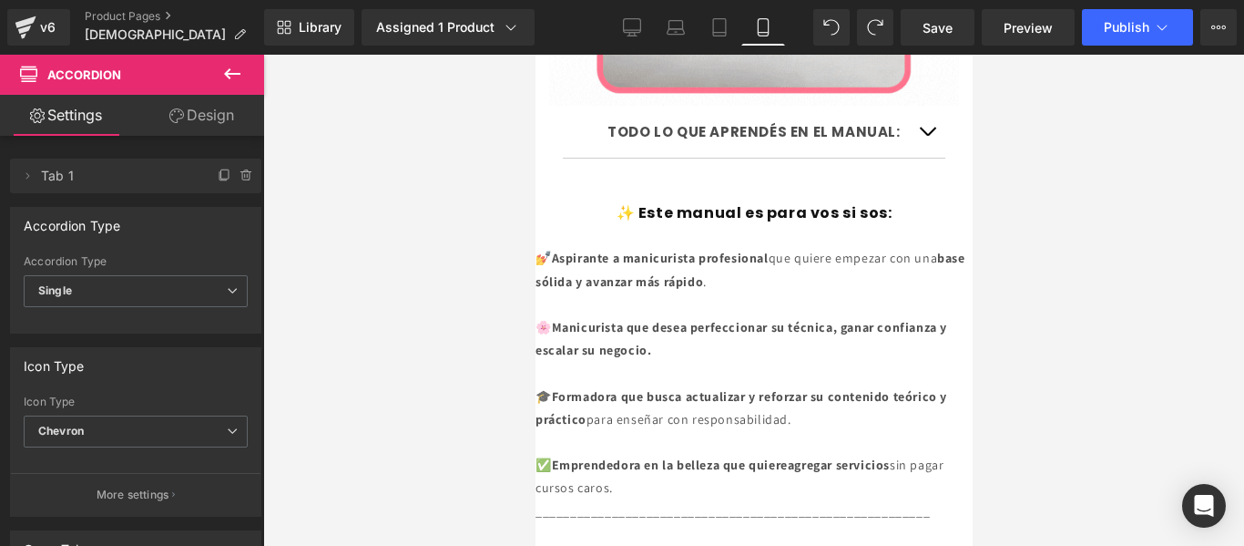
click at [224, 59] on button at bounding box center [232, 75] width 64 height 40
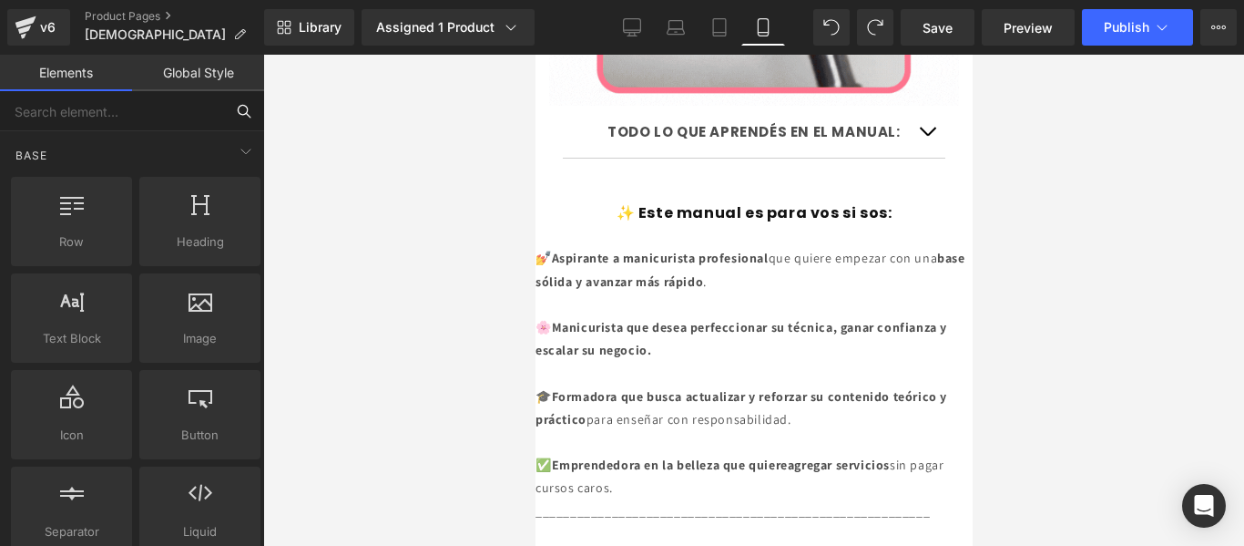
click at [165, 105] on input "text" at bounding box center [112, 111] width 224 height 40
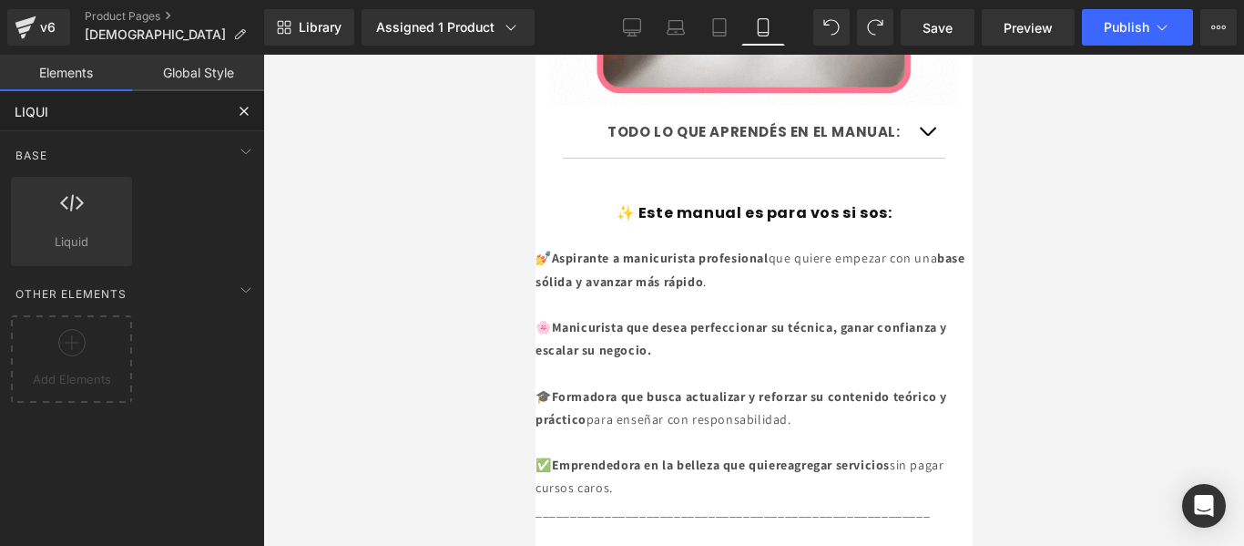
type input "LIQUID"
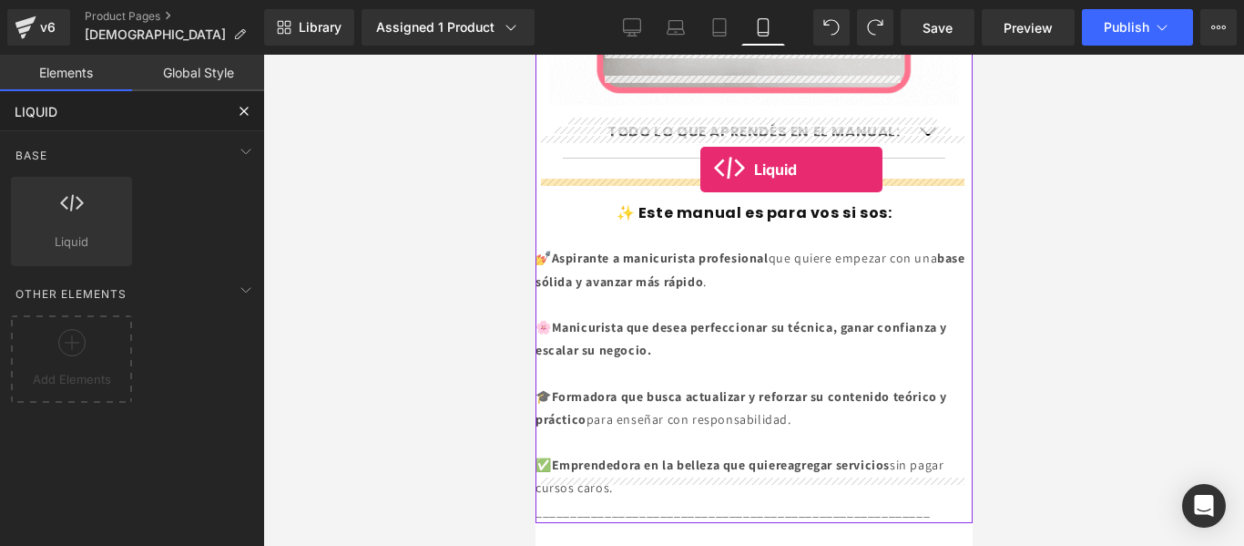
drag, startPoint x: 597, startPoint y: 287, endPoint x: 699, endPoint y: 169, distance: 156.2
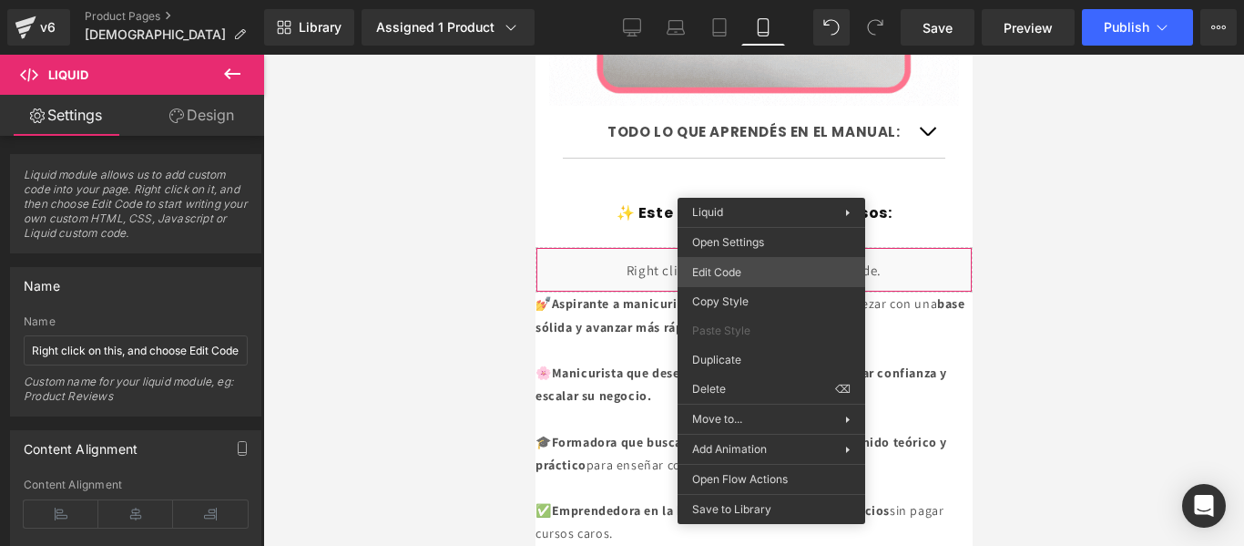
click at [743, 0] on div "Liquid You are previewing how the will restyle your page. You can not edit Elem…" at bounding box center [622, 0] width 1244 height 0
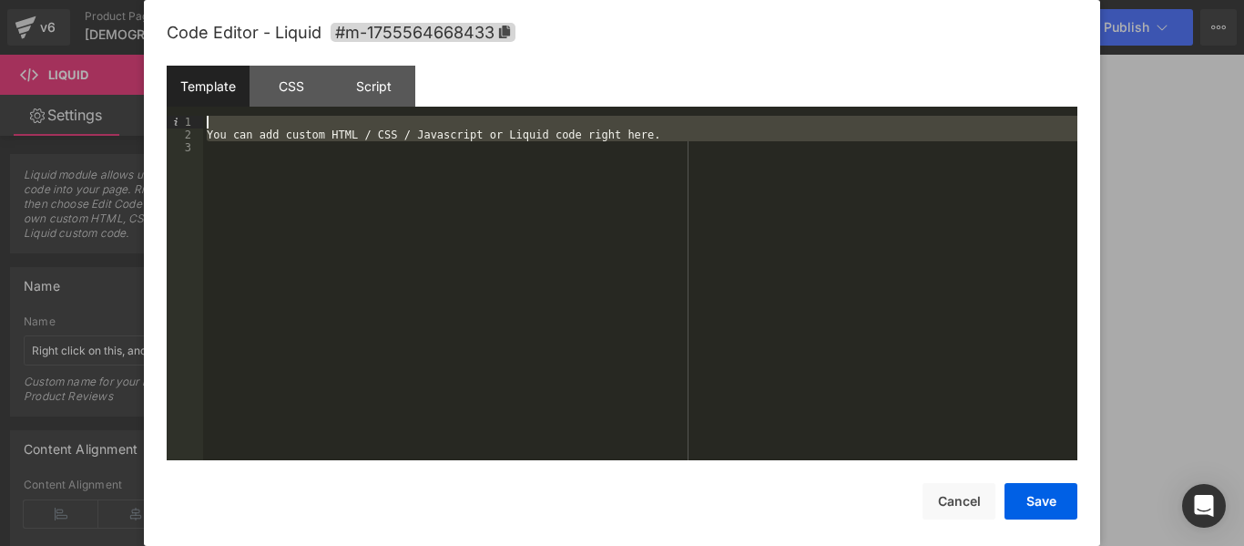
drag, startPoint x: 574, startPoint y: 185, endPoint x: 217, endPoint y: 116, distance: 363.7
click at [217, 116] on div "You can add custom HTML / CSS / Javascript or Liquid code right here." at bounding box center [640, 301] width 874 height 370
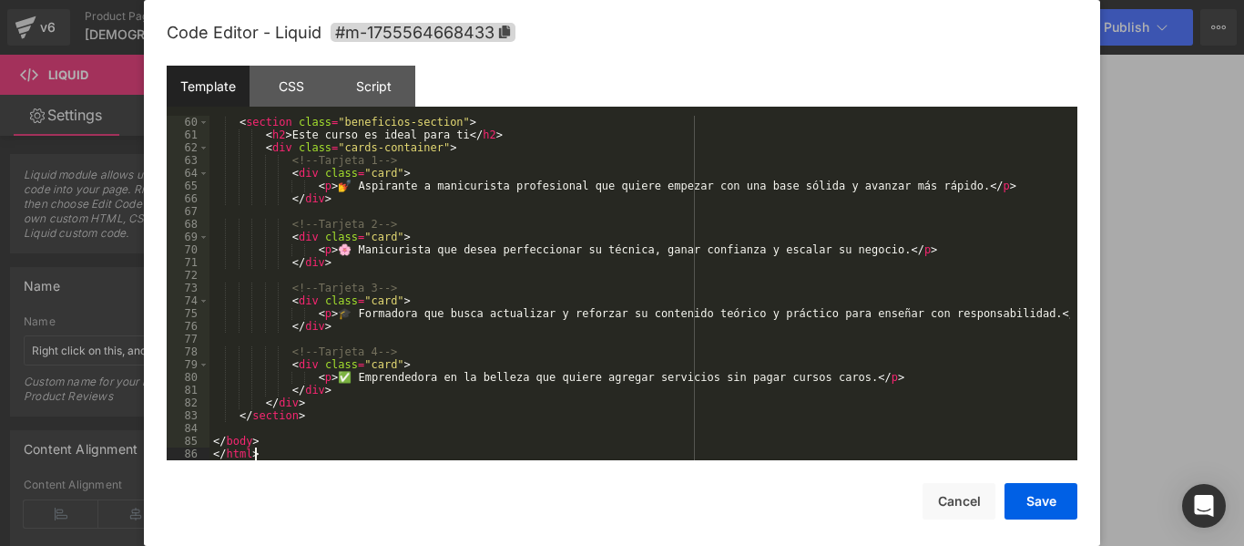
scroll to position [752, 0]
click at [1028, 498] on button "Save" at bounding box center [1041, 501] width 73 height 36
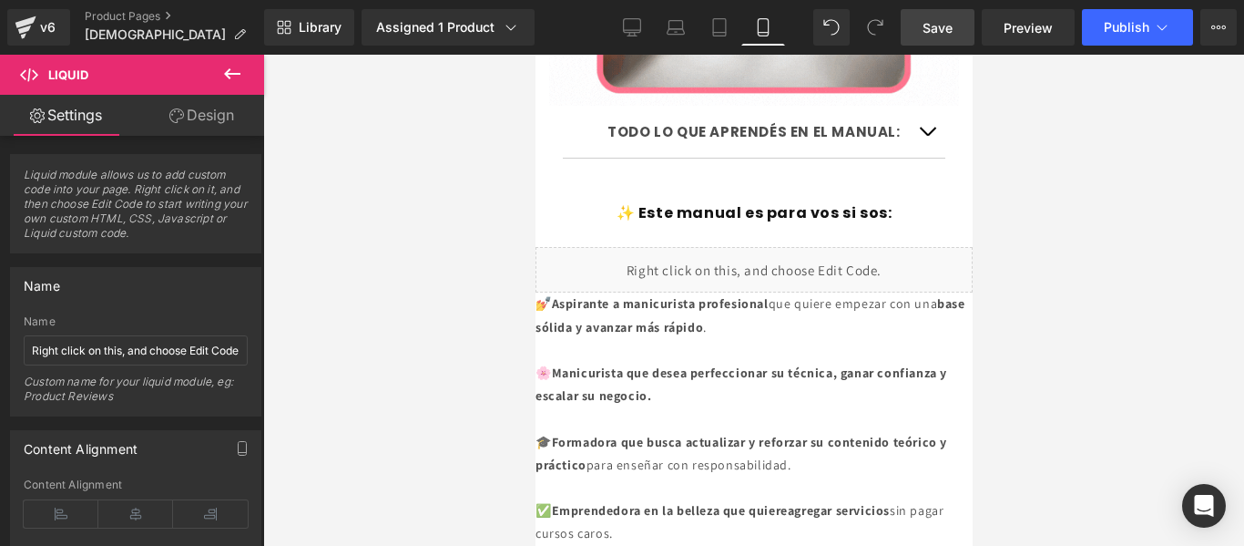
click at [936, 35] on span "Save" at bounding box center [938, 27] width 30 height 19
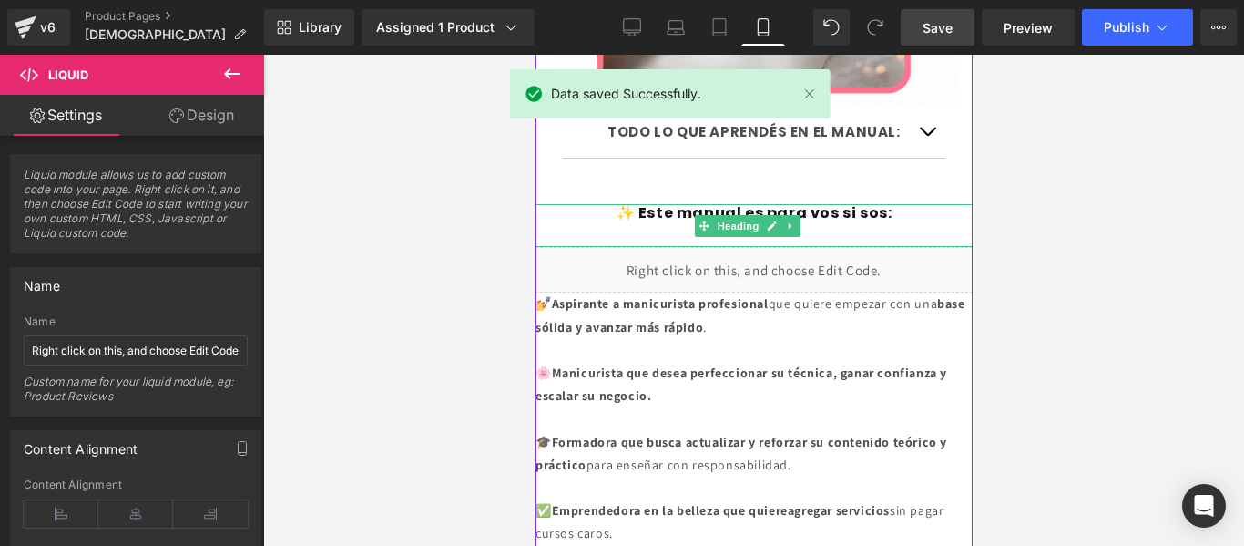
click at [807, 222] on div at bounding box center [753, 234] width 437 height 25
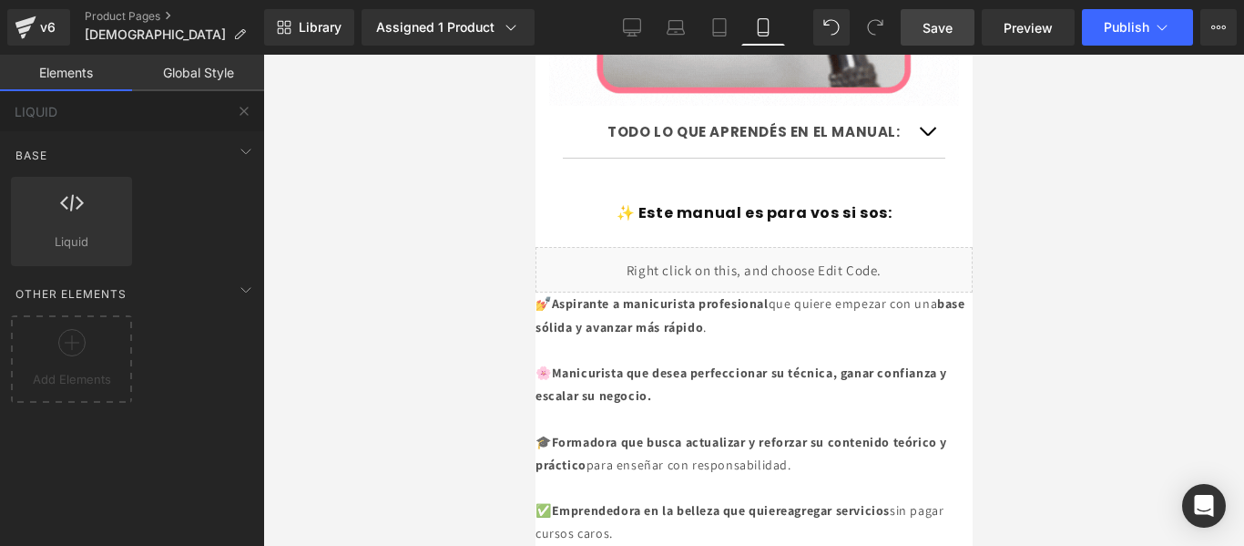
click at [1037, 169] on div at bounding box center [753, 300] width 981 height 491
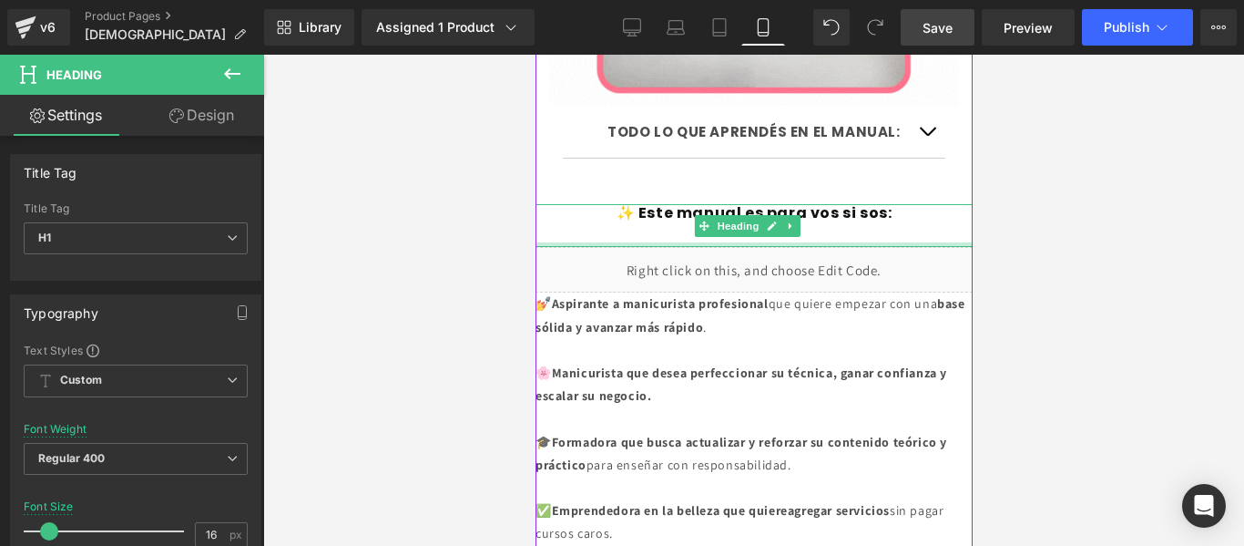
drag, startPoint x: 825, startPoint y: 174, endPoint x: 825, endPoint y: 161, distance: 12.8
click at [825, 204] on div "✨ Este manual es para vos si sos: Heading" at bounding box center [753, 226] width 437 height 44
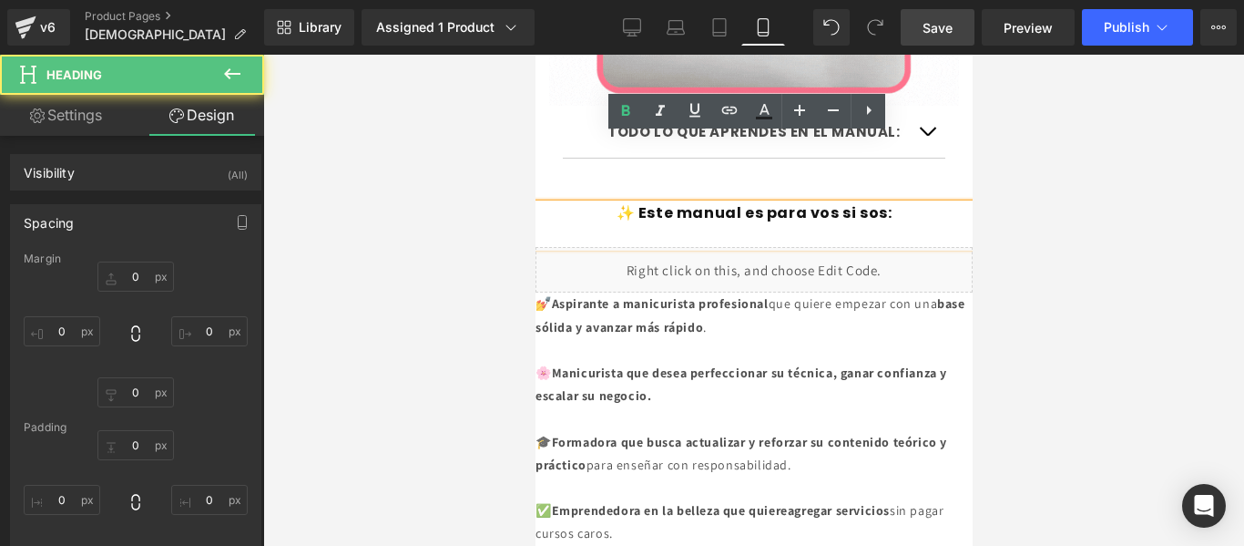
click at [831, 202] on font "✨ Este manual es para vos si sos:" at bounding box center [754, 212] width 276 height 21
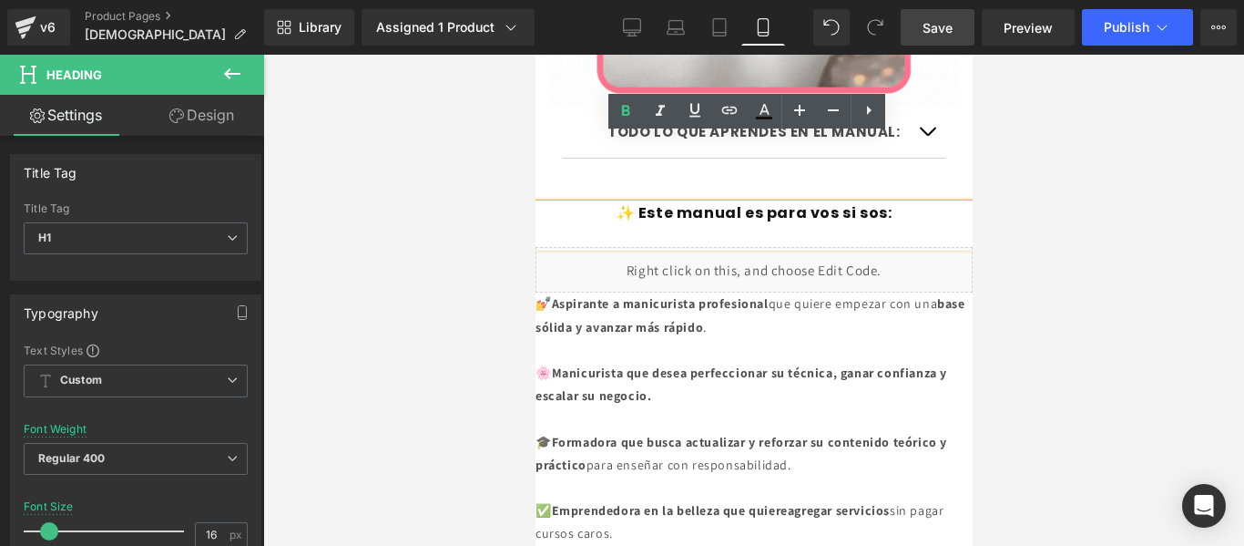
click at [934, 204] on h1 "✨ Este manual es para vos si sos:" at bounding box center [753, 213] width 437 height 19
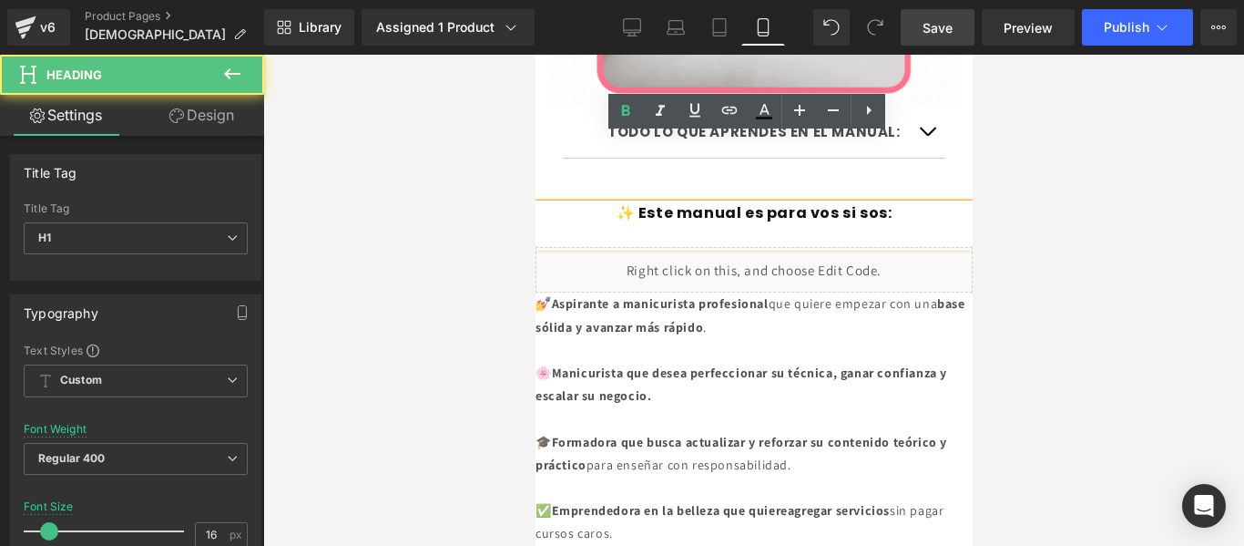
click at [781, 222] on div at bounding box center [753, 234] width 437 height 25
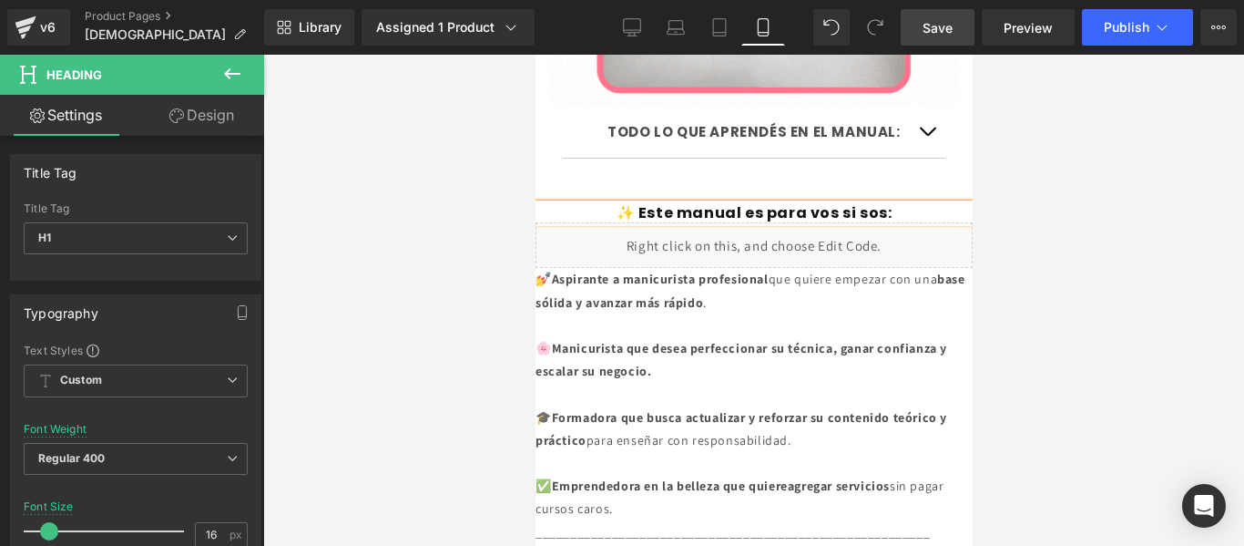
click at [942, 29] on span "Save" at bounding box center [938, 27] width 30 height 19
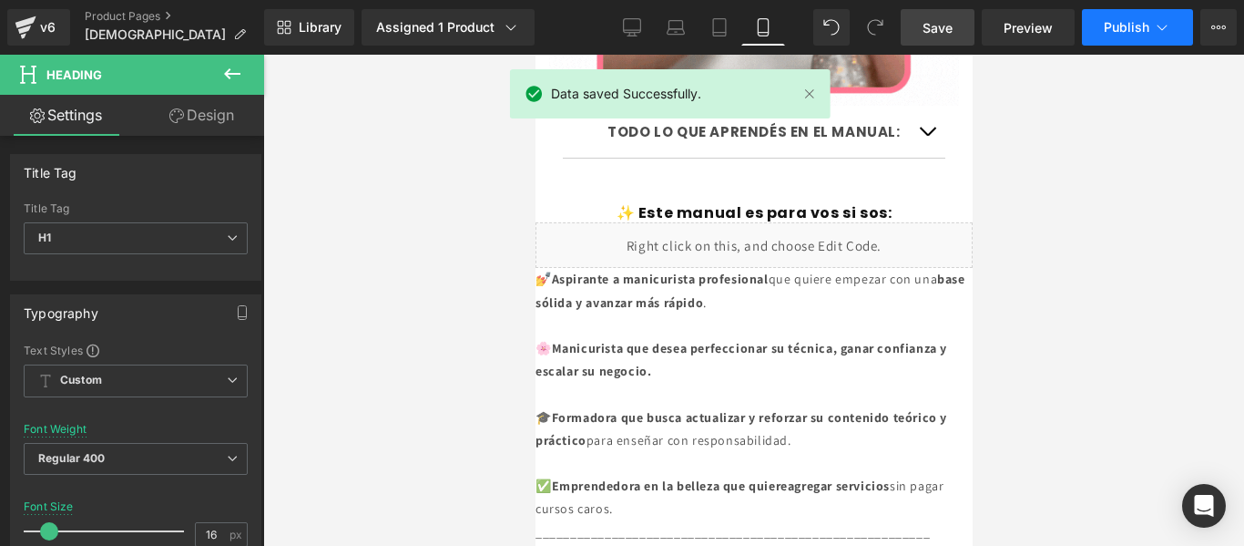
click at [1125, 31] on span "Publish" at bounding box center [1127, 27] width 46 height 15
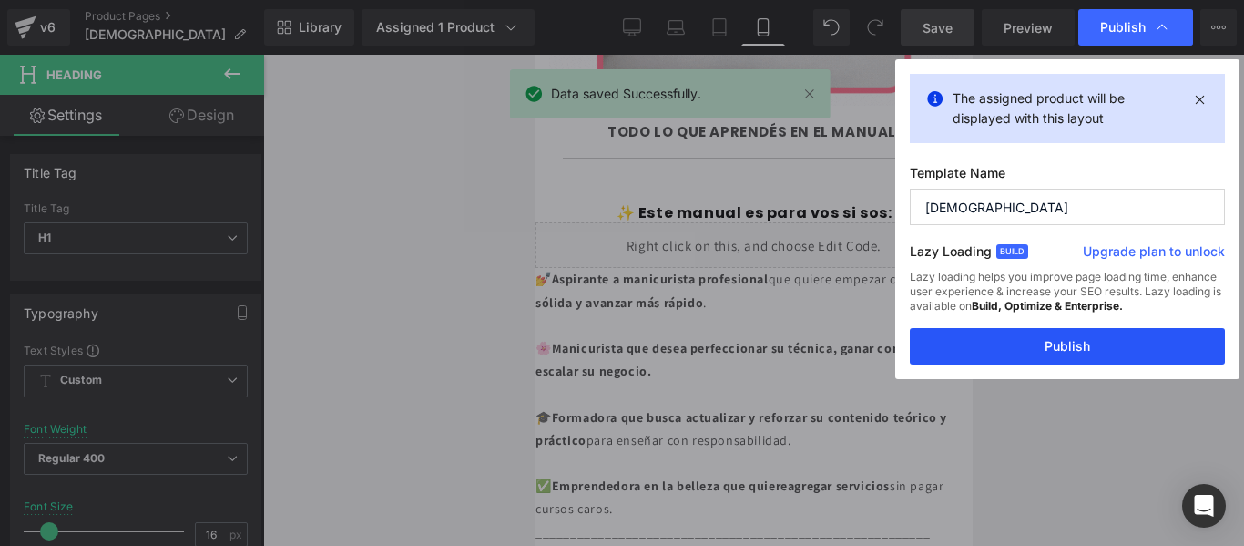
click at [1062, 340] on button "Publish" at bounding box center [1067, 346] width 315 height 36
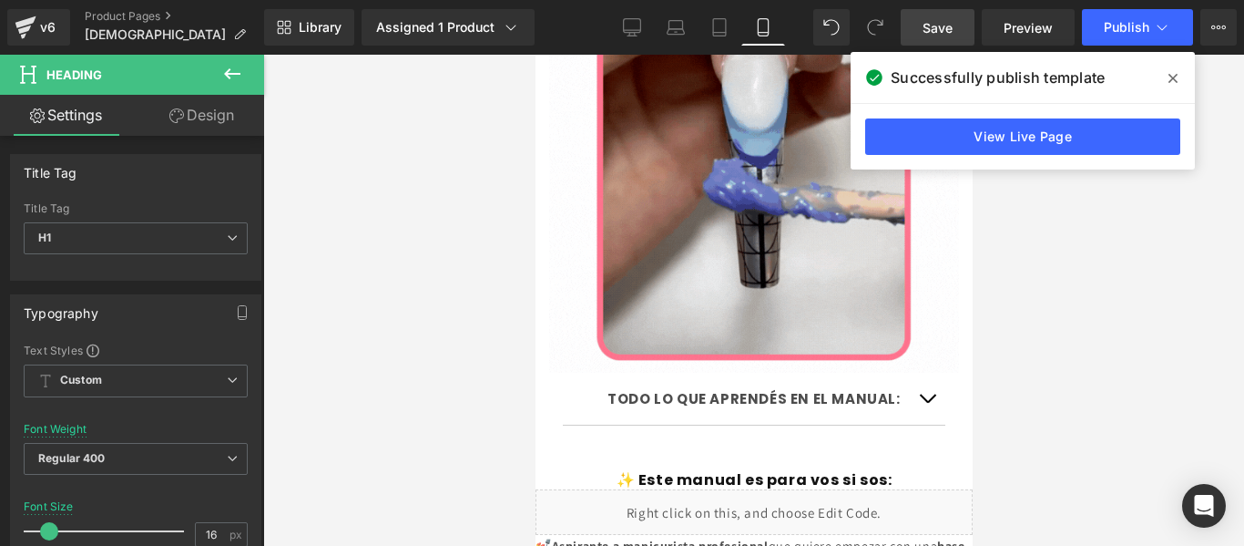
scroll to position [2218, 0]
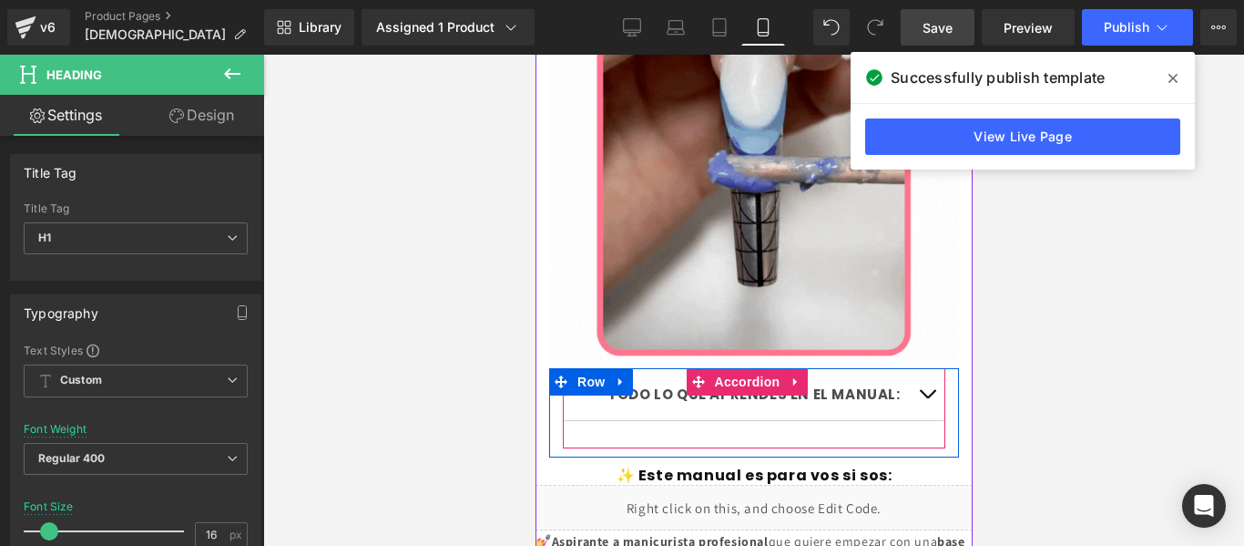
click at [914, 368] on button "button" at bounding box center [926, 394] width 36 height 52
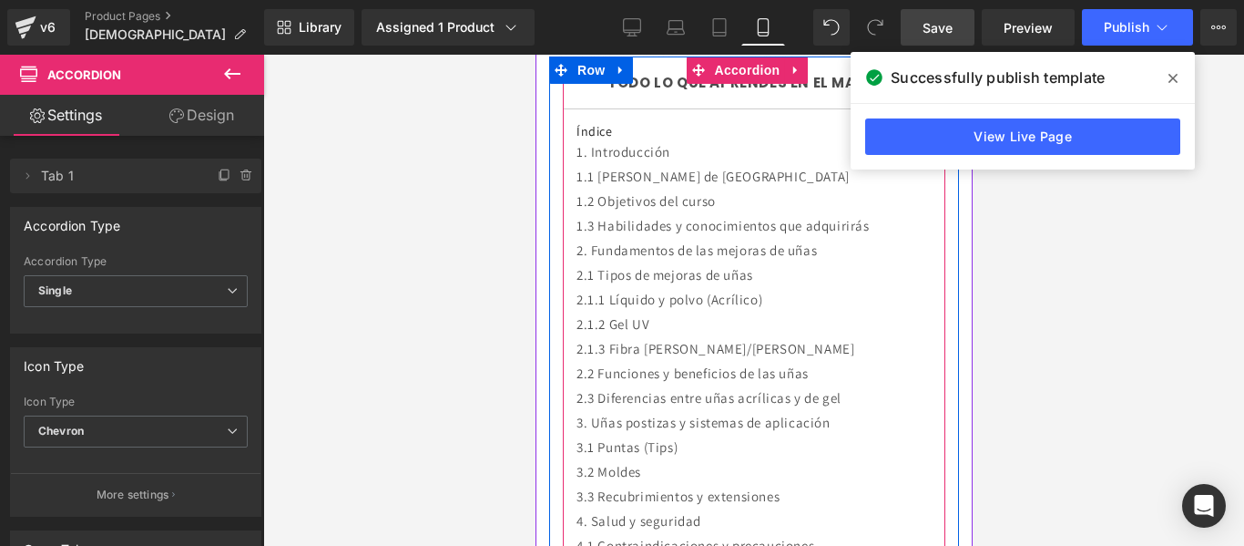
scroll to position [2535, 0]
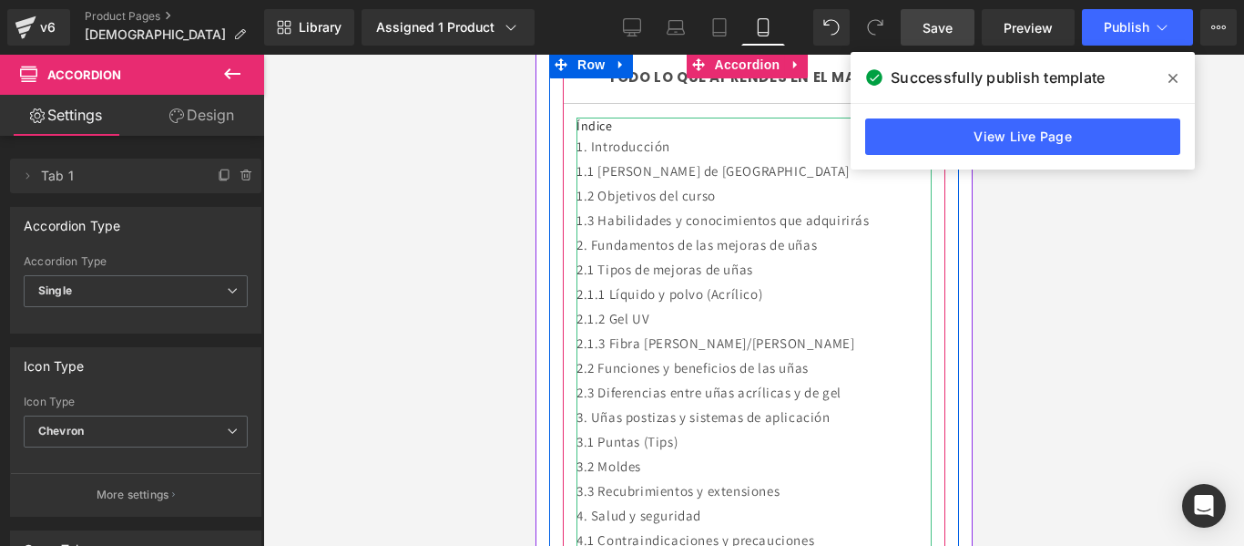
click at [796, 380] on div "2.3 Diferencias entre uñas acrílicas y de gel" at bounding box center [753, 392] width 355 height 25
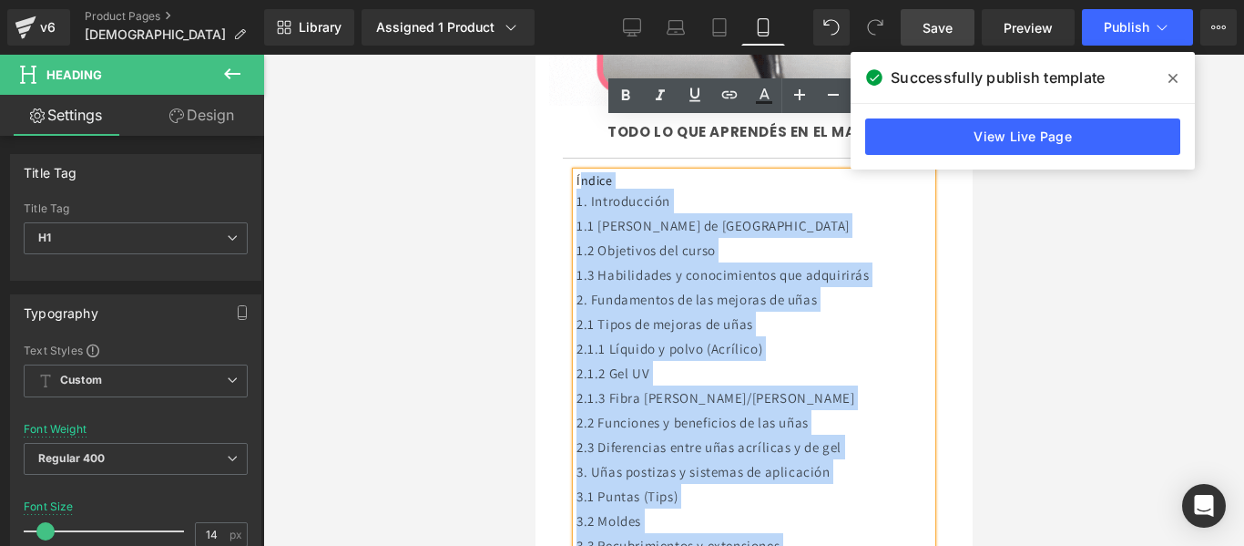
scroll to position [2439, 0]
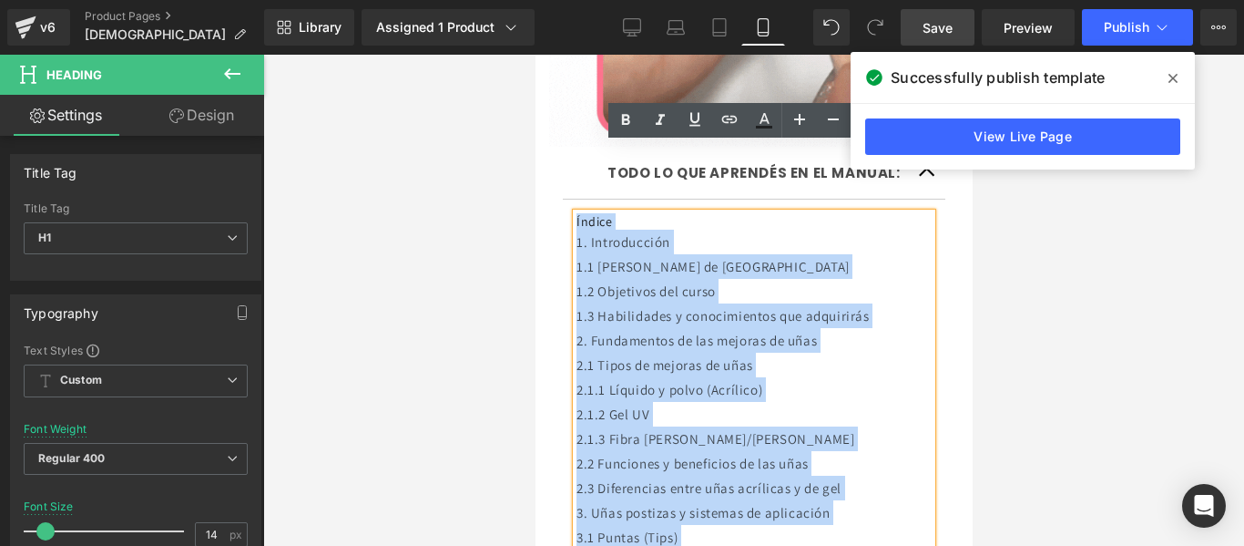
drag, startPoint x: 900, startPoint y: 363, endPoint x: 576, endPoint y: 150, distance: 388.0
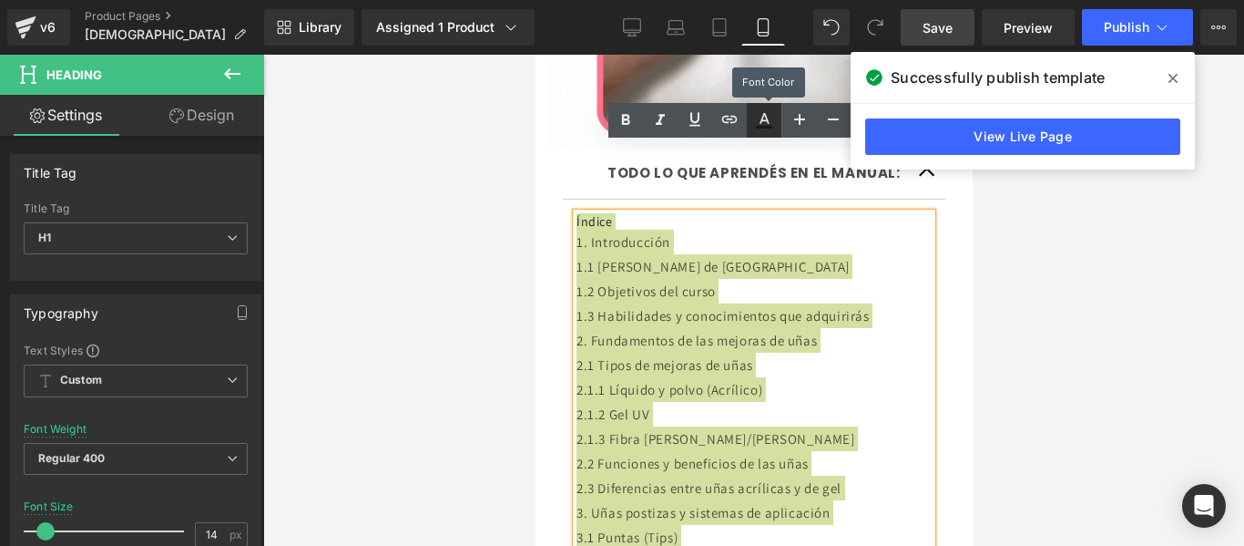
click at [772, 117] on icon at bounding box center [764, 120] width 22 height 22
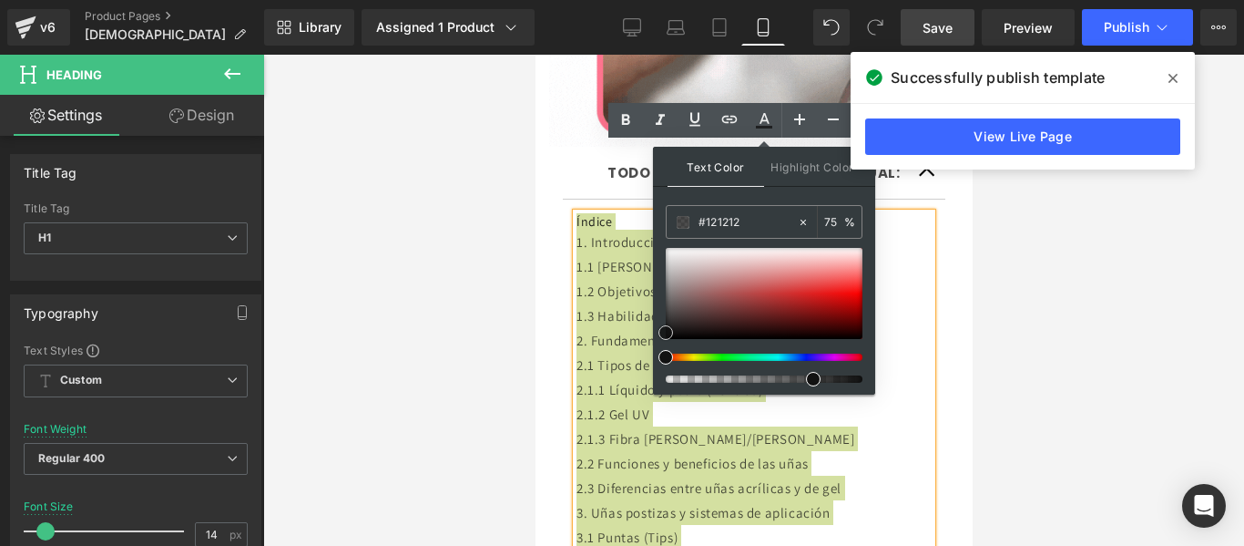
click at [668, 332] on span at bounding box center [665, 332] width 15 height 15
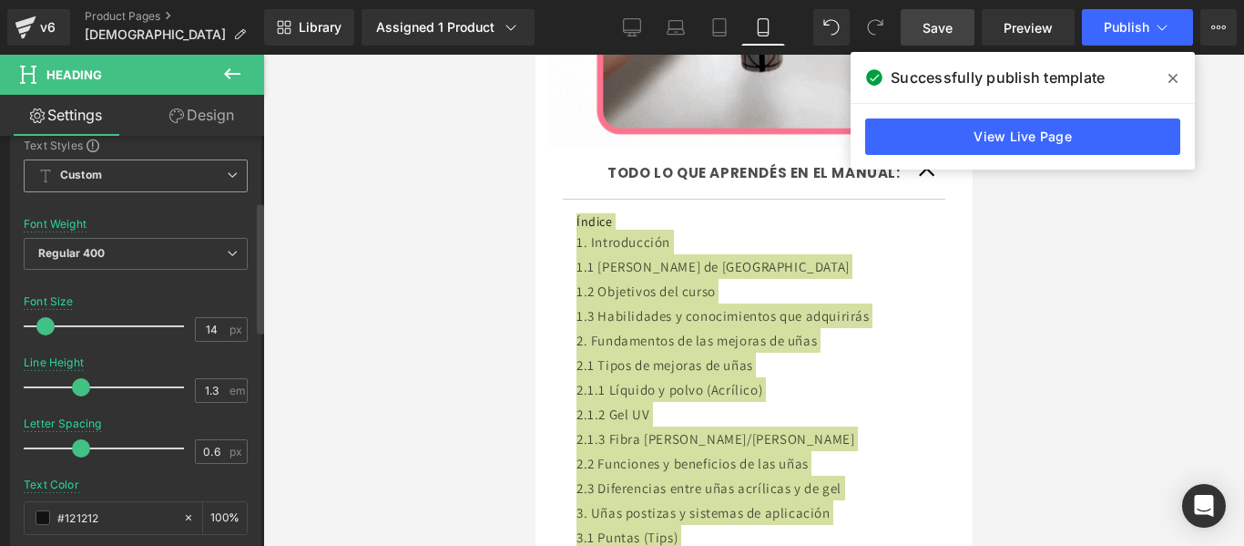
scroll to position [1, 0]
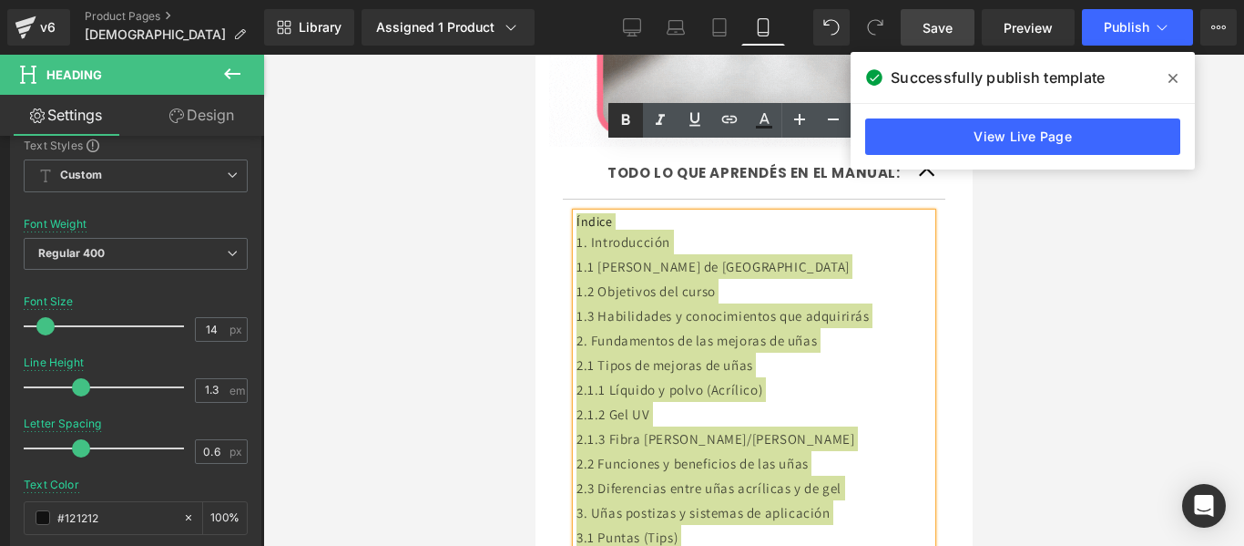
click at [623, 120] on icon at bounding box center [626, 119] width 8 height 11
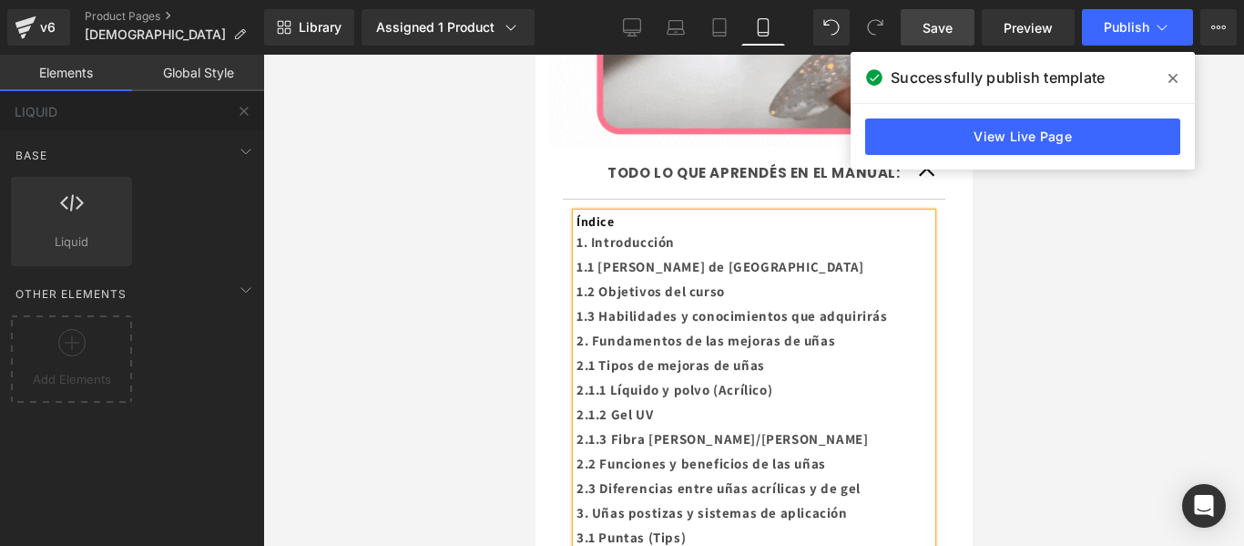
click at [1032, 247] on div at bounding box center [753, 300] width 981 height 491
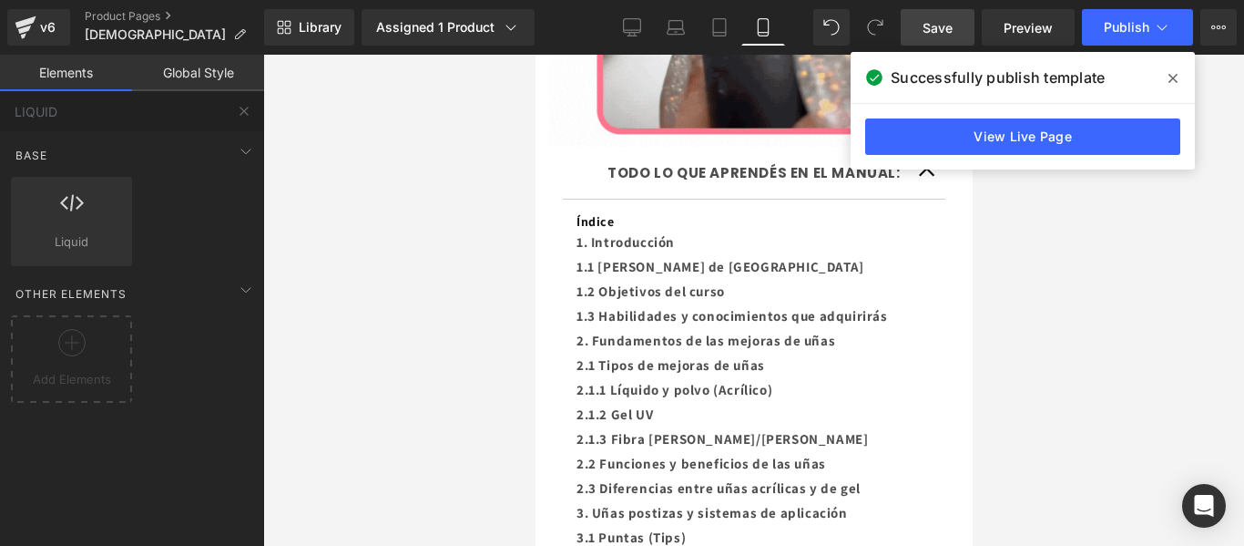
click at [945, 19] on span "Save" at bounding box center [938, 27] width 30 height 19
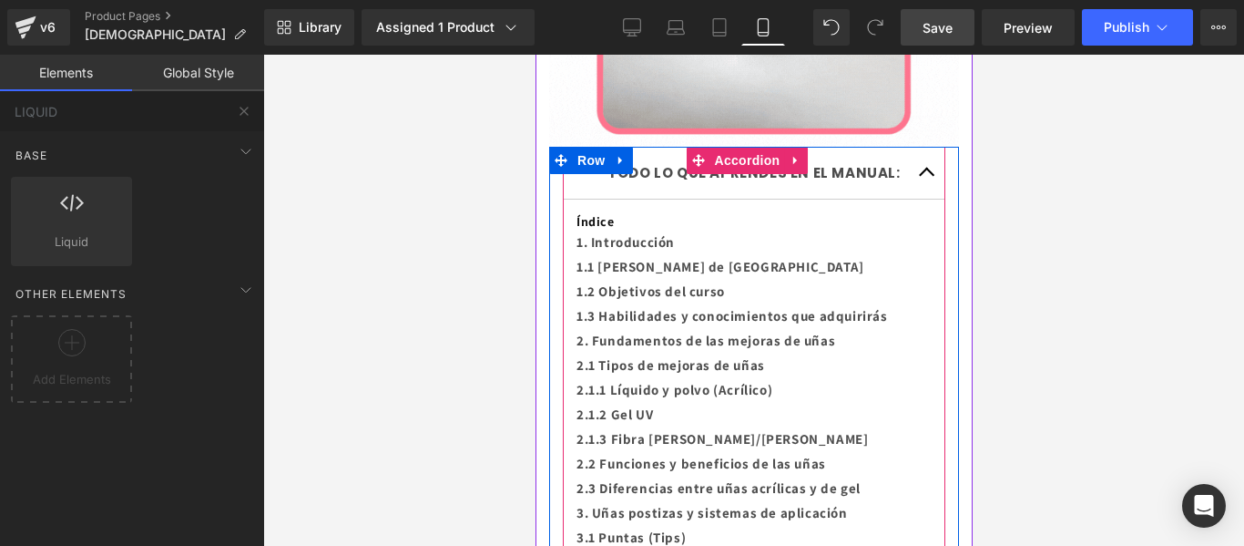
click at [926, 177] on span "button" at bounding box center [926, 177] width 0 height 0
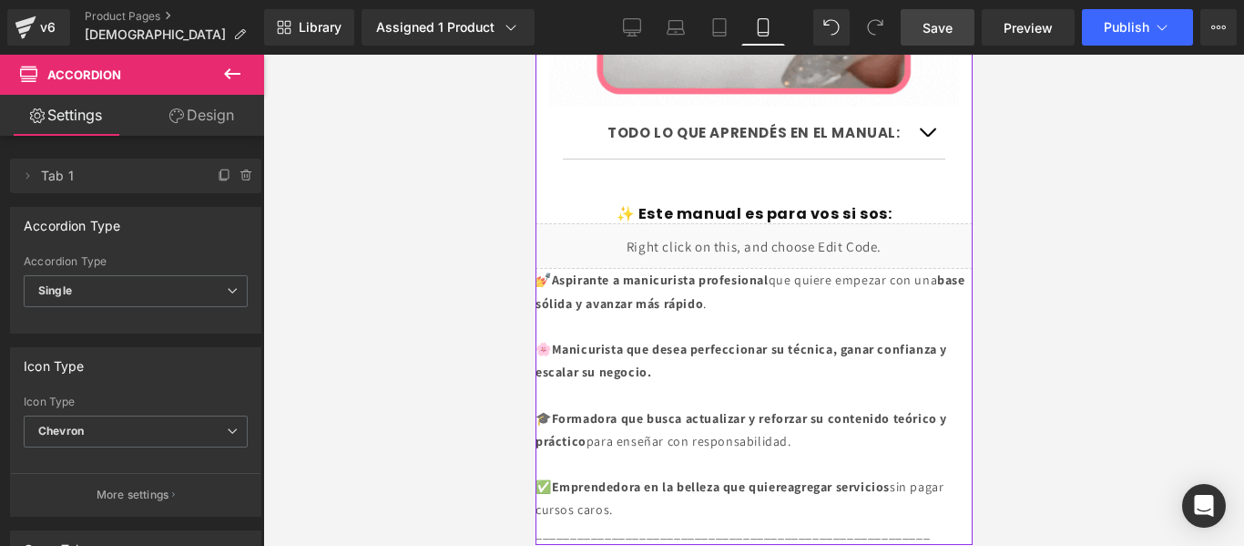
scroll to position [2481, 0]
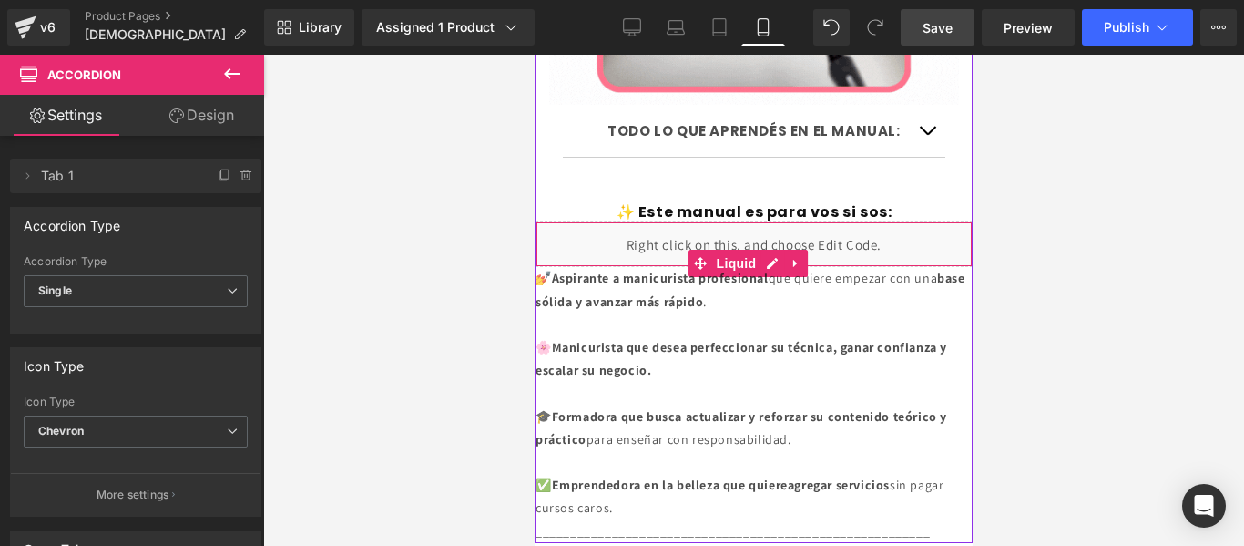
click at [904, 221] on div "Liquid" at bounding box center [753, 244] width 437 height 46
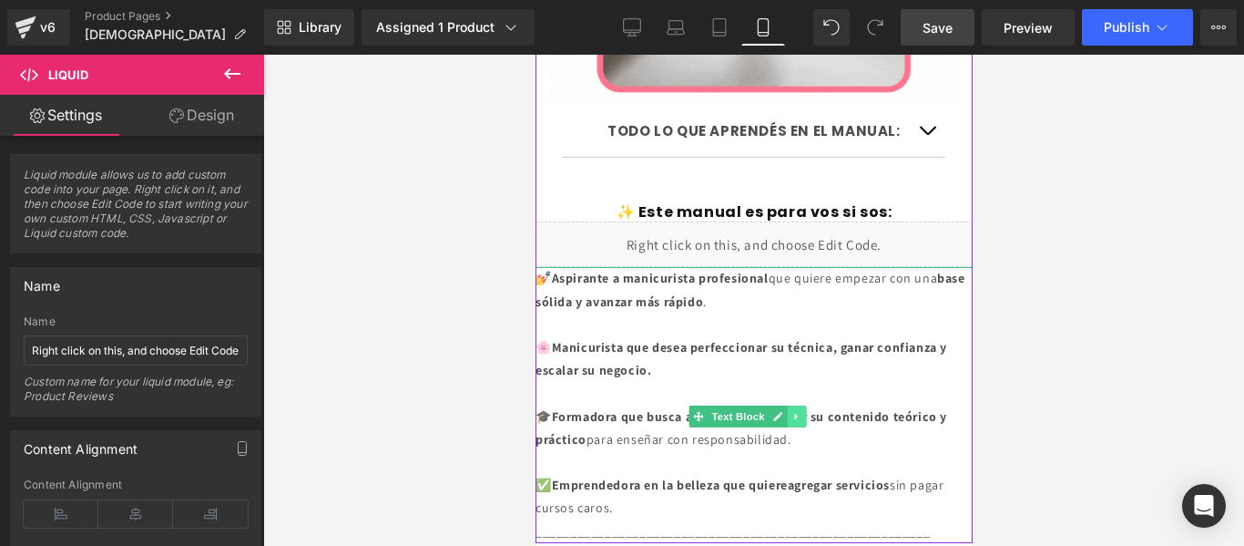
click at [799, 411] on icon at bounding box center [796, 416] width 10 height 11
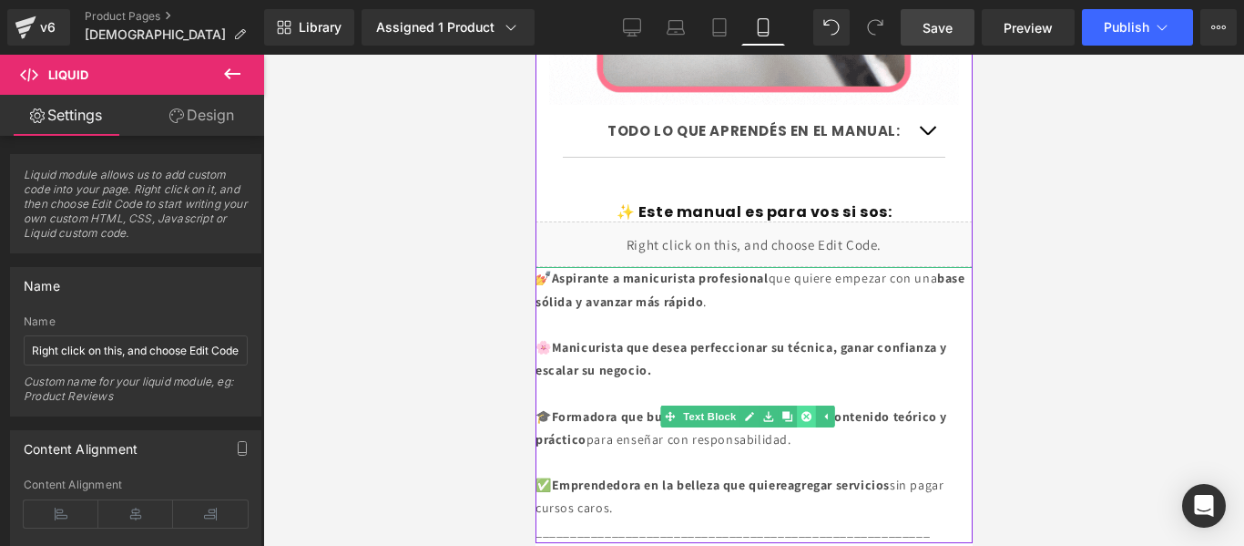
click at [811, 405] on link at bounding box center [804, 416] width 19 height 22
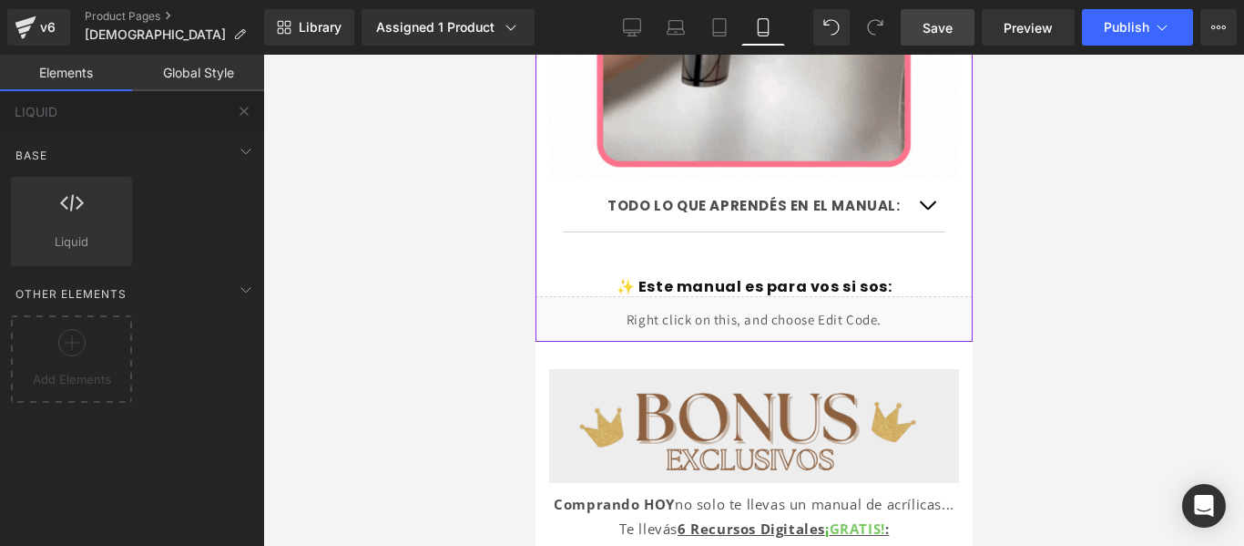
scroll to position [2405, 0]
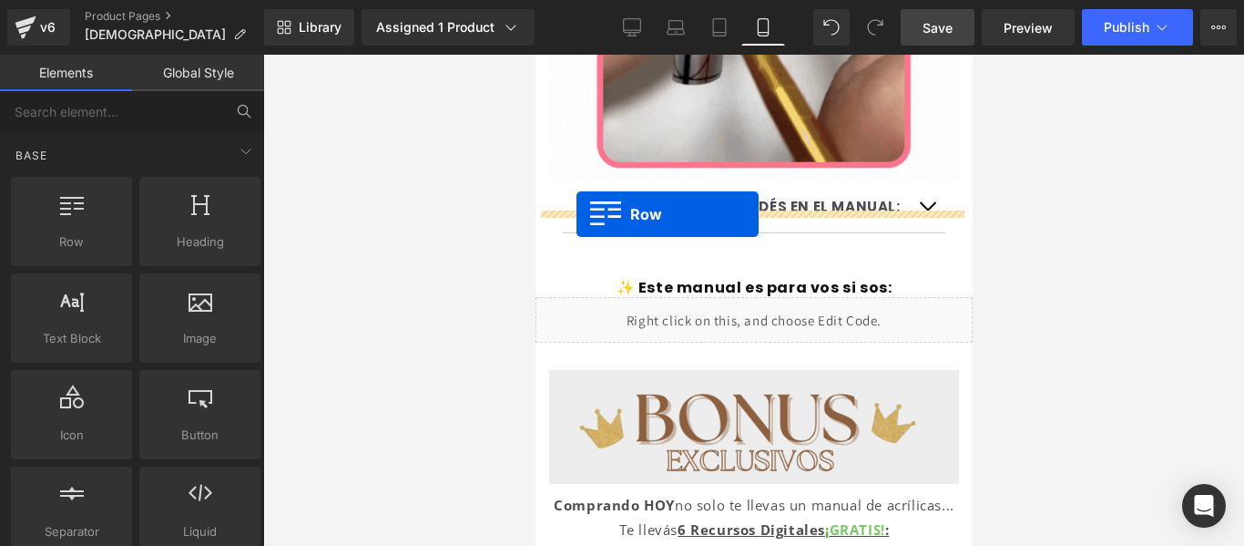
drag, startPoint x: 613, startPoint y: 260, endPoint x: 576, endPoint y: 214, distance: 59.6
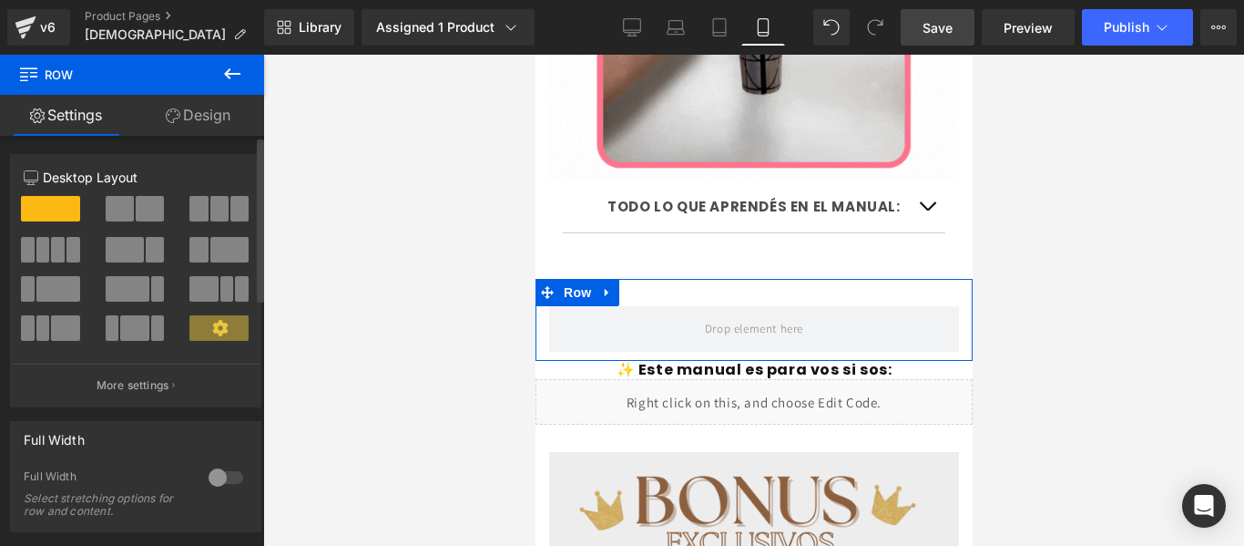
click at [41, 254] on span at bounding box center [43, 250] width 14 height 26
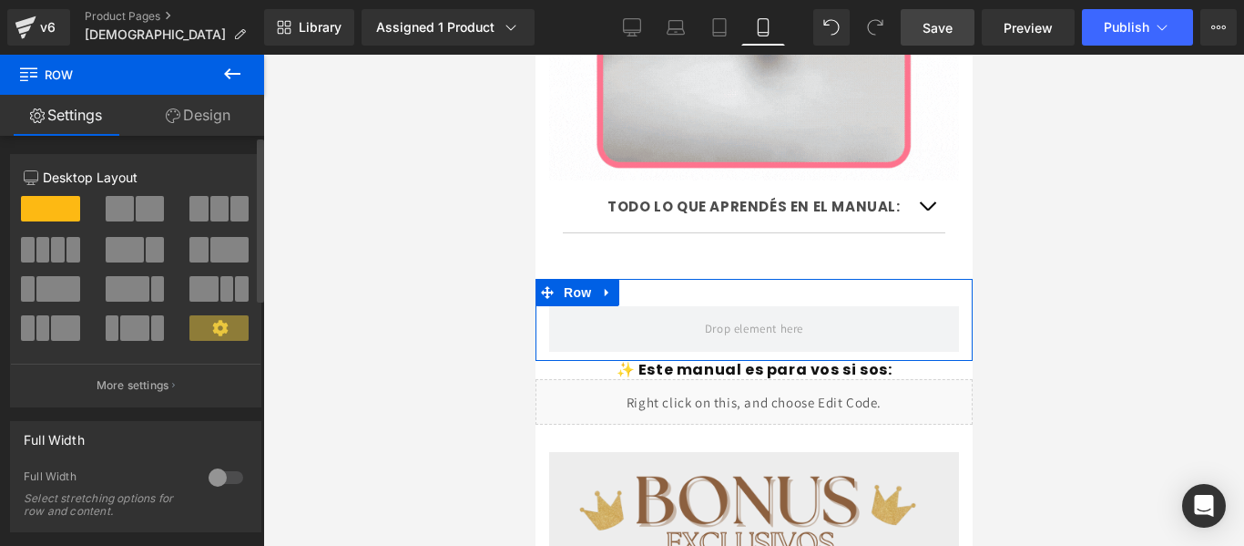
type input "1200"
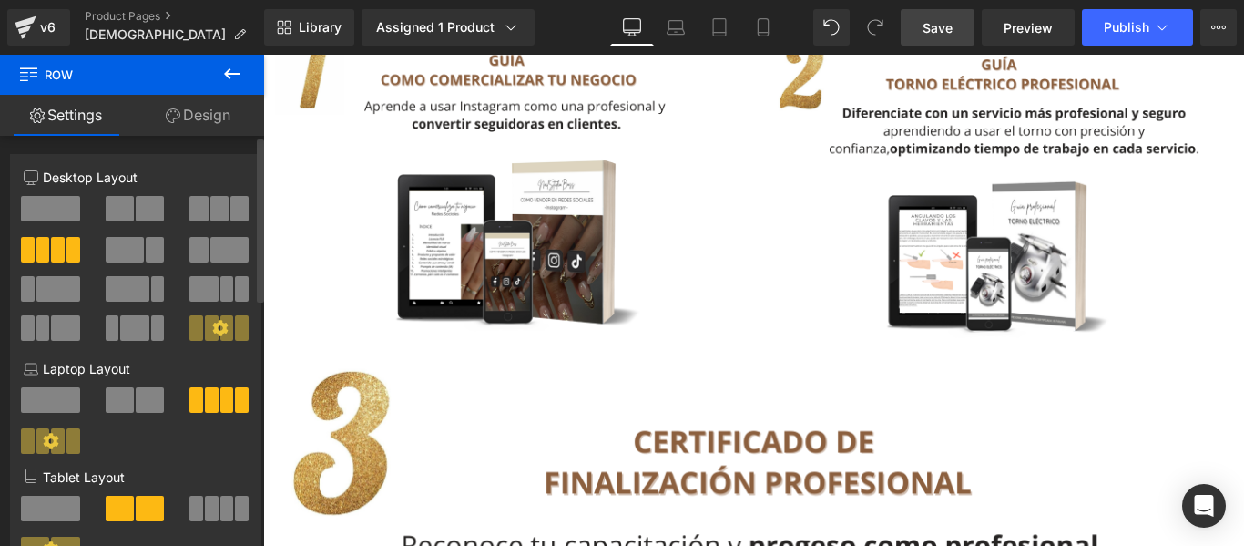
scroll to position [1561, 0]
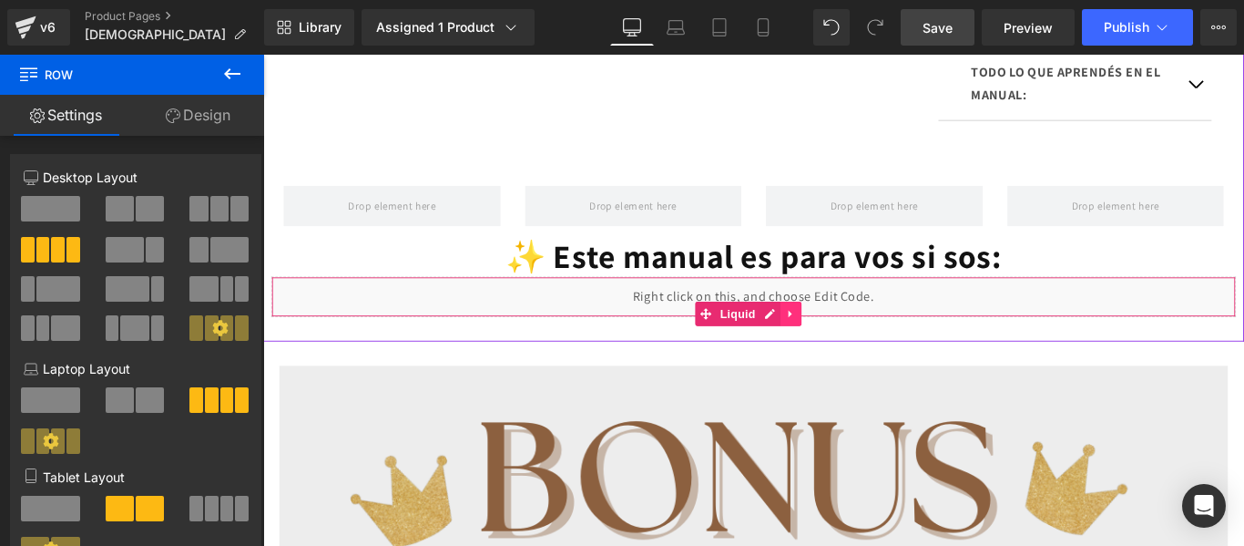
click at [861, 360] on link at bounding box center [856, 345] width 24 height 27
click at [873, 352] on icon at bounding box center [868, 346] width 13 height 13
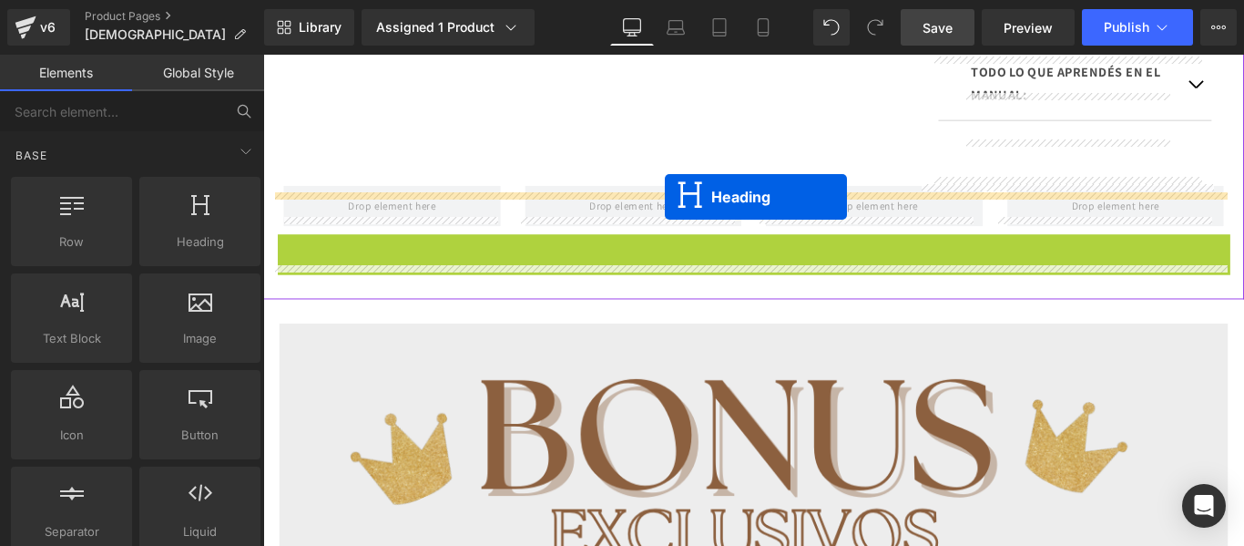
drag, startPoint x: 762, startPoint y: 312, endPoint x: 715, endPoint y: 214, distance: 109.2
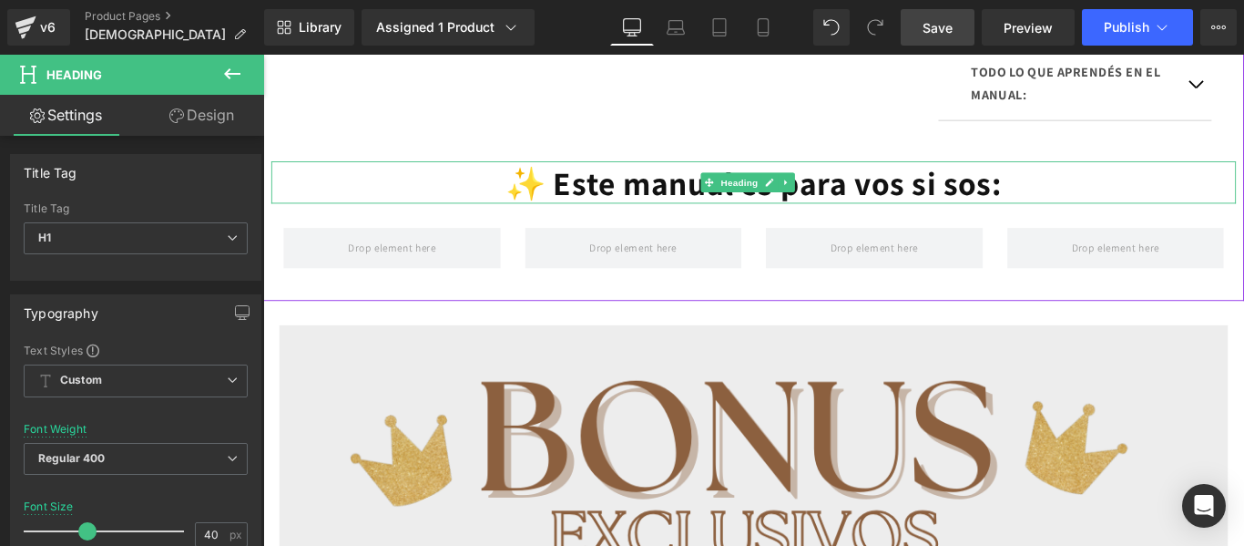
click at [1094, 222] on font "✨ Este manual es para vos si sos:" at bounding box center [815, 198] width 558 height 47
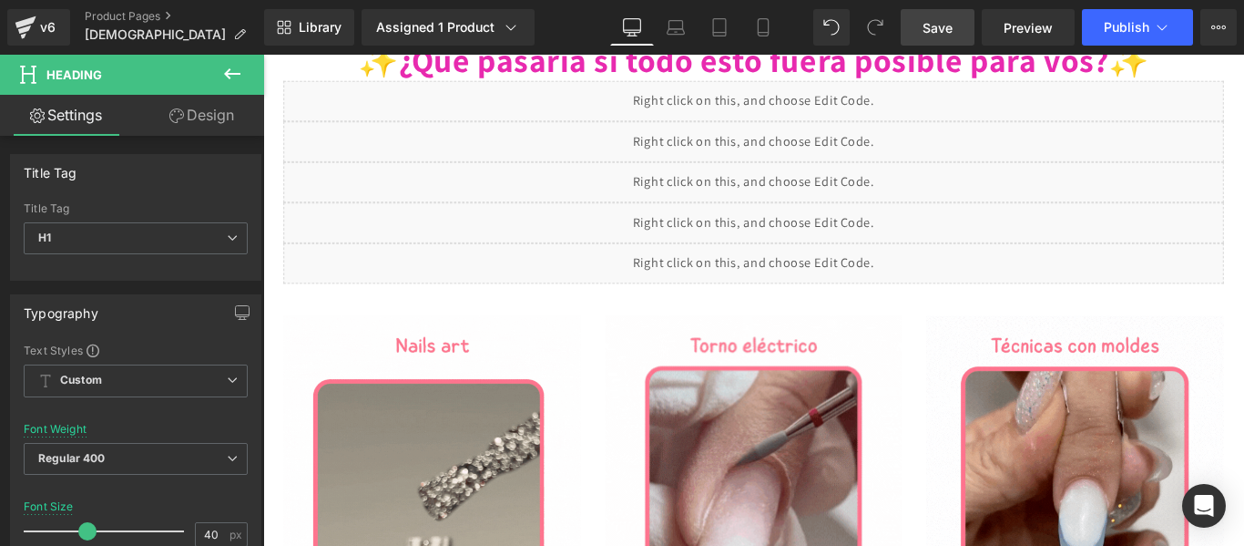
scroll to position [741, 0]
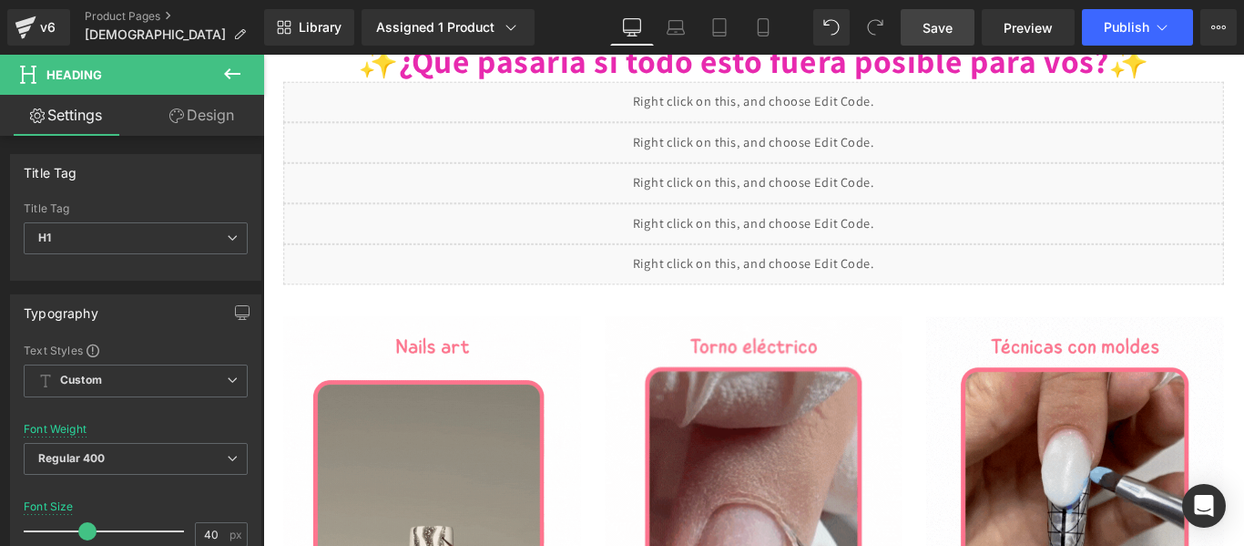
click at [675, 86] on font "✨¿Qué pasaría si todo esto fuera posible para vos?✨" at bounding box center [815, 61] width 890 height 47
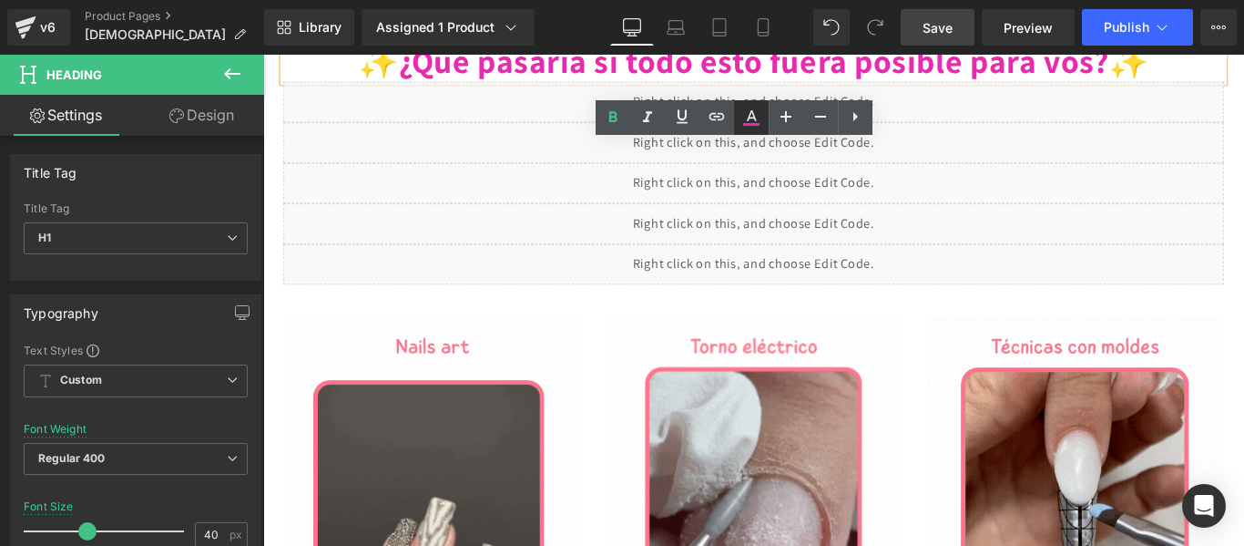
click at [760, 109] on icon at bounding box center [751, 118] width 22 height 22
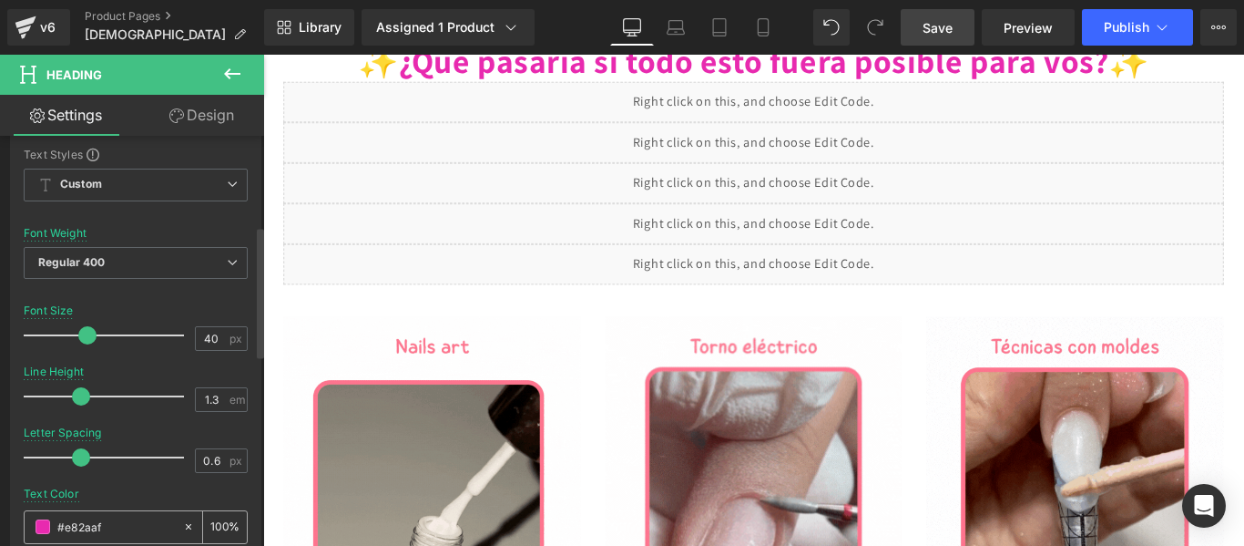
scroll to position [286, 0]
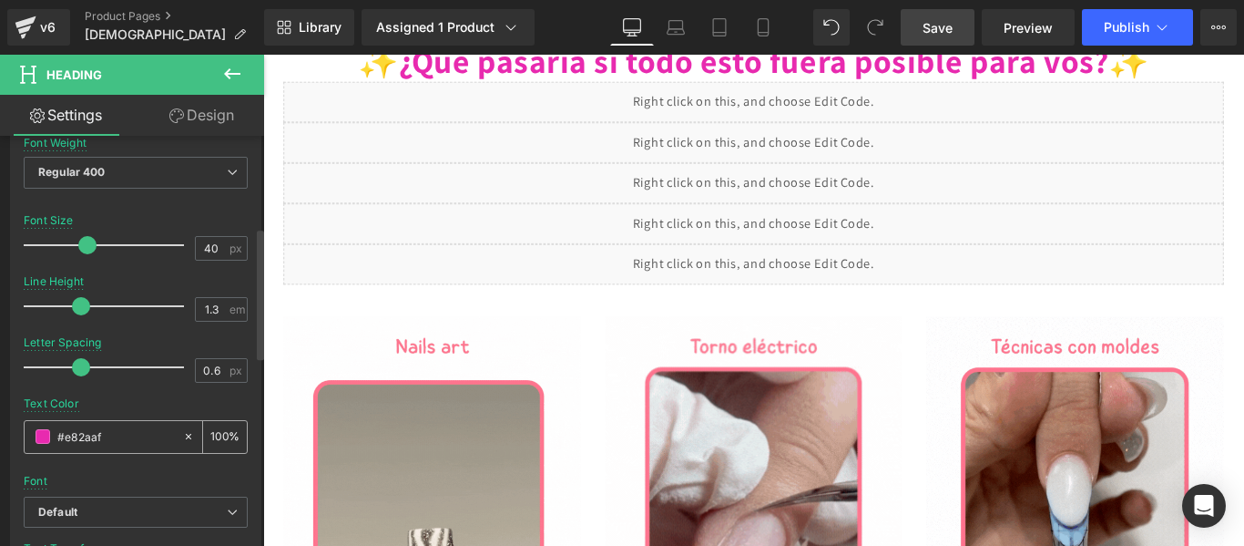
click at [74, 437] on input "#e82aaf" at bounding box center [115, 436] width 117 height 20
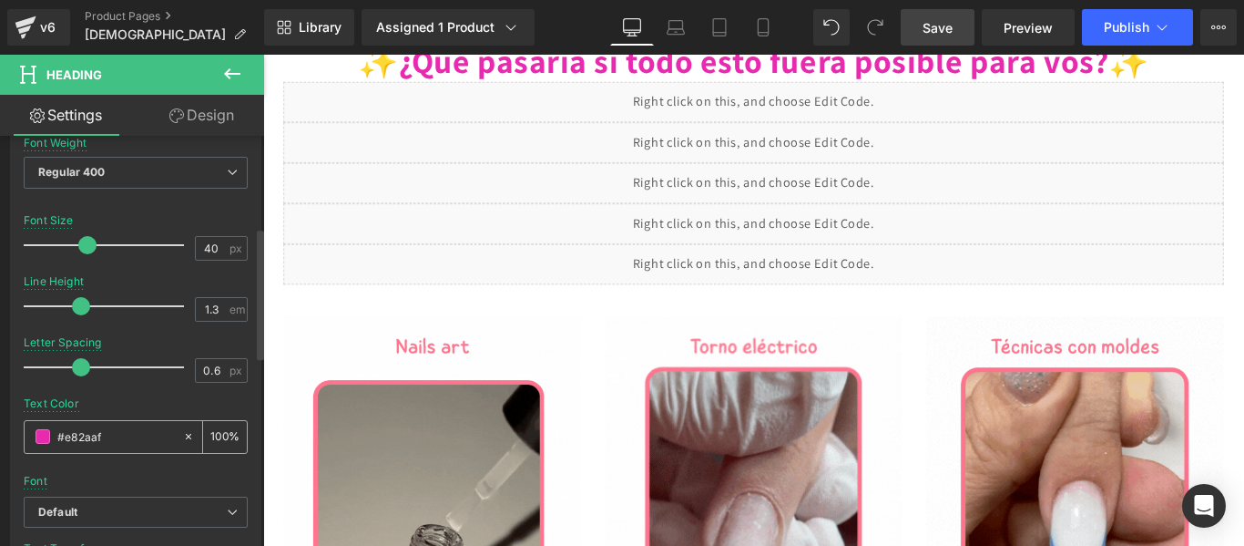
click at [74, 437] on input "#e82aaf" at bounding box center [115, 436] width 117 height 20
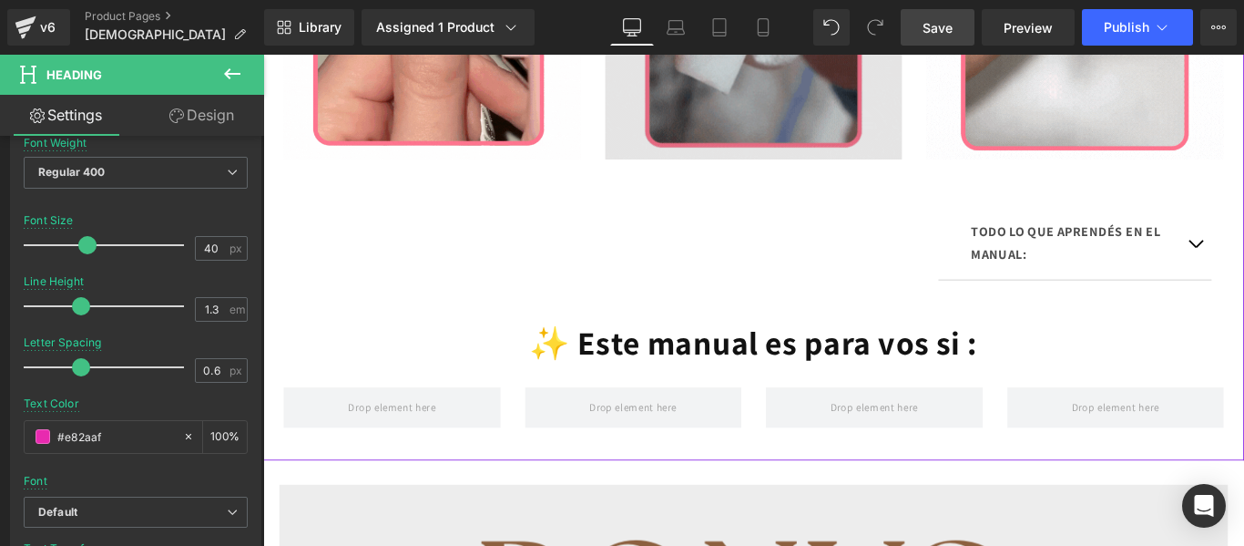
scroll to position [1395, 0]
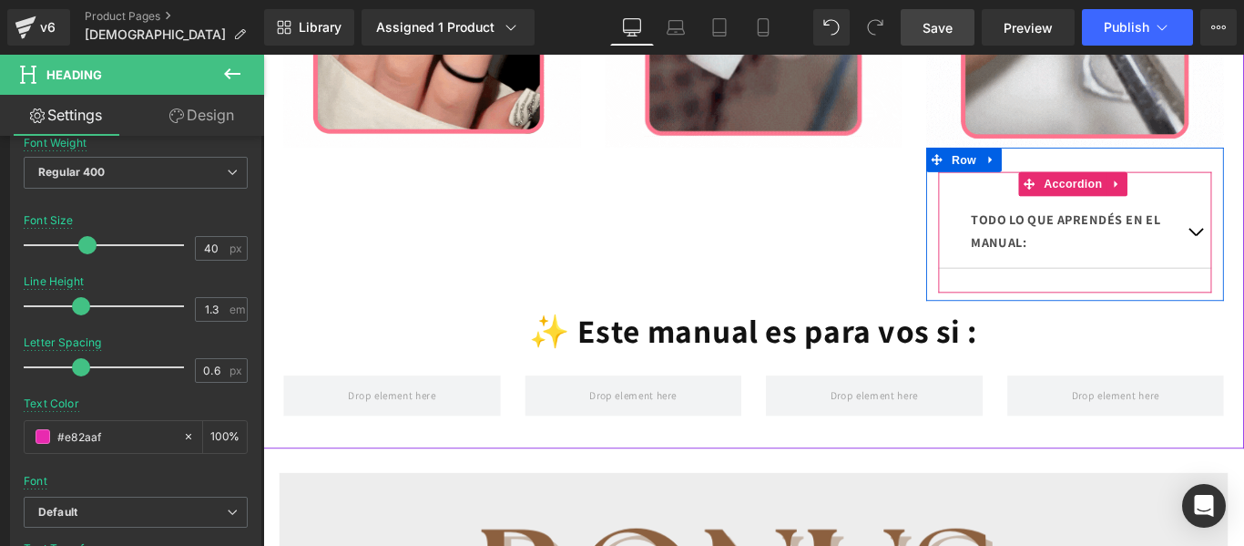
click at [1039, 295] on div "TODO LO QUE APRENDÉS EN EL MANUAL: Text Block" at bounding box center [1175, 254] width 307 height 81
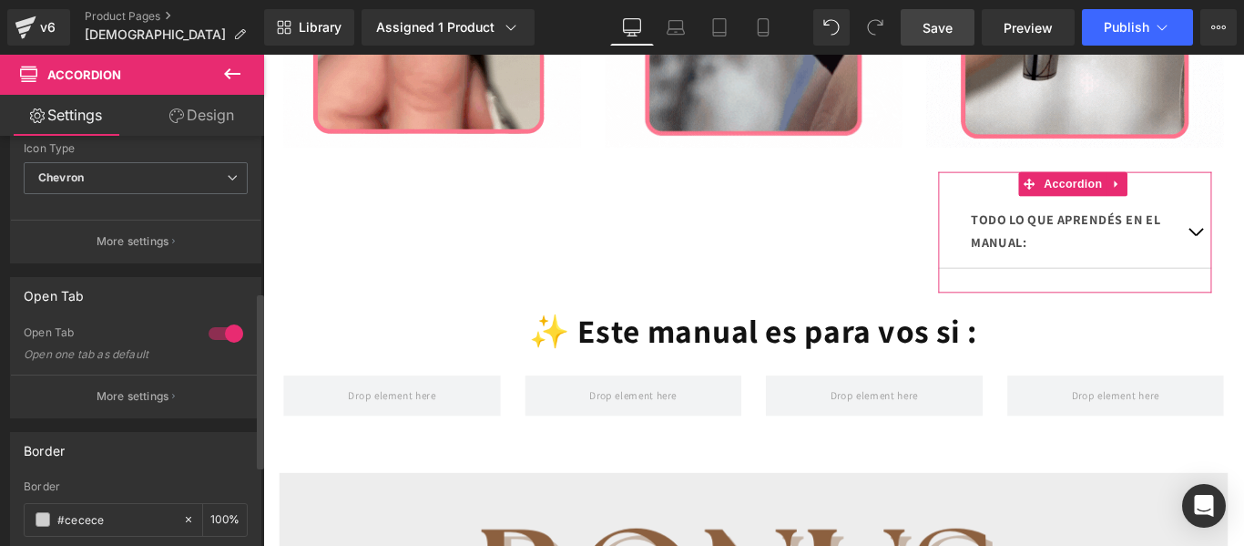
scroll to position [552, 0]
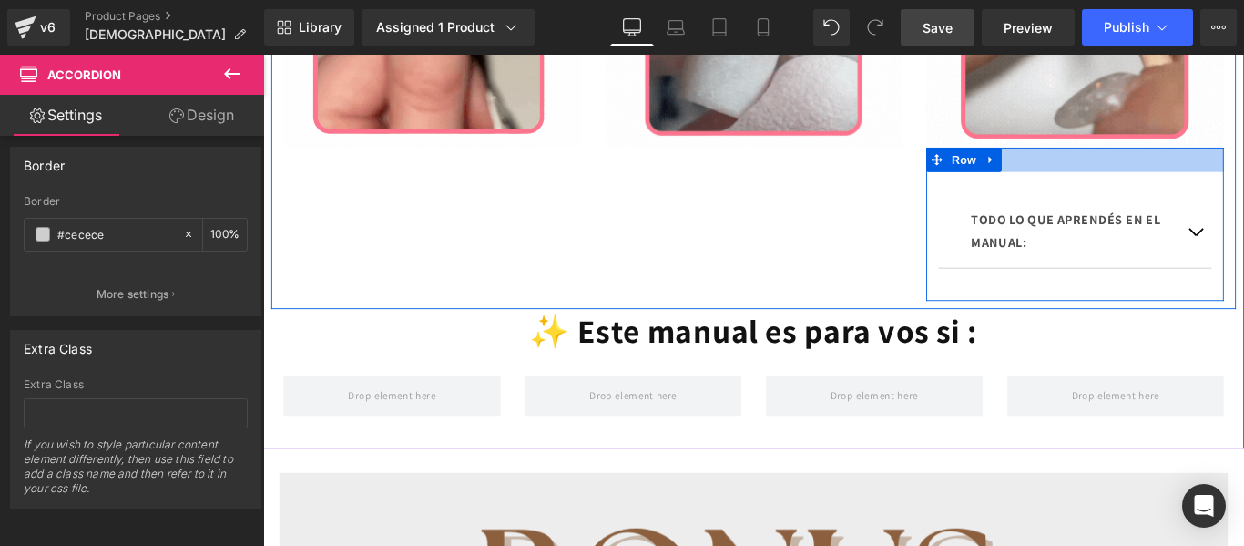
click at [1138, 187] on div at bounding box center [1175, 172] width 334 height 27
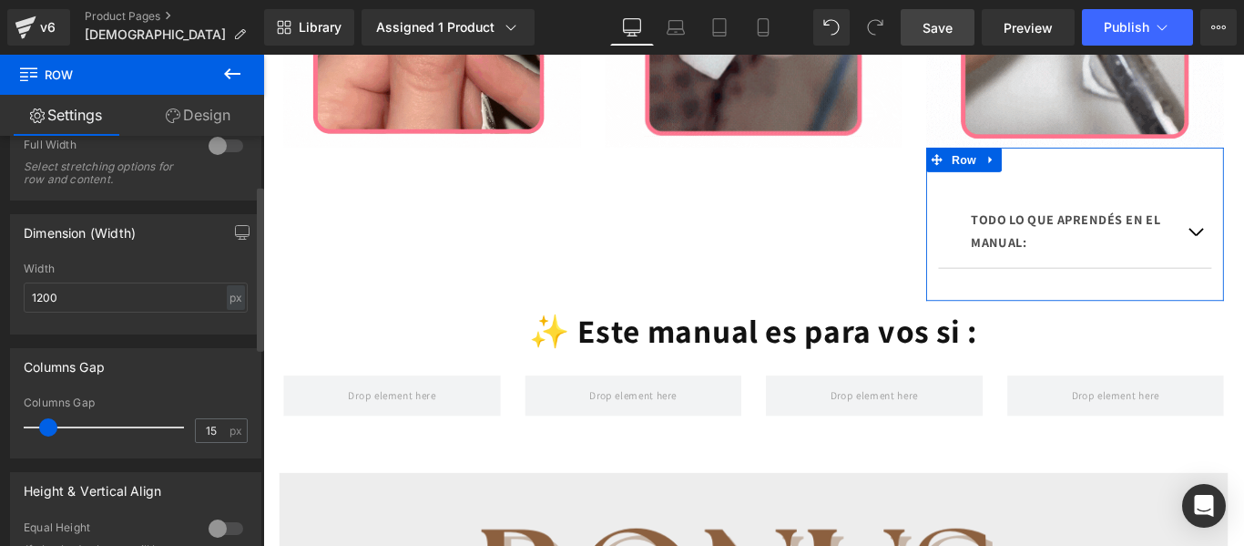
scroll to position [0, 0]
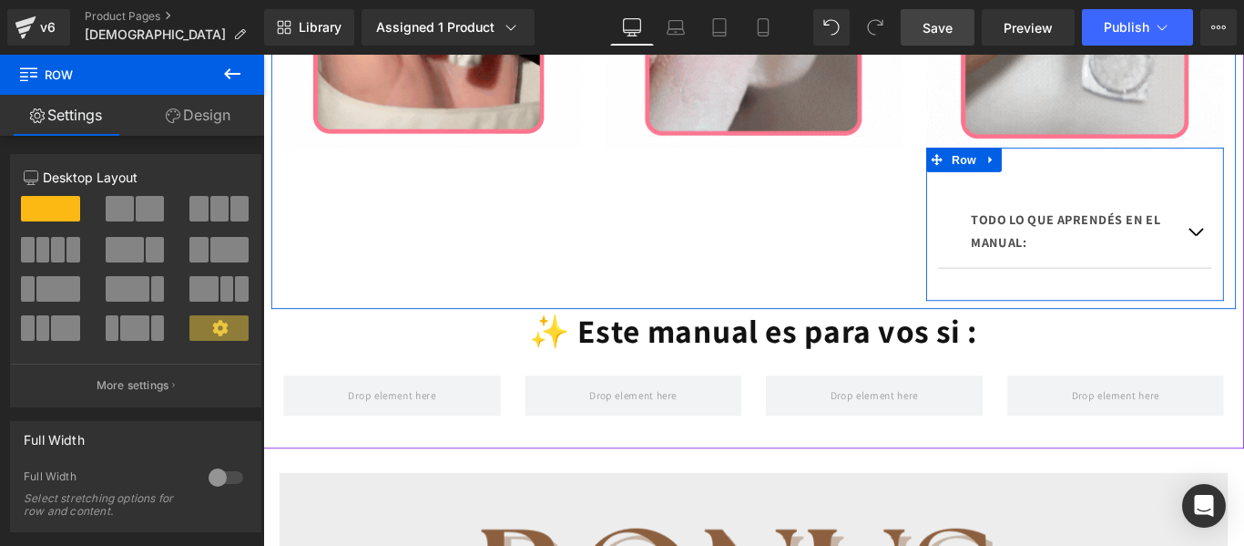
click at [1010, 277] on div "TODO LO QUE APRENDÉS EN EL MANUAL: Text Block Índice 1. Introducción 1.1 Bienve…" at bounding box center [1175, 255] width 334 height 136
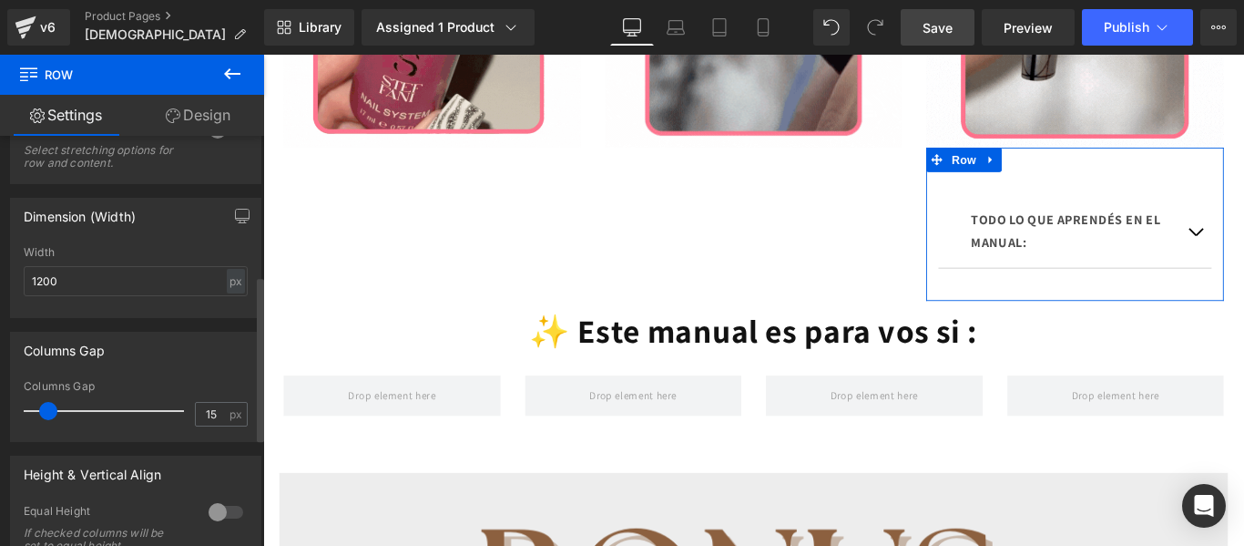
scroll to position [345, 0]
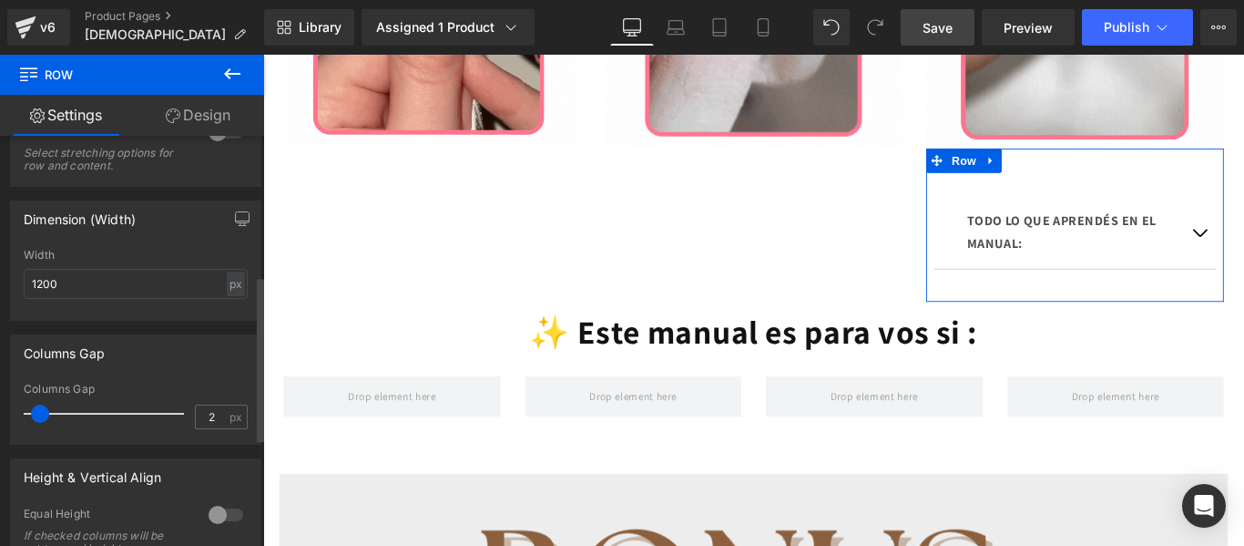
type input "0"
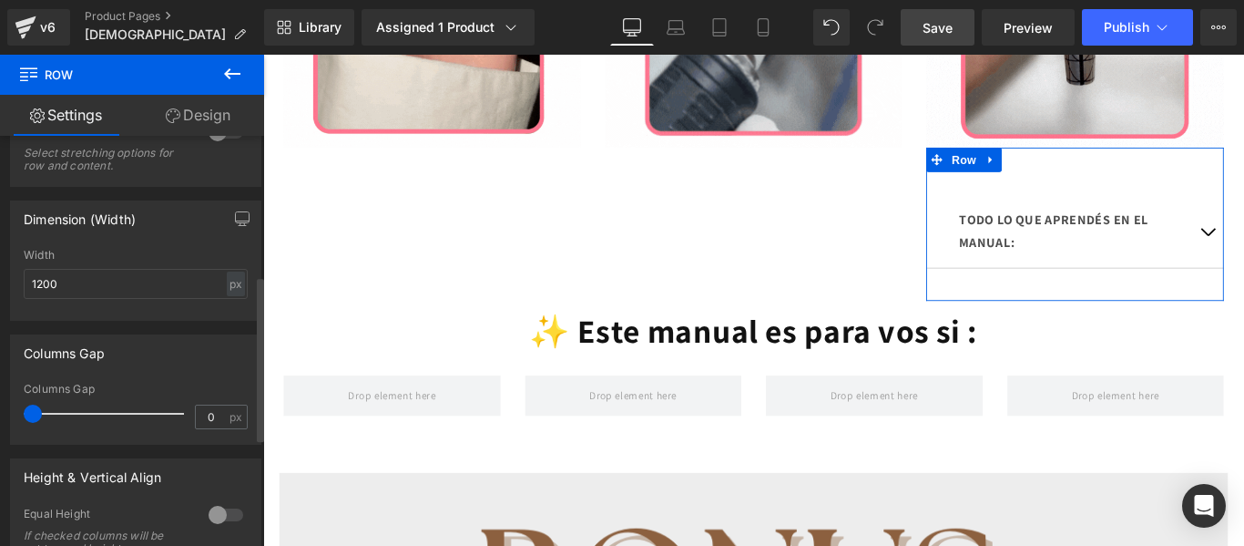
drag, startPoint x: 54, startPoint y: 411, endPoint x: 15, endPoint y: 417, distance: 39.7
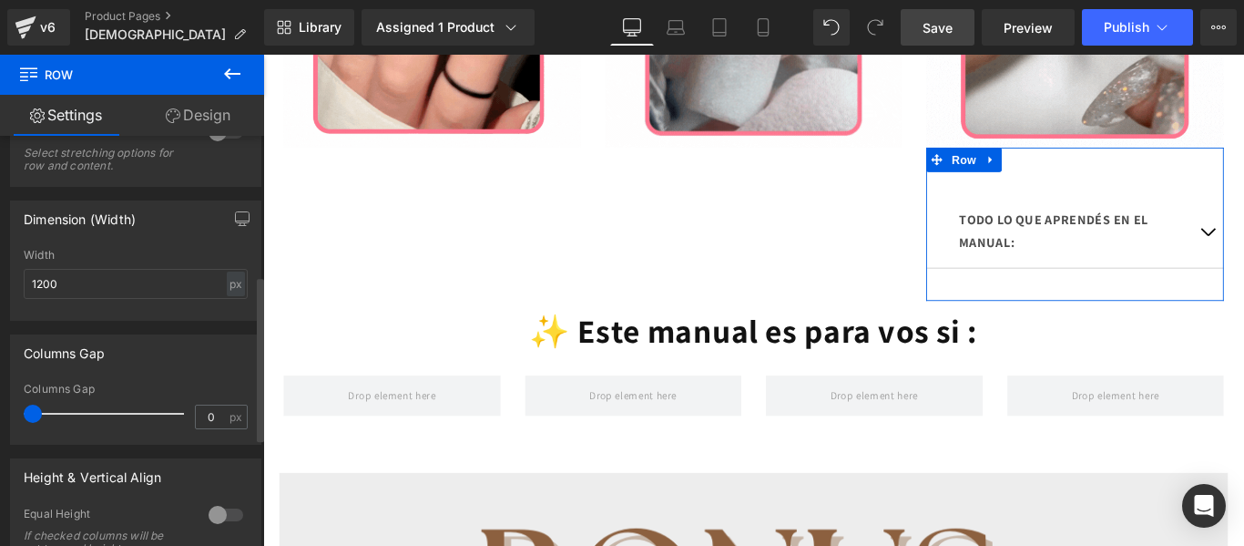
click at [15, 417] on div "0px Columns Gap 0 px" at bounding box center [136, 413] width 250 height 61
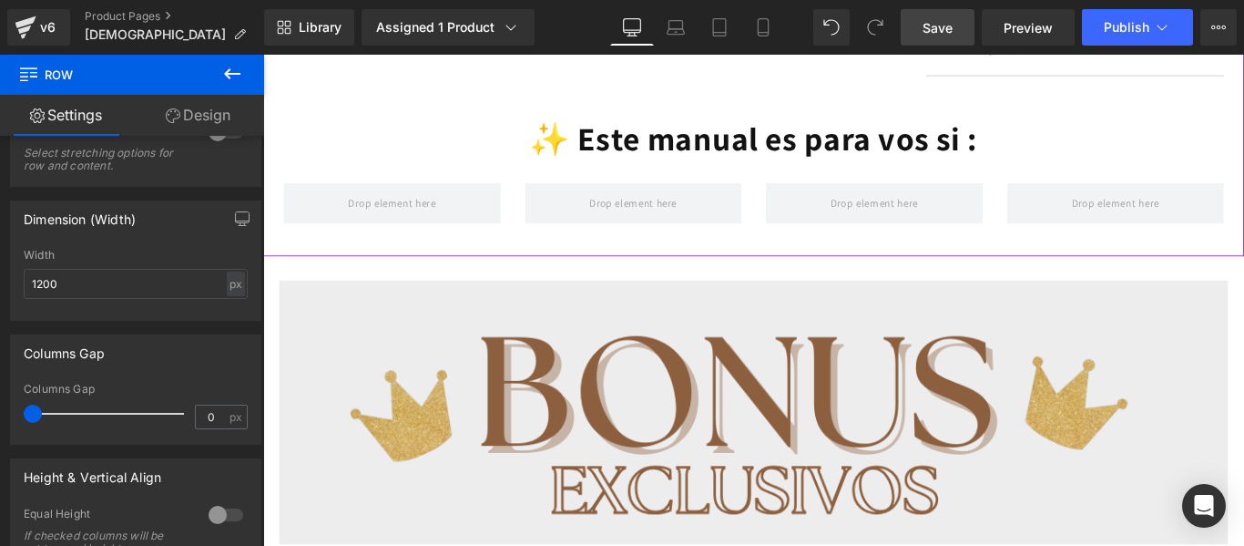
scroll to position [1613, 0]
click at [938, 29] on span "Save" at bounding box center [938, 27] width 30 height 19
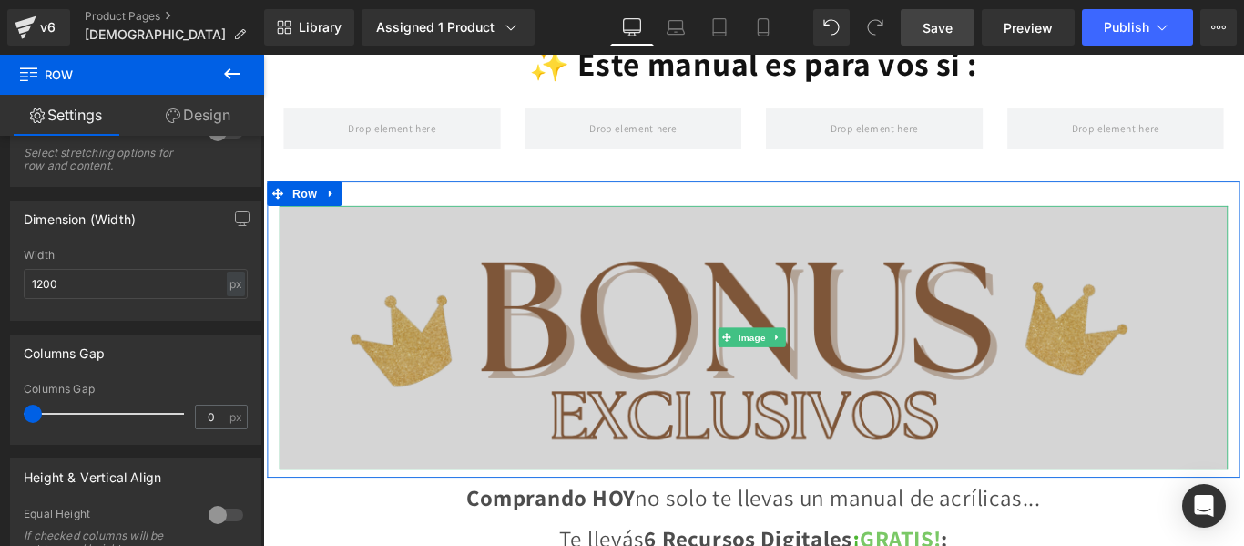
scroll to position [1697, 0]
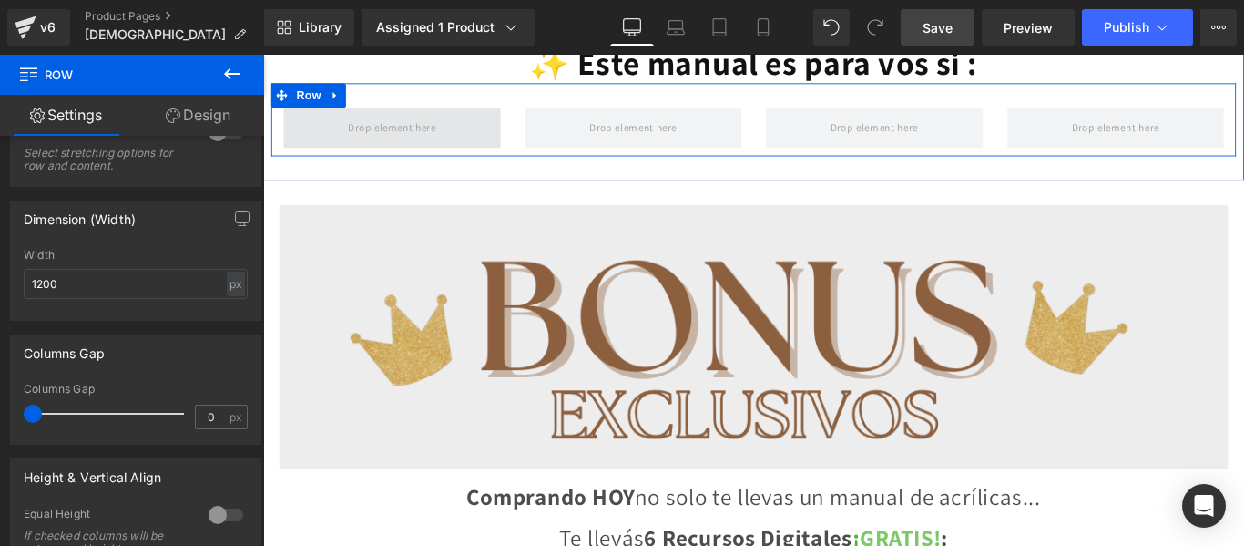
click at [440, 151] on span at bounding box center [407, 136] width 111 height 30
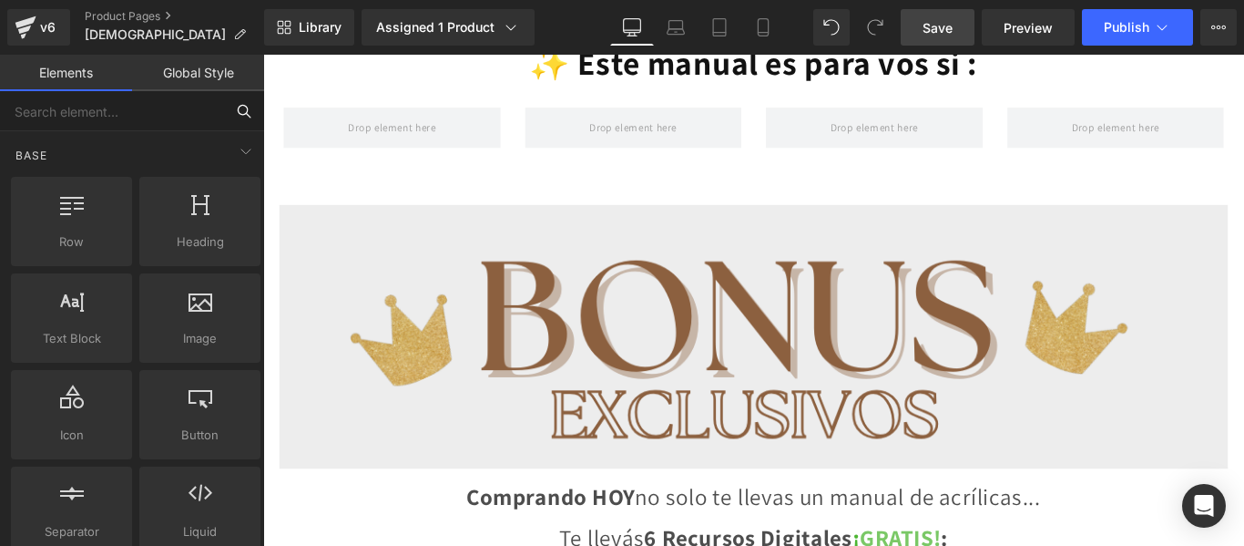
click at [146, 110] on input "text" at bounding box center [112, 111] width 224 height 40
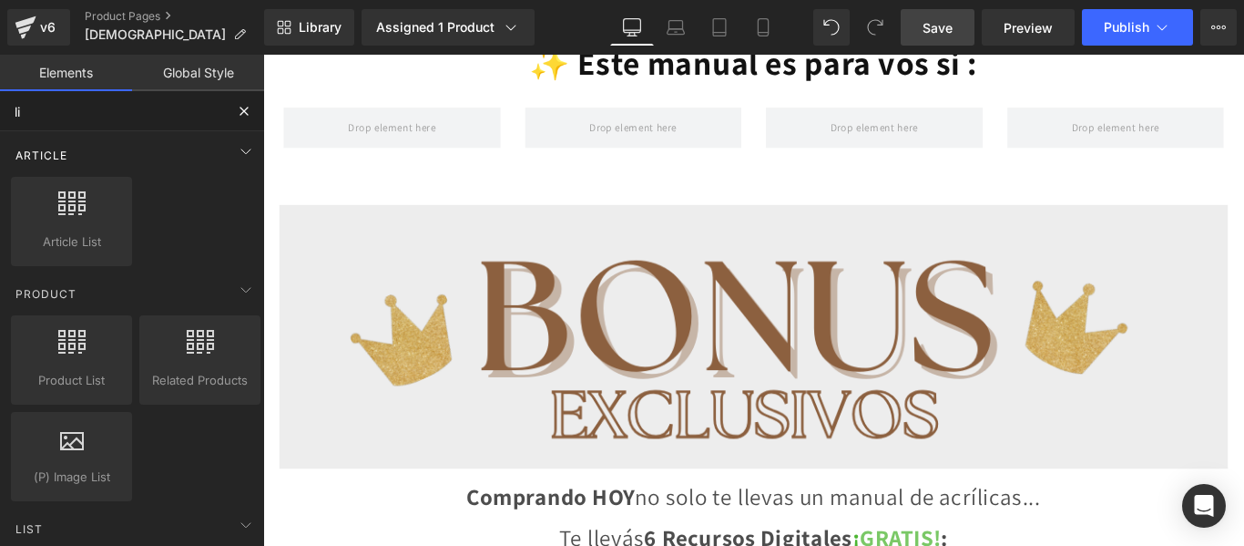
type input "liq"
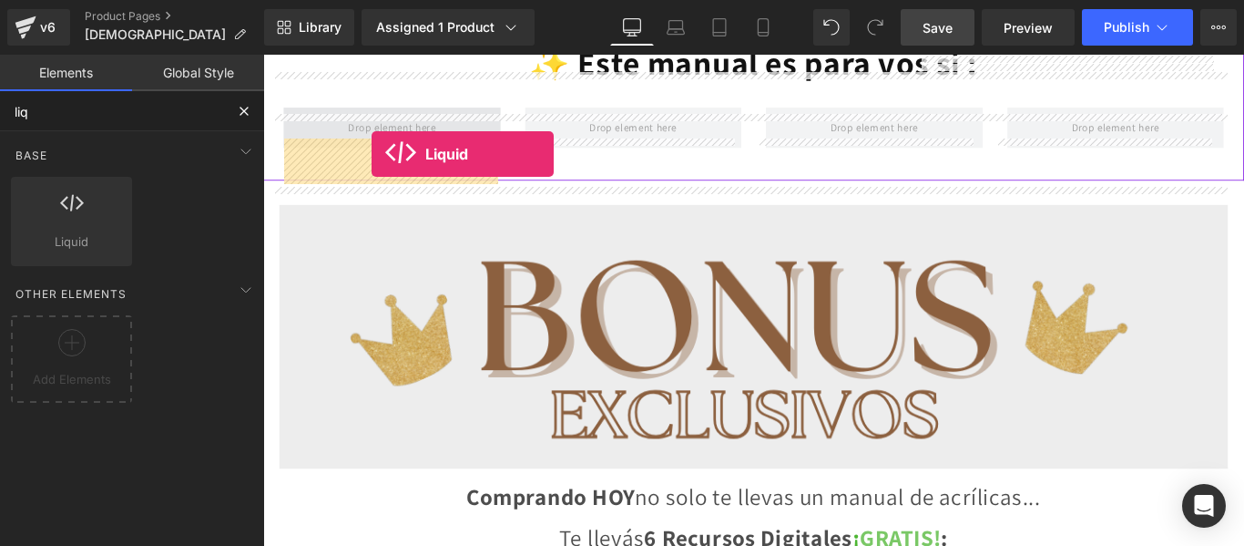
drag, startPoint x: 342, startPoint y: 274, endPoint x: 385, endPoint y: 166, distance: 116.5
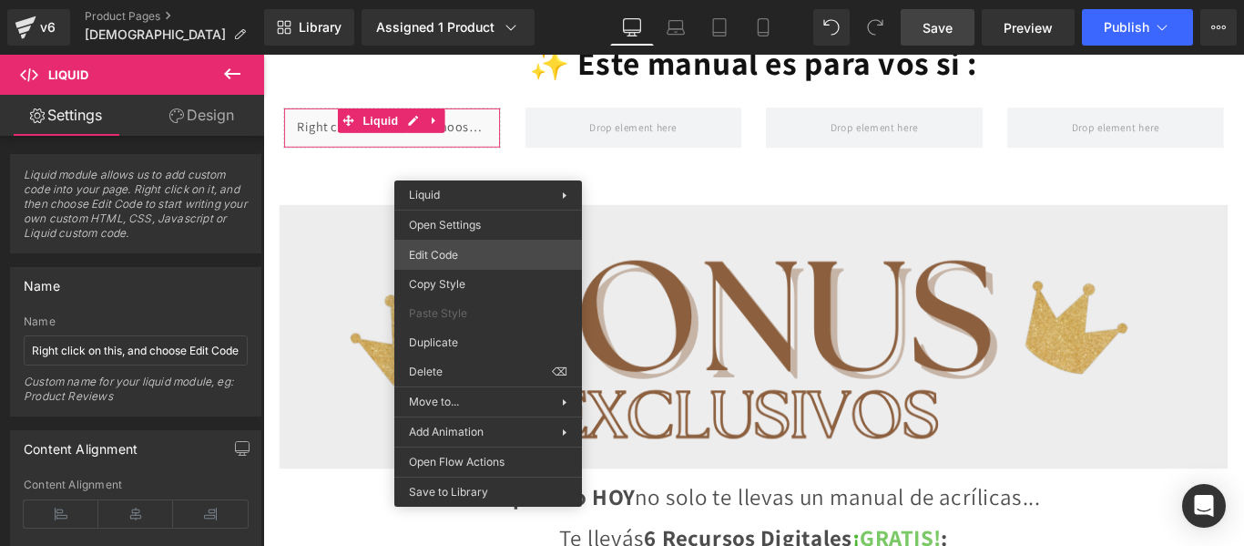
click at [478, 0] on div "Liquid You are previewing how the will restyle your page. You can not edit Elem…" at bounding box center [622, 0] width 1244 height 0
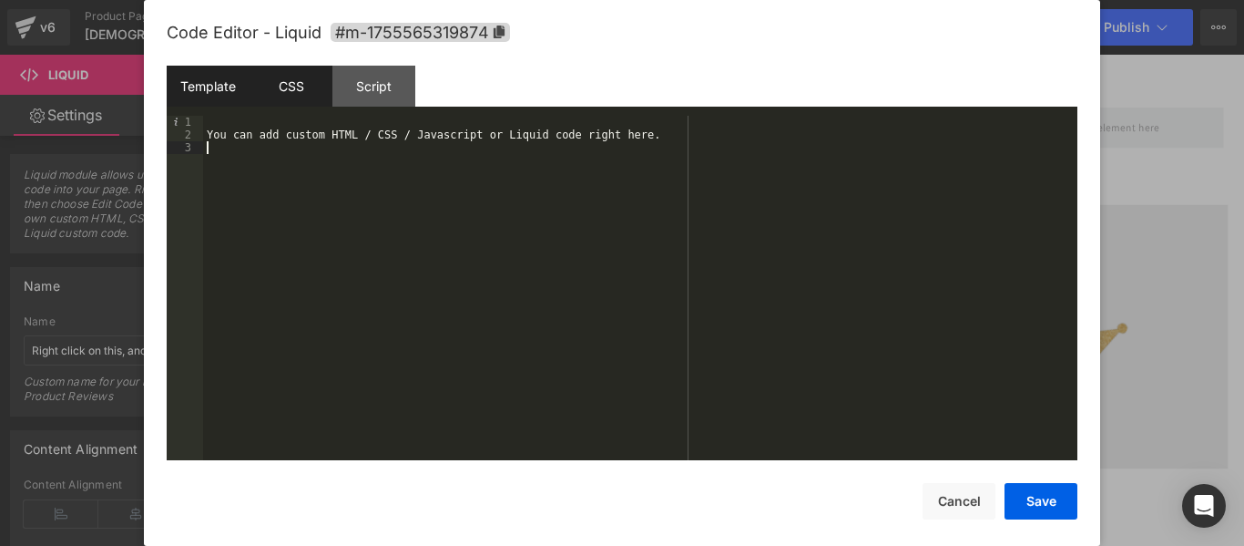
drag, startPoint x: 471, startPoint y: 209, endPoint x: 281, endPoint y: 95, distance: 222.3
click at [281, 95] on div "Template CSS Script Data 1 2 3 You can add custom HTML / CSS / Javascript or Li…" at bounding box center [622, 263] width 911 height 394
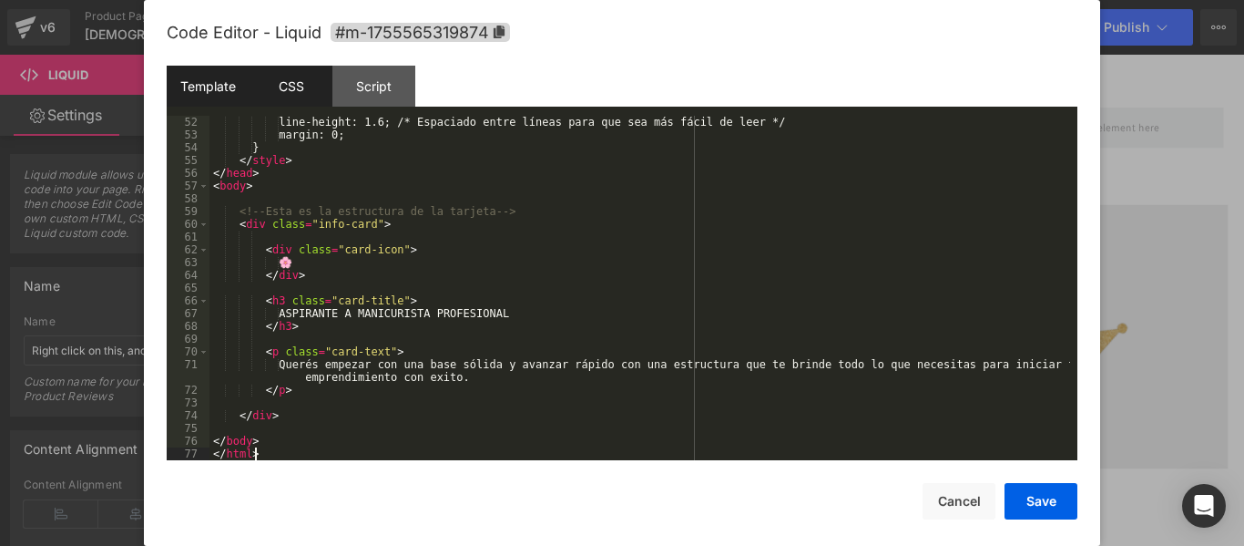
scroll to position [650, 0]
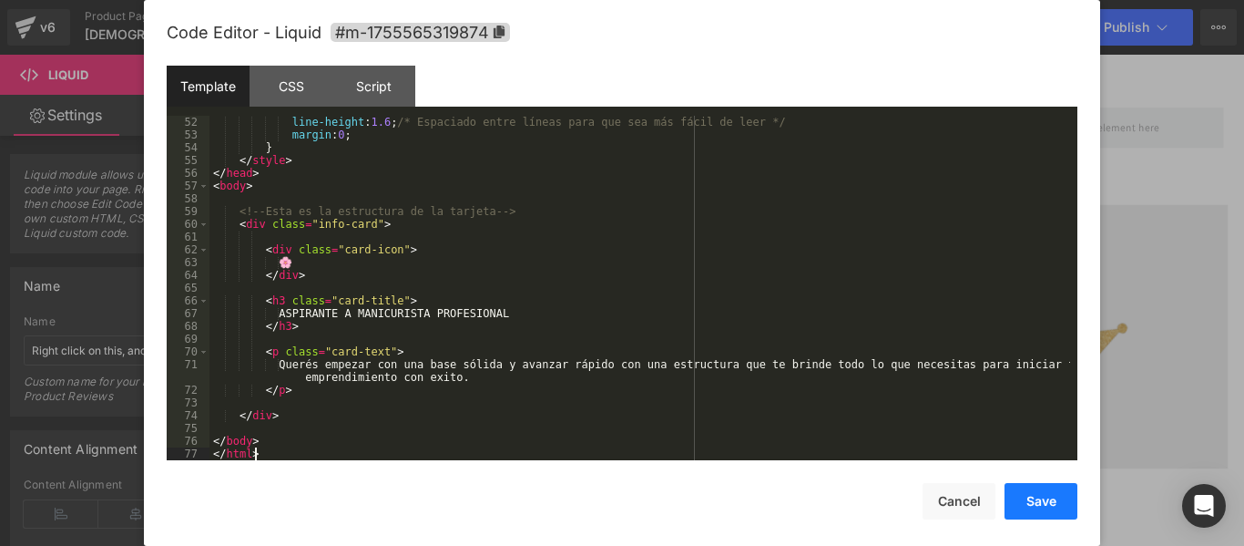
click at [1036, 495] on button "Save" at bounding box center [1041, 501] width 73 height 36
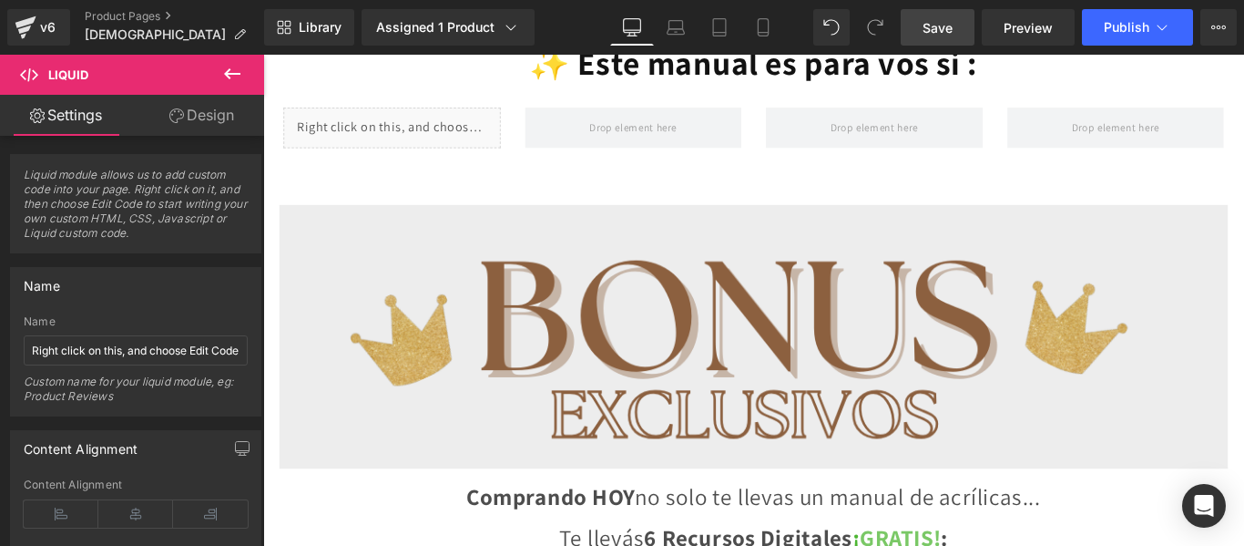
click at [944, 22] on span "Save" at bounding box center [938, 27] width 30 height 19
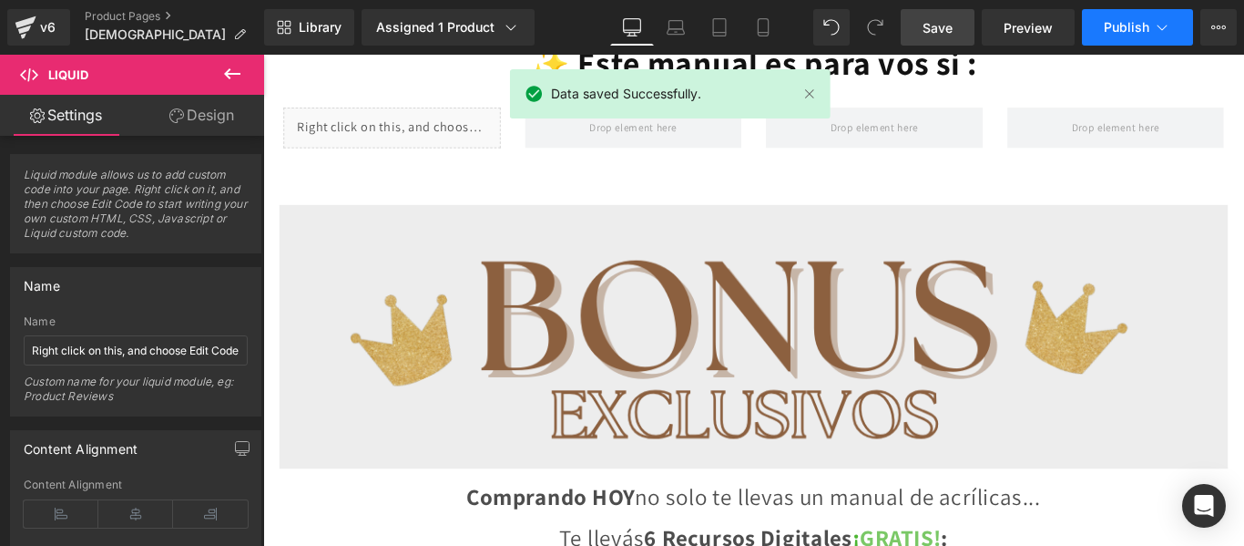
click at [1142, 38] on button "Publish" at bounding box center [1137, 27] width 111 height 36
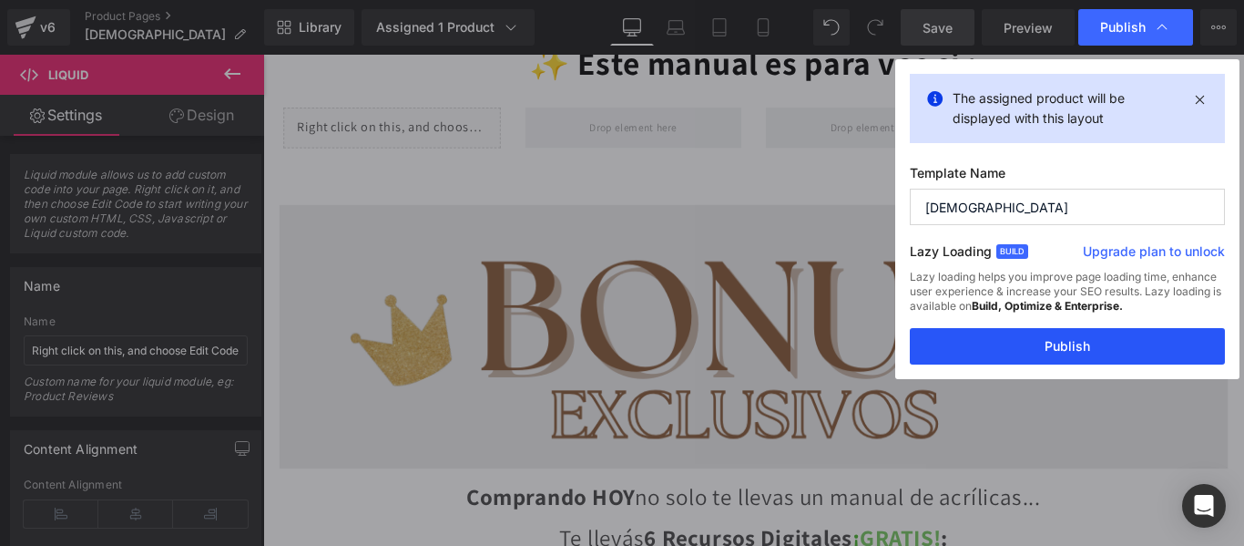
click at [1073, 351] on button "Publish" at bounding box center [1067, 346] width 315 height 36
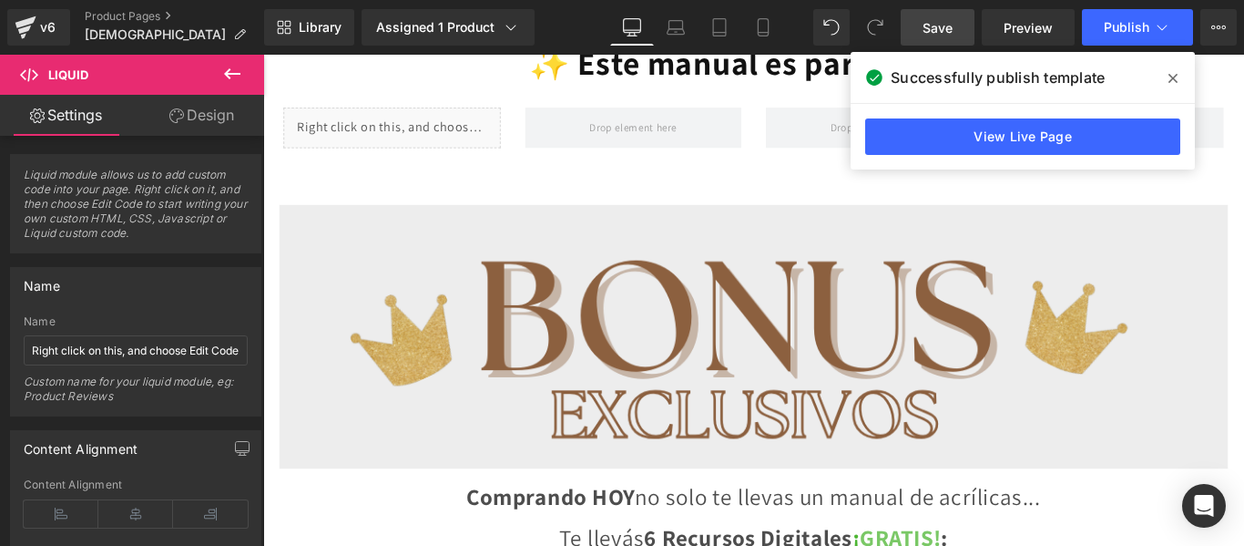
click at [939, 20] on span "Save" at bounding box center [938, 27] width 30 height 19
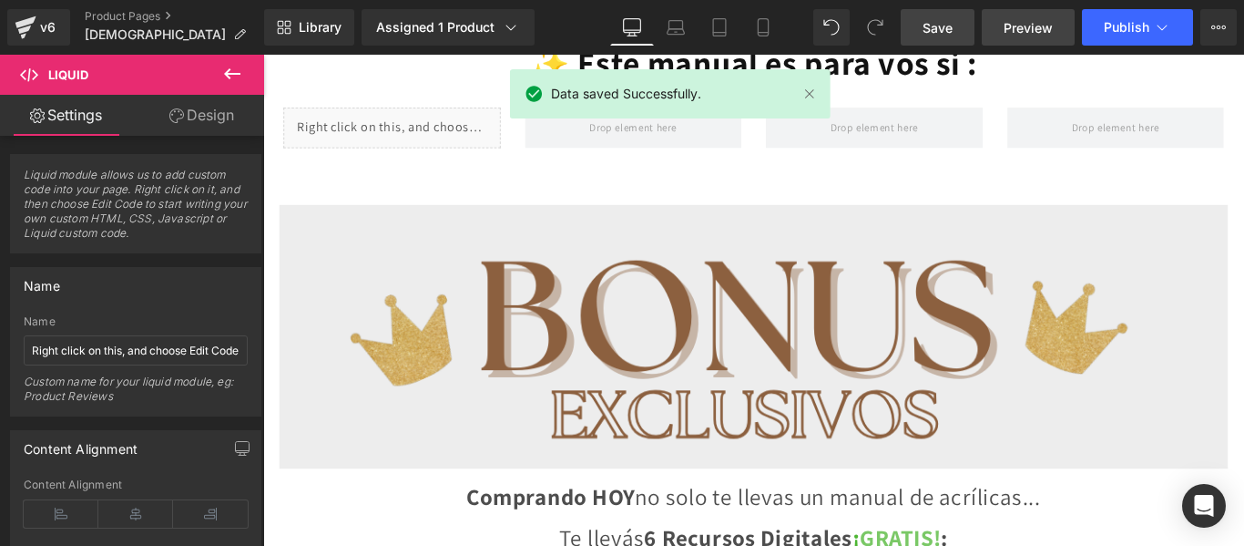
click at [1024, 15] on link "Preview" at bounding box center [1028, 27] width 93 height 36
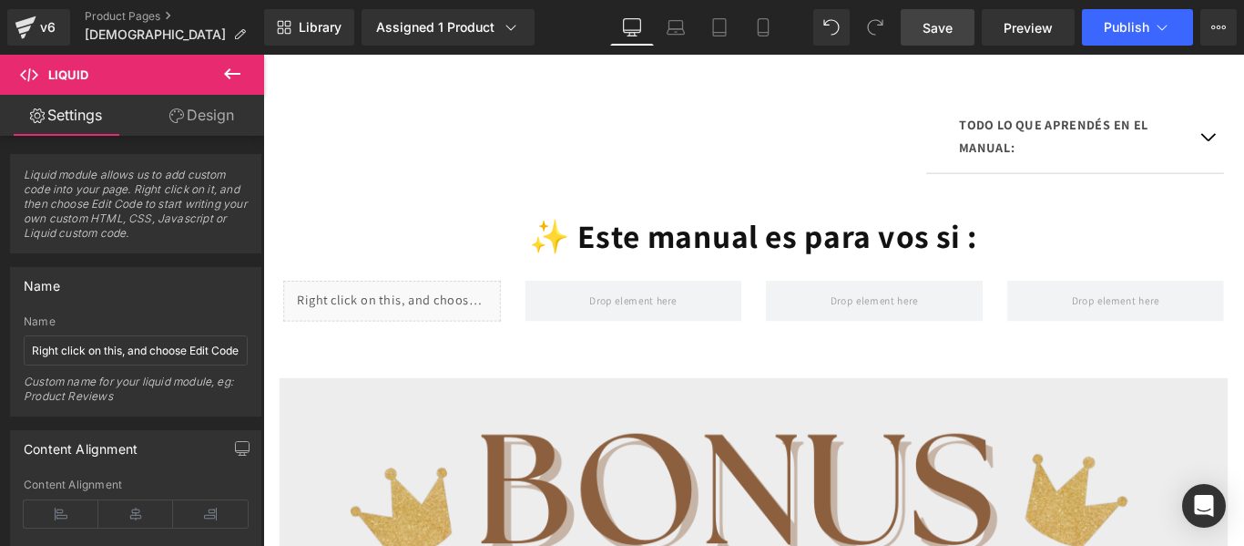
scroll to position [1500, 0]
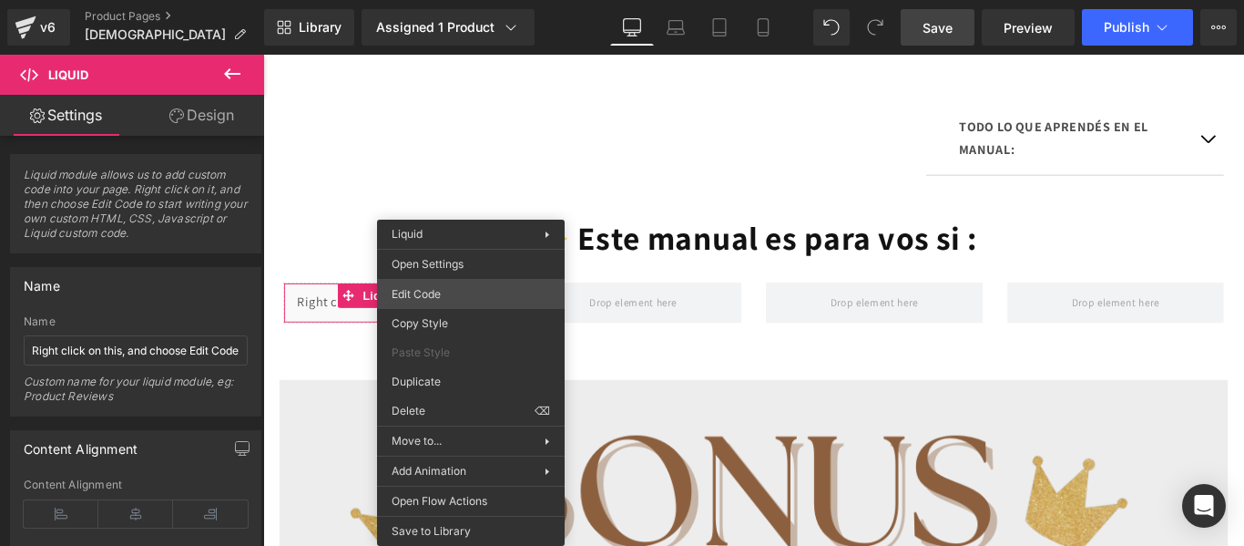
click at [451, 0] on div "Liquid You are previewing how the will restyle your page. You can not edit Elem…" at bounding box center [622, 0] width 1244 height 0
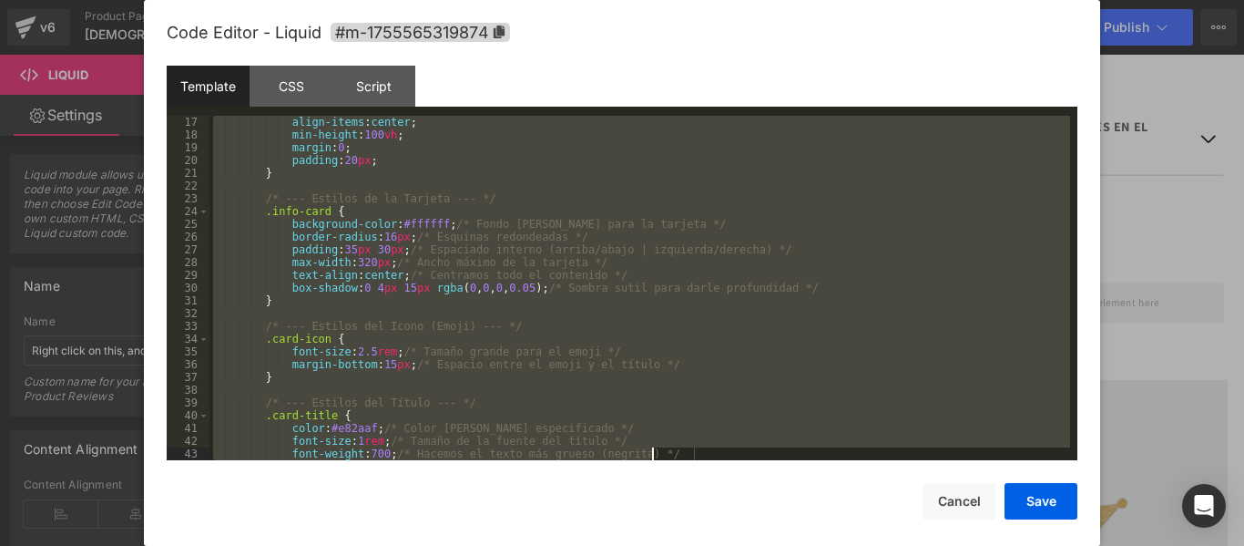
scroll to position [650, 0]
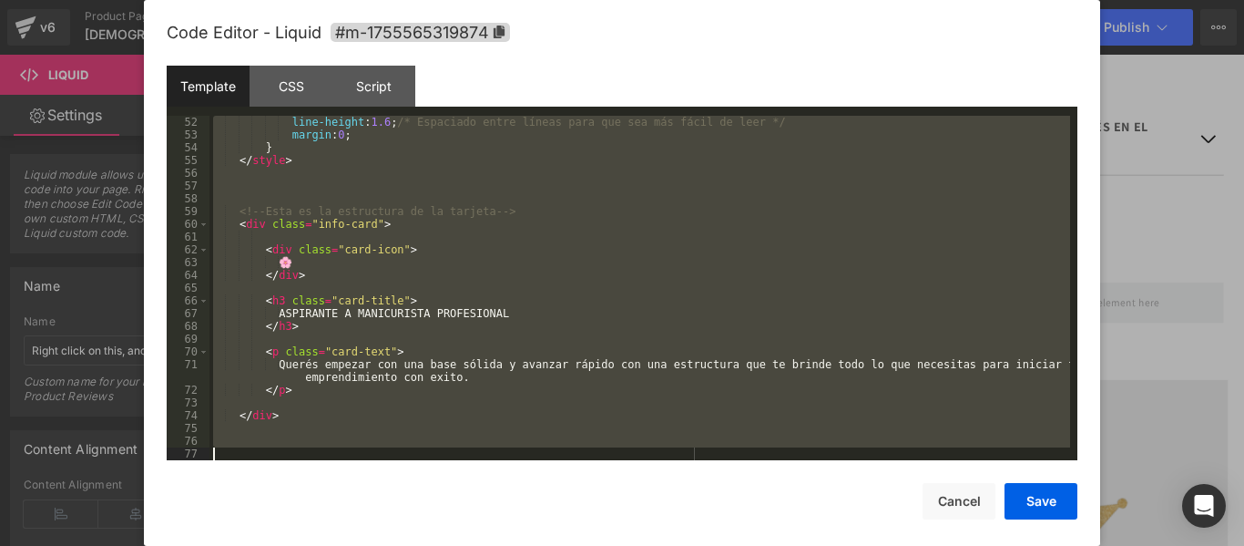
drag, startPoint x: 236, startPoint y: 117, endPoint x: 742, endPoint y: 564, distance: 675.0
click at [742, 545] on html "Liquid You are previewing how the will restyle your page. You can not edit Elem…" at bounding box center [622, 273] width 1244 height 546
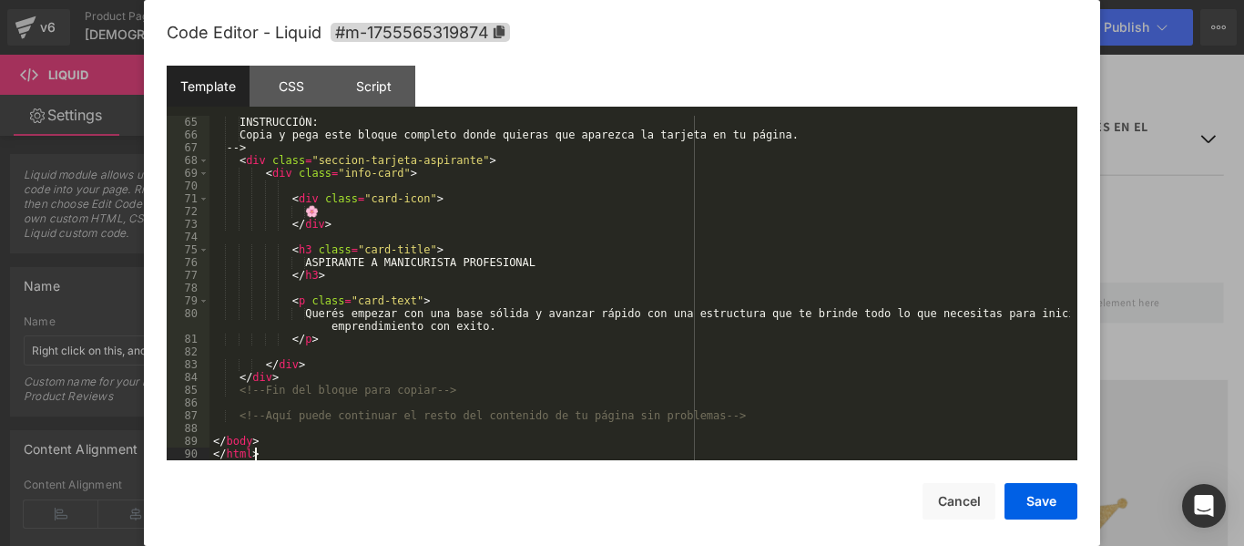
scroll to position [816, 0]
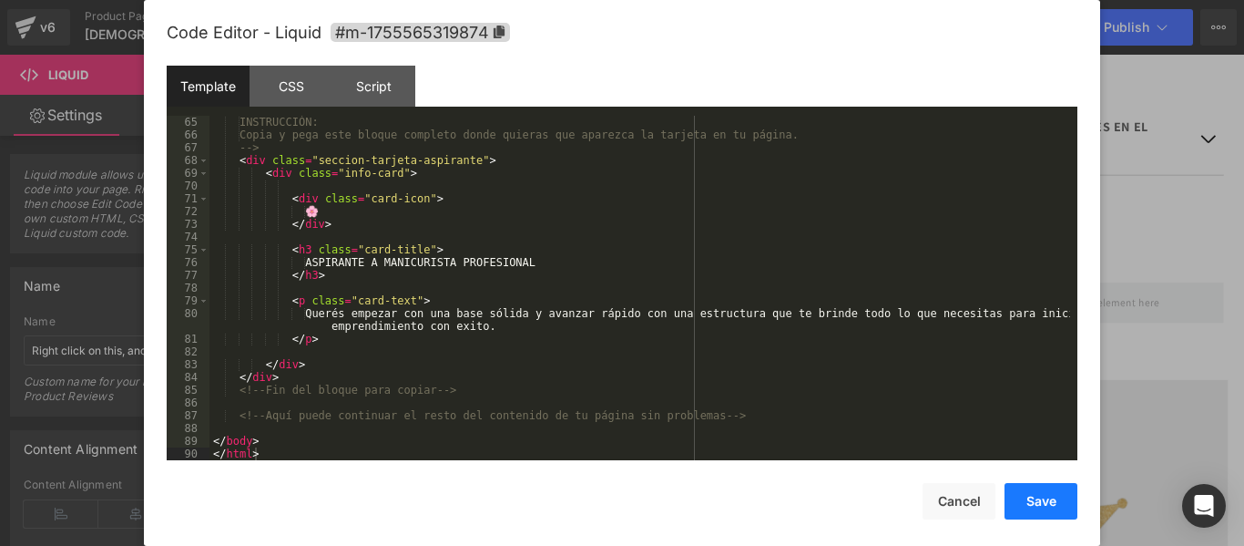
click at [1045, 496] on button "Save" at bounding box center [1041, 501] width 73 height 36
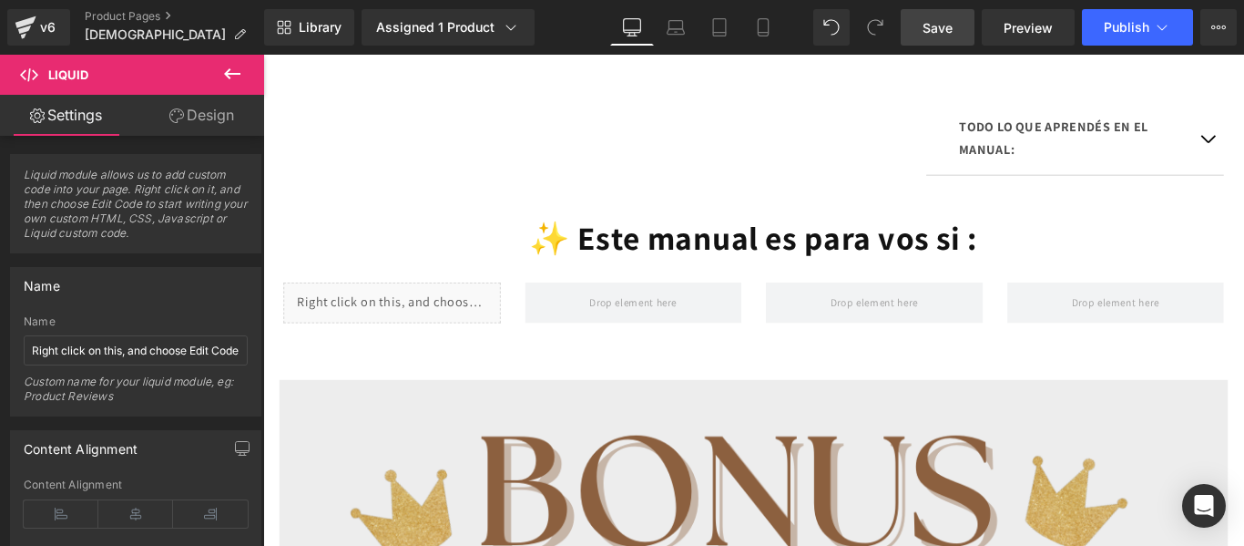
click at [955, 36] on link "Save" at bounding box center [938, 27] width 74 height 36
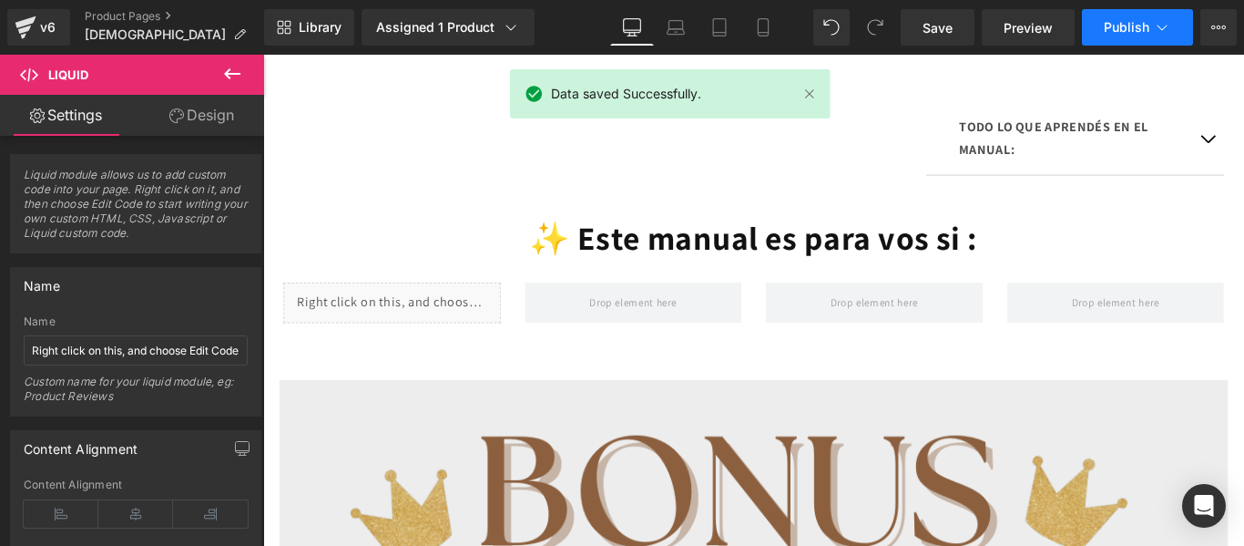
click at [1123, 31] on span "Publish" at bounding box center [1127, 27] width 46 height 15
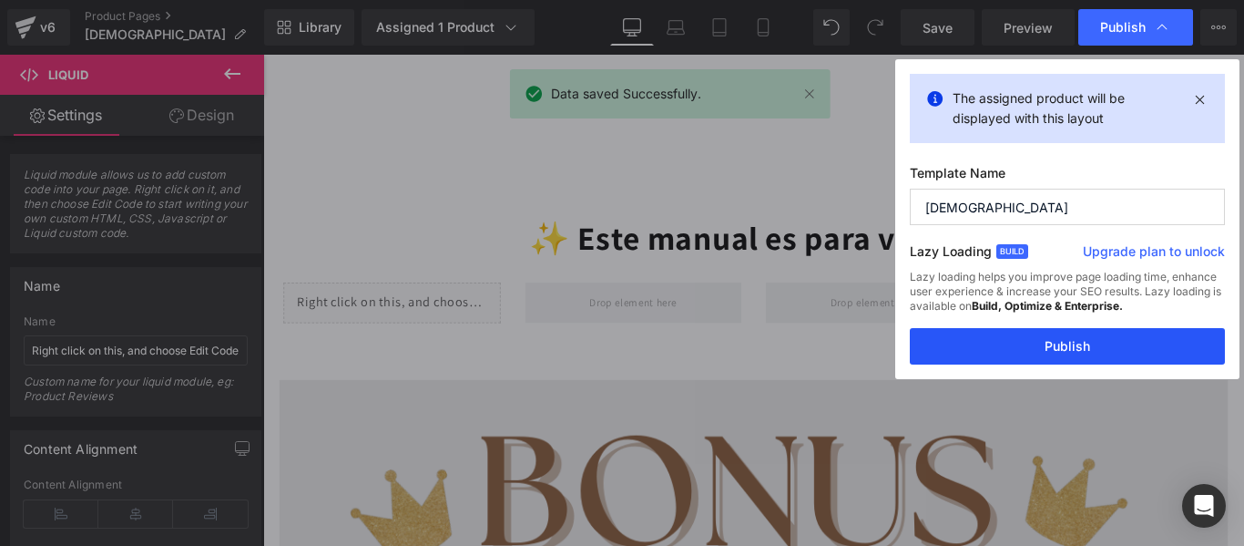
click at [1065, 348] on button "Publish" at bounding box center [1067, 346] width 315 height 36
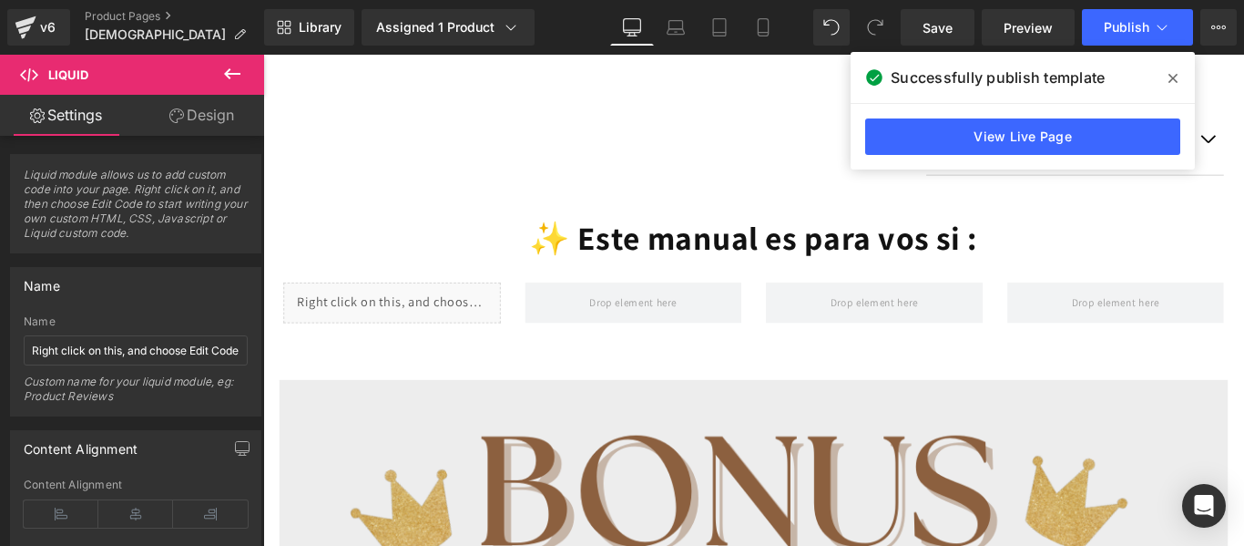
click at [235, 74] on icon at bounding box center [232, 73] width 16 height 11
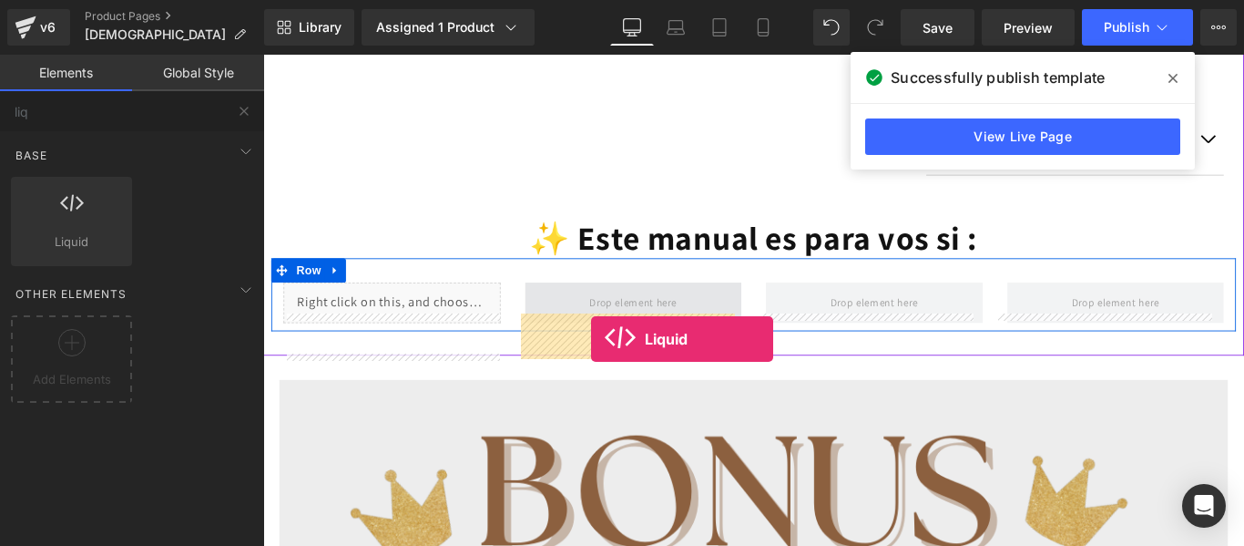
drag, startPoint x: 360, startPoint y: 306, endPoint x: 630, endPoint y: 373, distance: 278.8
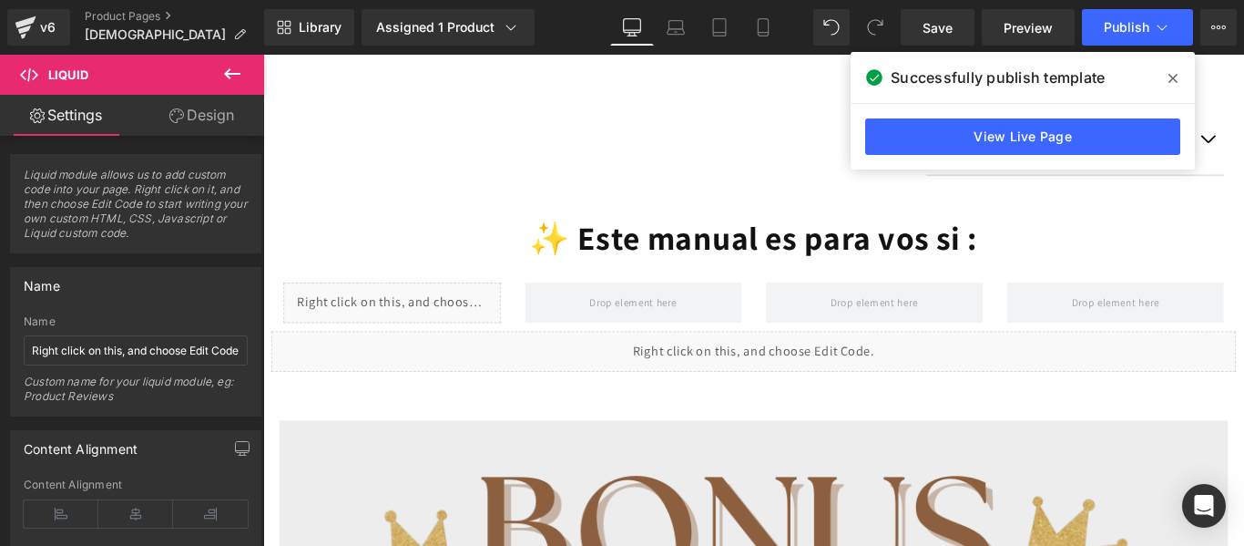
click at [222, 77] on icon at bounding box center [232, 74] width 22 height 22
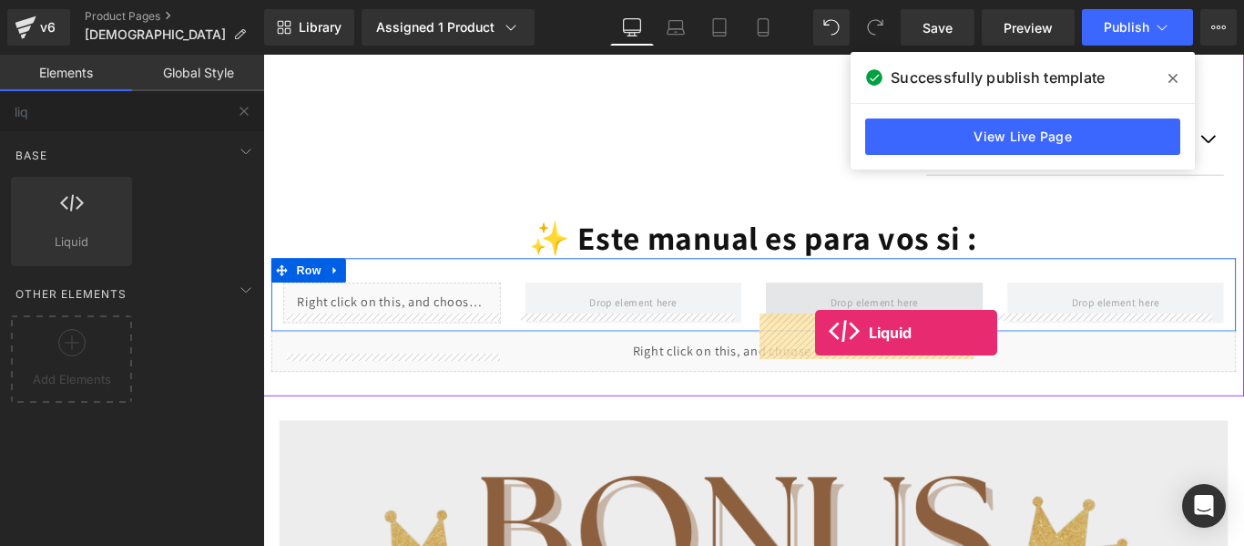
drag, startPoint x: 327, startPoint y: 278, endPoint x: 883, endPoint y: 367, distance: 563.6
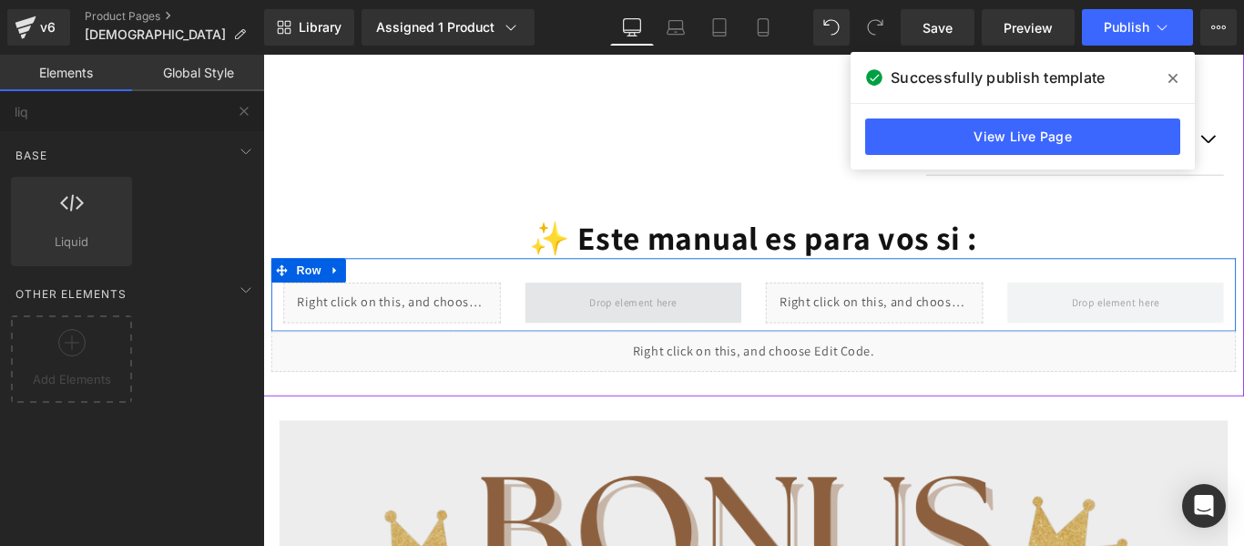
click at [695, 348] on span at bounding box center [678, 333] width 111 height 30
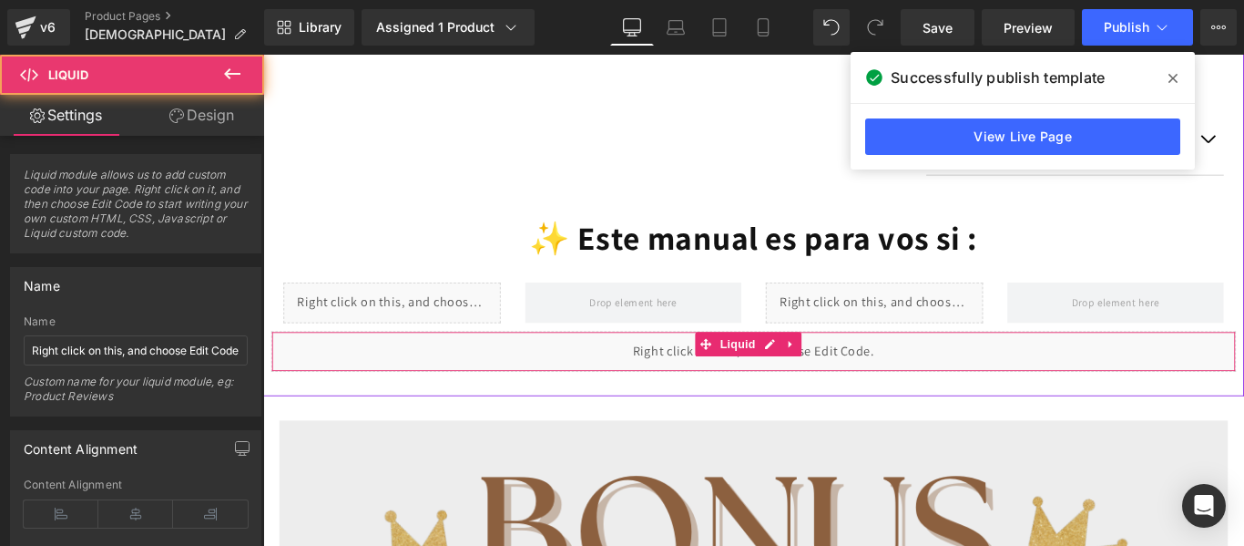
click at [718, 411] on div "Liquid" at bounding box center [814, 388] width 1084 height 46
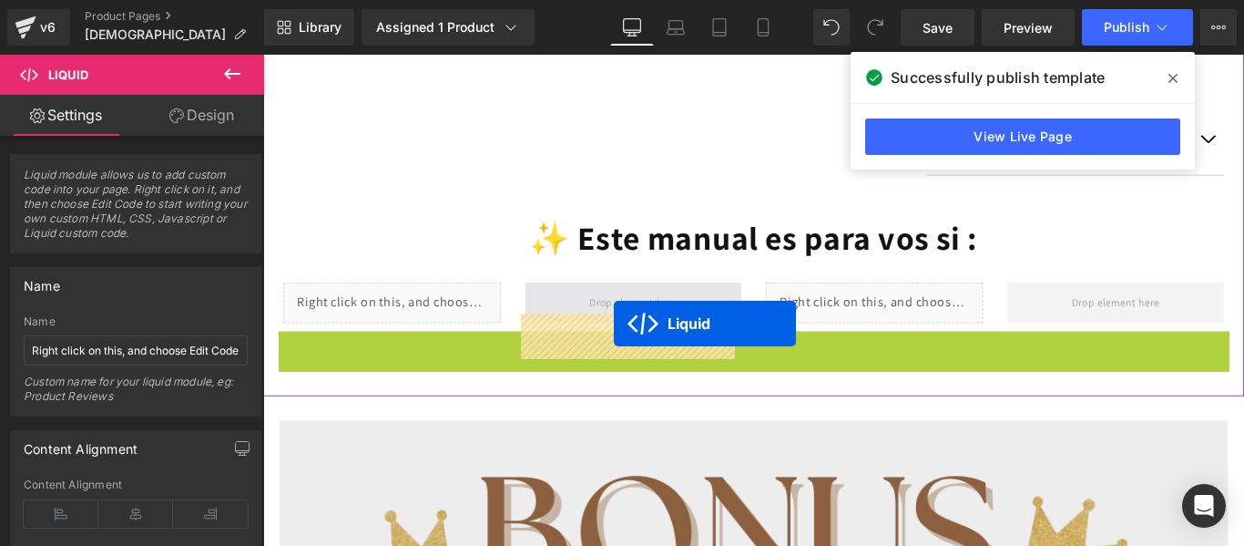
drag, startPoint x: 755, startPoint y: 414, endPoint x: 657, endPoint y: 356, distance: 114.3
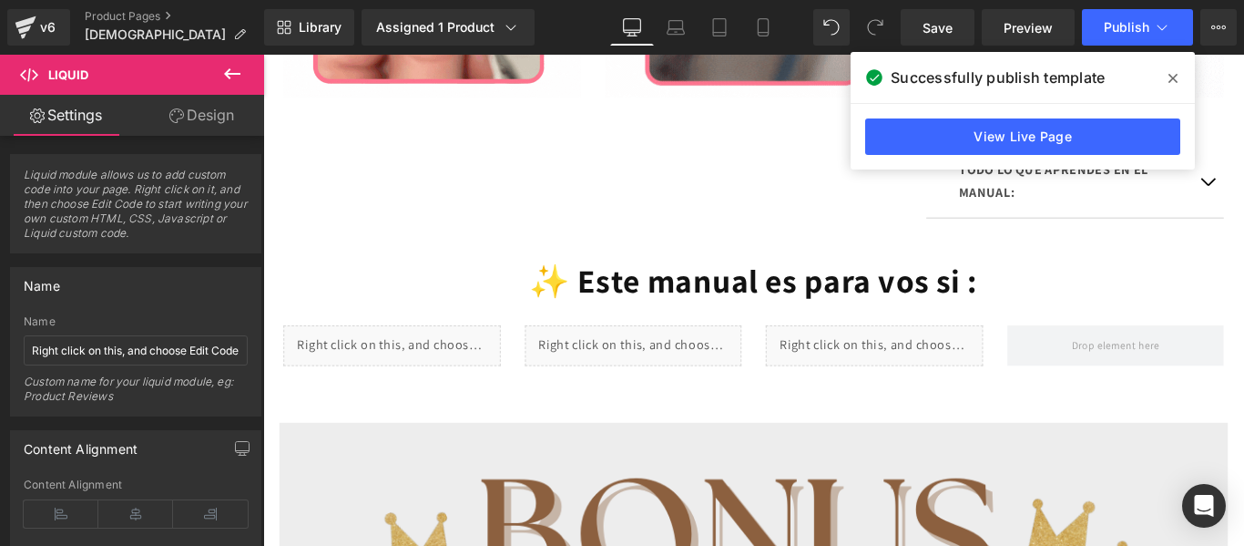
scroll to position [1458, 0]
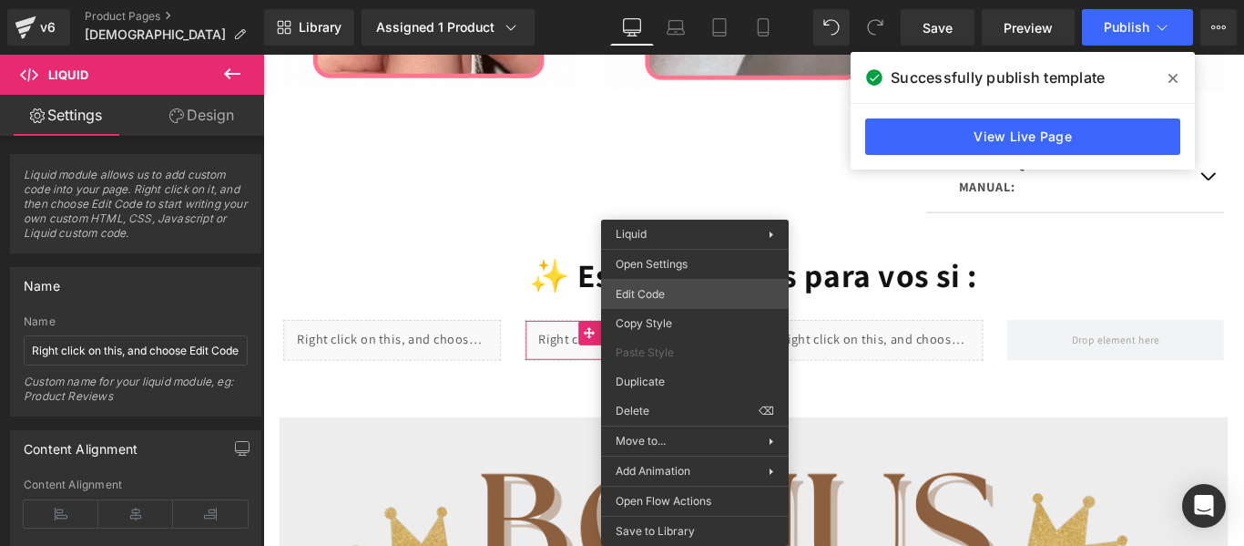
click at [683, 0] on div "Liquid You are previewing how the will restyle your page. You can not edit Elem…" at bounding box center [622, 0] width 1244 height 0
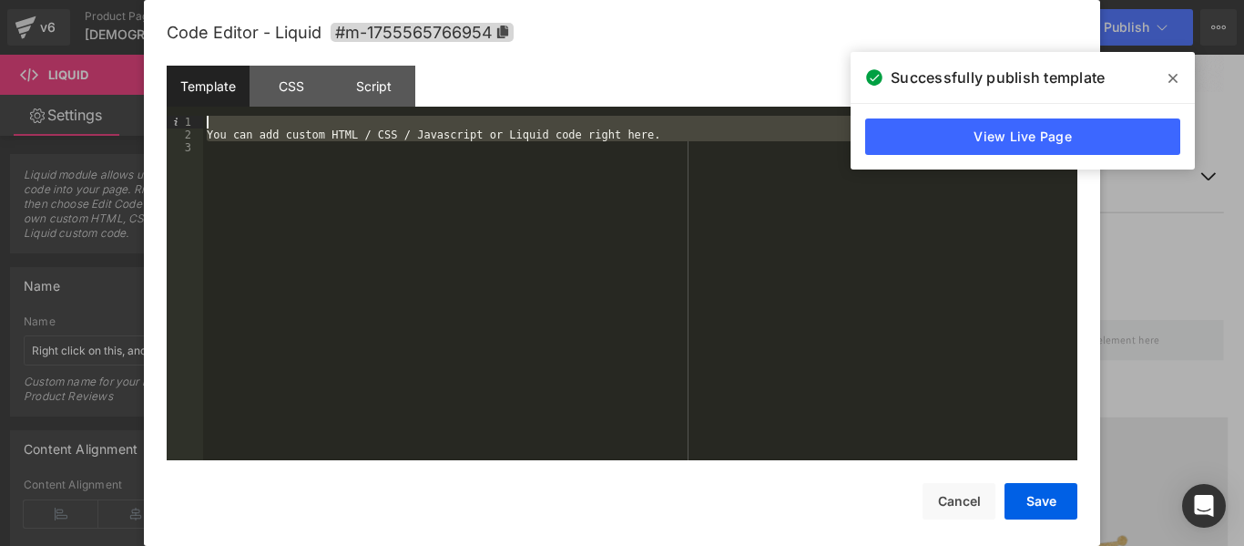
drag, startPoint x: 592, startPoint y: 211, endPoint x: 343, endPoint y: 110, distance: 268.4
click at [343, 110] on div "Template CSS Script Data 1 2 3 You can add custom HTML / CSS / Javascript or Li…" at bounding box center [622, 263] width 911 height 394
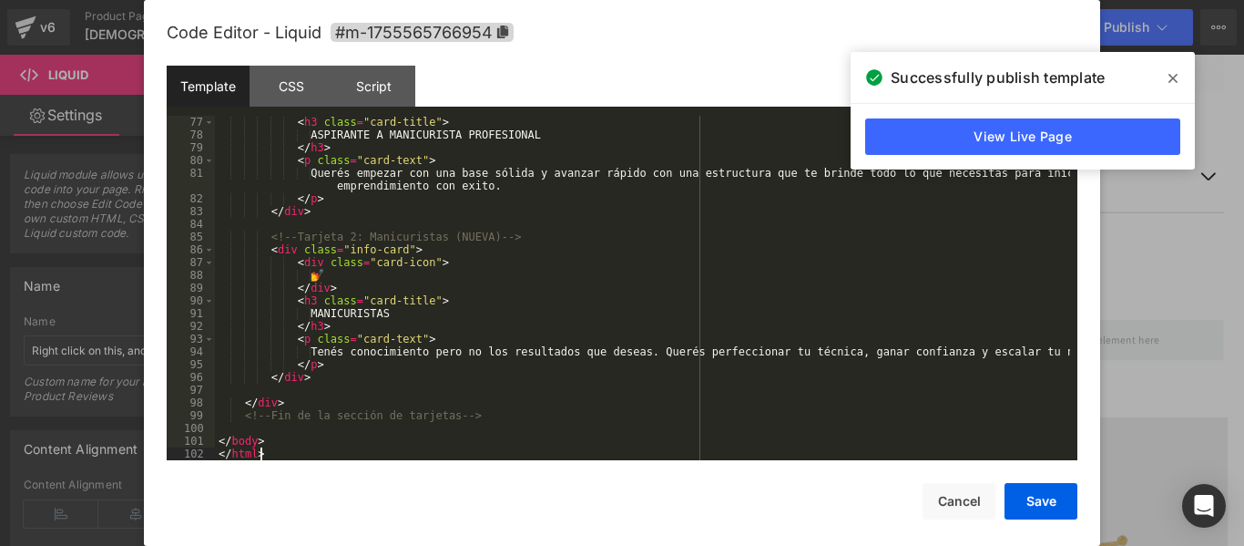
scroll to position [969, 0]
click at [1036, 494] on button "Save" at bounding box center [1041, 501] width 73 height 36
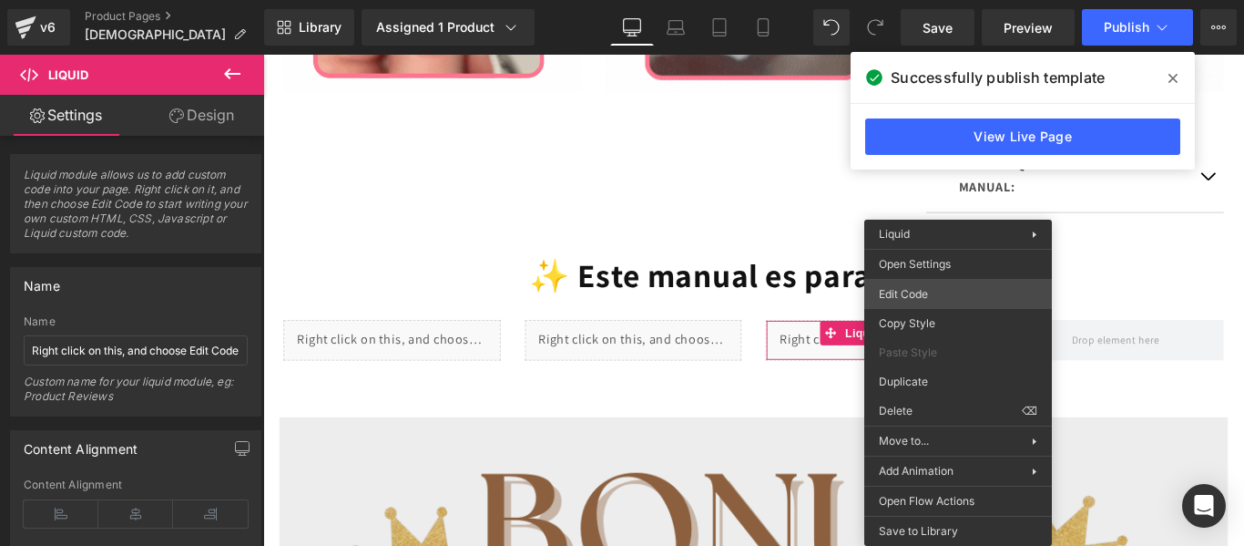
click at [935, 0] on div "Liquid You are previewing how the will restyle your page. You can not edit Elem…" at bounding box center [622, 0] width 1244 height 0
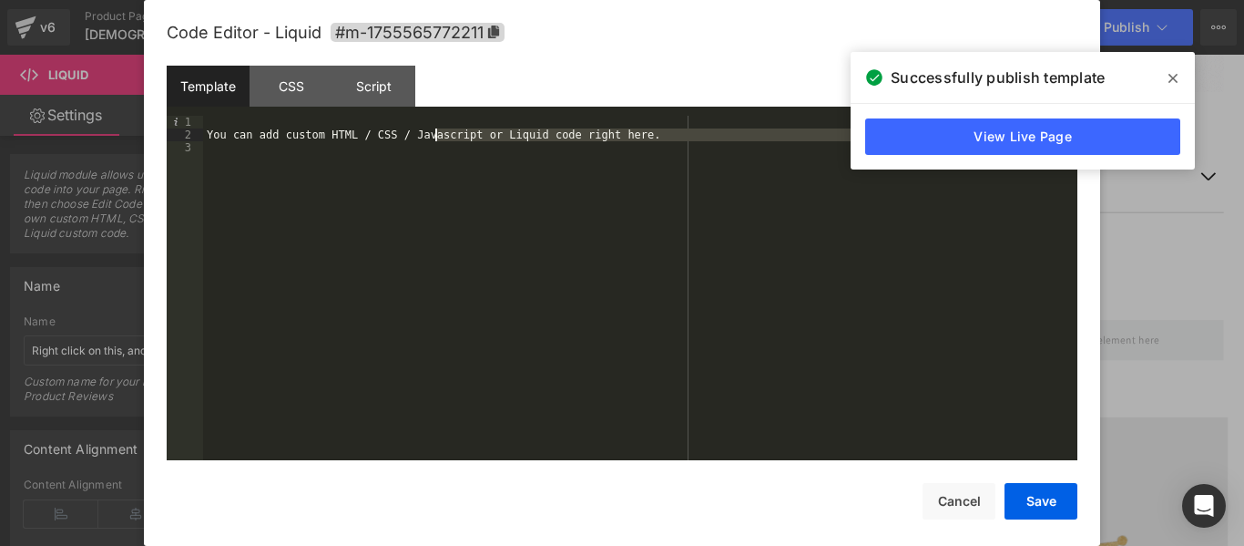
drag, startPoint x: 562, startPoint y: 226, endPoint x: 430, endPoint y: 129, distance: 163.6
click at [430, 129] on div "You can add custom HTML / CSS / Javascript or Liquid code right here." at bounding box center [640, 301] width 874 height 370
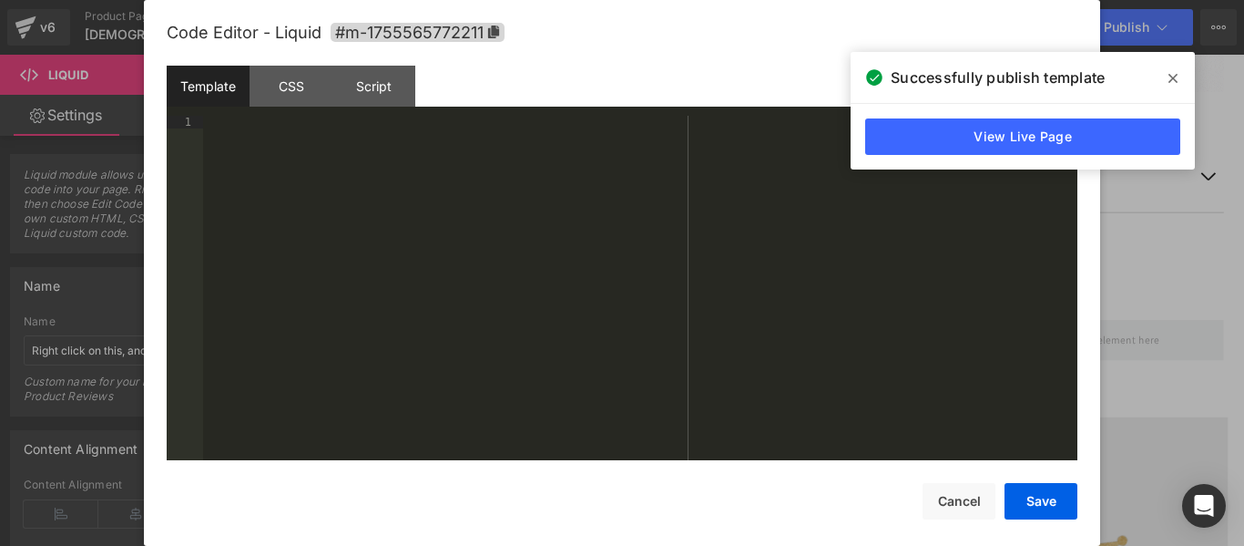
scroll to position [1122, 0]
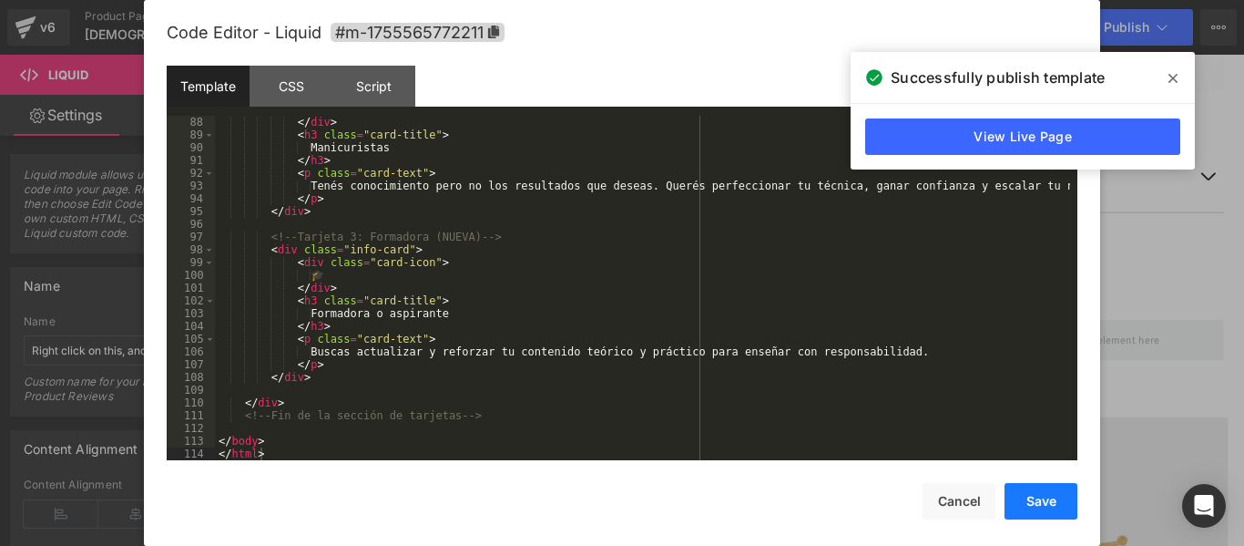
click at [1040, 510] on button "Save" at bounding box center [1041, 501] width 73 height 36
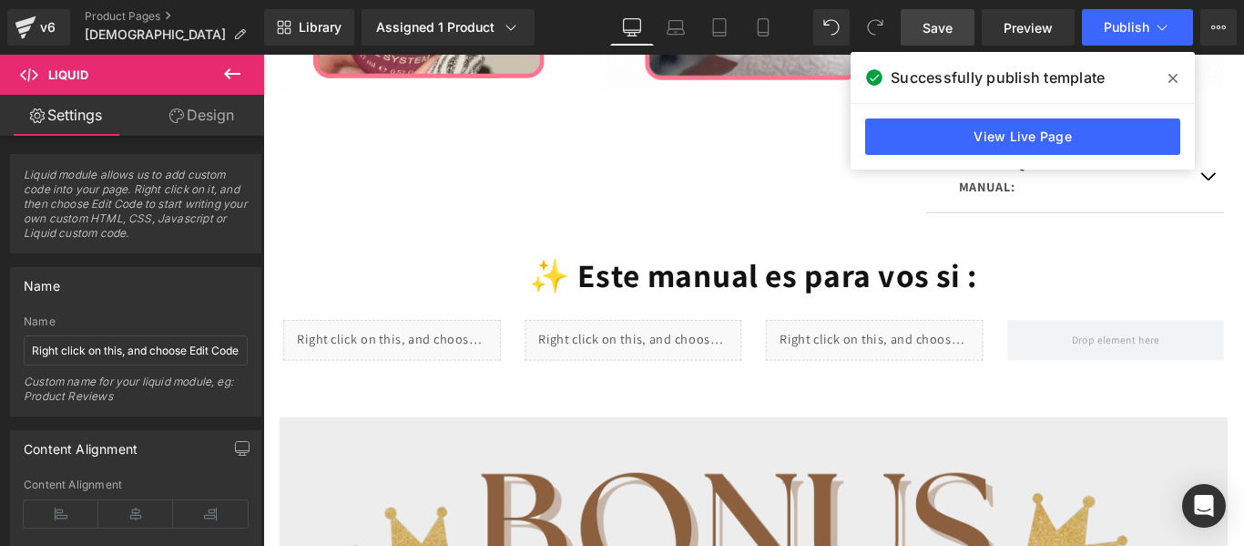
click at [944, 24] on span "Save" at bounding box center [938, 27] width 30 height 19
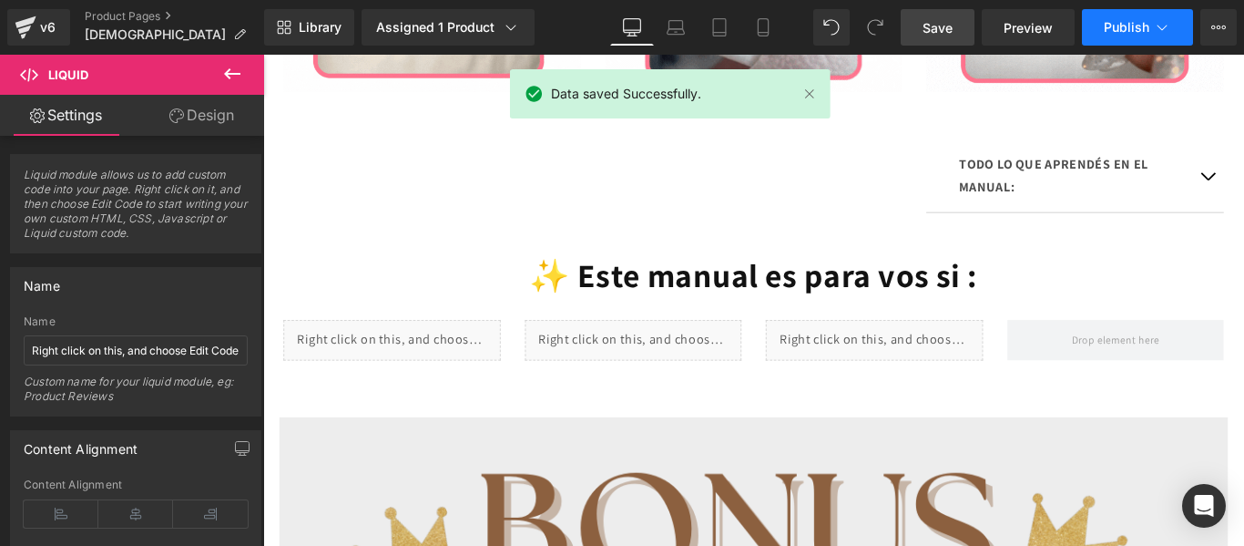
click at [1132, 20] on span "Publish" at bounding box center [1127, 27] width 46 height 15
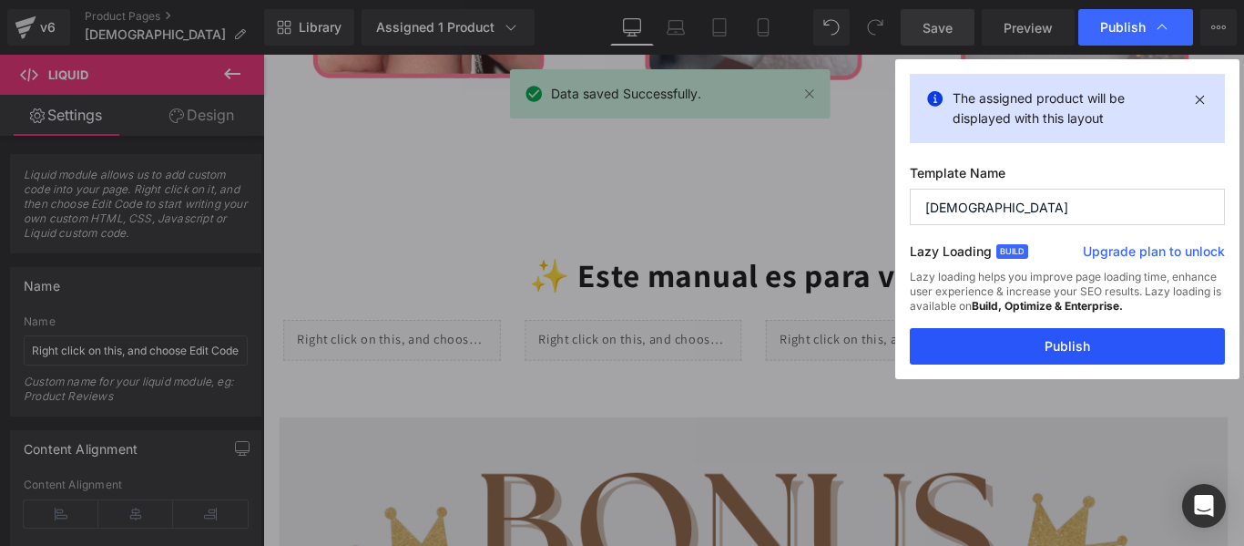
click at [1083, 337] on button "Publish" at bounding box center [1067, 346] width 315 height 36
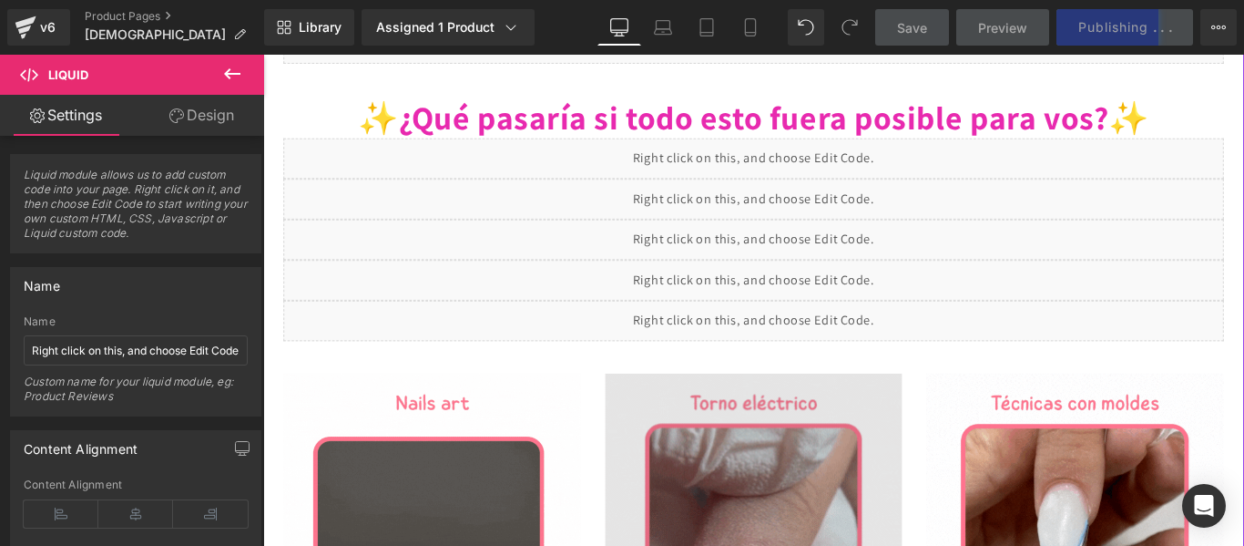
scroll to position [678, 0]
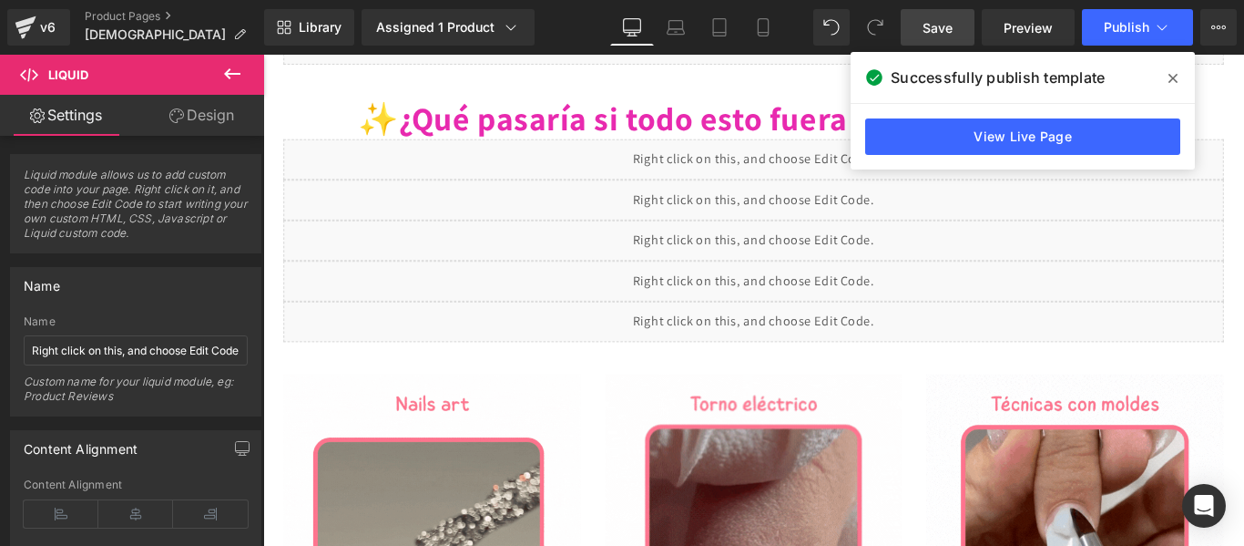
click at [1172, 77] on icon at bounding box center [1173, 78] width 9 height 9
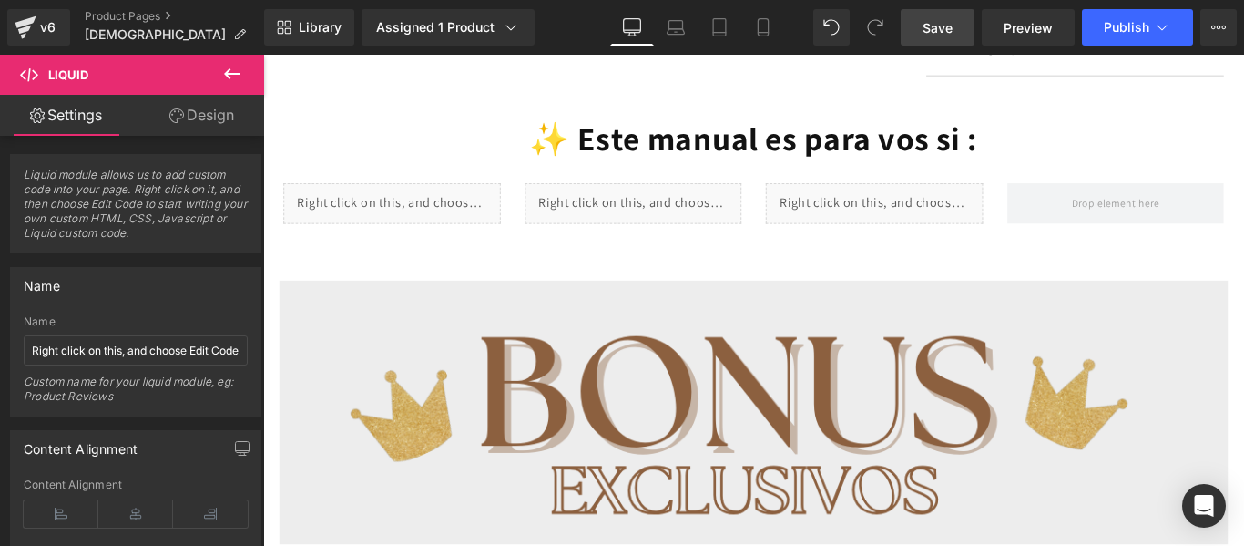
scroll to position [1603, 0]
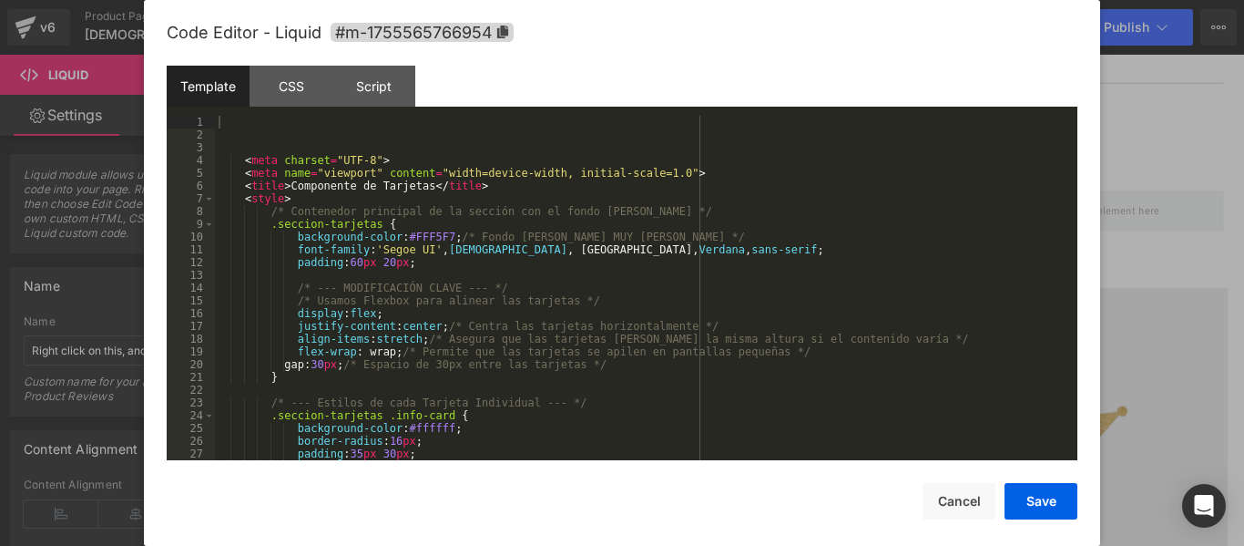
click at [691, 0] on div "Liquid You are previewing how the will restyle your page. You can not edit Elem…" at bounding box center [622, 0] width 1244 height 0
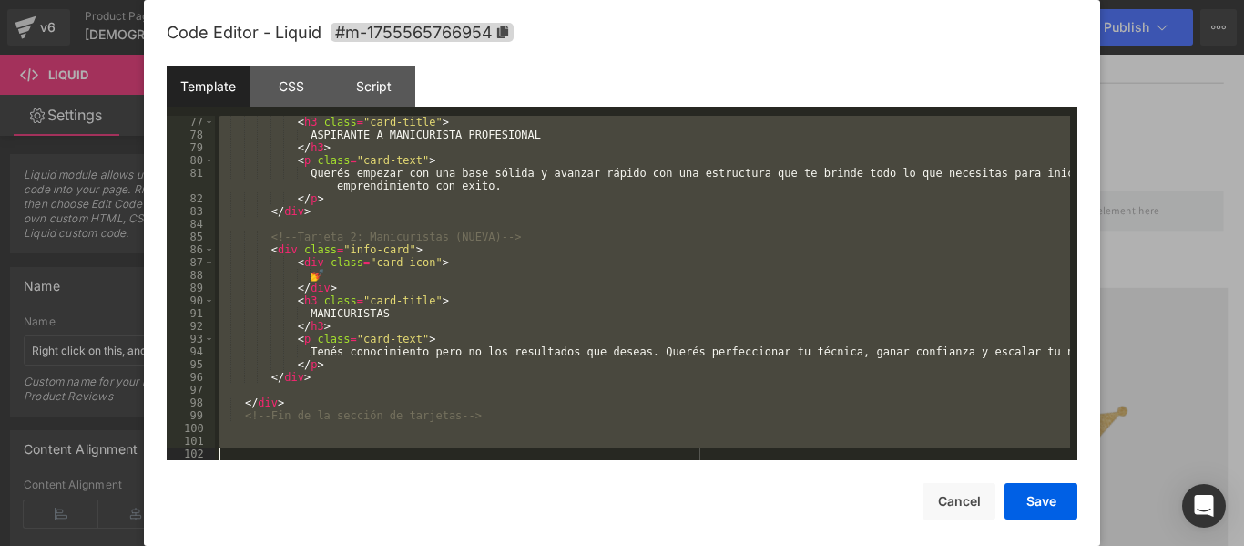
scroll to position [969, 0]
drag, startPoint x: 235, startPoint y: 118, endPoint x: 542, endPoint y: 478, distance: 472.9
click at [542, 478] on div "Code Editor - Liquid #m-1755565766954 Template CSS Script Data 77 78 79 80 81 8…" at bounding box center [622, 288] width 911 height 577
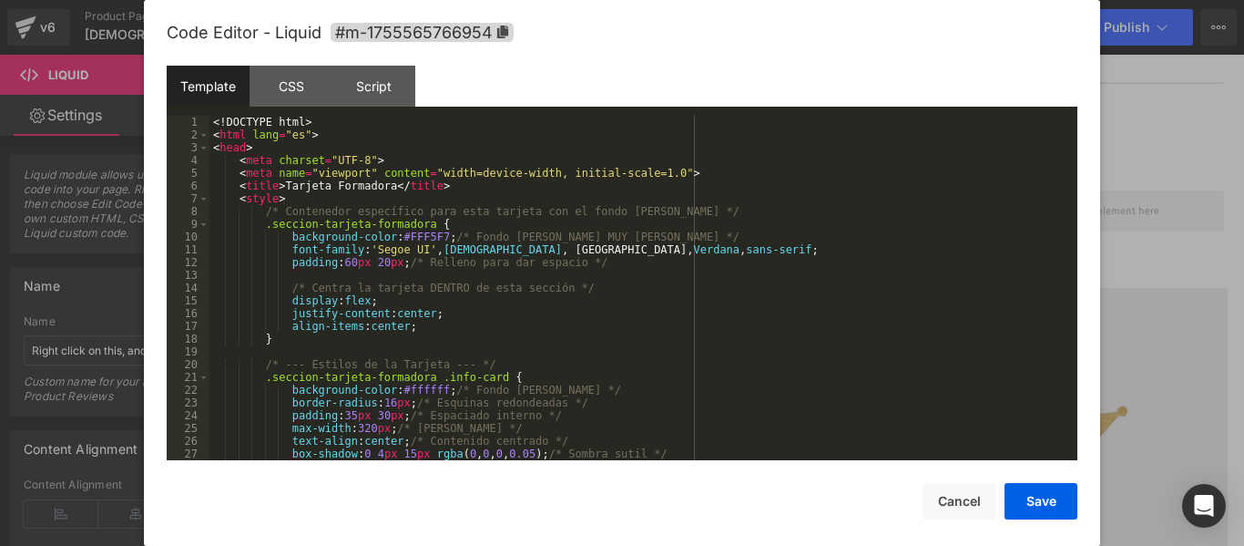
scroll to position [0, 0]
click at [1033, 505] on button "Save" at bounding box center [1041, 501] width 73 height 36
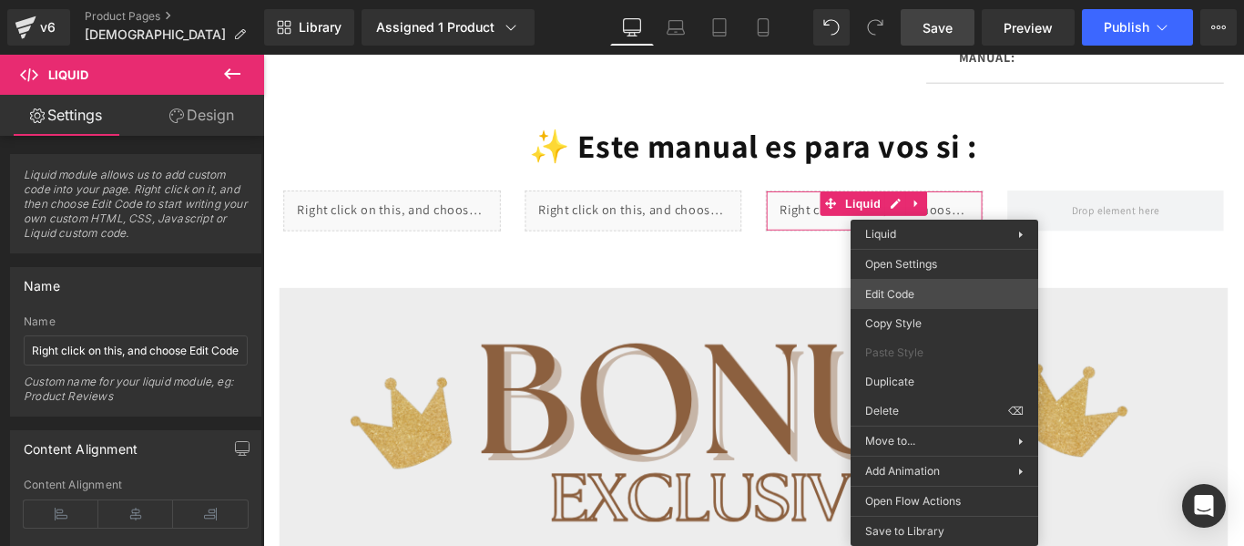
click at [913, 0] on div "Liquid You are previewing how the will restyle your page. You can not edit Elem…" at bounding box center [622, 0] width 1244 height 0
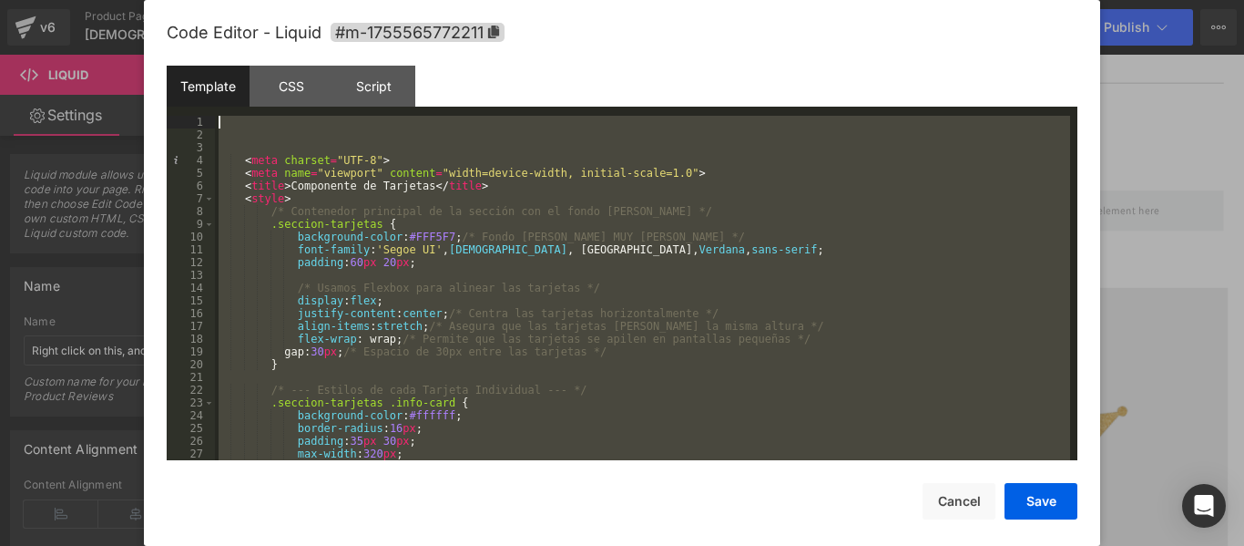
drag, startPoint x: 350, startPoint y: 443, endPoint x: 252, endPoint y: 56, distance: 399.2
click at [252, 56] on div "Code Editor - Liquid #m-1755565772211 Template CSS Script Data 1 2 3 4 5 6 7 8 …" at bounding box center [622, 288] width 911 height 577
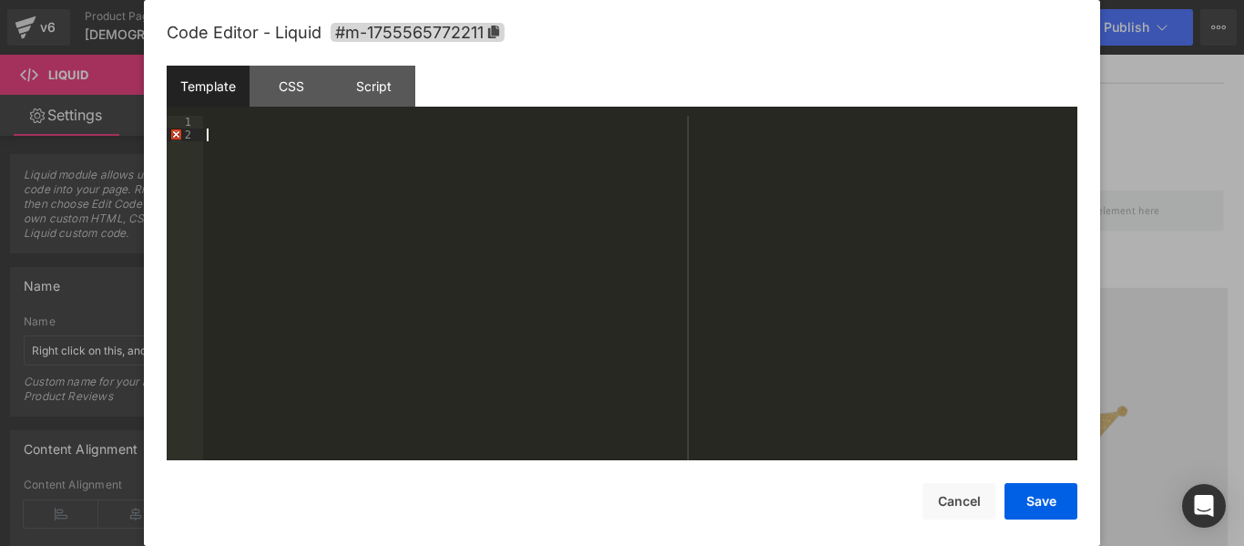
click at [468, 224] on div at bounding box center [640, 301] width 874 height 370
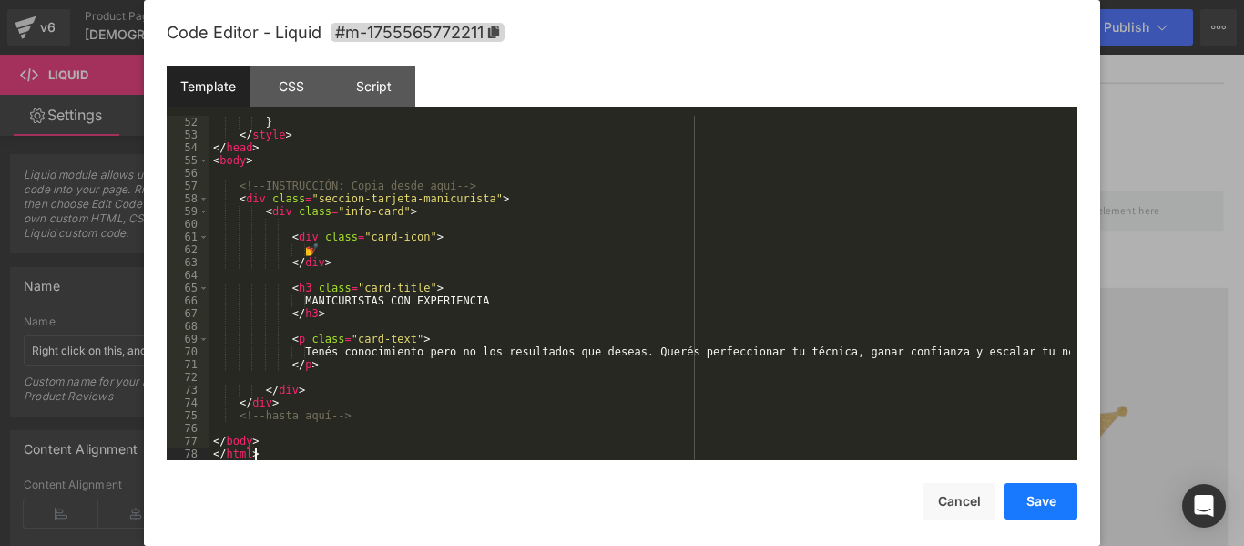
click at [1046, 501] on button "Save" at bounding box center [1041, 501] width 73 height 36
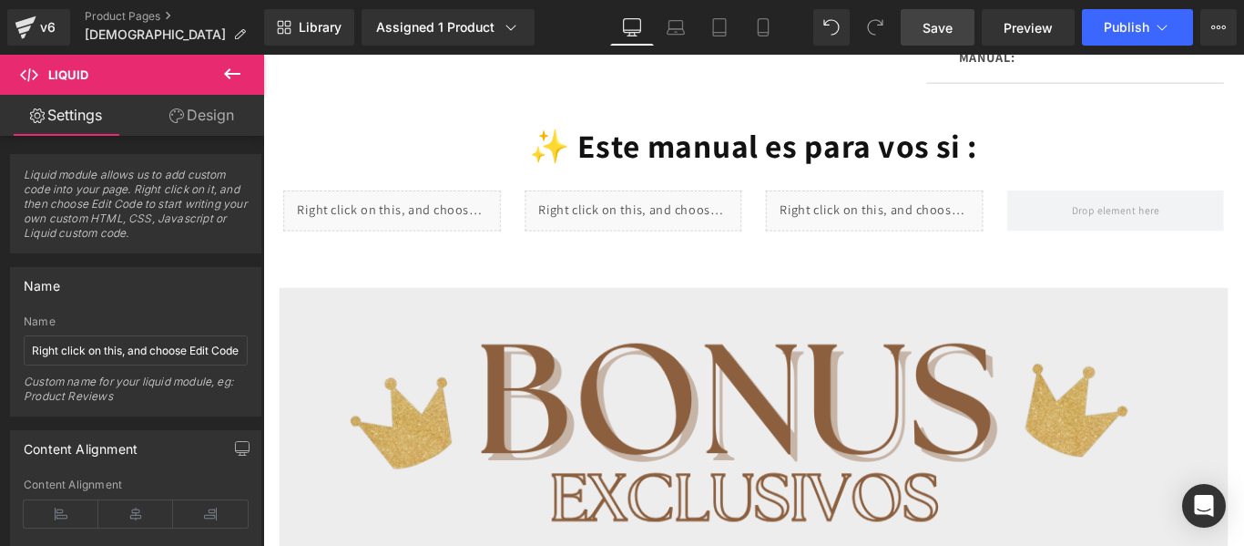
click at [944, 31] on span "Save" at bounding box center [938, 27] width 30 height 19
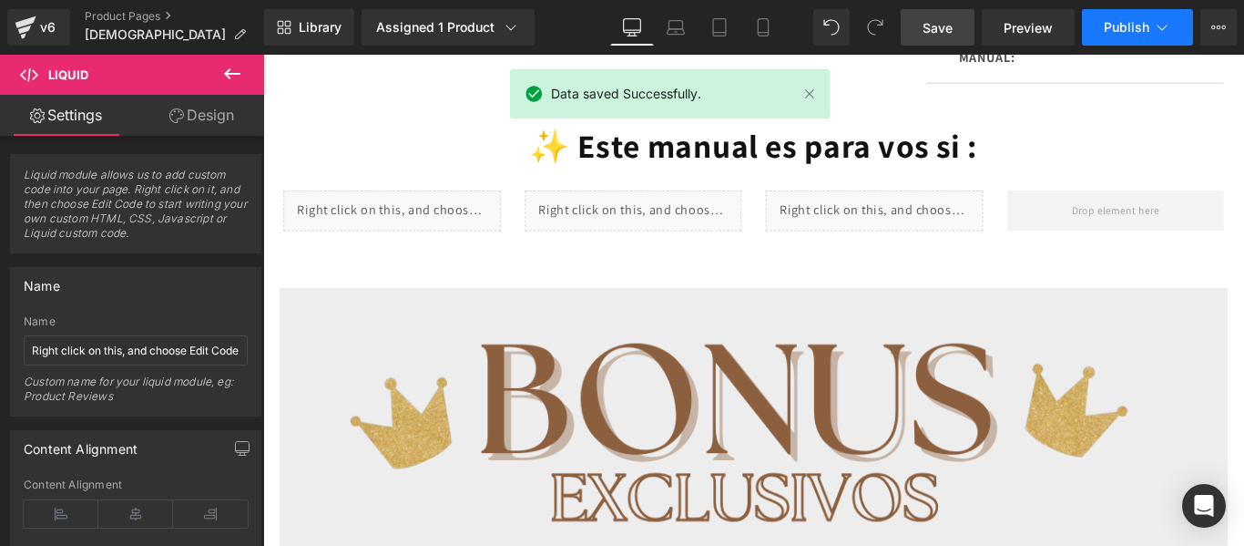
click at [1135, 24] on span "Publish" at bounding box center [1127, 27] width 46 height 15
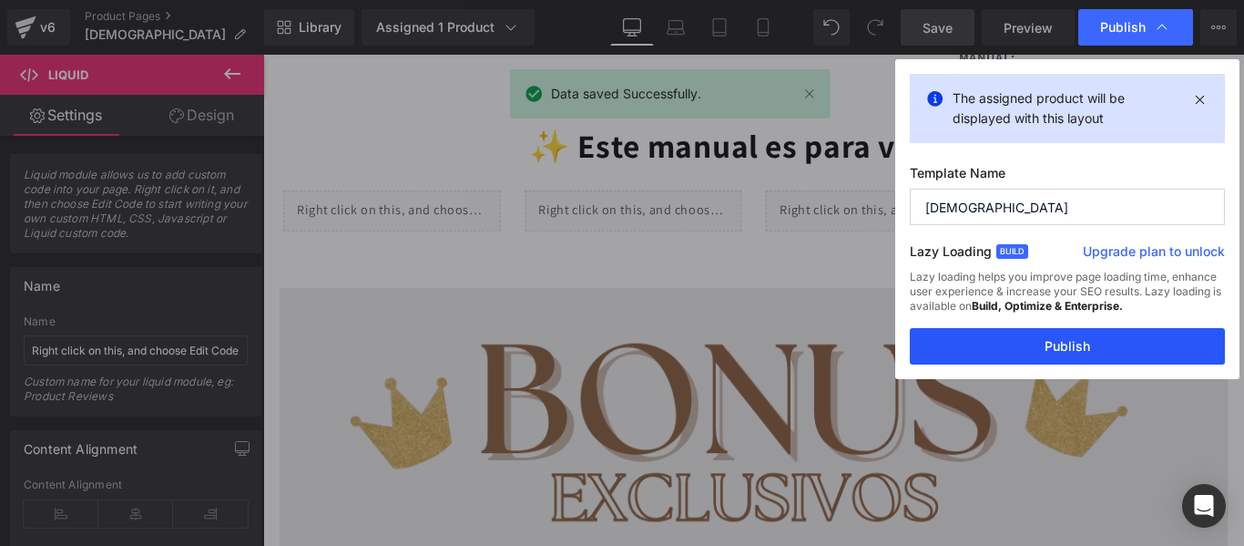
click at [1062, 333] on button "Publish" at bounding box center [1067, 346] width 315 height 36
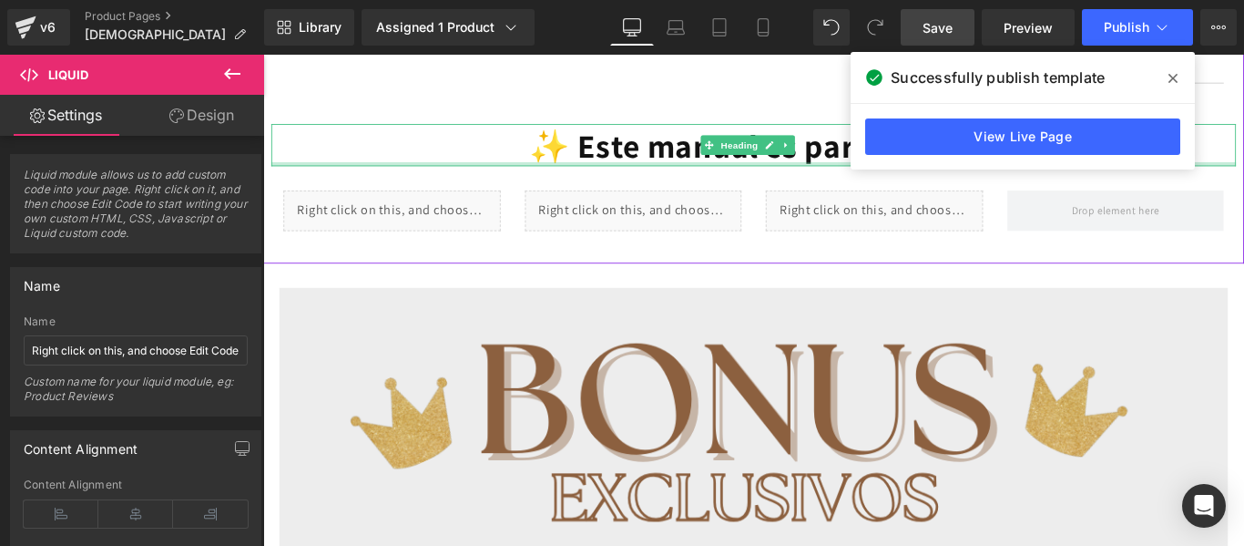
click at [1074, 180] on div at bounding box center [814, 178] width 1084 height 5
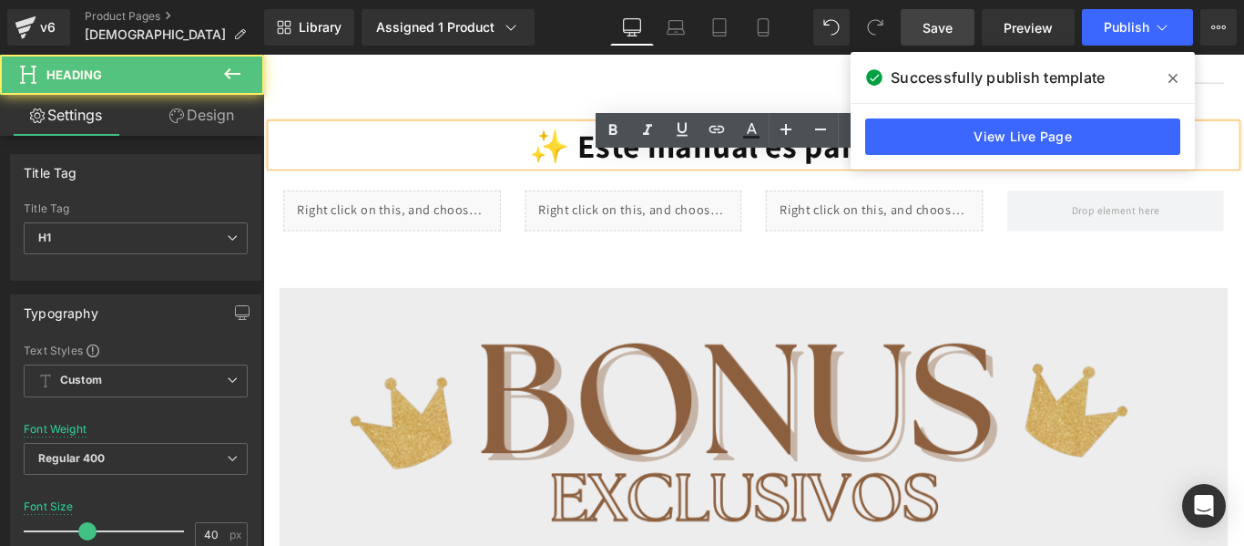
click at [1066, 180] on font "✨ Este manual es para vos si :" at bounding box center [815, 156] width 504 height 47
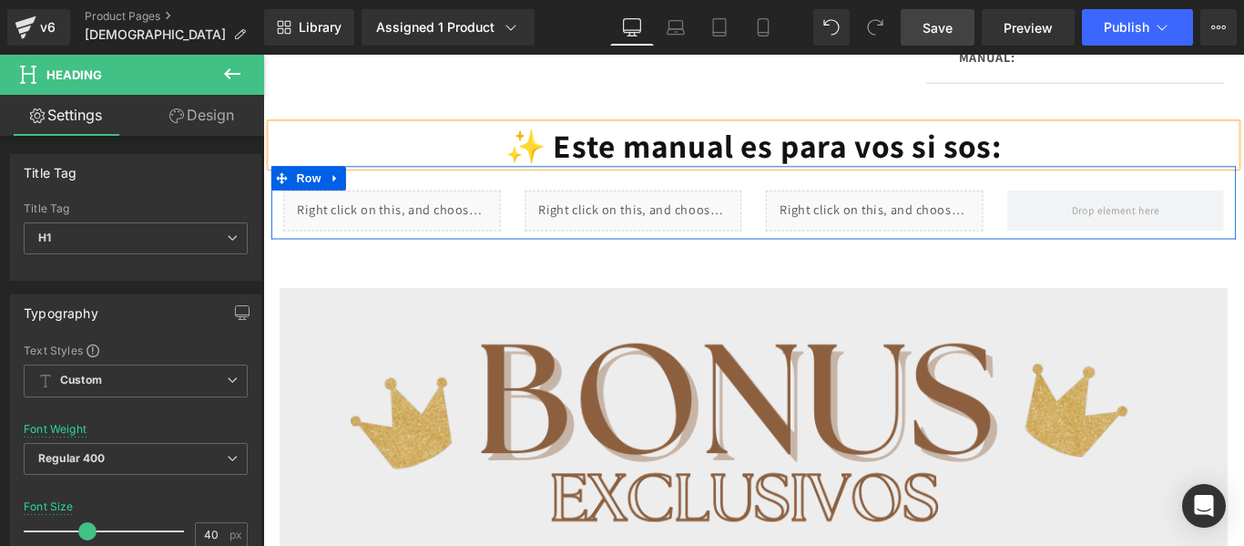
click at [1086, 251] on div at bounding box center [1221, 231] width 271 height 46
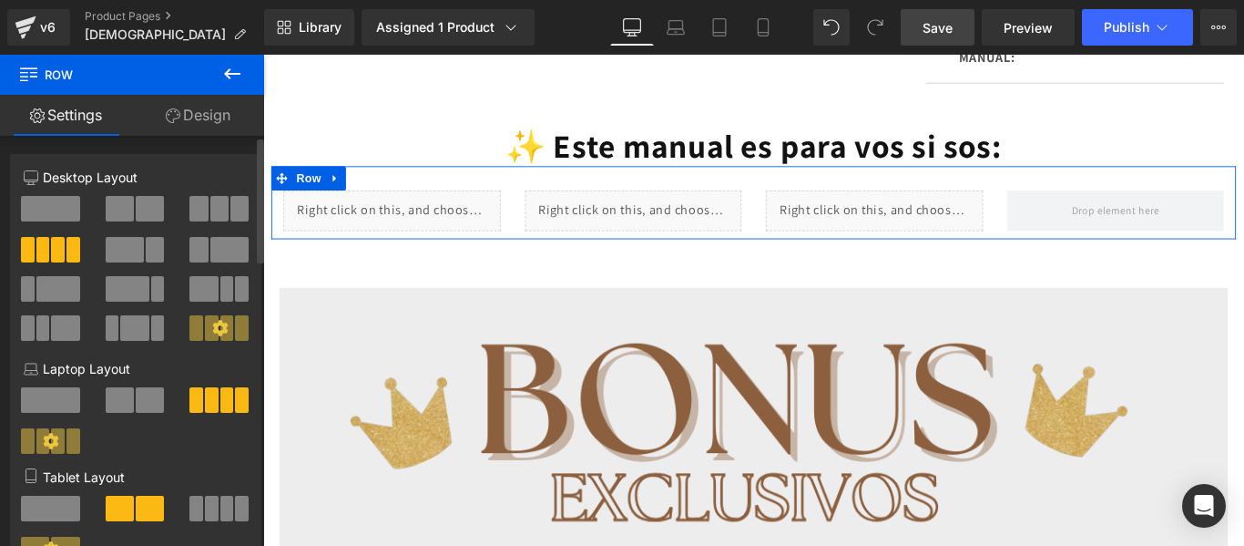
click at [210, 209] on span at bounding box center [219, 209] width 18 height 26
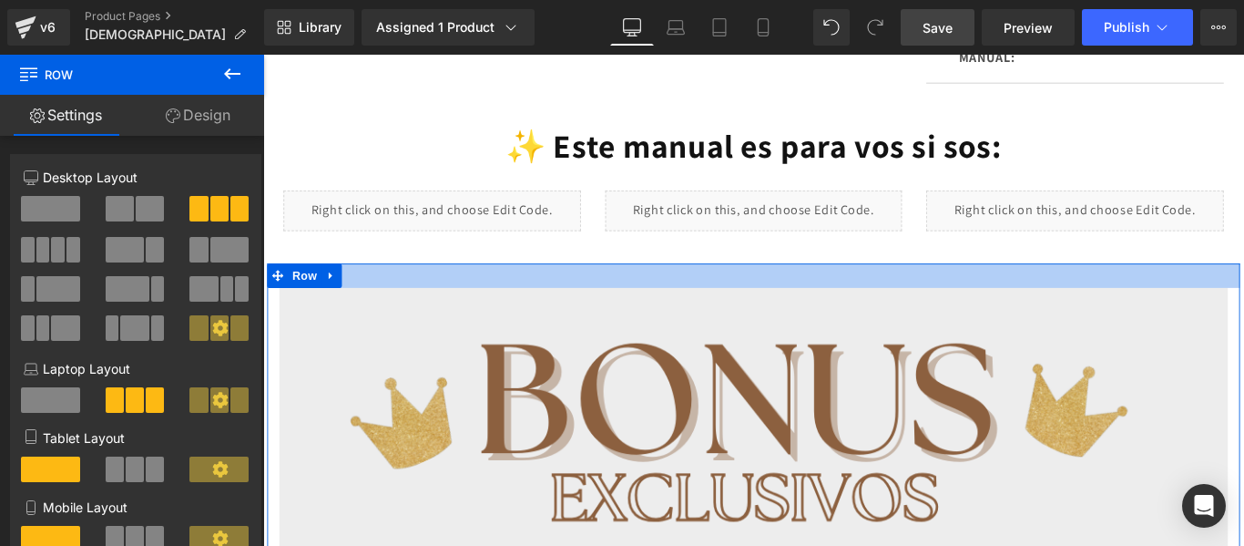
click at [961, 317] on div at bounding box center [814, 303] width 1093 height 27
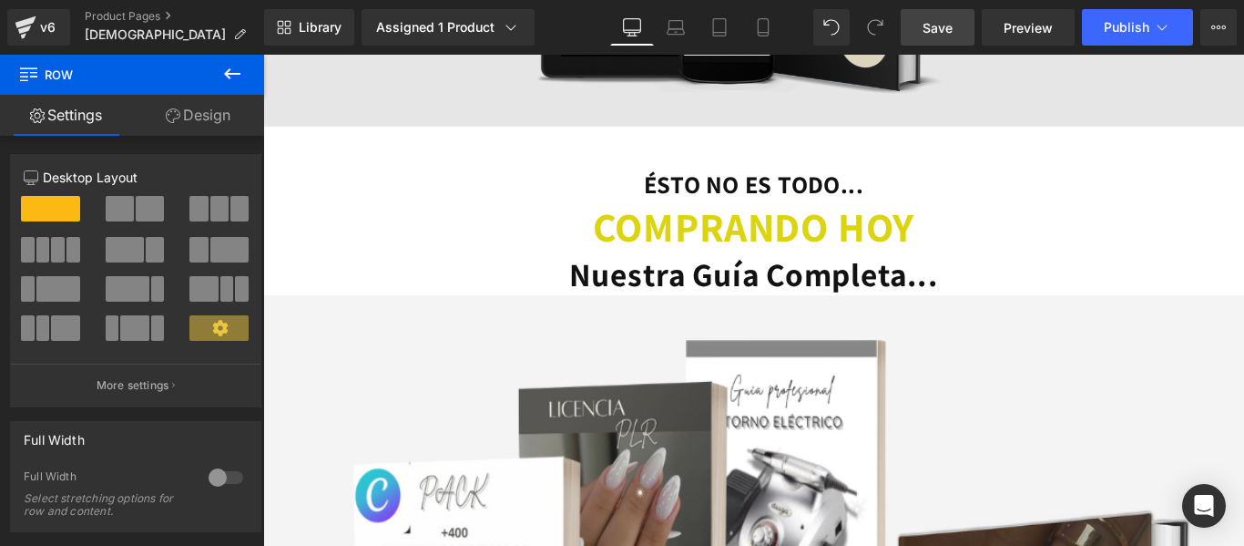
scroll to position [5598, 0]
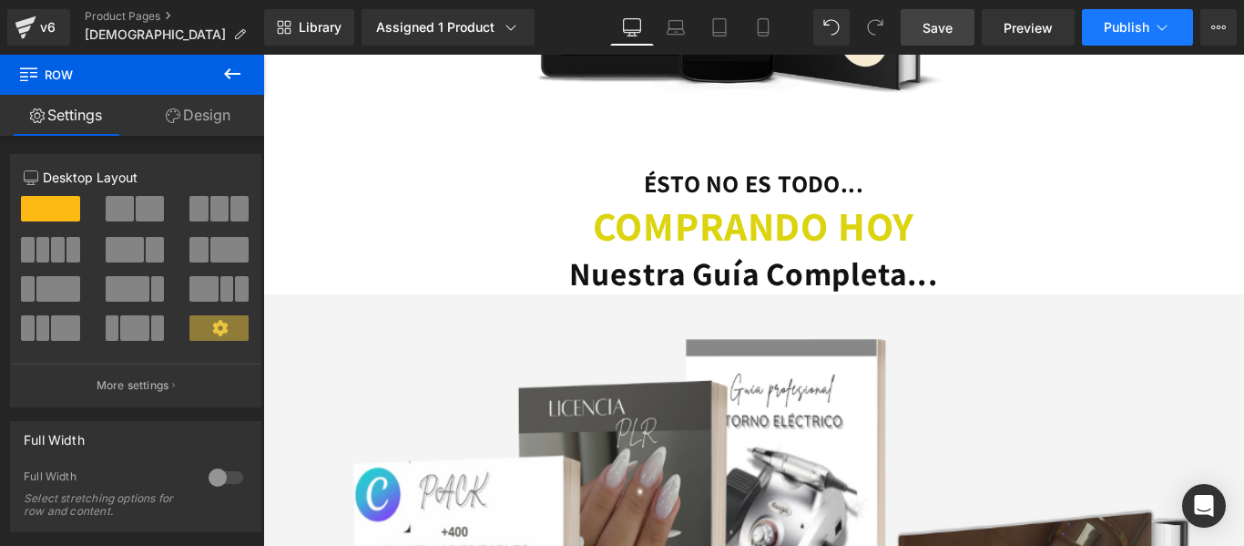
click at [1129, 23] on span "Publish" at bounding box center [1127, 27] width 46 height 15
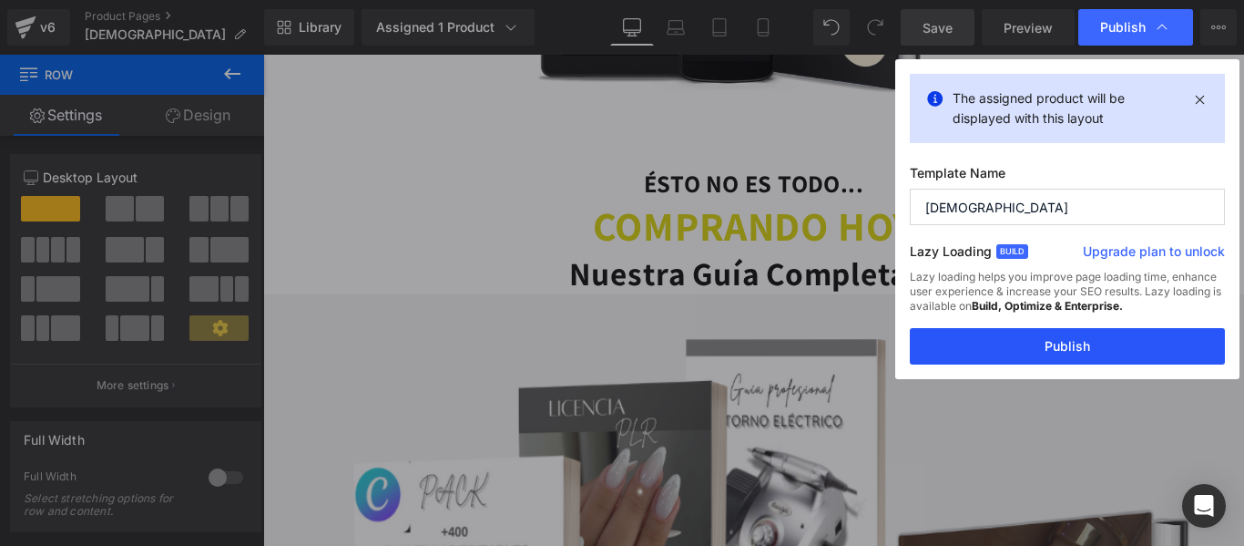
click at [1074, 347] on button "Publish" at bounding box center [1067, 346] width 315 height 36
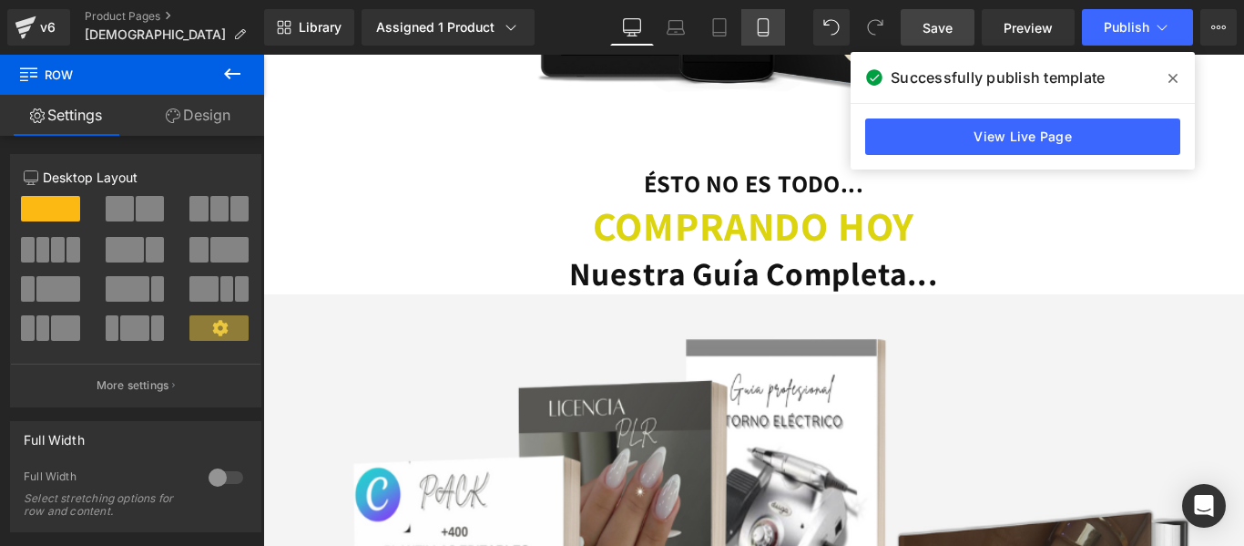
click at [782, 23] on link "Mobile" at bounding box center [763, 27] width 44 height 36
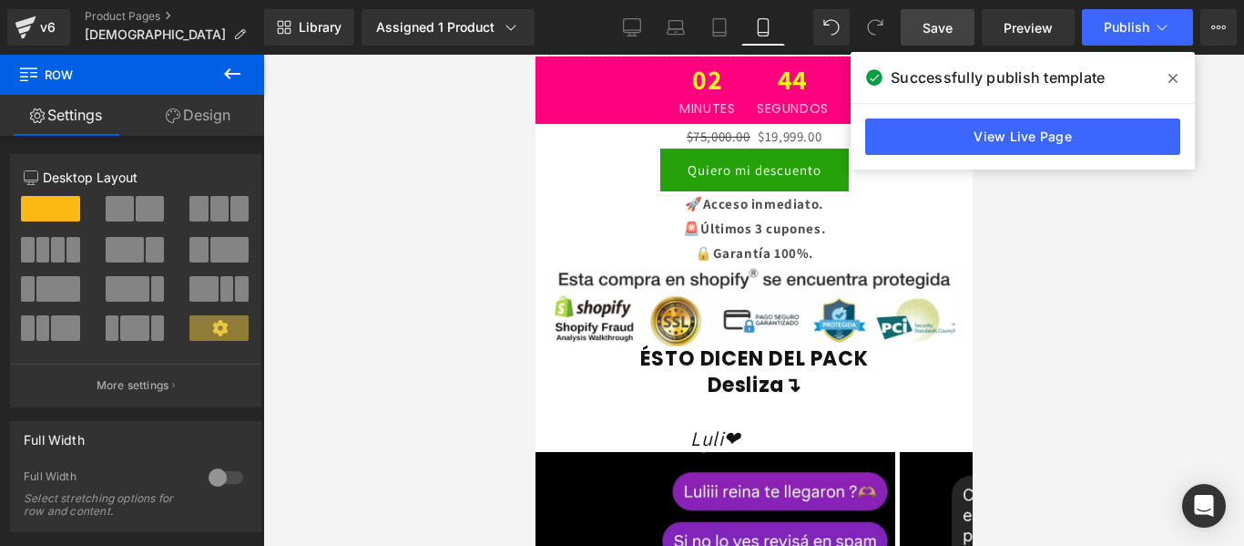
type input "100"
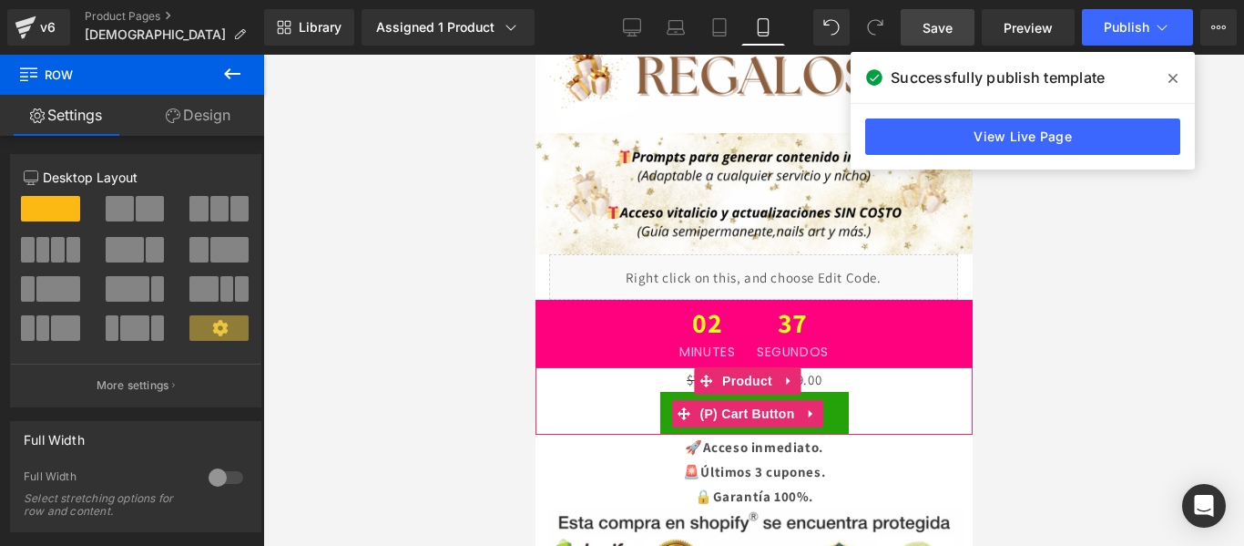
scroll to position [5353, 0]
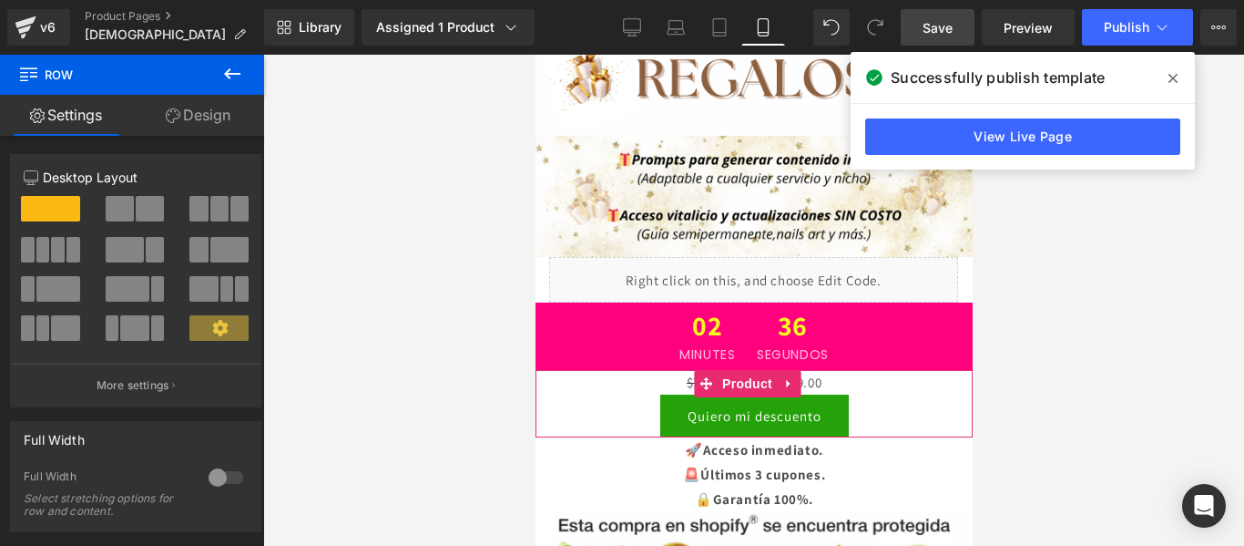
click at [853, 370] on div "$75,000.00 $19,999.00" at bounding box center [753, 382] width 419 height 25
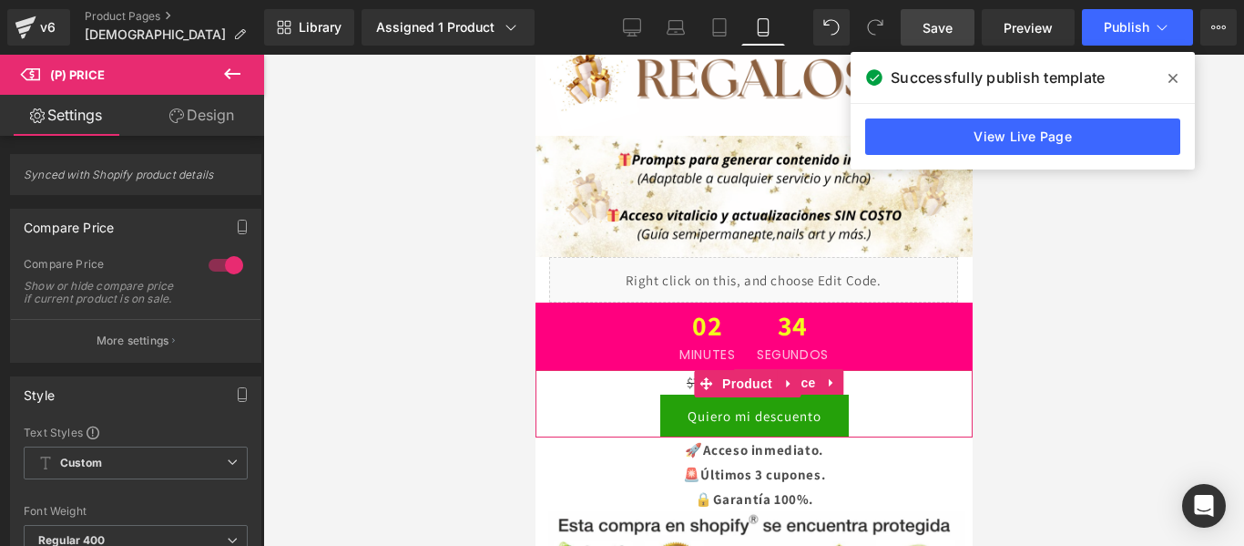
click at [859, 370] on div "$75,000.00 $19,999.00" at bounding box center [753, 382] width 419 height 25
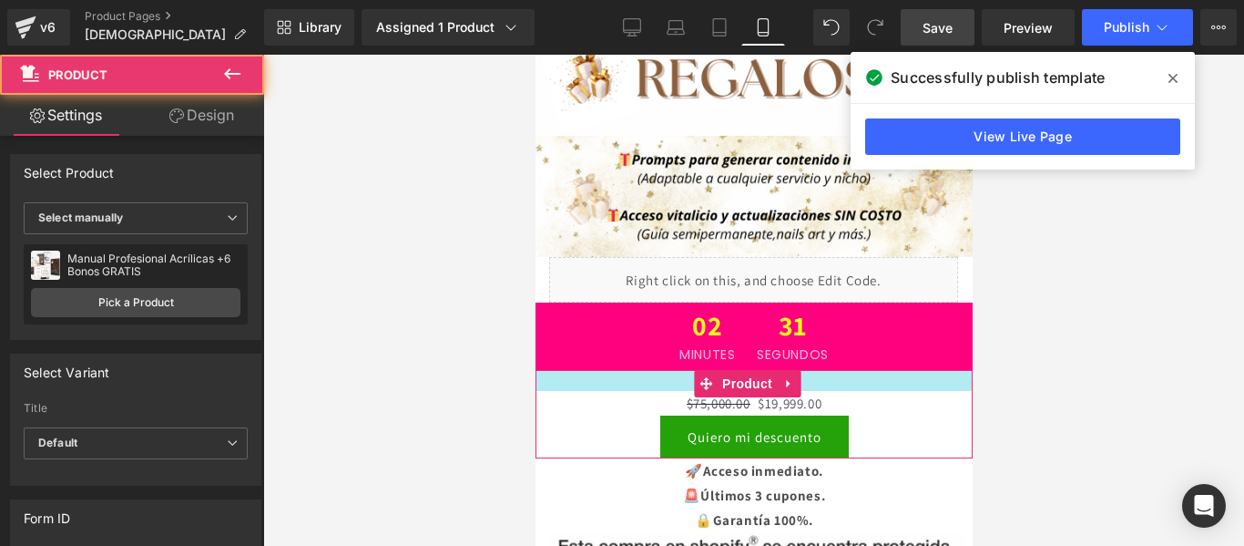
drag, startPoint x: 644, startPoint y: 285, endPoint x: 650, endPoint y: 307, distance: 22.8
click at [650, 370] on div "$75,000.00 $19,999.00 (P) Price Quiero mi descuento (P) Cart Button Product" at bounding box center [753, 414] width 437 height 88
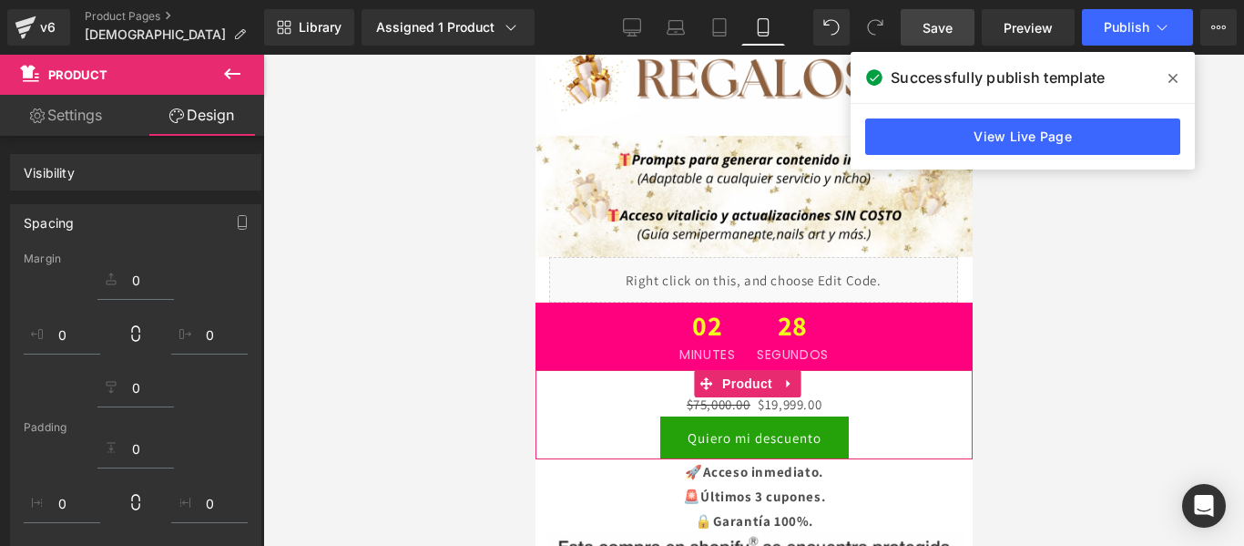
drag, startPoint x: 1052, startPoint y: 276, endPoint x: 301, endPoint y: 275, distance: 751.4
click at [1052, 276] on div at bounding box center [753, 300] width 981 height 491
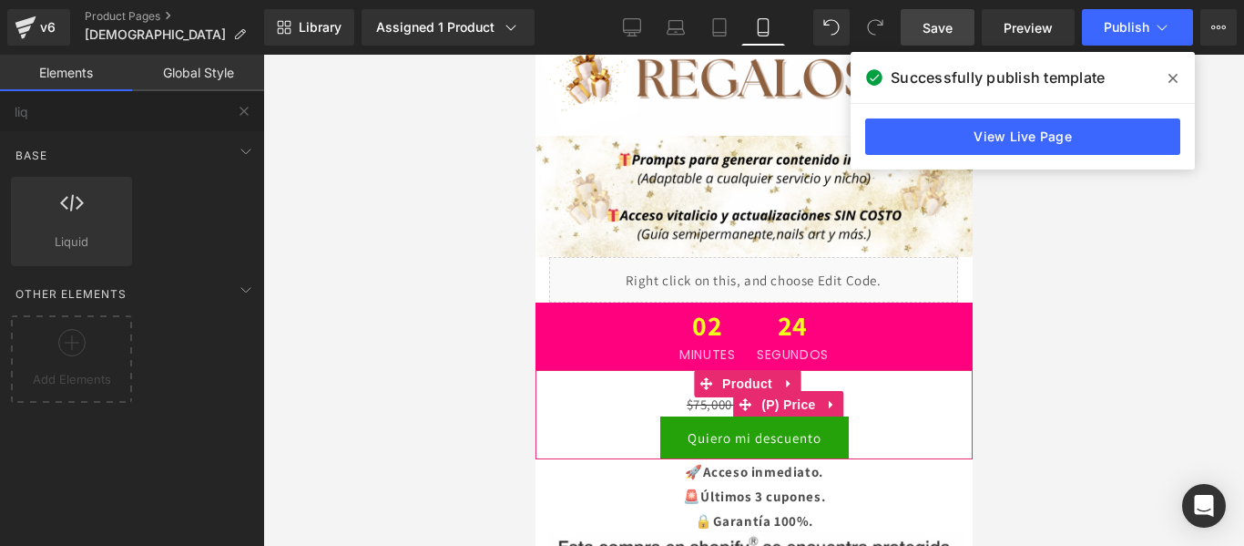
click at [873, 392] on div "$75,000.00 $19,999.00" at bounding box center [753, 404] width 419 height 25
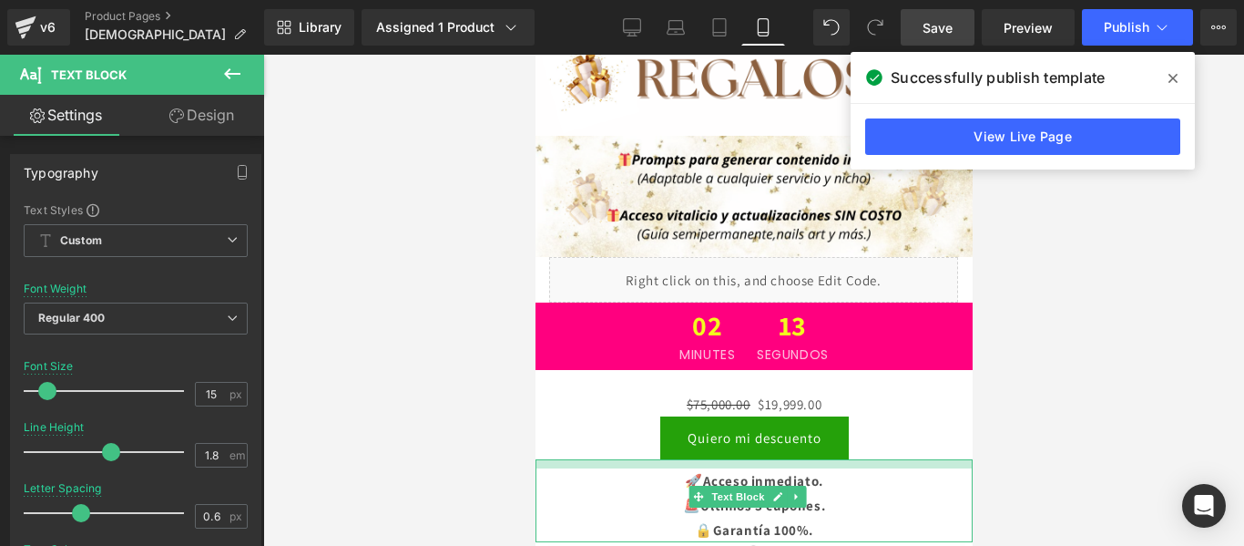
click at [852, 459] on div "🚀Acceso inmediato. 🚨Últimos 3 cupones. 🔒Garantía 100%. Text Block" at bounding box center [753, 500] width 437 height 83
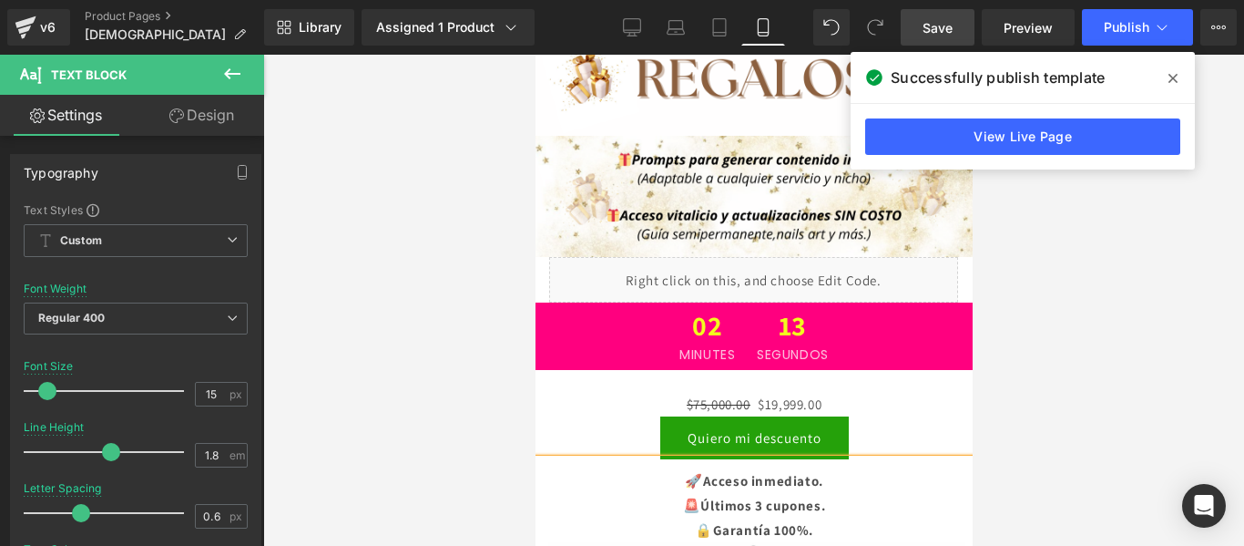
click at [1027, 321] on div at bounding box center [753, 300] width 981 height 491
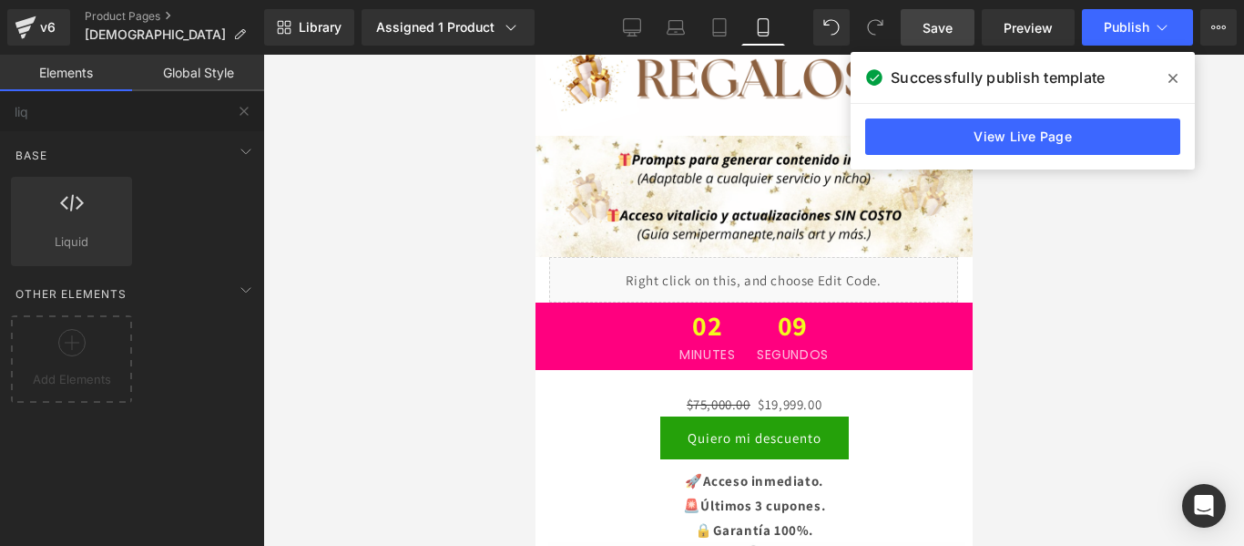
scroll to position [5480, 0]
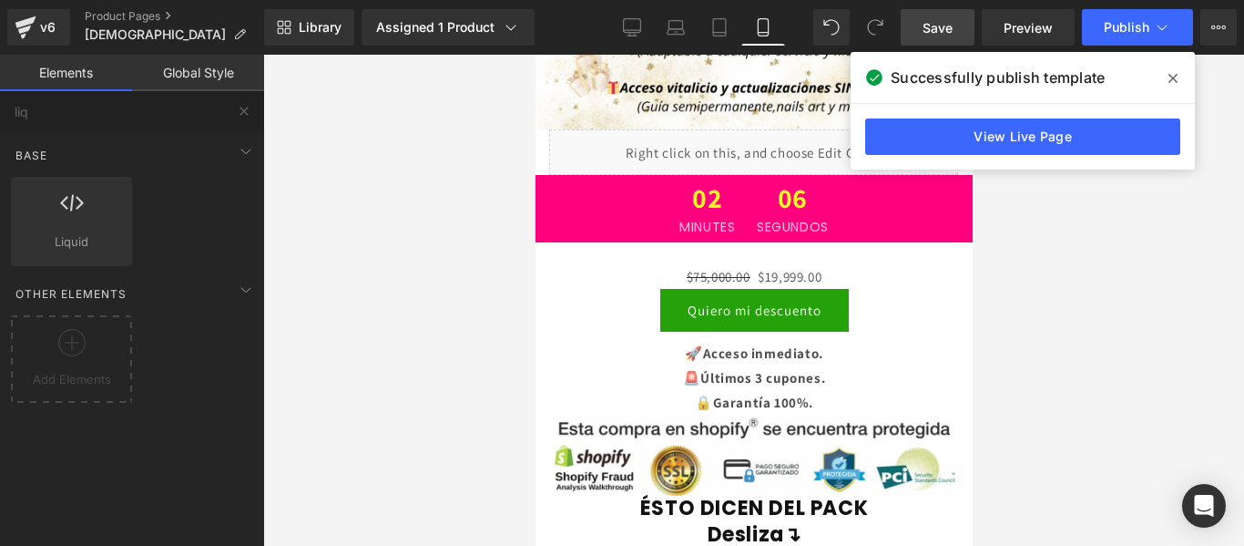
click at [1073, 310] on div at bounding box center [753, 300] width 981 height 491
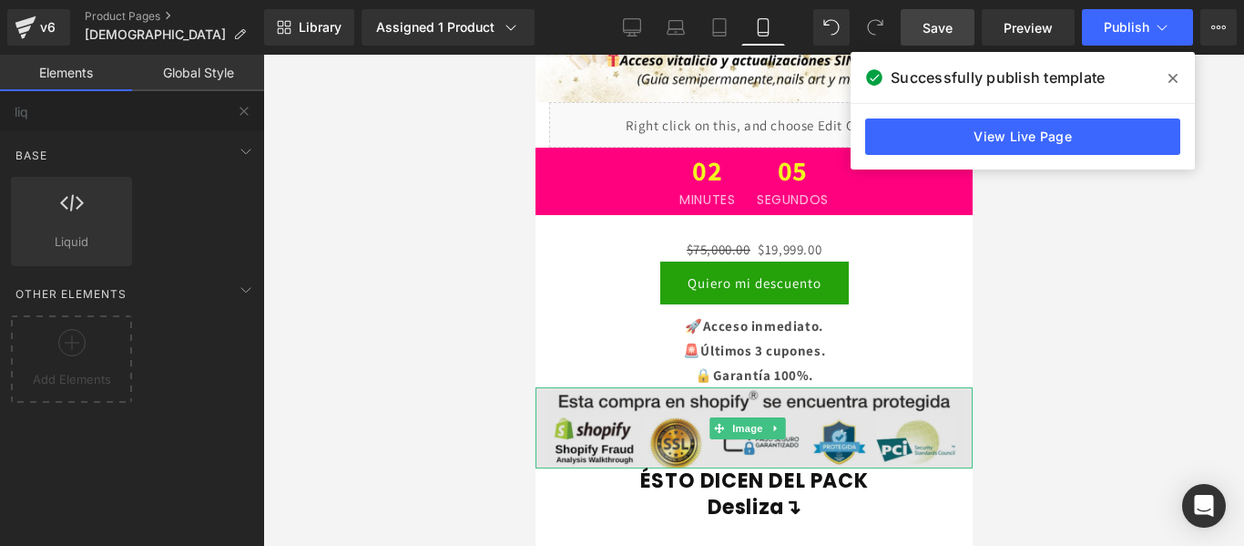
scroll to position [5509, 0]
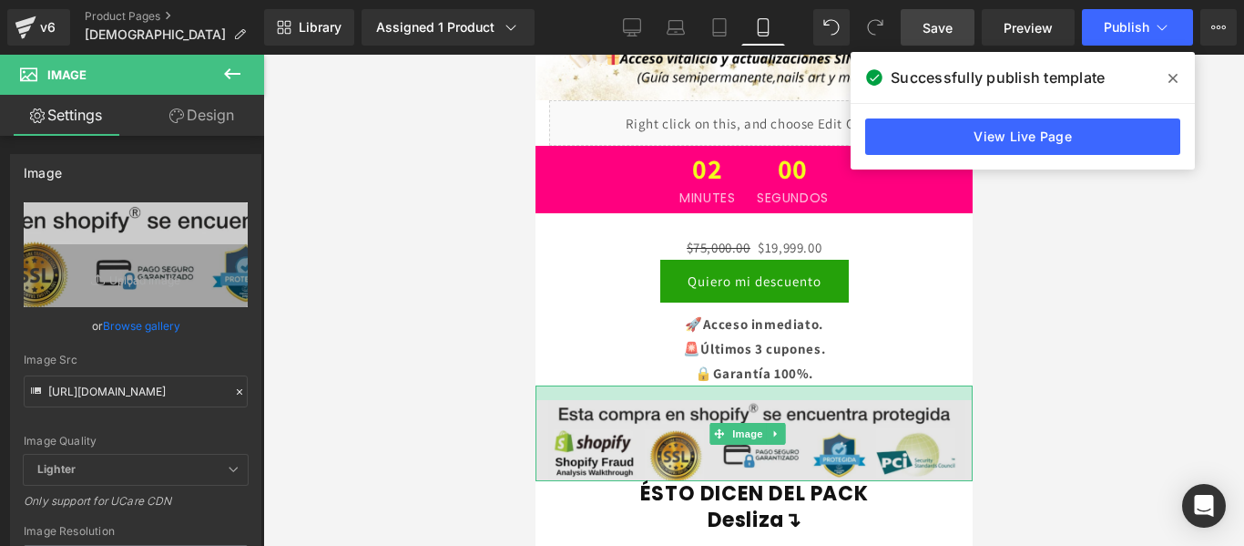
drag, startPoint x: 831, startPoint y: 301, endPoint x: 832, endPoint y: 316, distance: 14.7
click at [832, 385] on div "Image" at bounding box center [753, 433] width 437 height 96
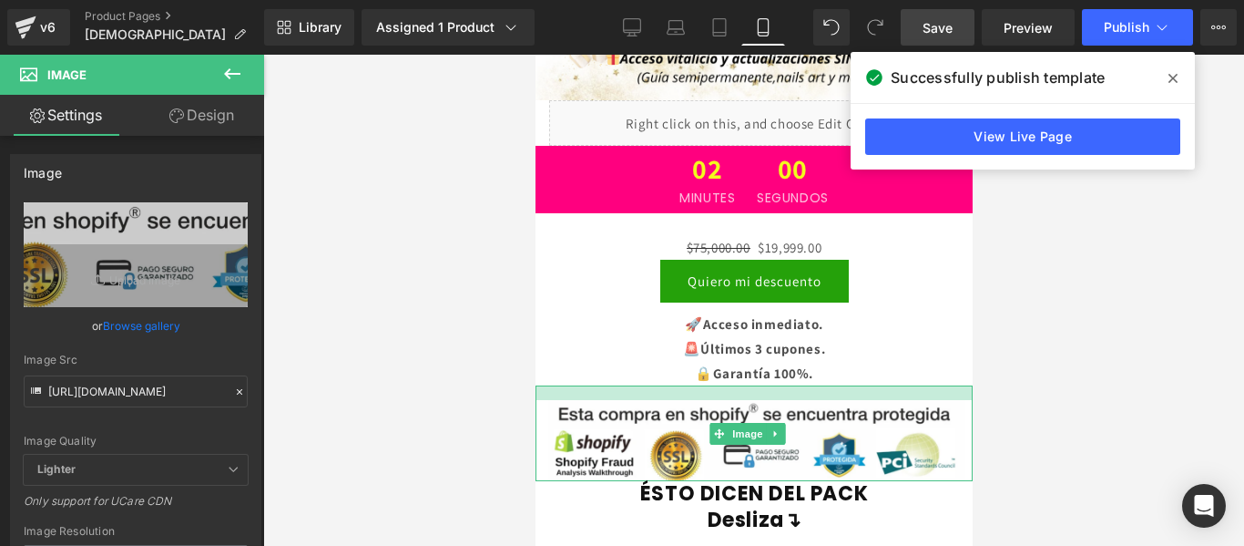
click at [875, 481] on h1 "ÉSTO DICEN DEL PACK" at bounding box center [753, 494] width 437 height 26
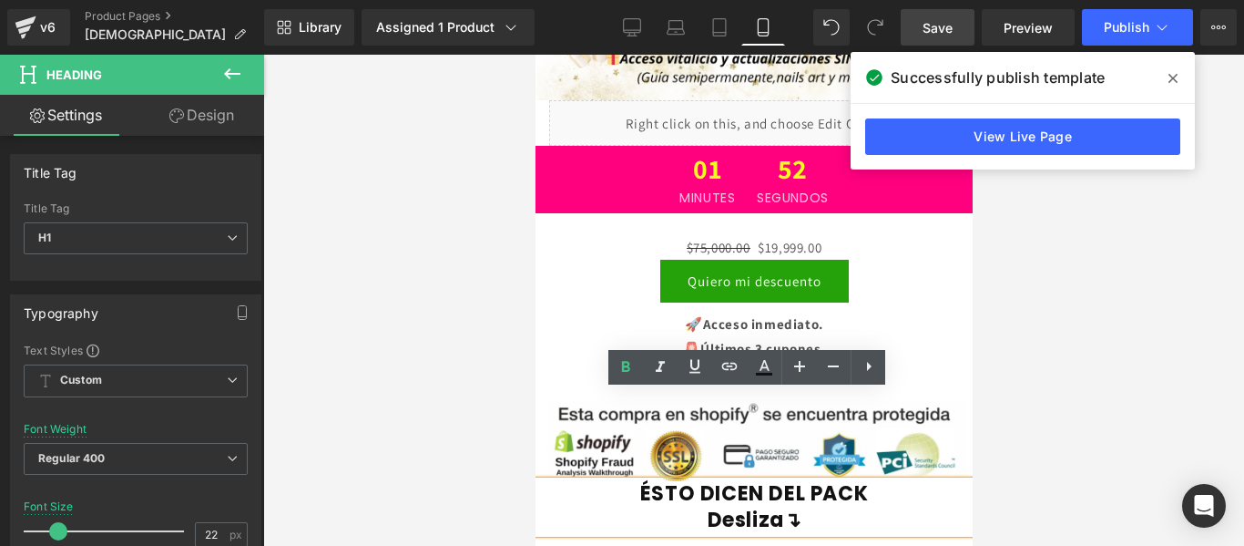
click at [617, 481] on h1 "ÉSTO DICEN DEL PACK" at bounding box center [753, 494] width 437 height 26
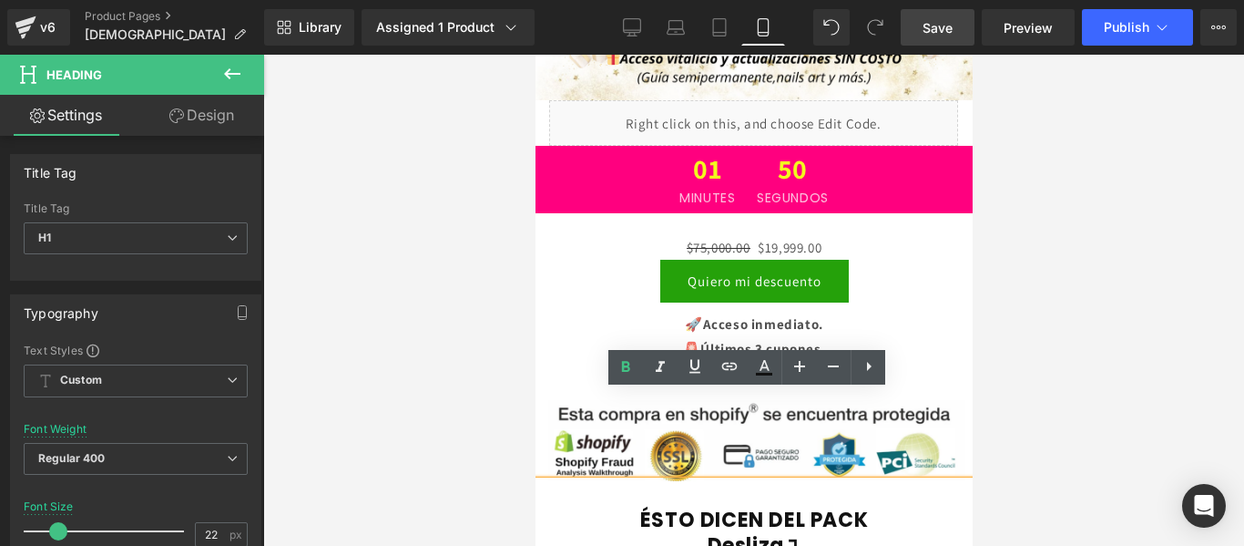
click at [1032, 328] on div at bounding box center [753, 300] width 981 height 491
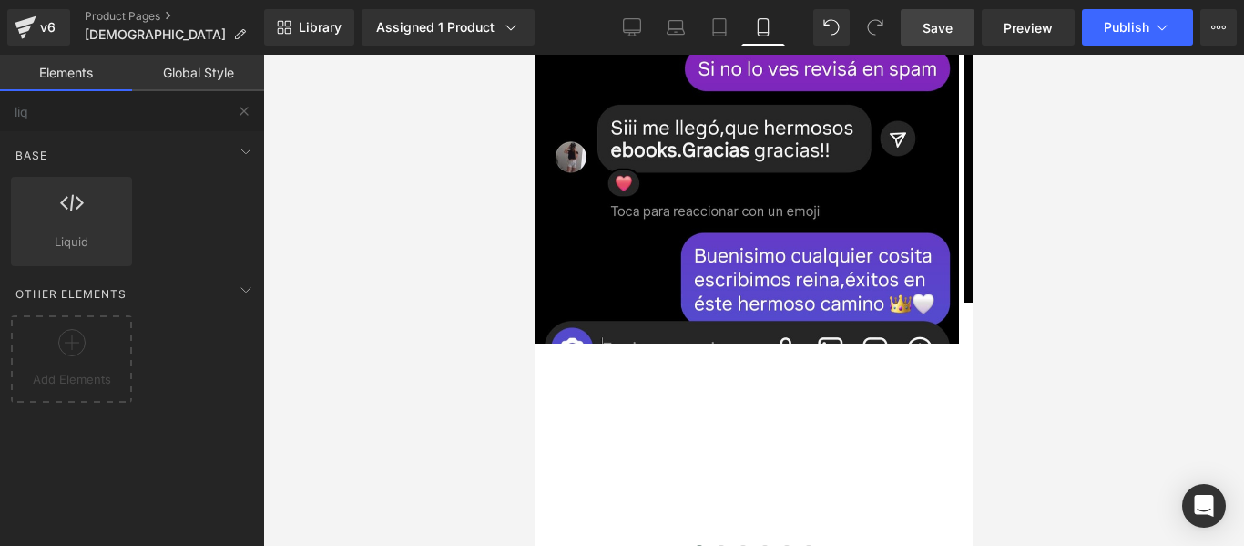
scroll to position [6231, 0]
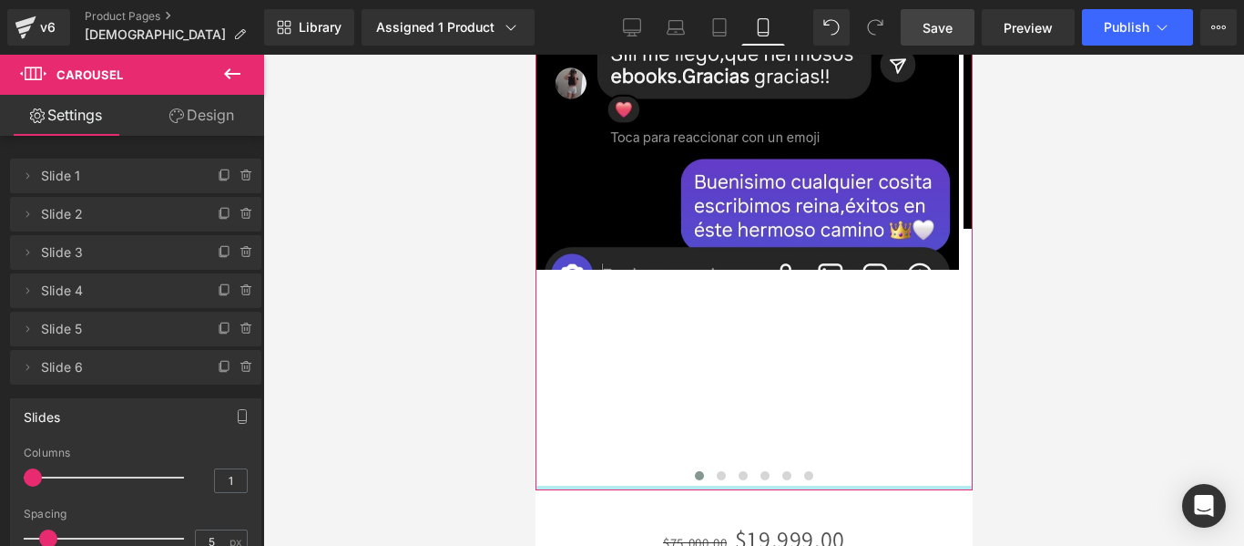
drag, startPoint x: 848, startPoint y: 397, endPoint x: 848, endPoint y: 289, distance: 108.4
click at [859, 152] on img at bounding box center [747, 79] width 424 height 379
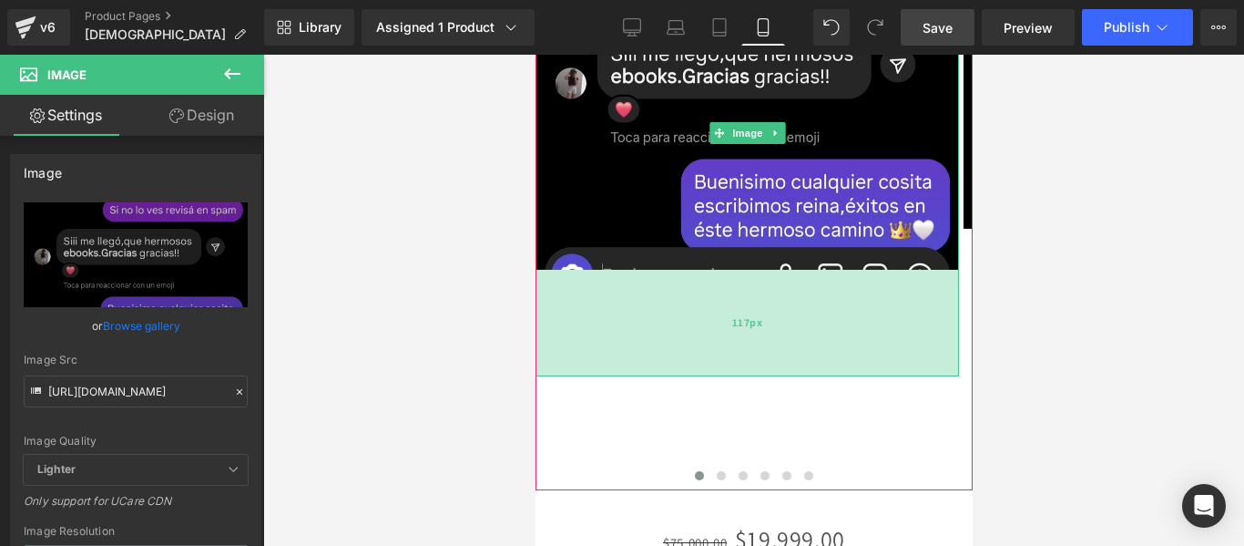
drag, startPoint x: 861, startPoint y: 179, endPoint x: 863, endPoint y: 289, distance: 110.2
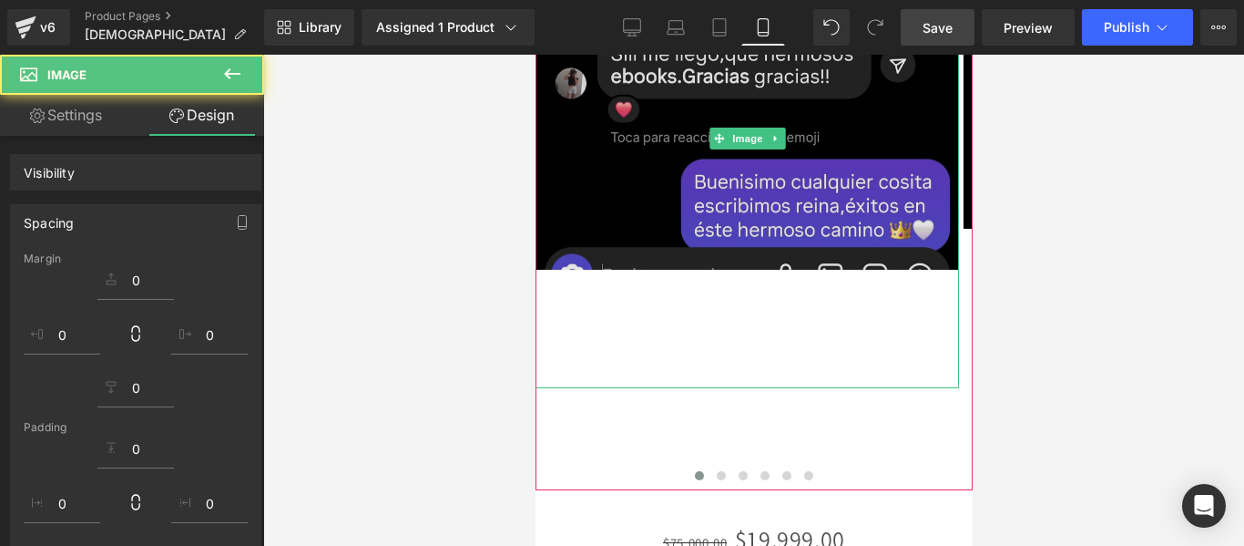
click at [827, 117] on img at bounding box center [747, 138] width 424 height 497
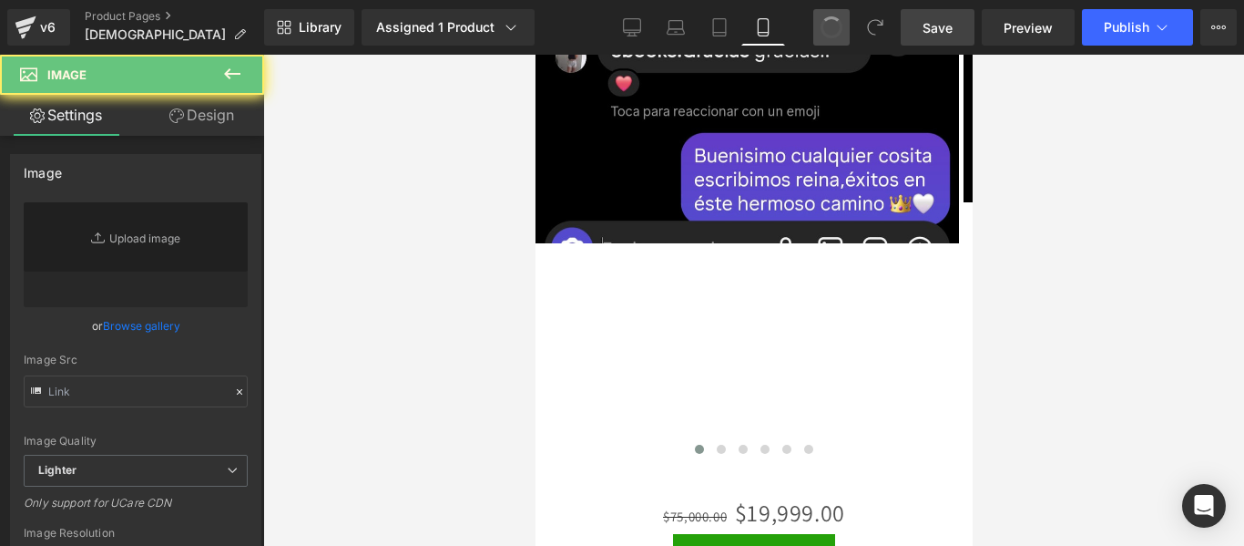
drag, startPoint x: 836, startPoint y: 31, endPoint x: 367, endPoint y: 125, distance: 478.3
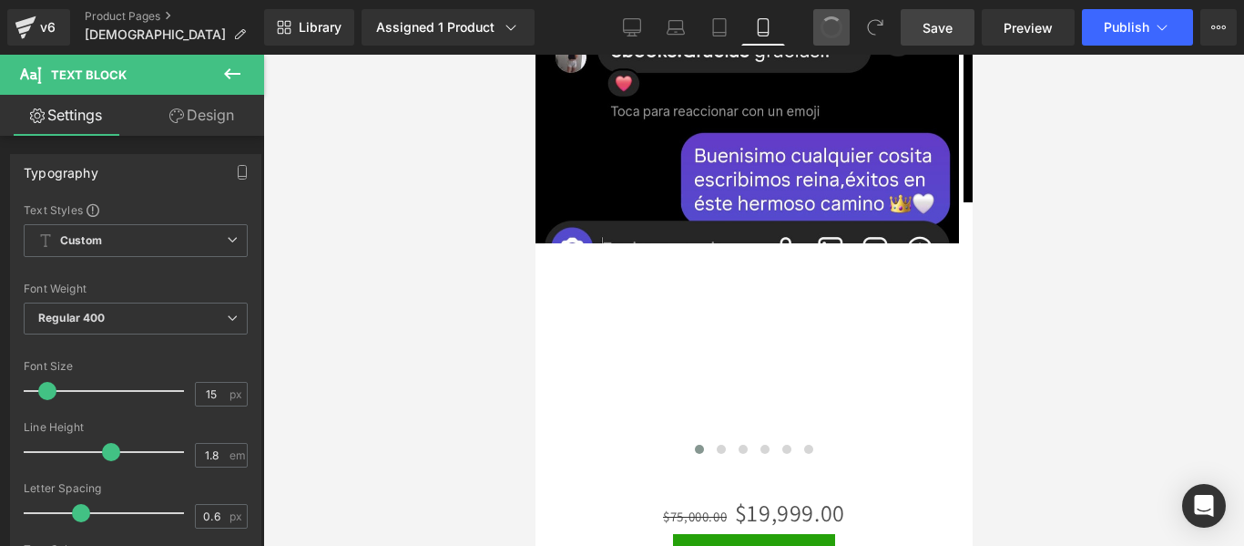
click at [946, 32] on span "Save" at bounding box center [938, 27] width 30 height 19
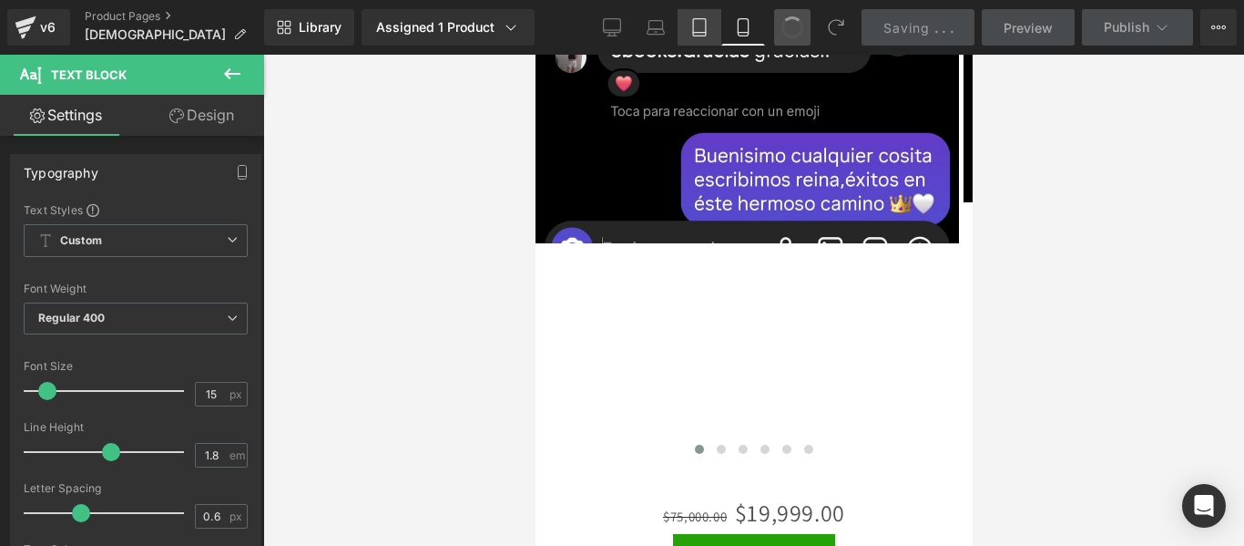
scroll to position [5679, 0]
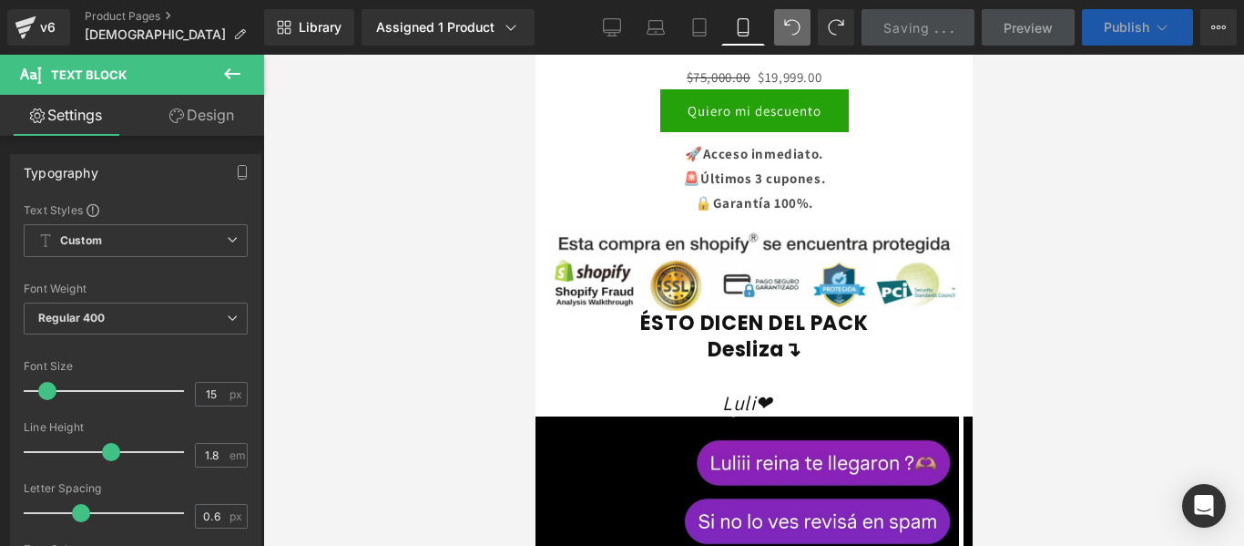
click at [1129, 29] on span "Publish" at bounding box center [1127, 27] width 46 height 15
click at [1163, 23] on icon at bounding box center [1162, 27] width 18 height 18
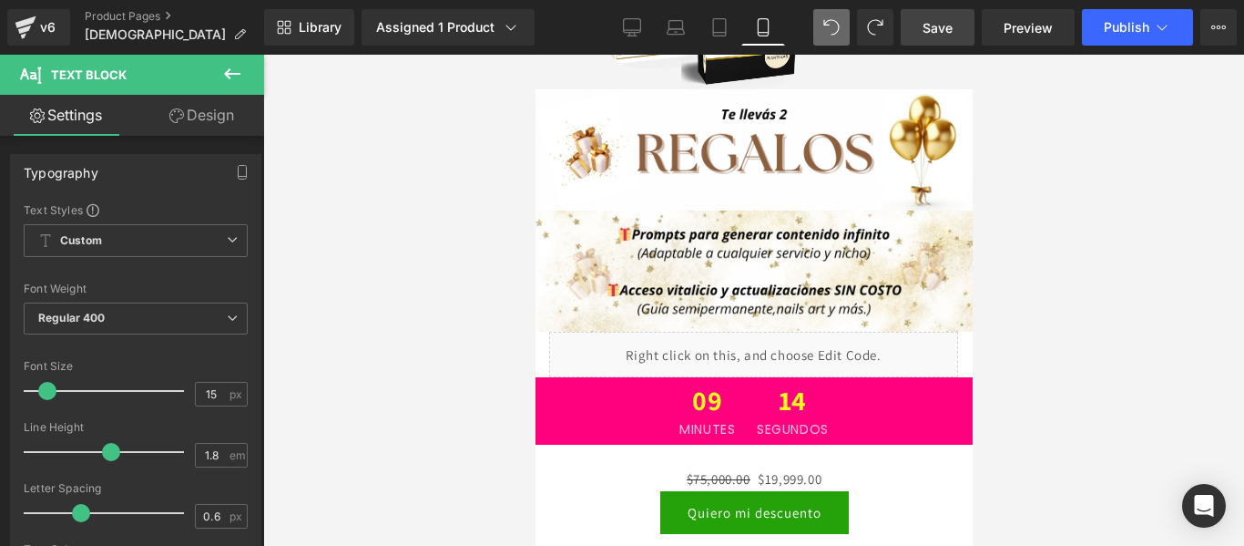
scroll to position [5267, 0]
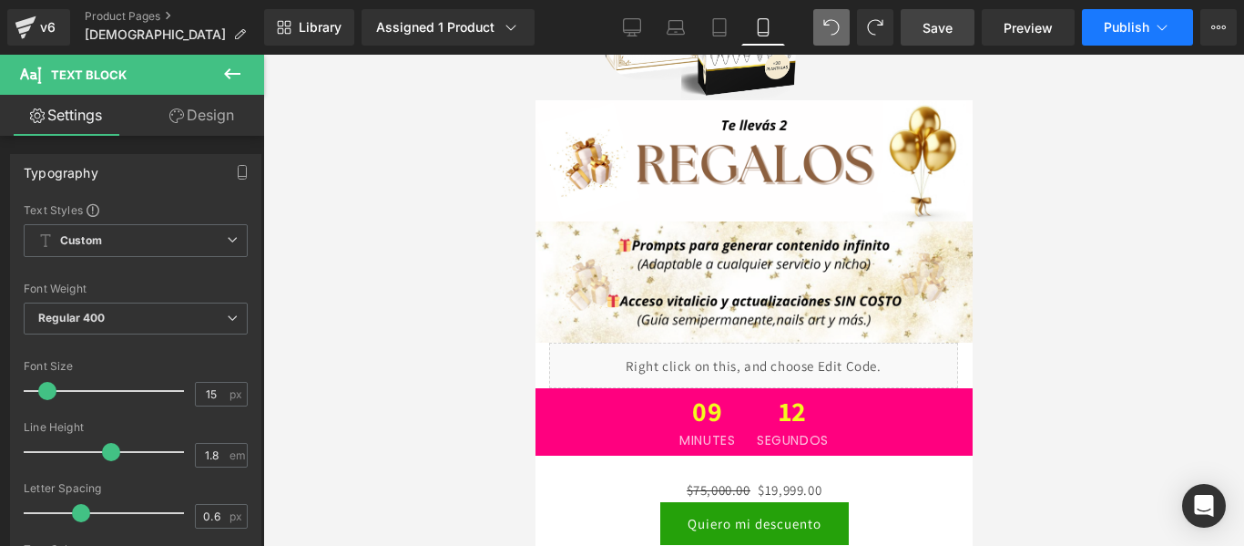
click at [1105, 29] on span "Publish" at bounding box center [1127, 27] width 46 height 15
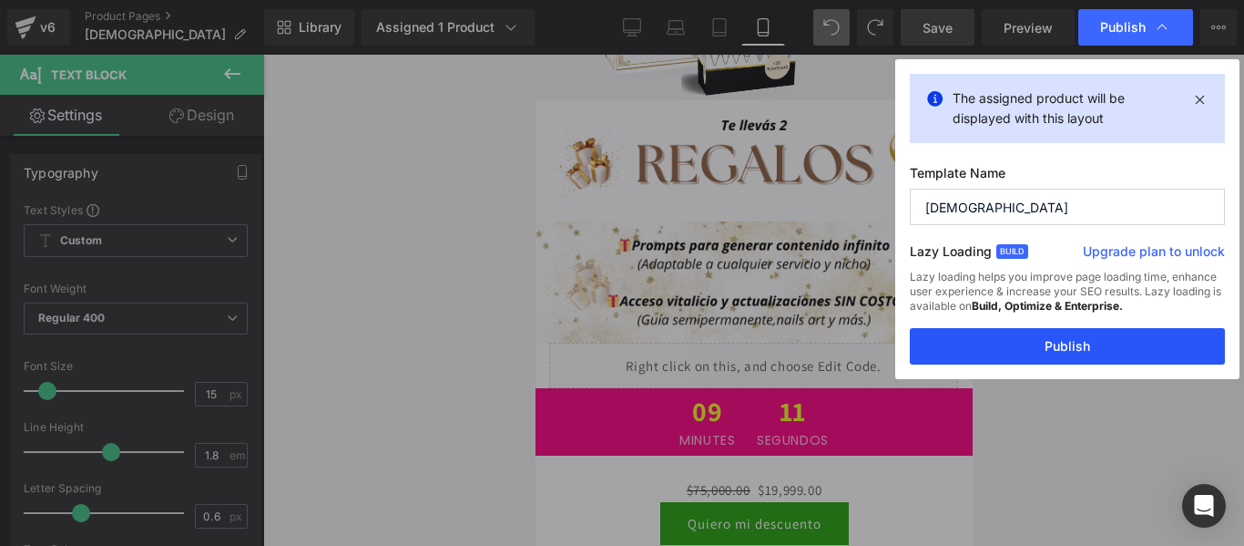
click at [1056, 351] on button "Publish" at bounding box center [1067, 346] width 315 height 36
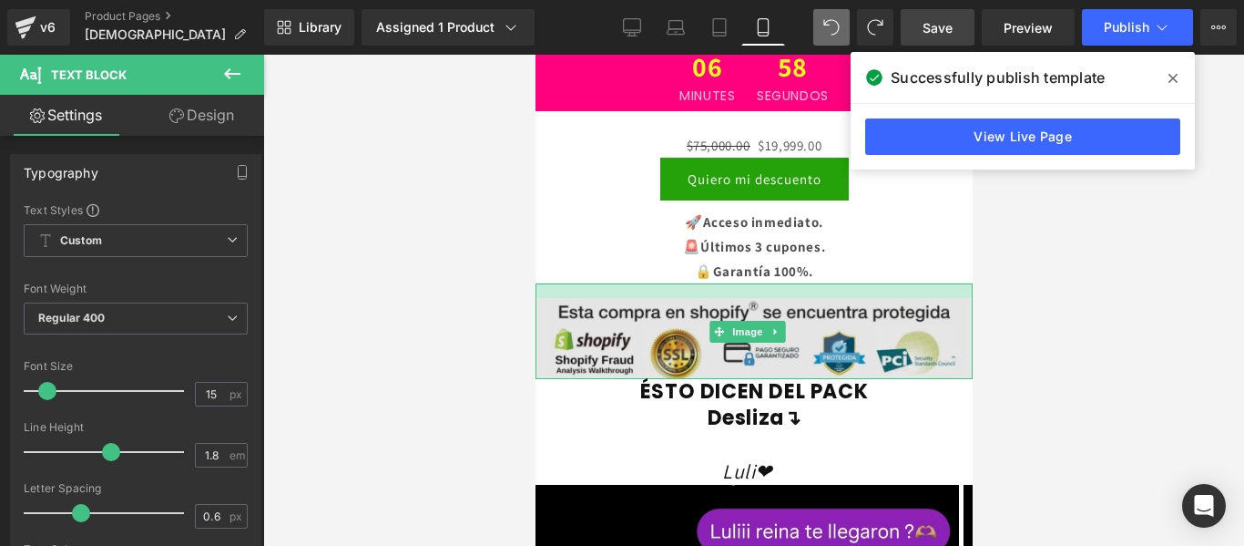
scroll to position [5618, 0]
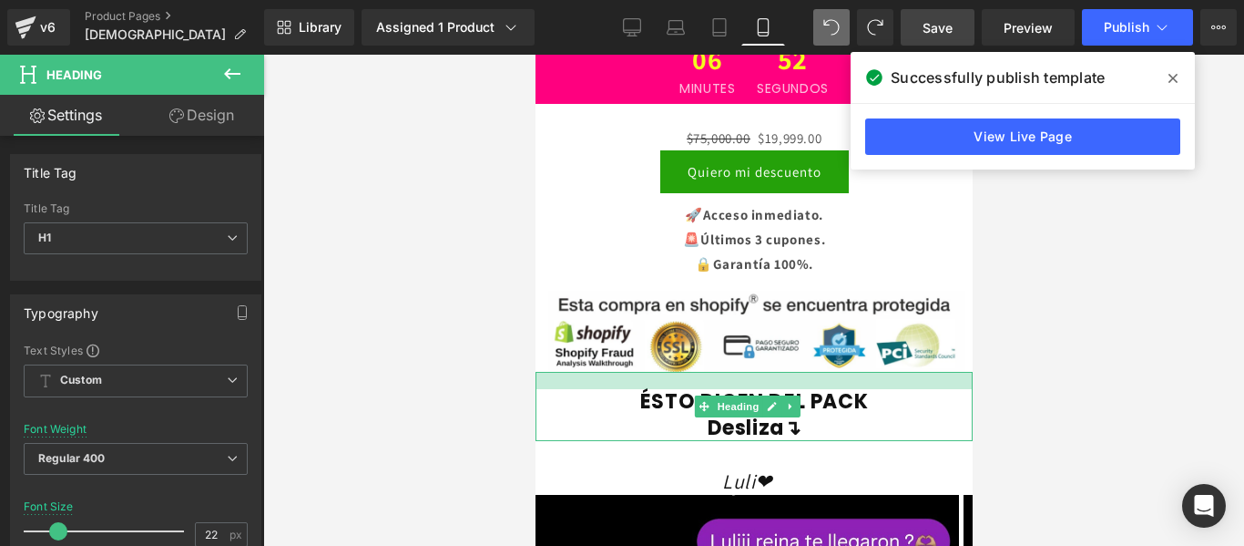
drag, startPoint x: 844, startPoint y: 285, endPoint x: 842, endPoint y: 302, distance: 17.4
click at [842, 372] on div "ÉSTO DICEN DEL PACK Desliza↴ Heading" at bounding box center [753, 406] width 437 height 69
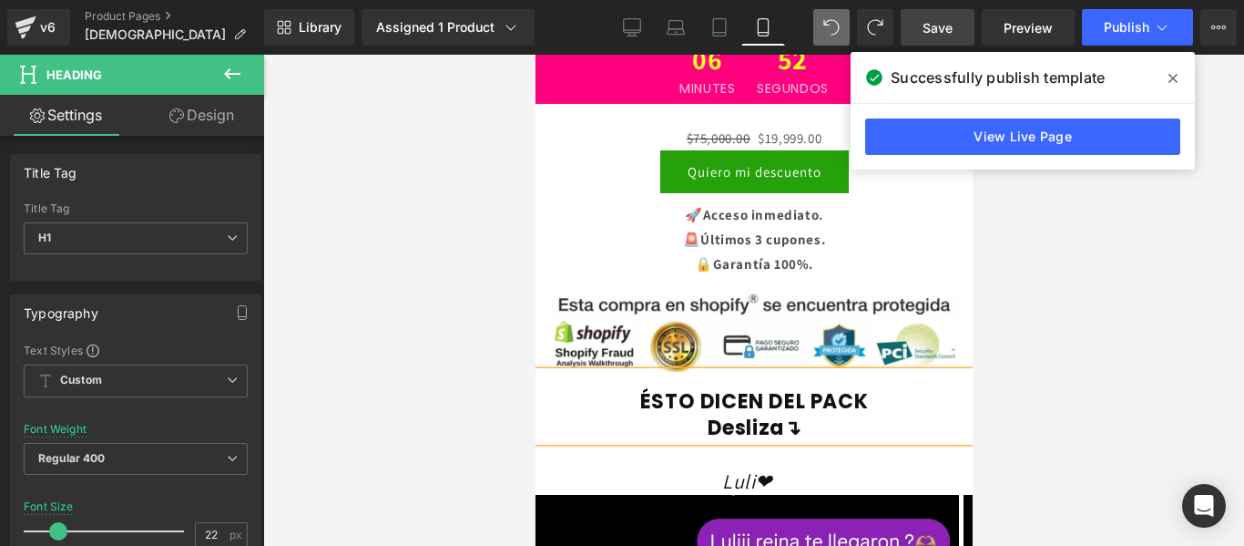
click at [1020, 205] on div at bounding box center [753, 300] width 981 height 491
click at [944, 24] on span "Save" at bounding box center [938, 27] width 30 height 19
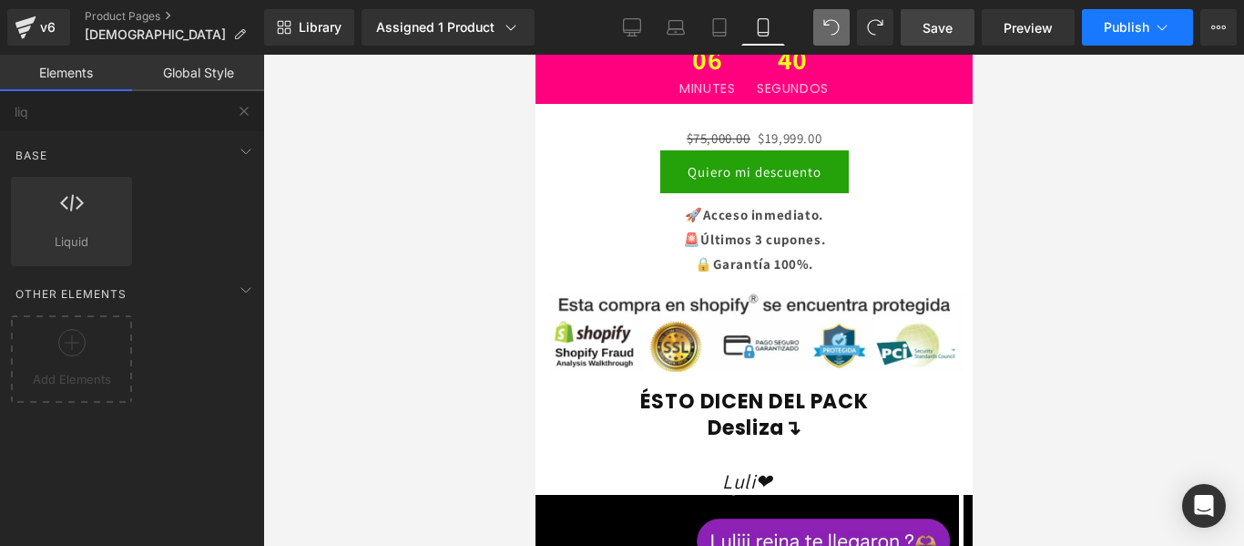
click at [1122, 45] on button "Publish" at bounding box center [1137, 27] width 111 height 36
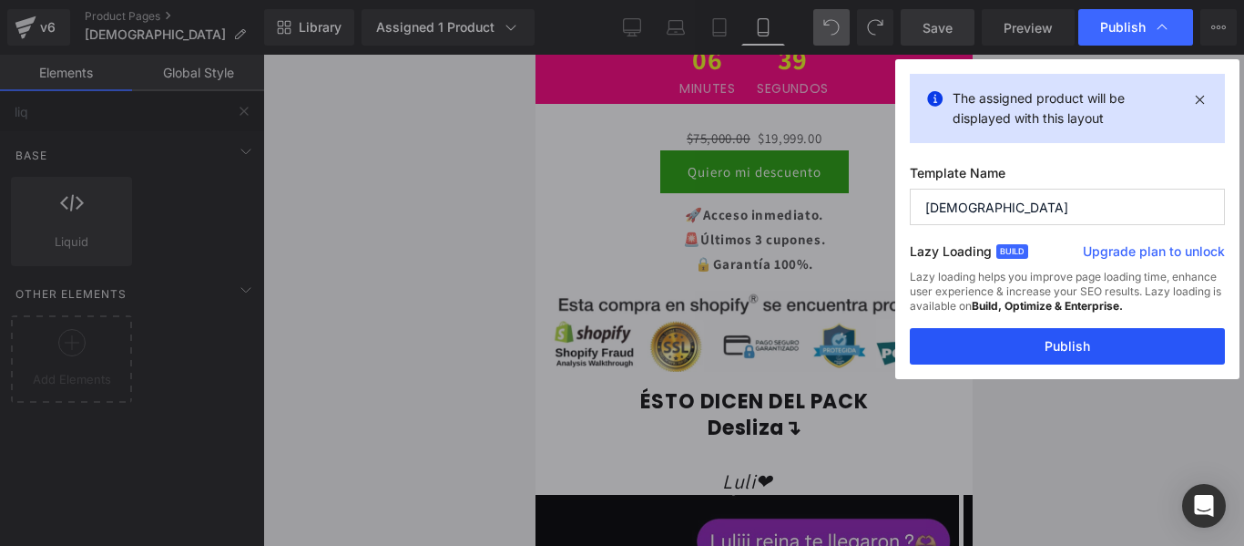
click at [1076, 352] on button "Publish" at bounding box center [1067, 346] width 315 height 36
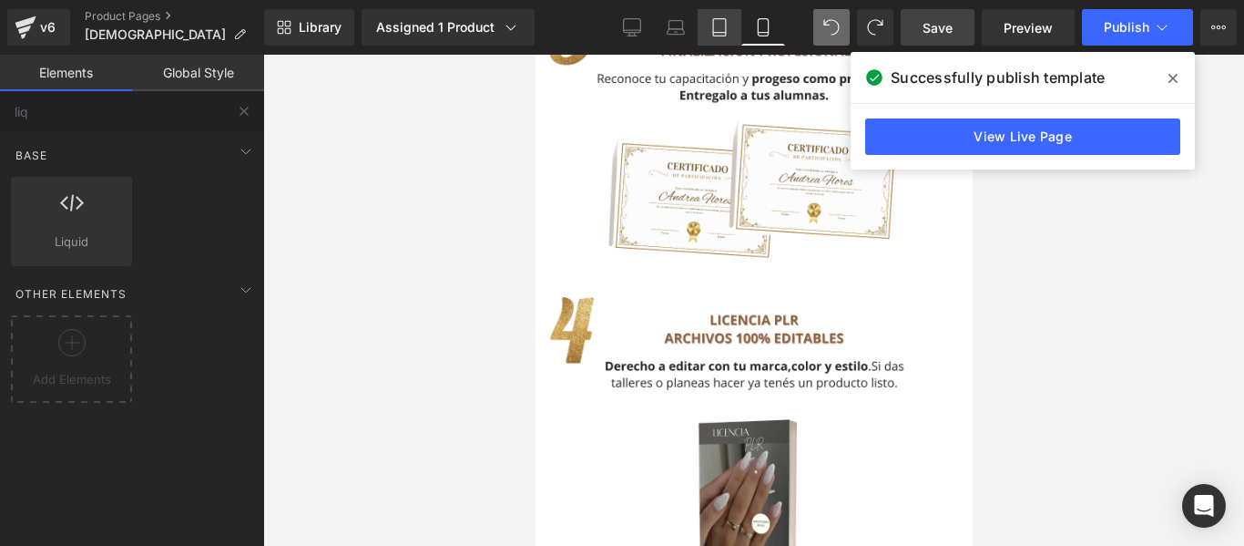
scroll to position [3624, 0]
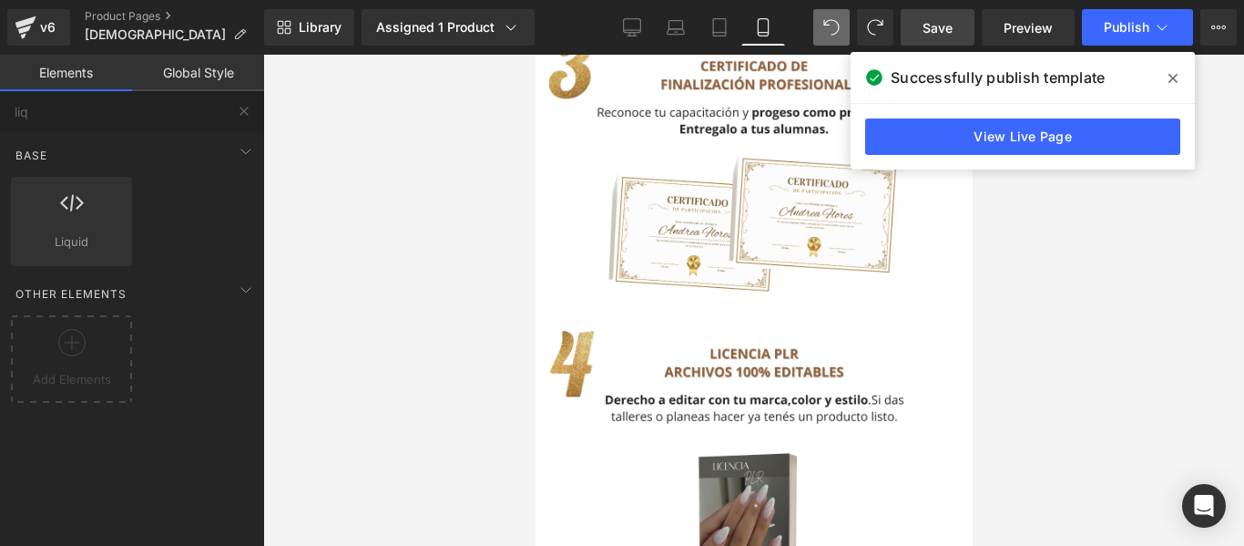
click at [1163, 74] on span at bounding box center [1172, 78] width 29 height 29
